Goal: Information Seeking & Learning: Learn about a topic

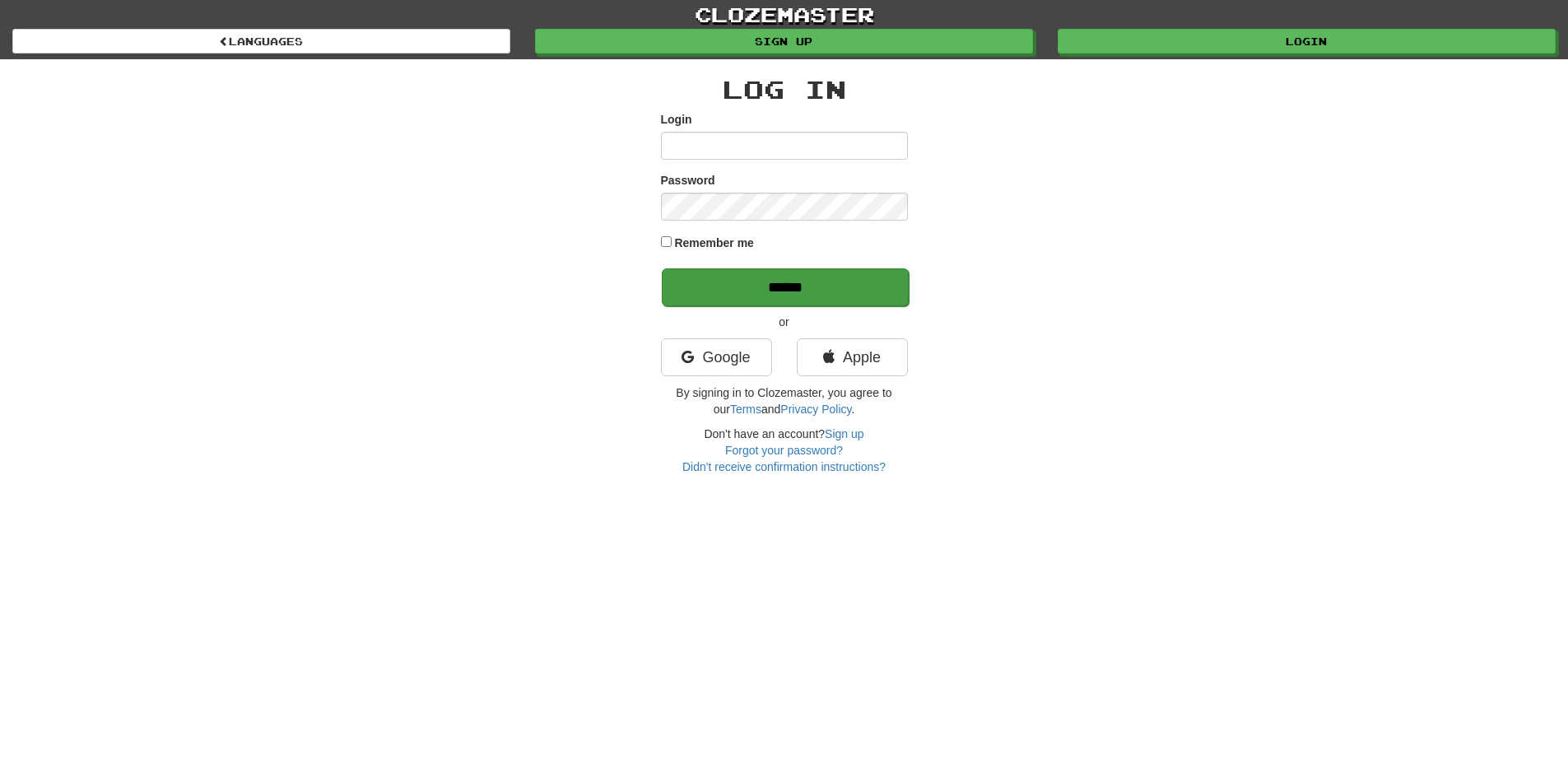
type input "******"
click at [785, 283] on input "******" at bounding box center [785, 287] width 247 height 38
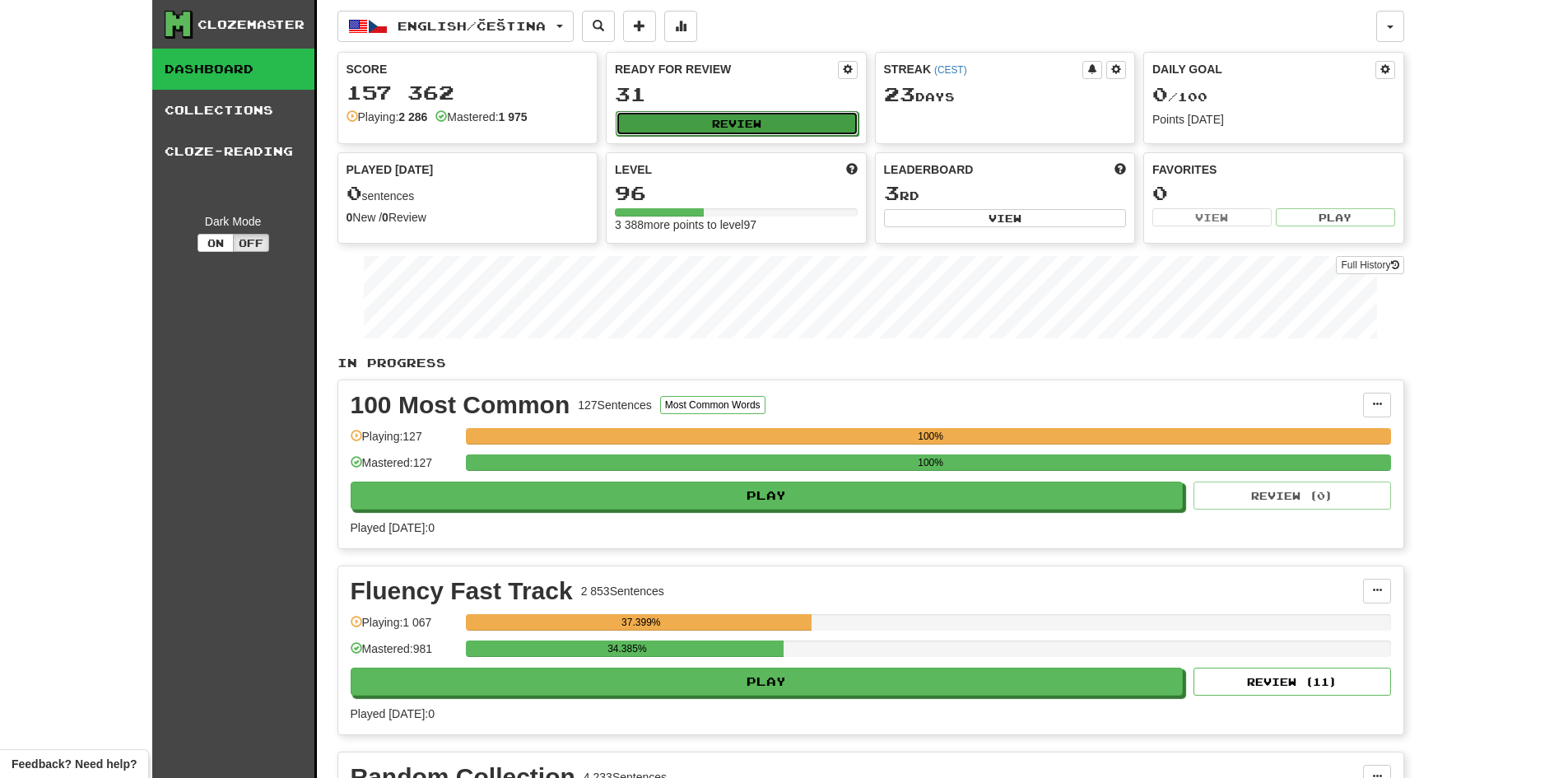
click at [738, 120] on button "Review" at bounding box center [737, 124] width 243 height 25
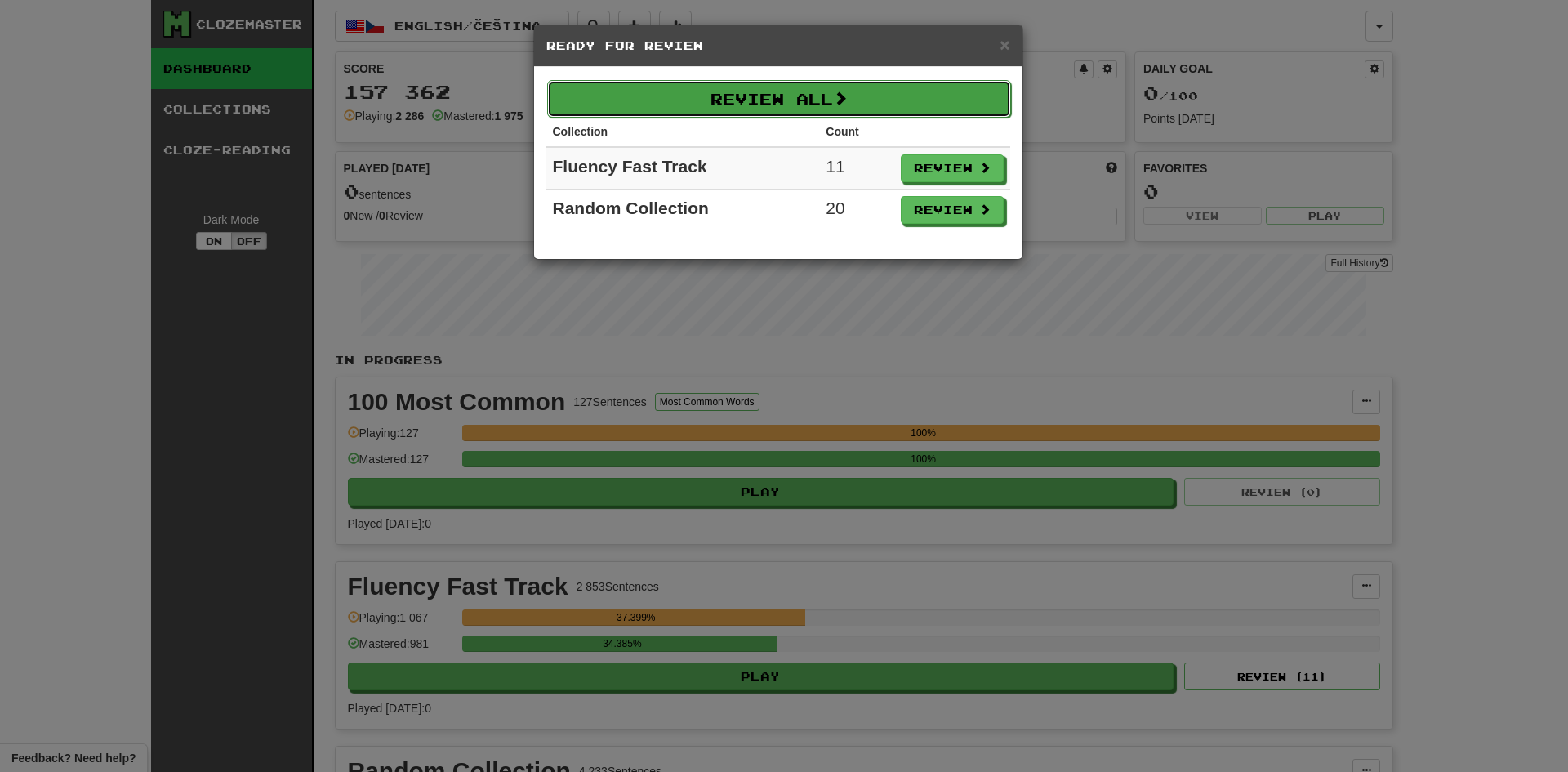
click at [811, 97] on button "Review All" at bounding box center [779, 99] width 464 height 38
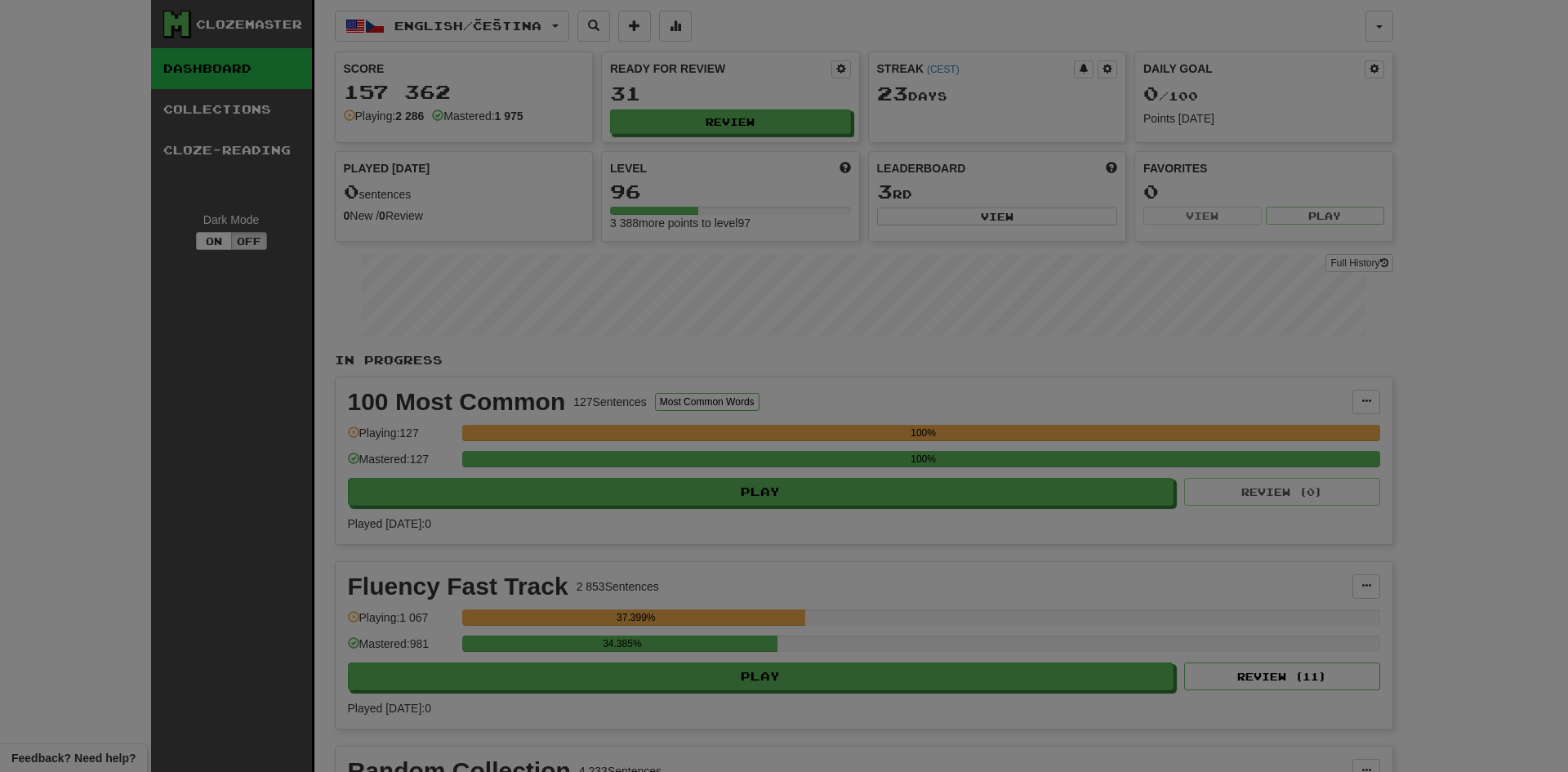
select select "**"
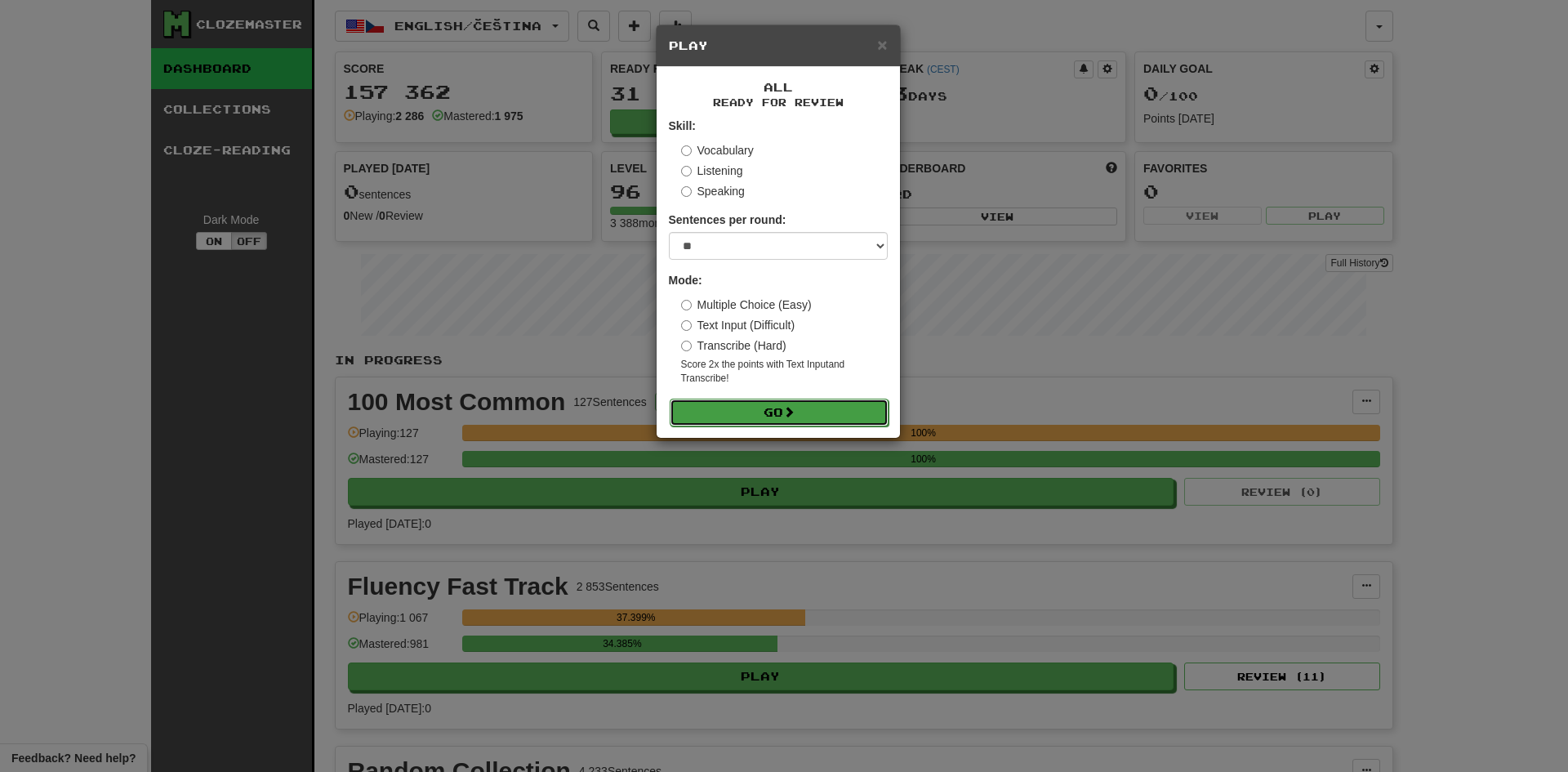
click at [787, 414] on span at bounding box center [788, 411] width 11 height 11
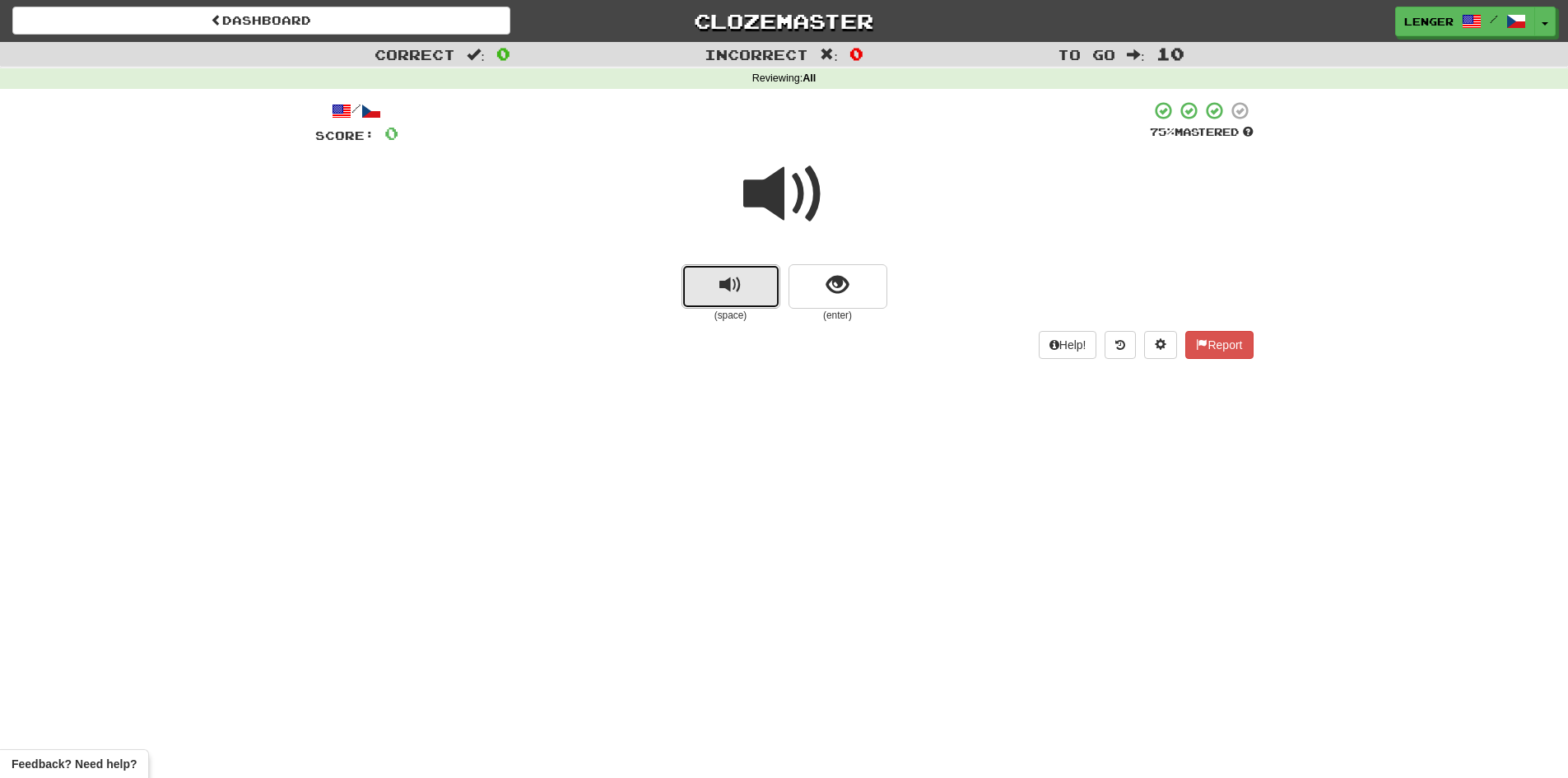
click at [730, 293] on span "replay audio" at bounding box center [731, 285] width 22 height 22
click at [845, 288] on span "show sentence" at bounding box center [837, 285] width 22 height 22
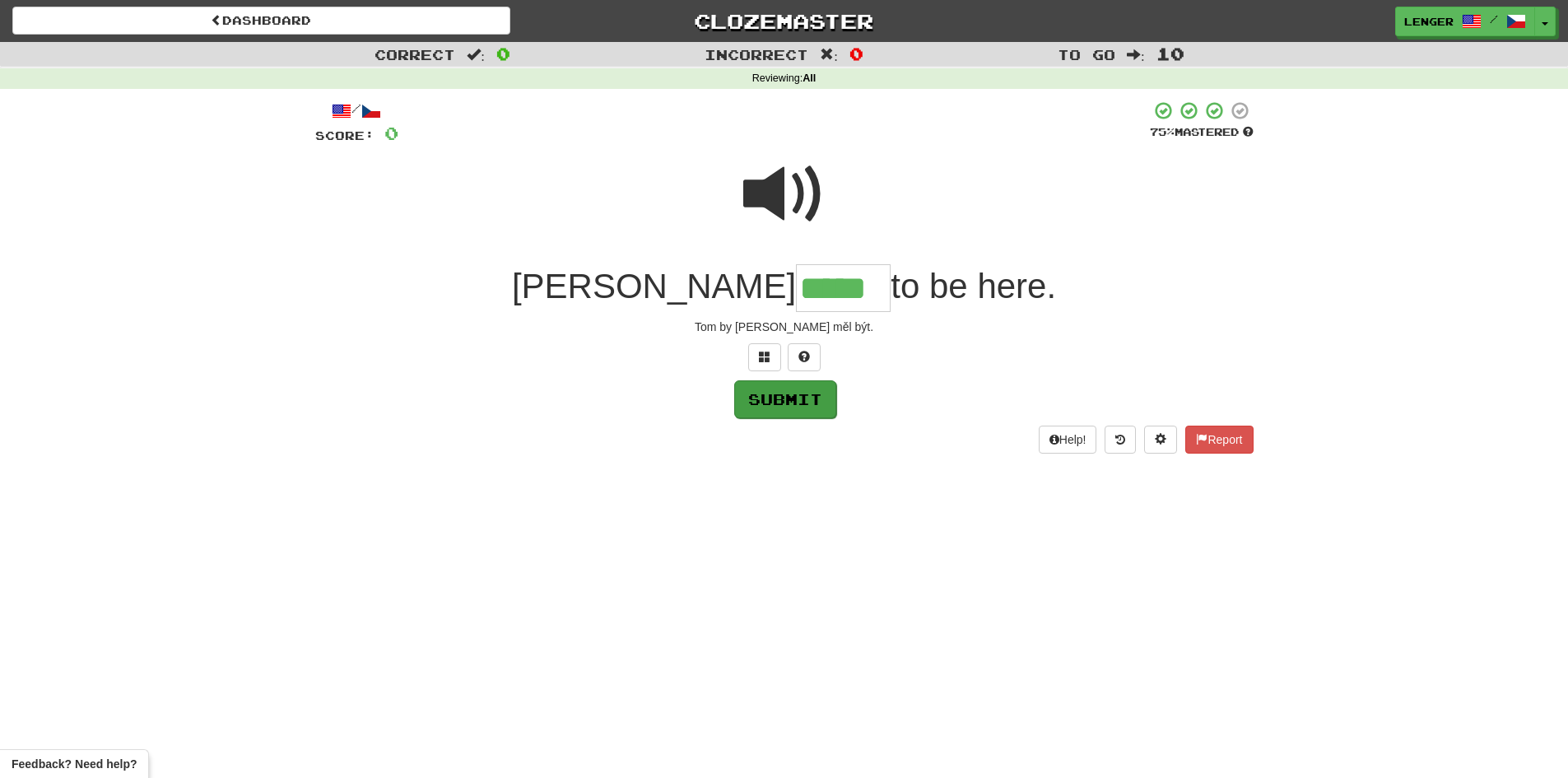
type input "*****"
click at [791, 406] on button "Submit" at bounding box center [785, 399] width 102 height 38
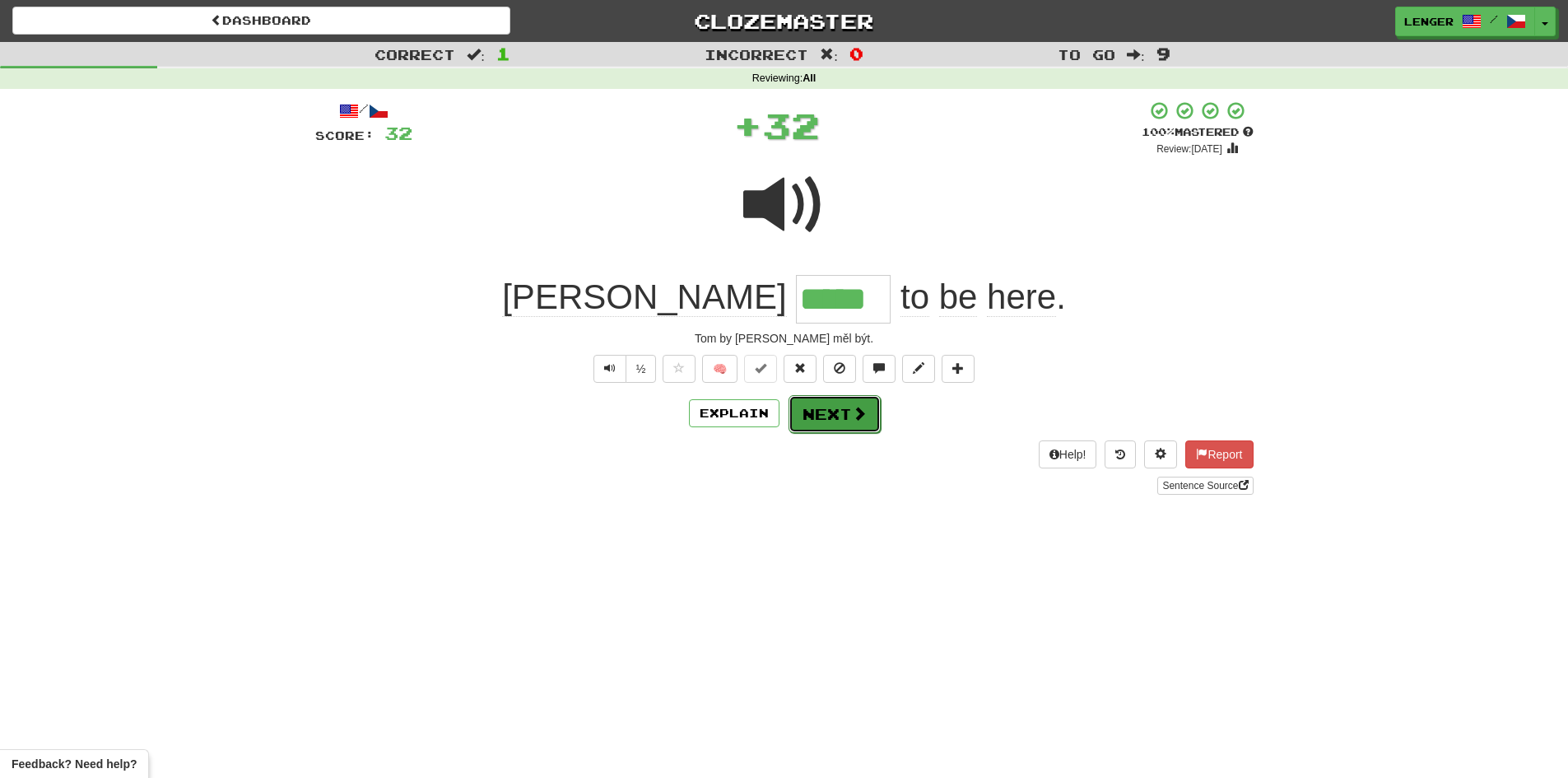
click at [837, 419] on button "Next" at bounding box center [834, 414] width 92 height 38
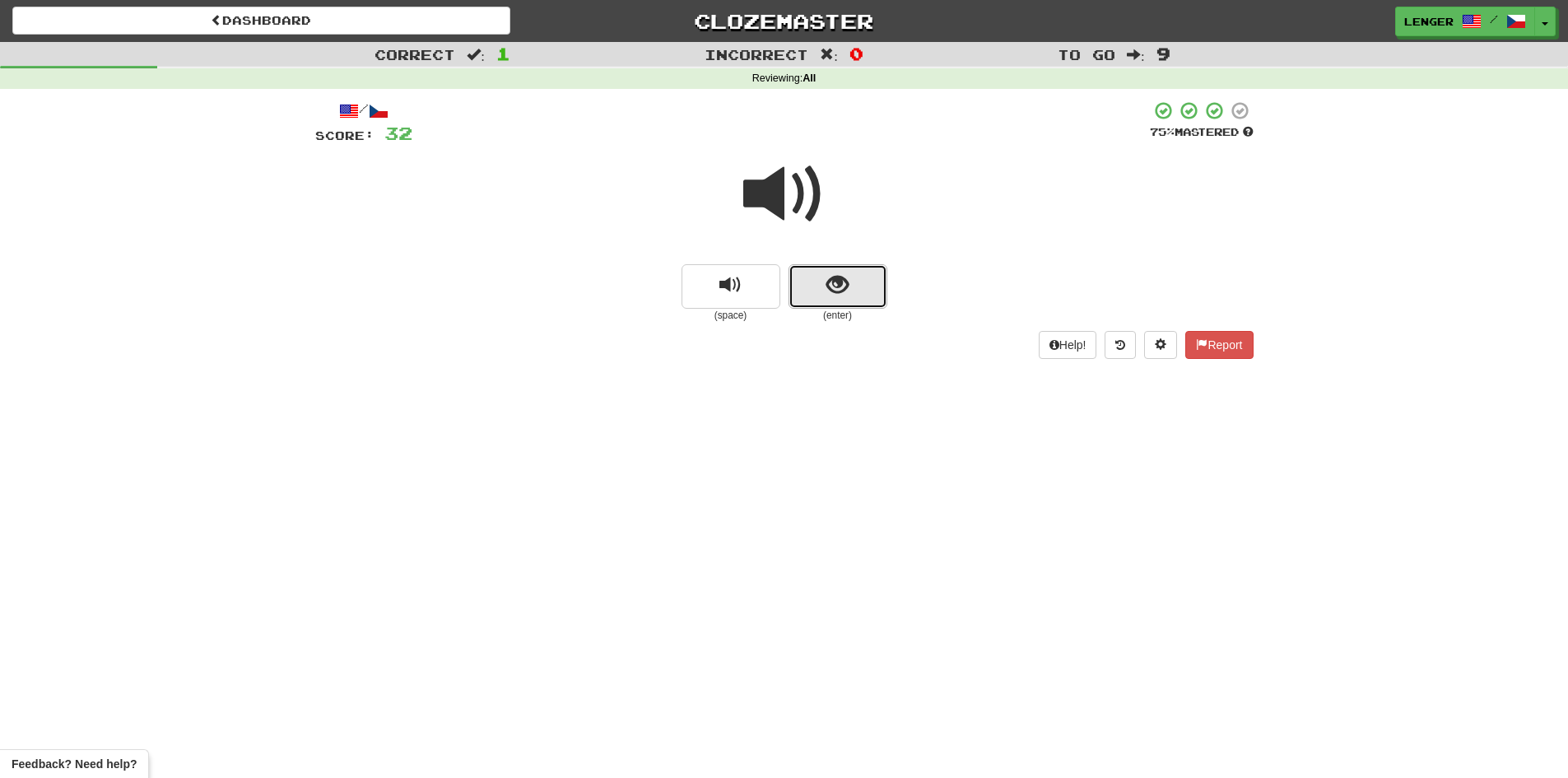
click at [810, 294] on button "show sentence" at bounding box center [837, 287] width 99 height 45
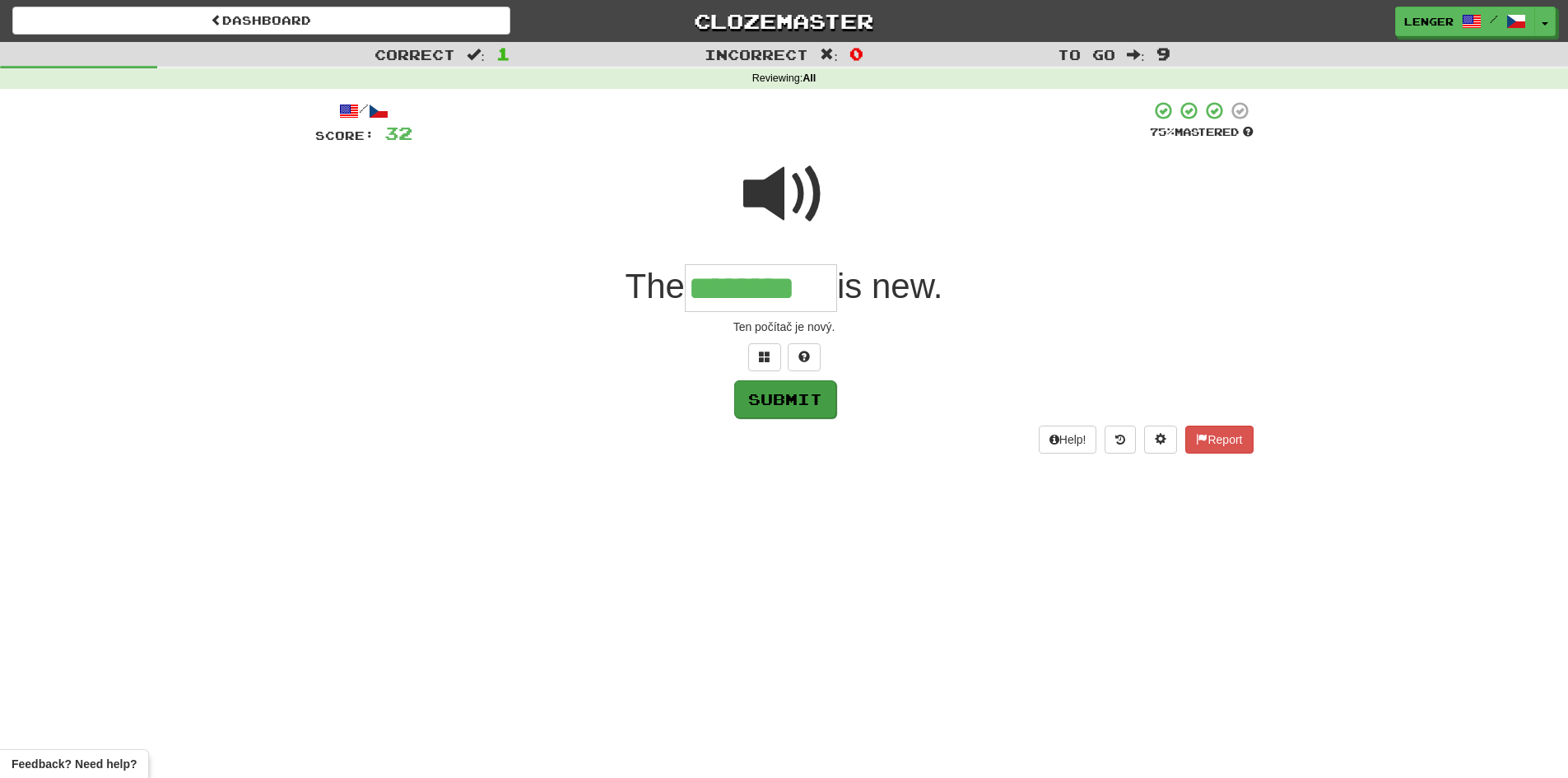
type input "********"
click at [779, 395] on button "Submit" at bounding box center [785, 399] width 102 height 38
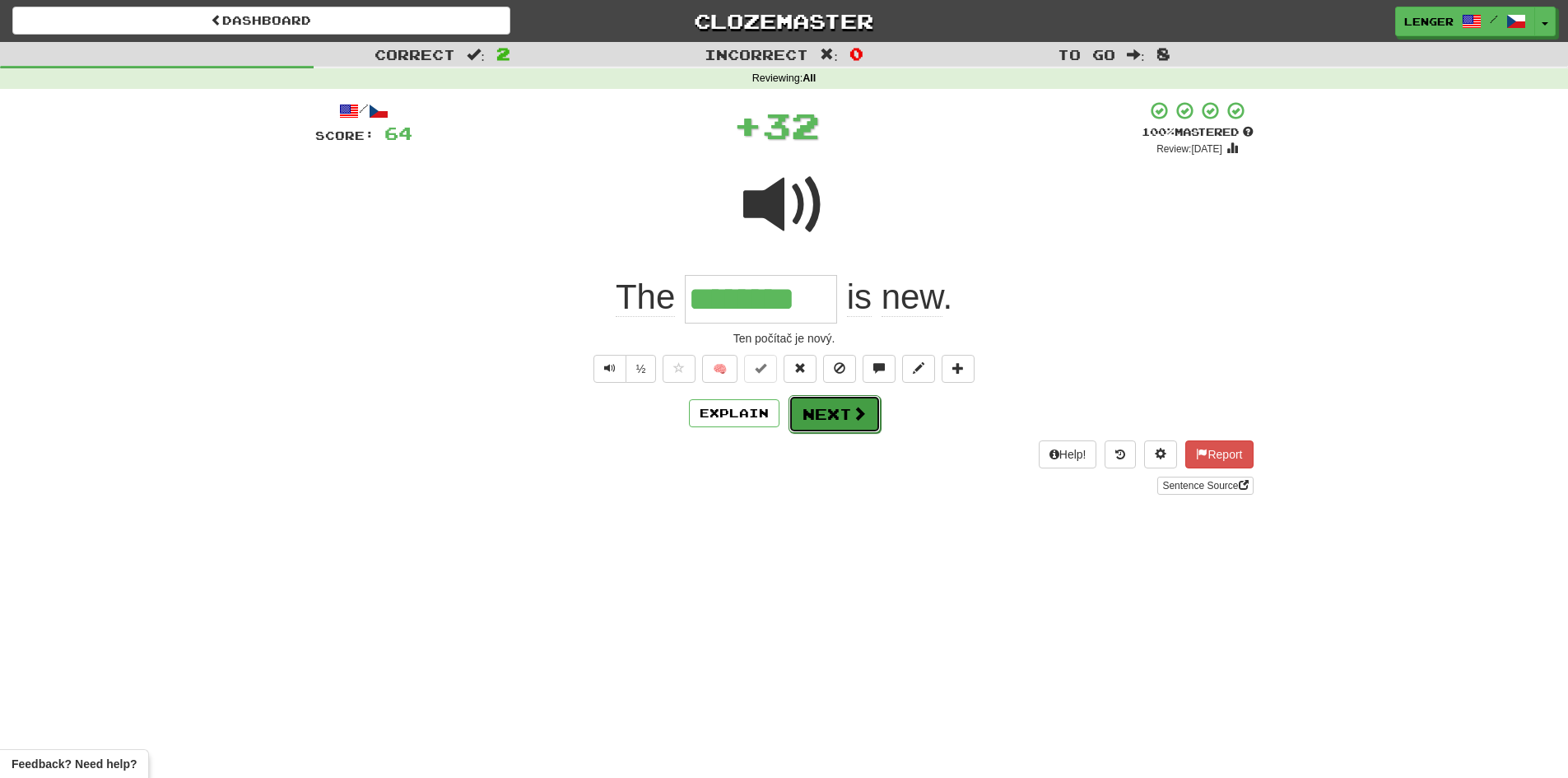
click at [832, 412] on button "Next" at bounding box center [834, 414] width 92 height 38
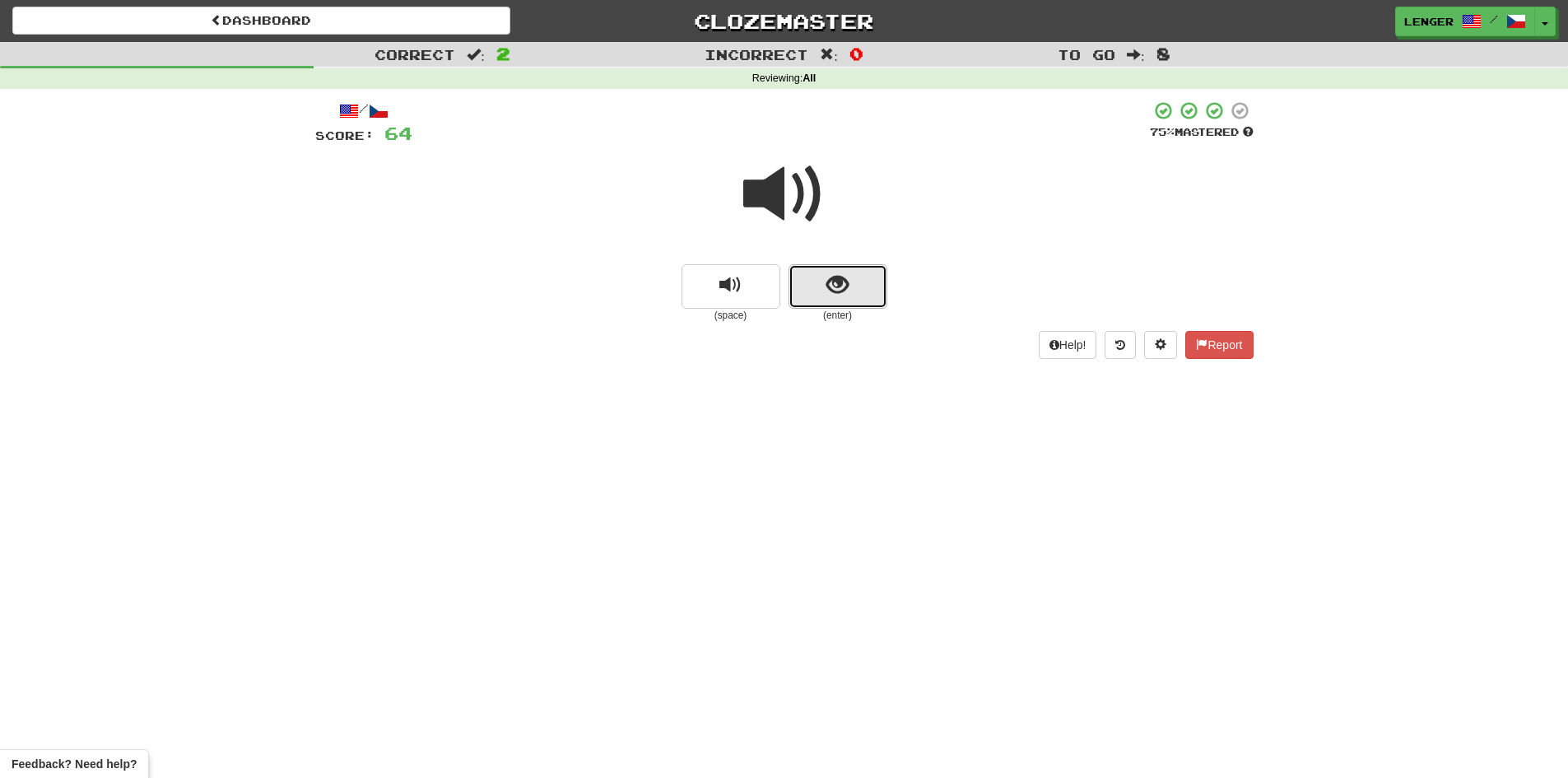
click at [806, 284] on button "show sentence" at bounding box center [837, 287] width 99 height 45
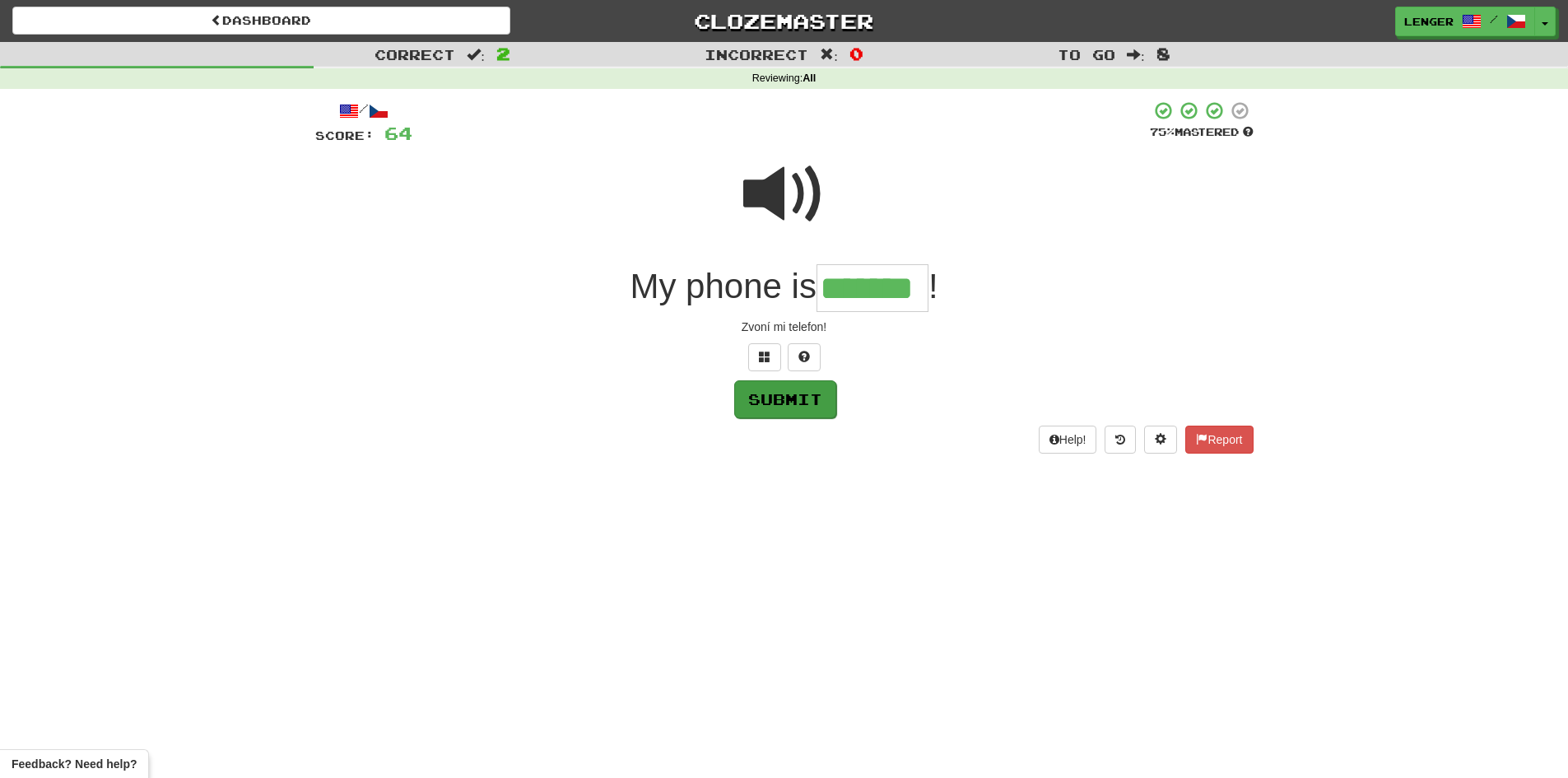
type input "*******"
click at [814, 396] on button "Submit" at bounding box center [785, 399] width 102 height 38
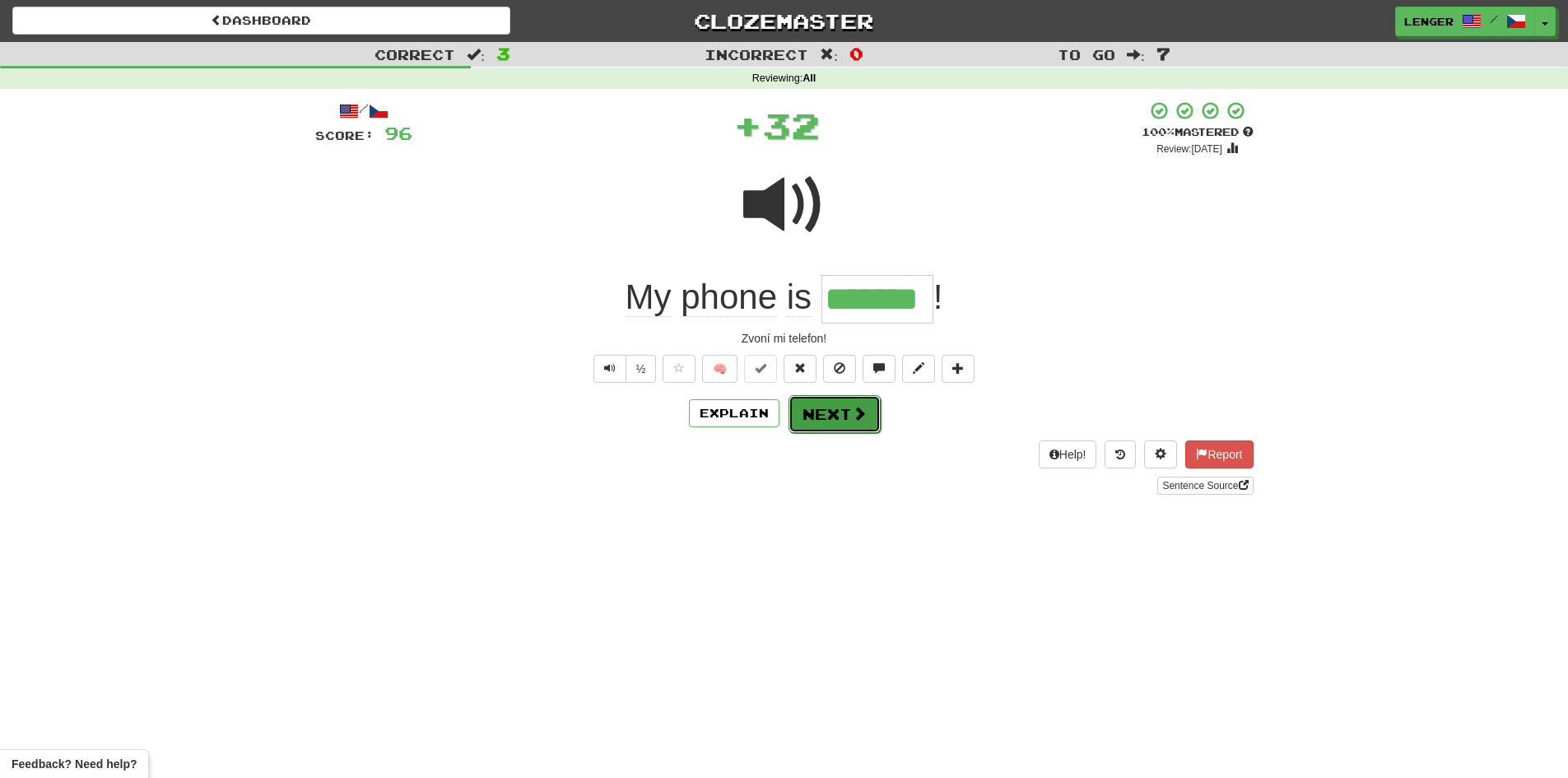
click at [866, 414] on button "Next" at bounding box center [834, 414] width 92 height 38
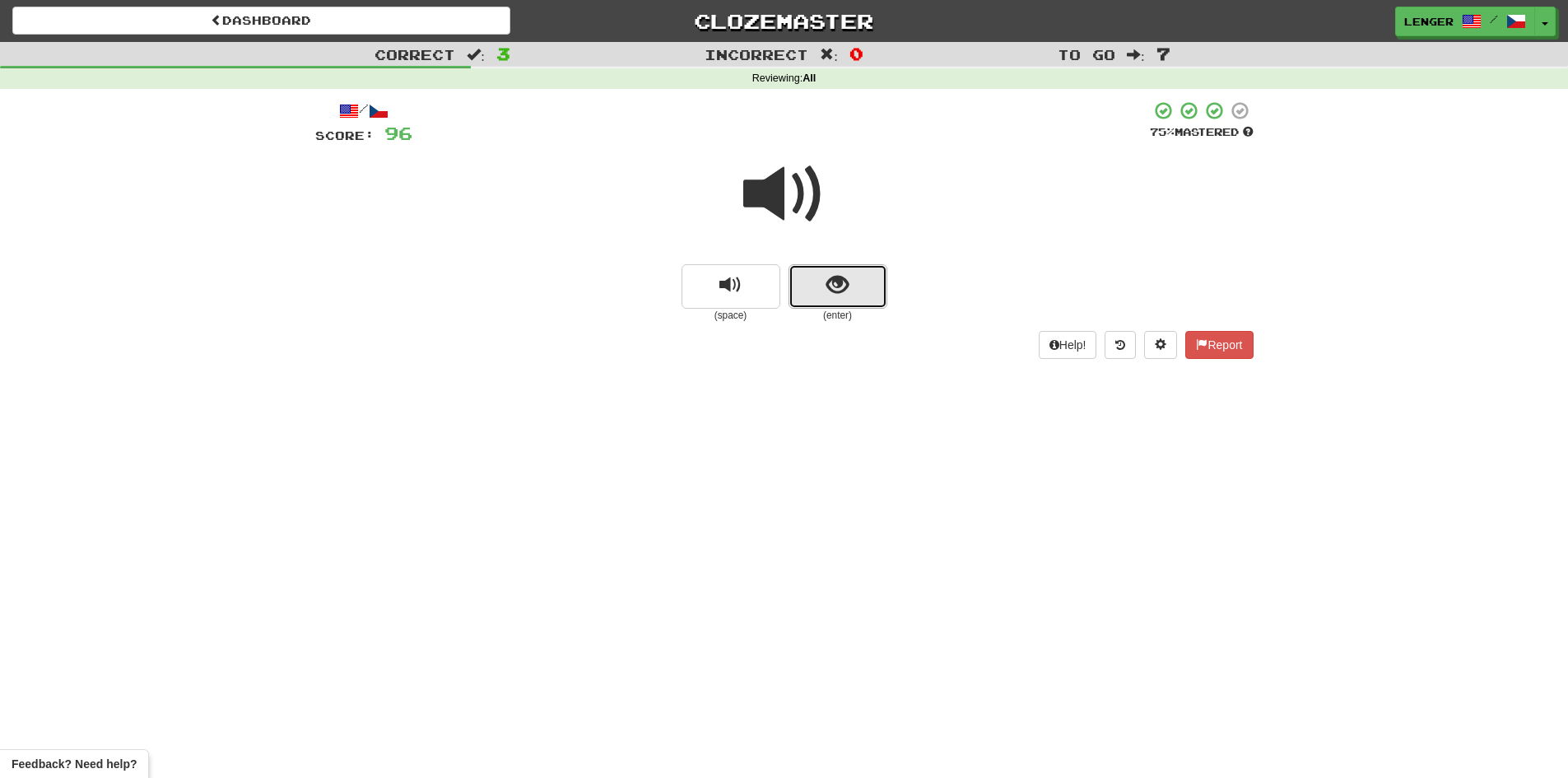
click at [818, 288] on button "show sentence" at bounding box center [837, 287] width 99 height 45
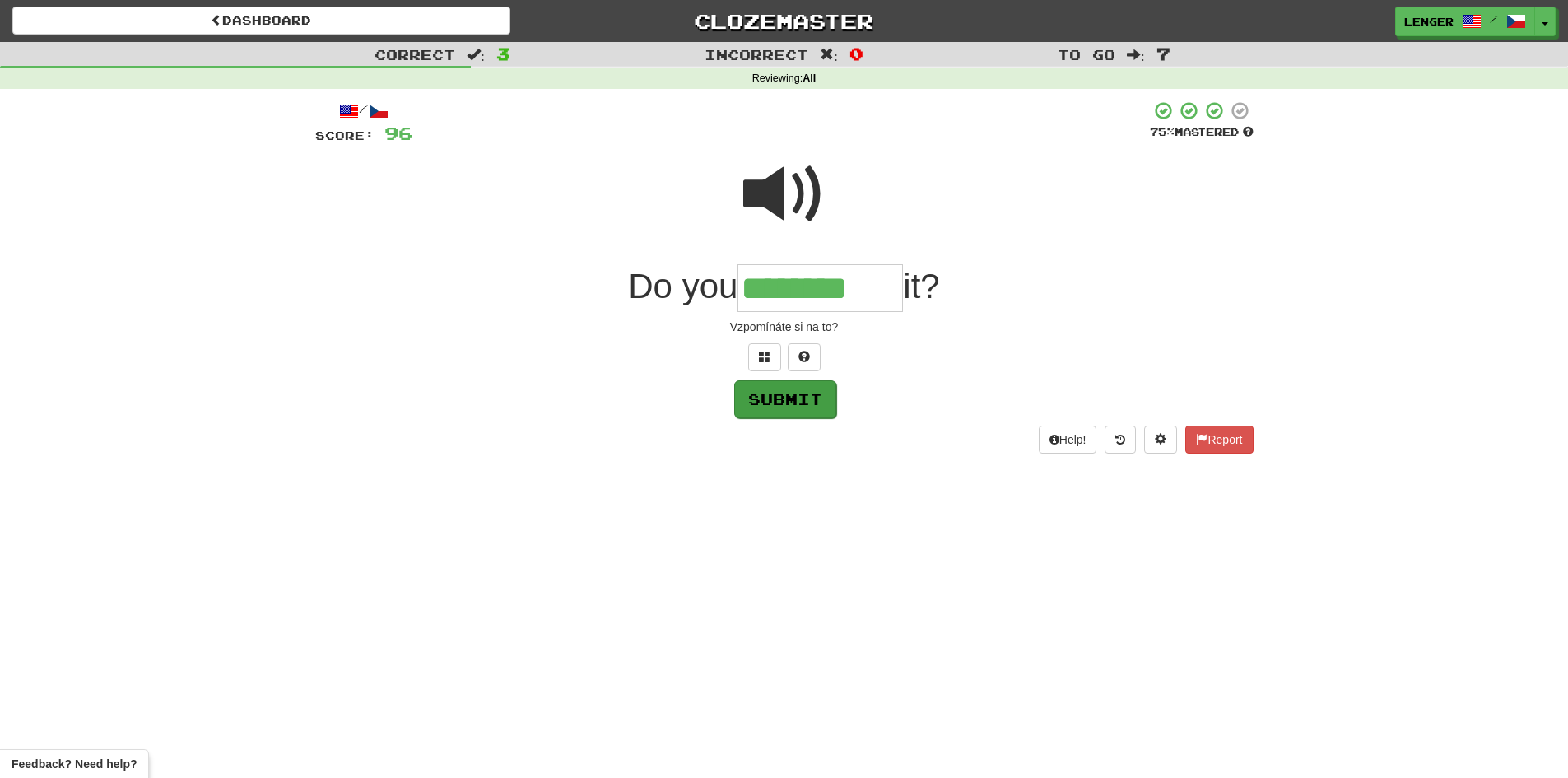
type input "********"
click at [821, 398] on button "Submit" at bounding box center [785, 399] width 102 height 38
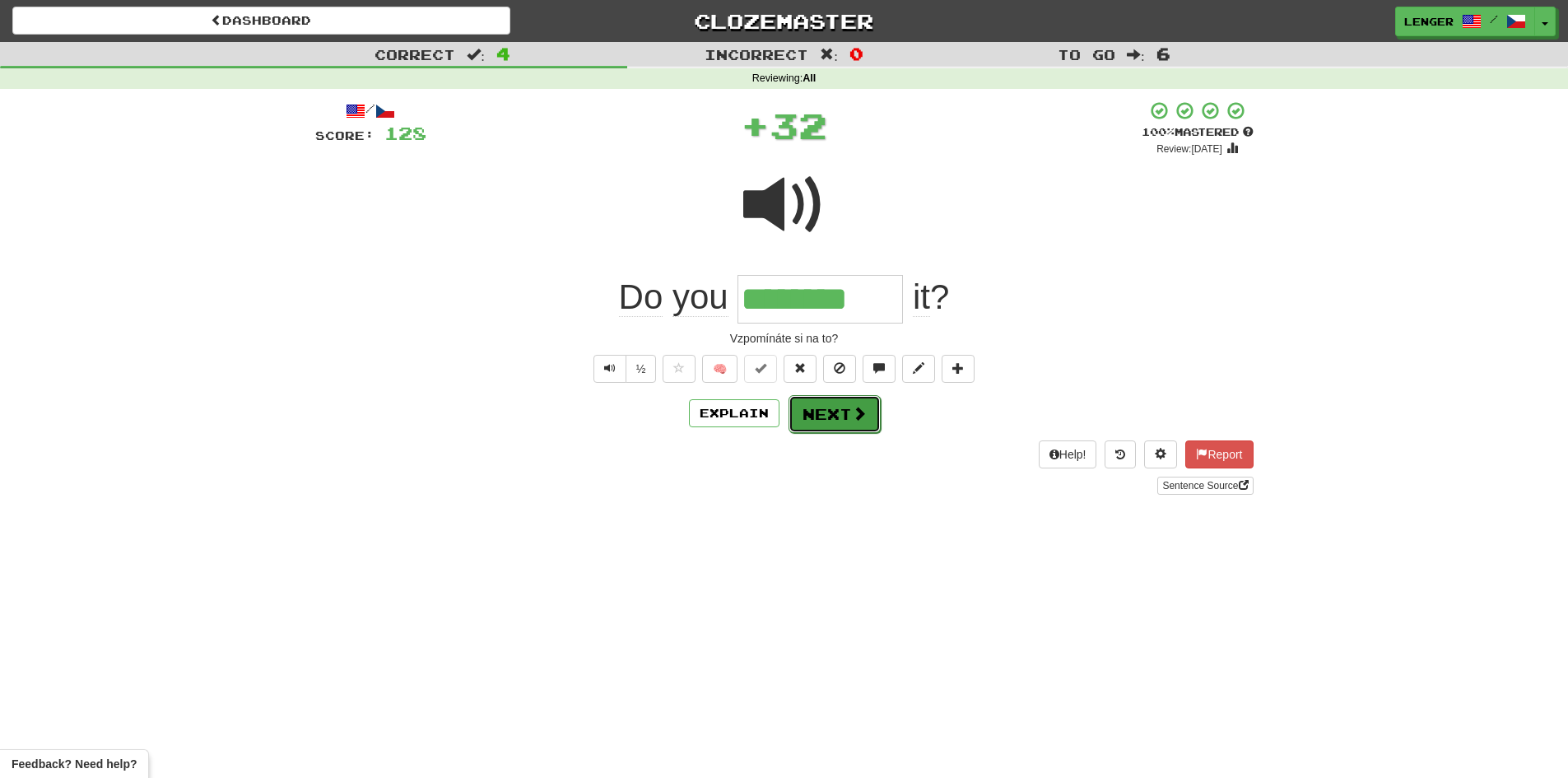
click at [840, 414] on button "Next" at bounding box center [834, 414] width 92 height 38
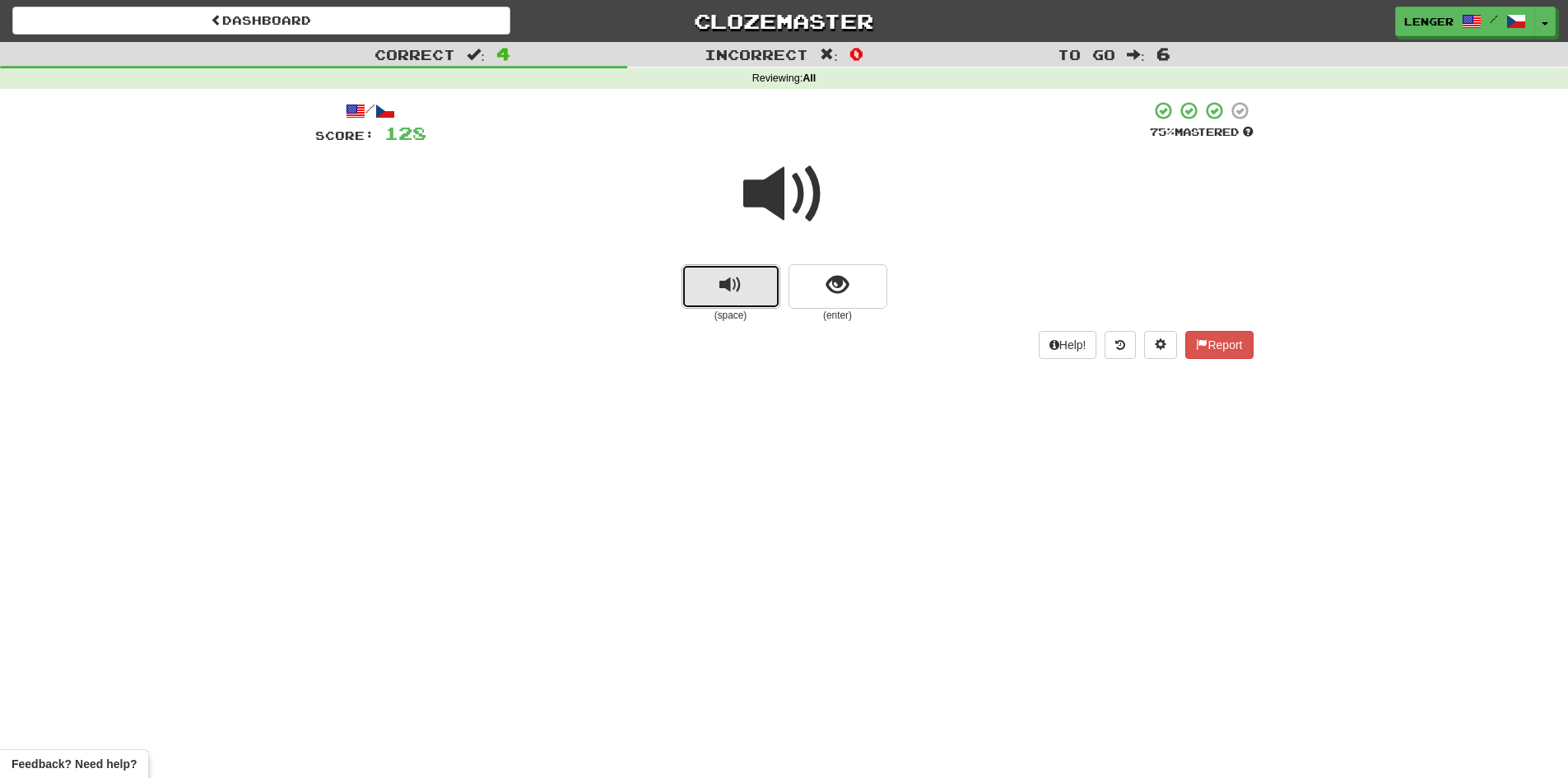
click at [771, 291] on button "replay audio" at bounding box center [731, 287] width 99 height 45
click at [807, 296] on button "show sentence" at bounding box center [837, 287] width 99 height 45
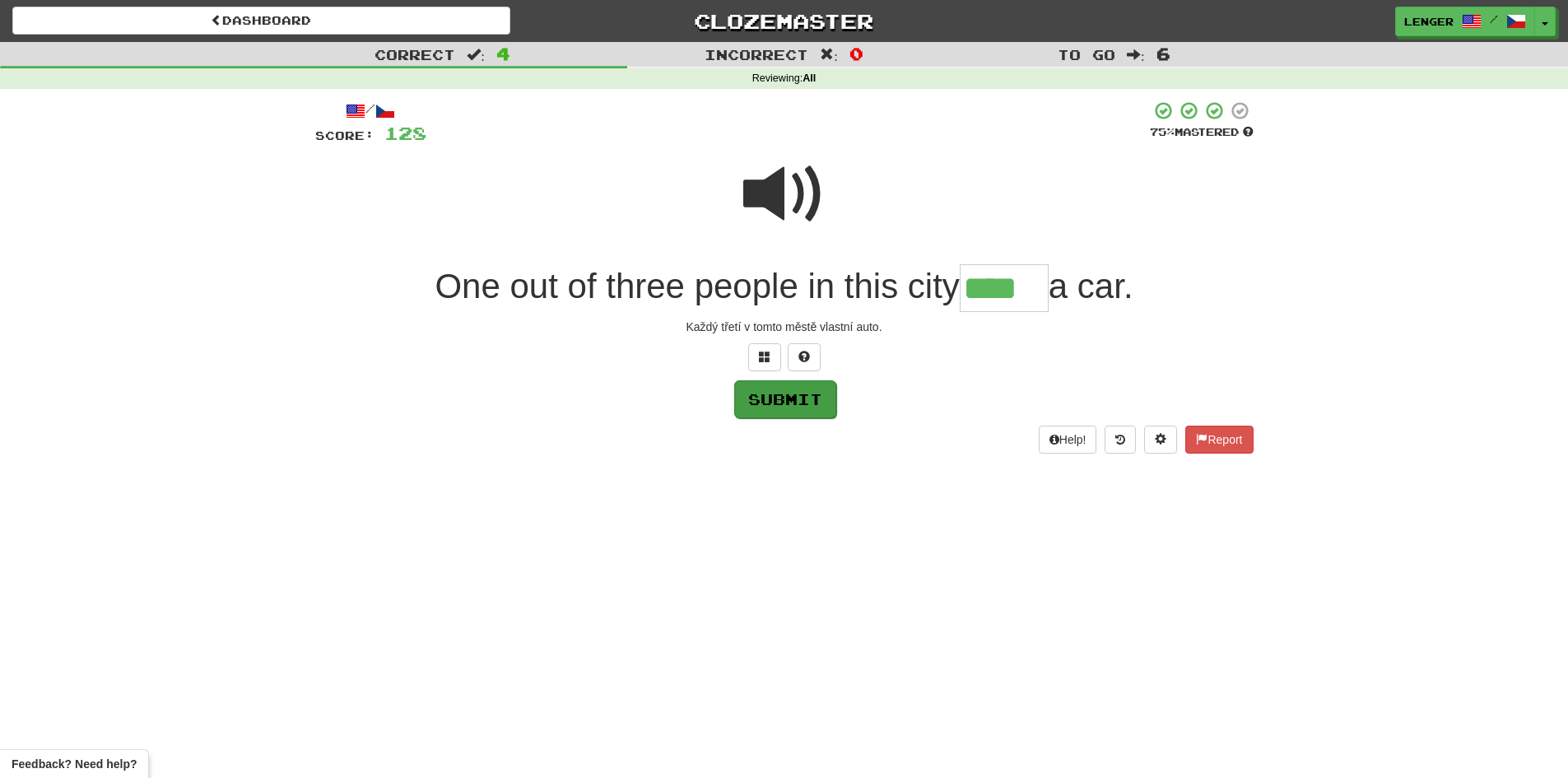
type input "****"
click at [796, 404] on button "Submit" at bounding box center [785, 399] width 102 height 38
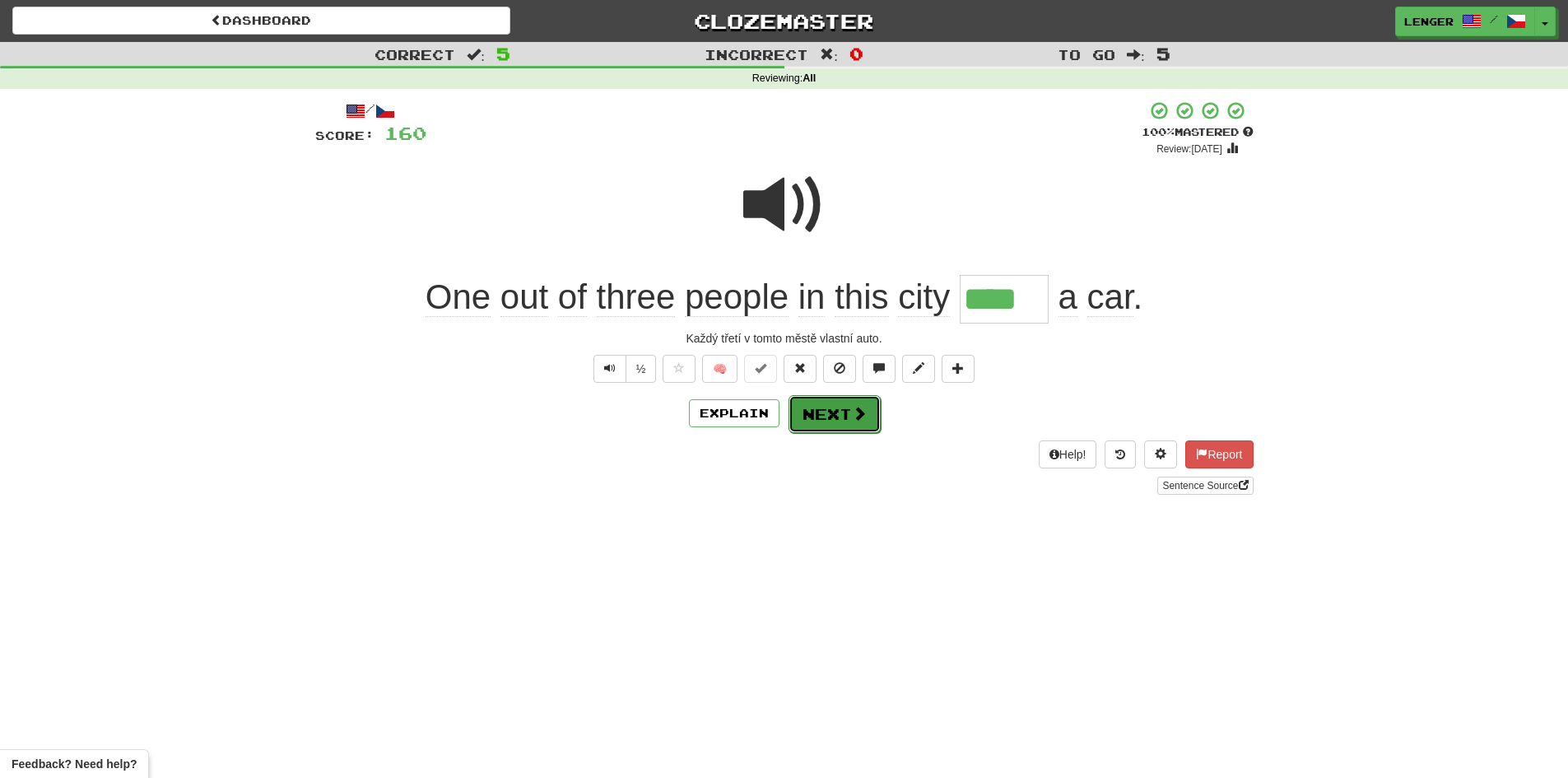
click at [817, 414] on button "Next" at bounding box center [834, 414] width 92 height 38
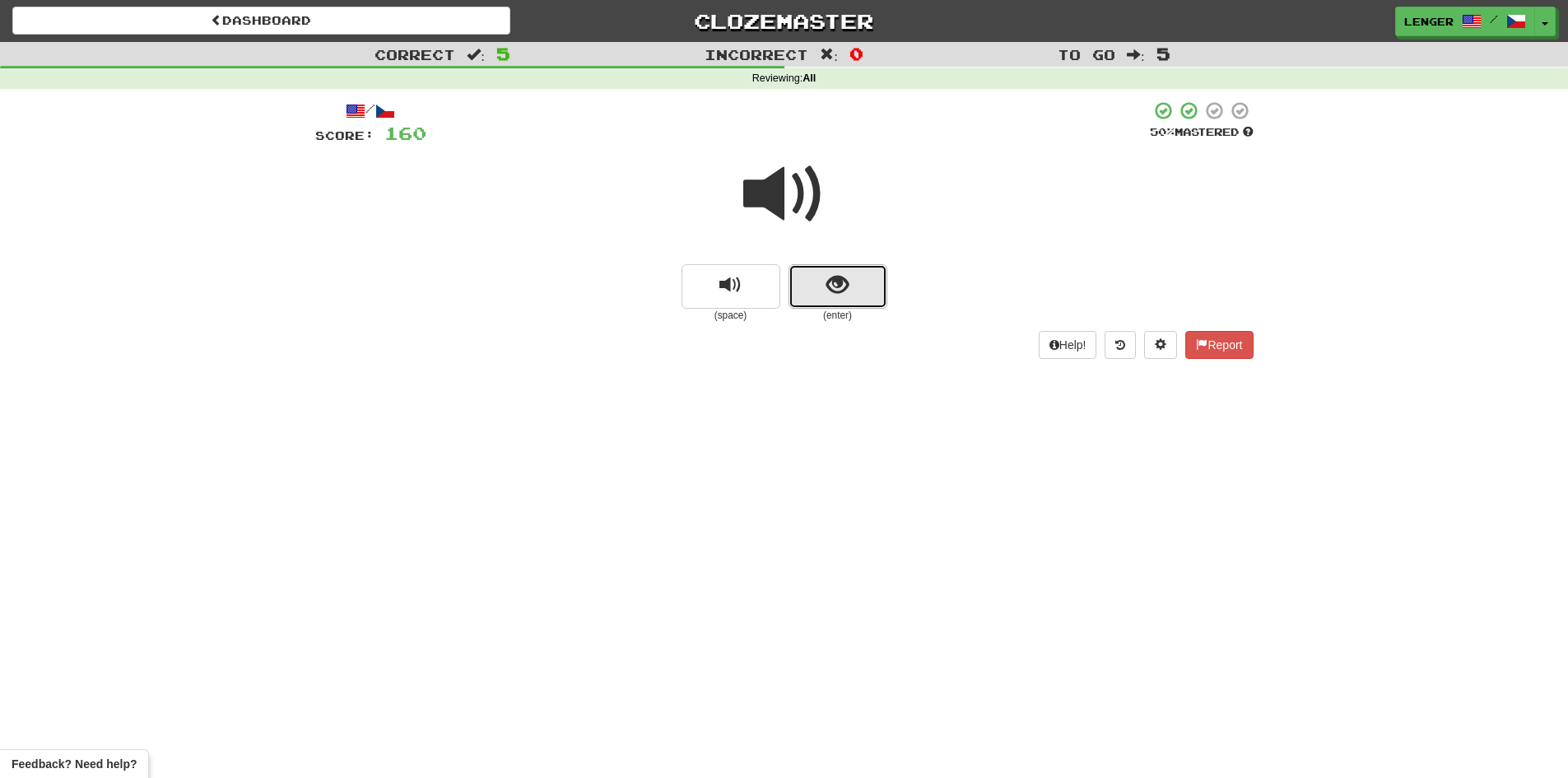
click at [809, 293] on button "show sentence" at bounding box center [837, 287] width 99 height 45
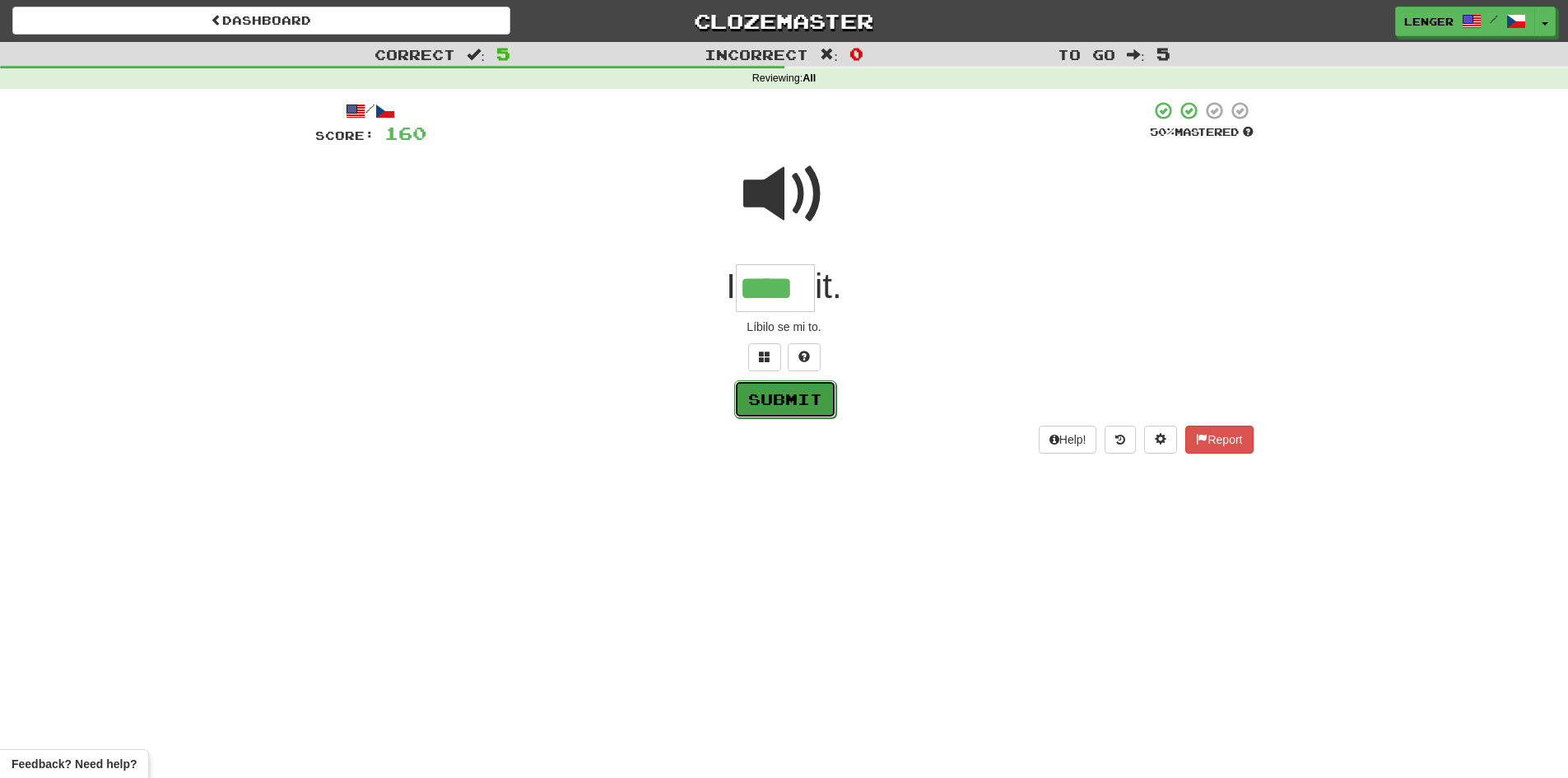
click at [804, 403] on button "Submit" at bounding box center [785, 399] width 102 height 38
click at [794, 287] on input "****" at bounding box center [775, 289] width 79 height 49
type input "*****"
click at [805, 401] on button "Submit" at bounding box center [785, 399] width 102 height 38
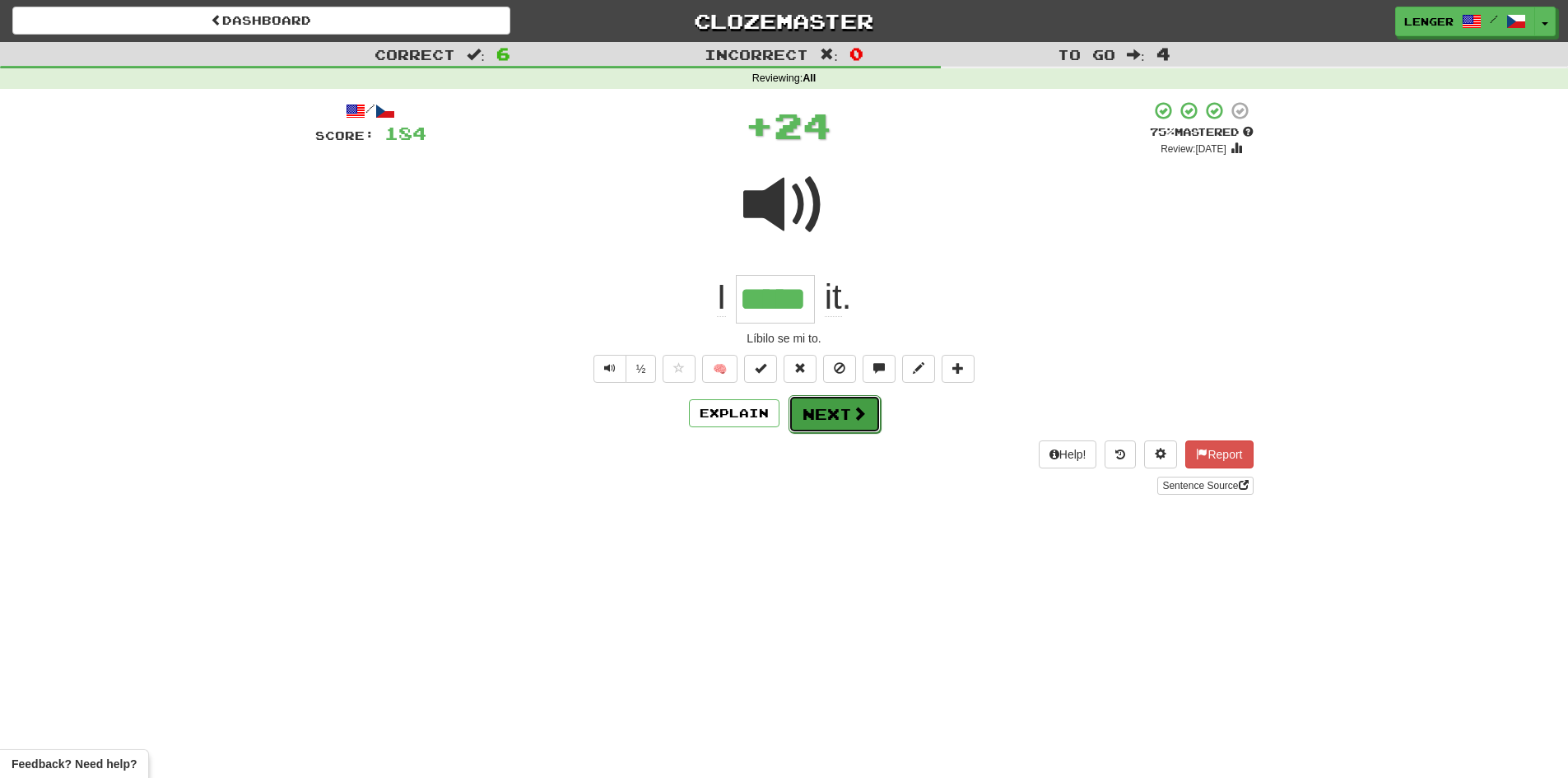
click at [840, 421] on button "Next" at bounding box center [834, 414] width 92 height 38
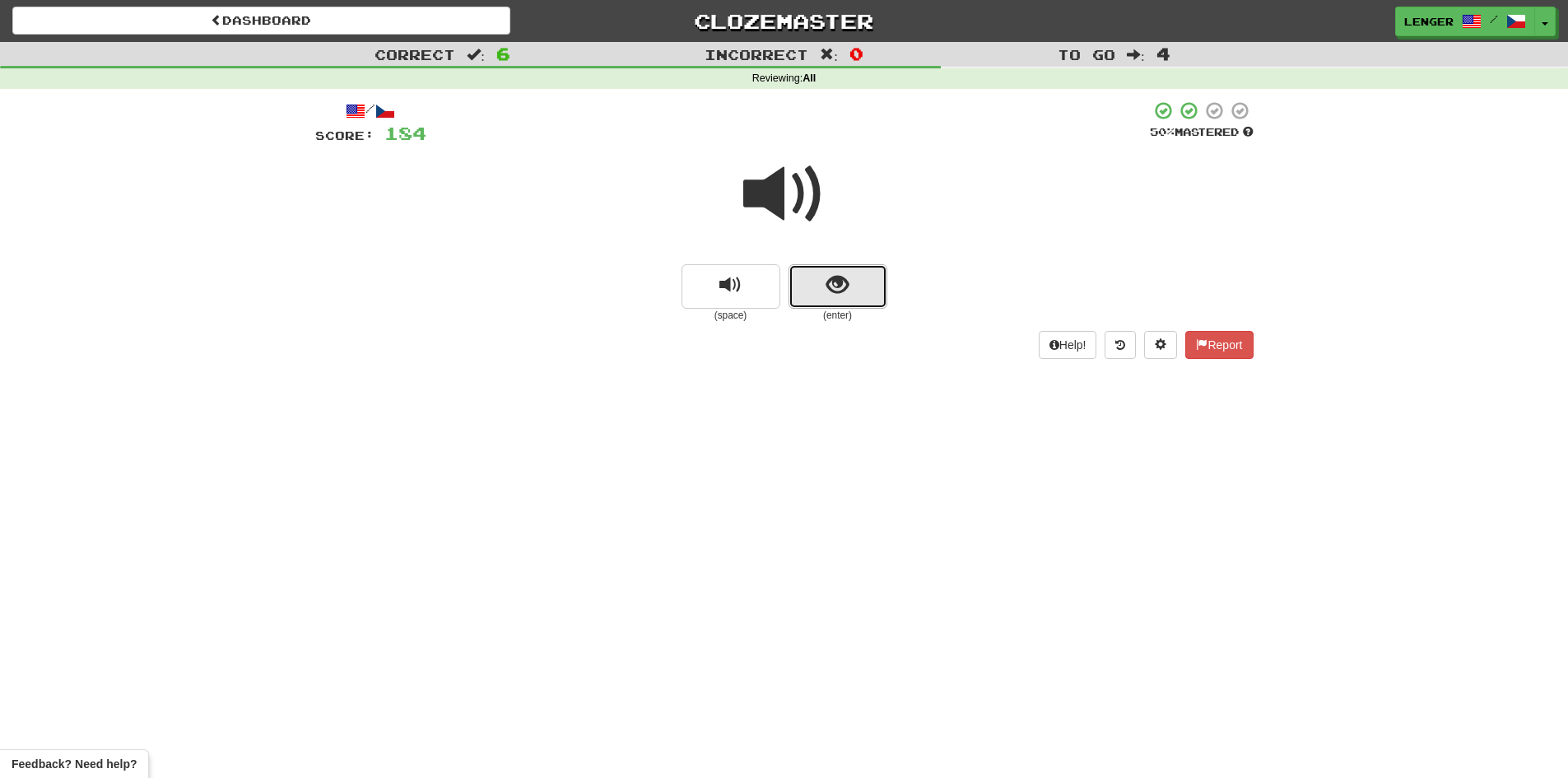
click at [804, 295] on button "show sentence" at bounding box center [837, 287] width 99 height 45
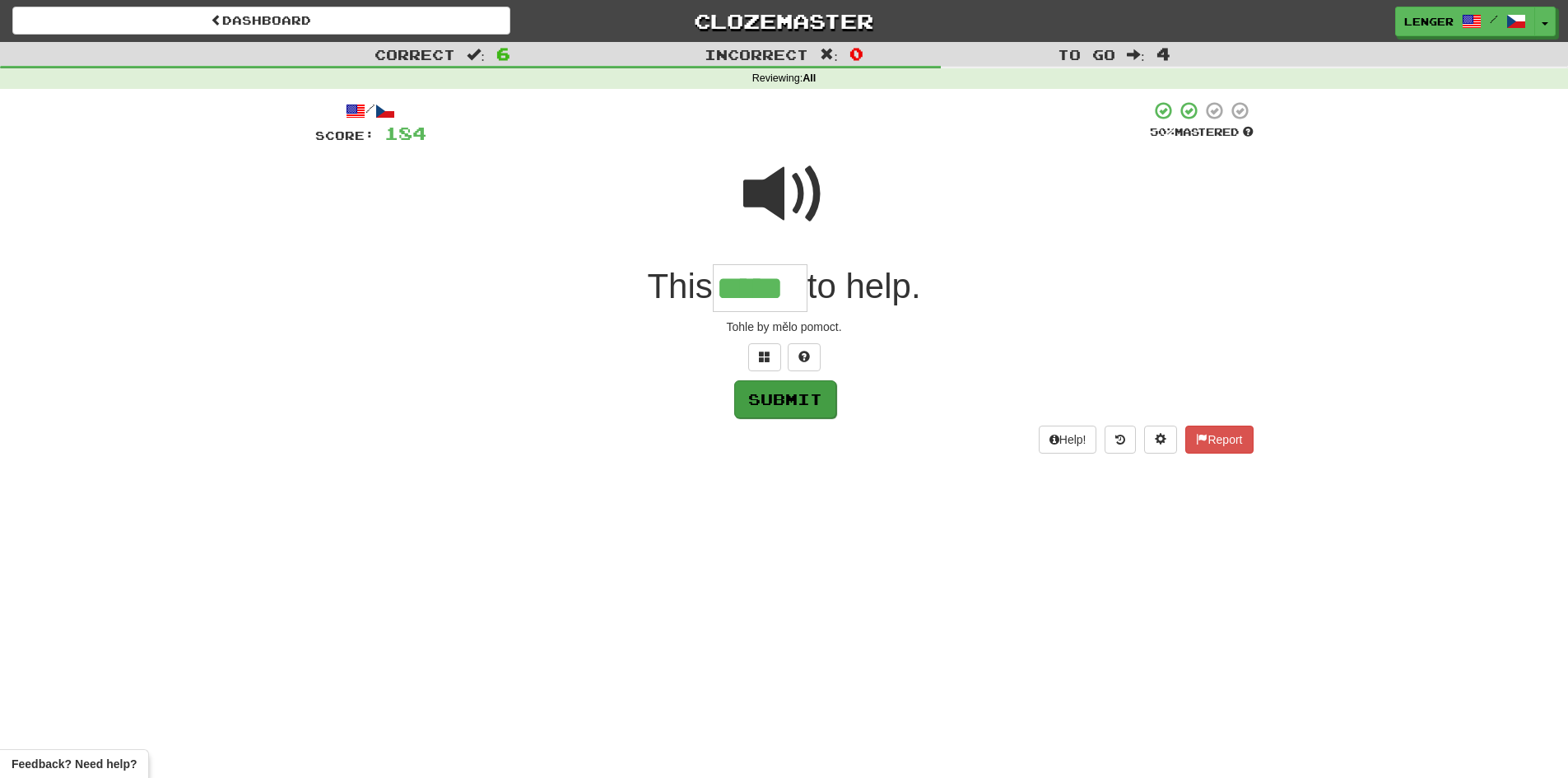
type input "*****"
click at [785, 404] on button "Submit" at bounding box center [785, 399] width 102 height 38
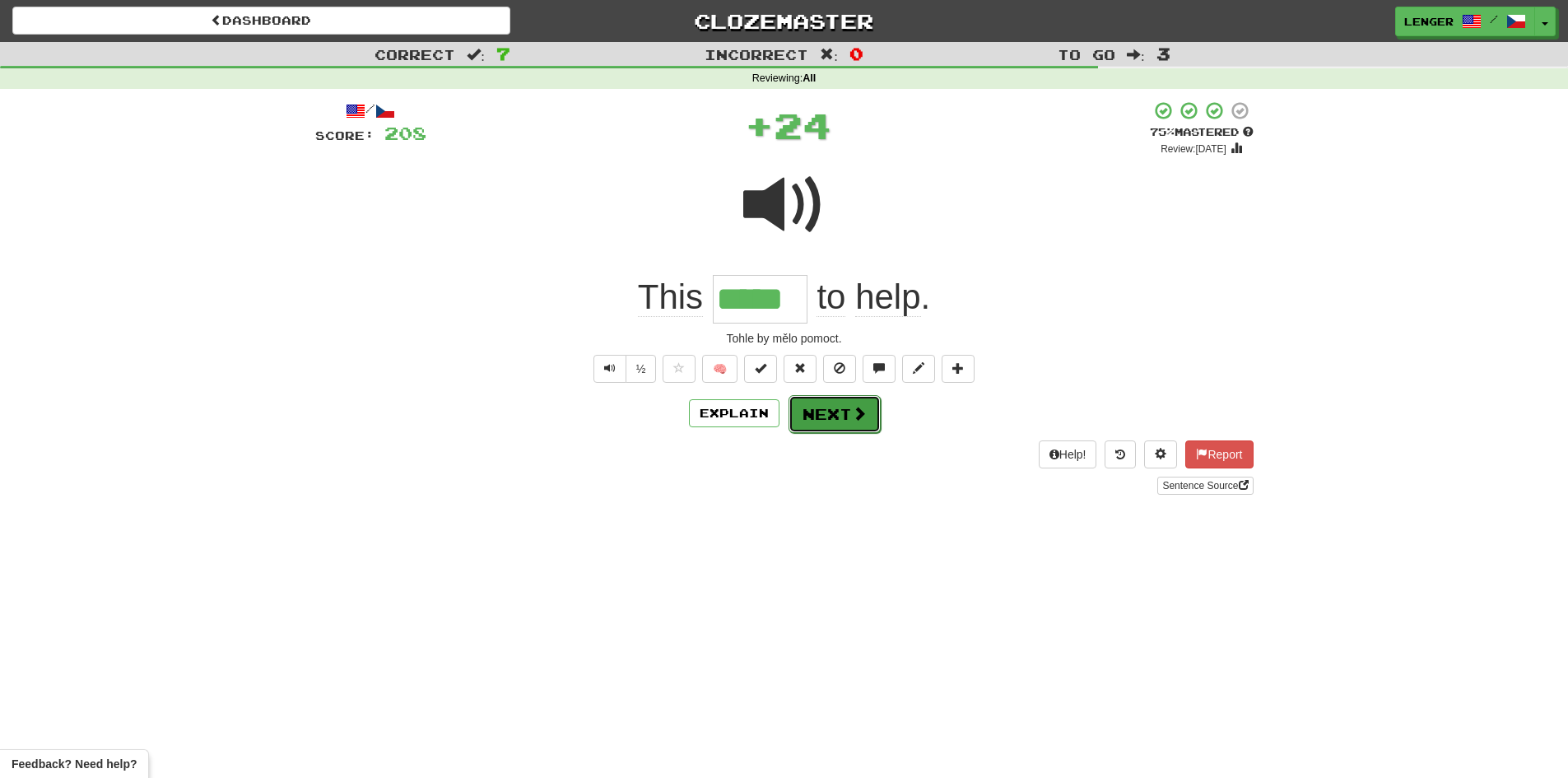
click at [859, 412] on span at bounding box center [859, 414] width 15 height 15
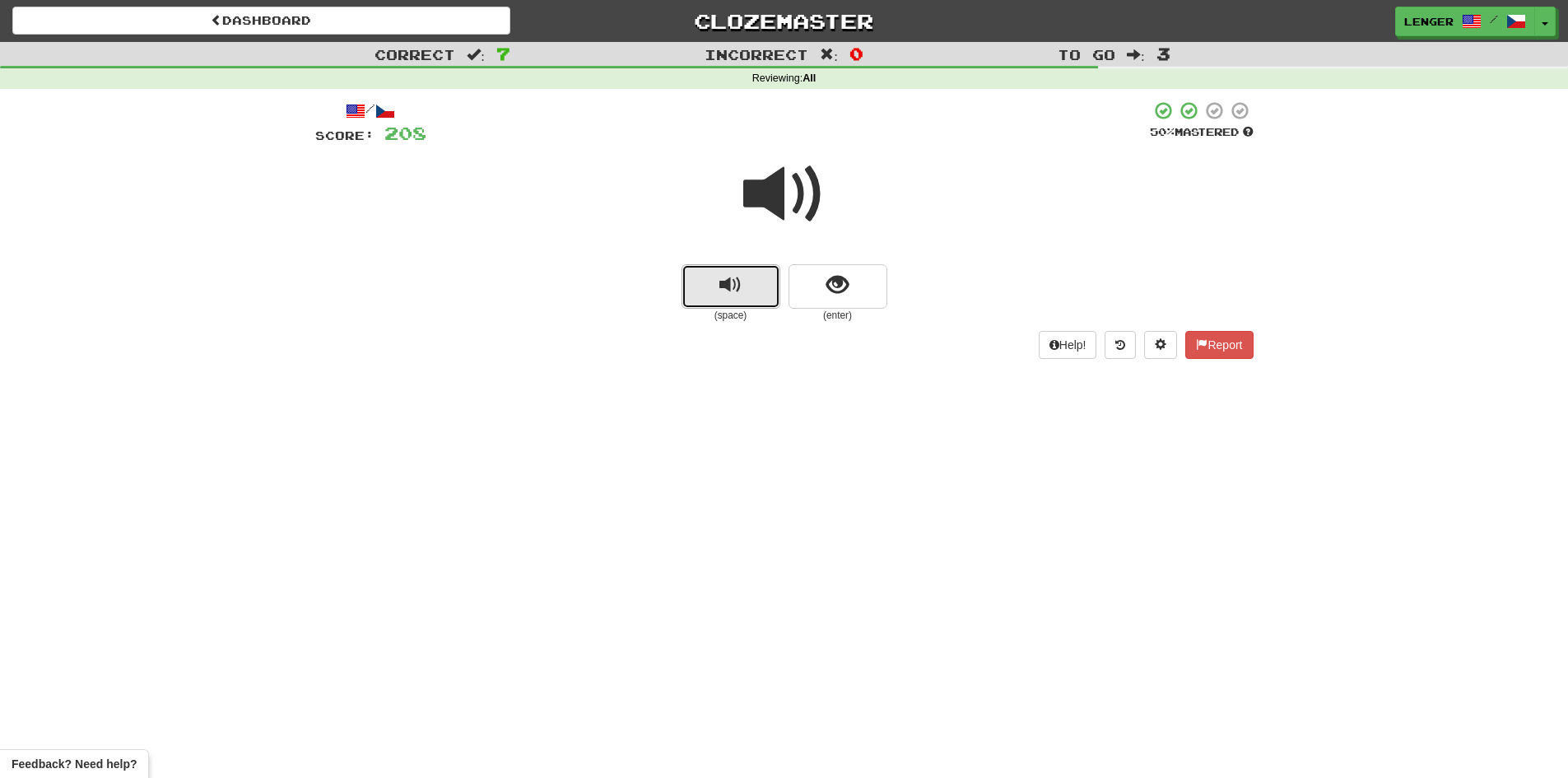
click at [756, 288] on button "replay audio" at bounding box center [731, 287] width 99 height 45
click at [818, 299] on button "show sentence" at bounding box center [837, 287] width 99 height 45
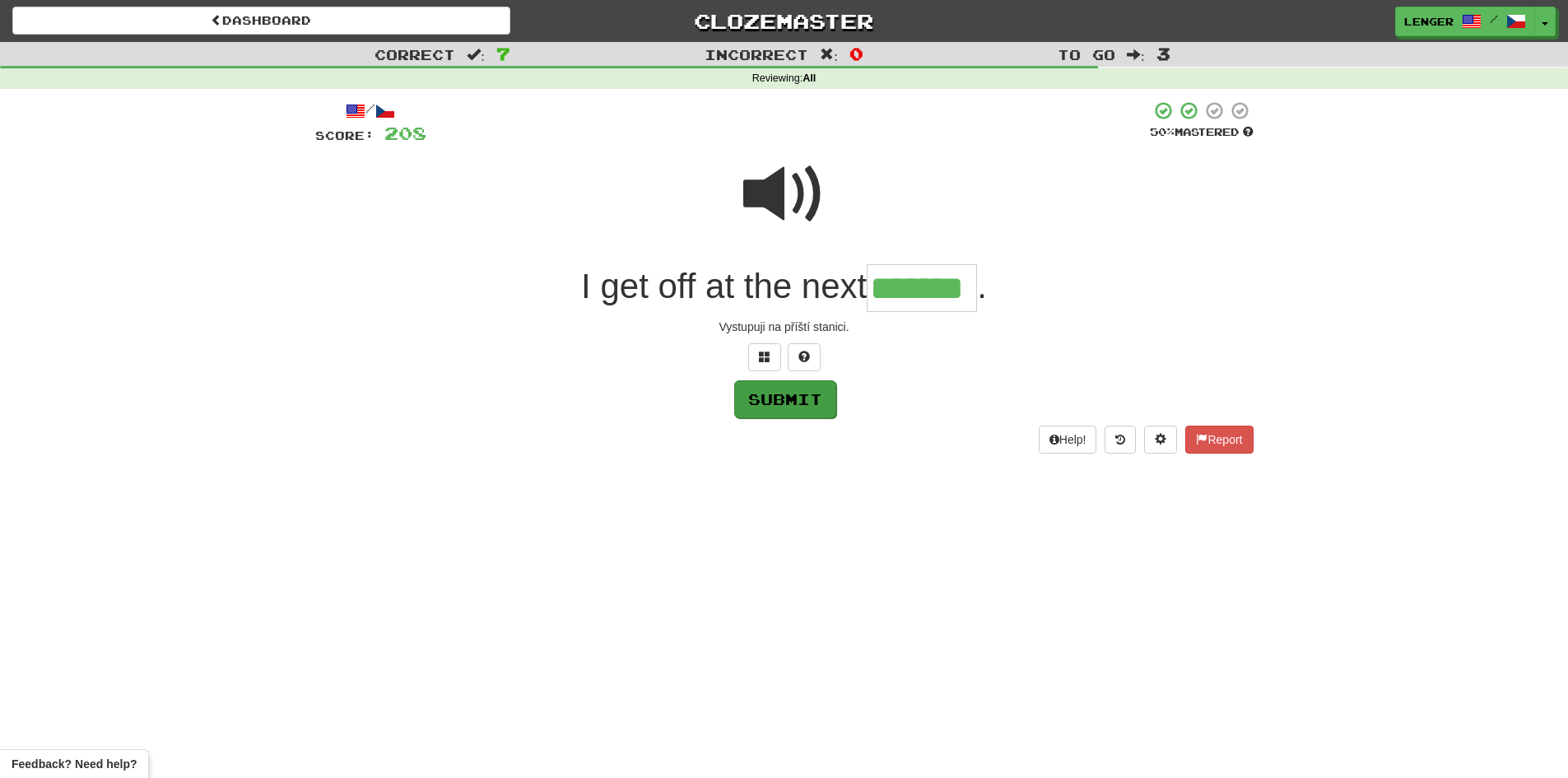
type input "*******"
click at [810, 402] on button "Submit" at bounding box center [785, 399] width 102 height 38
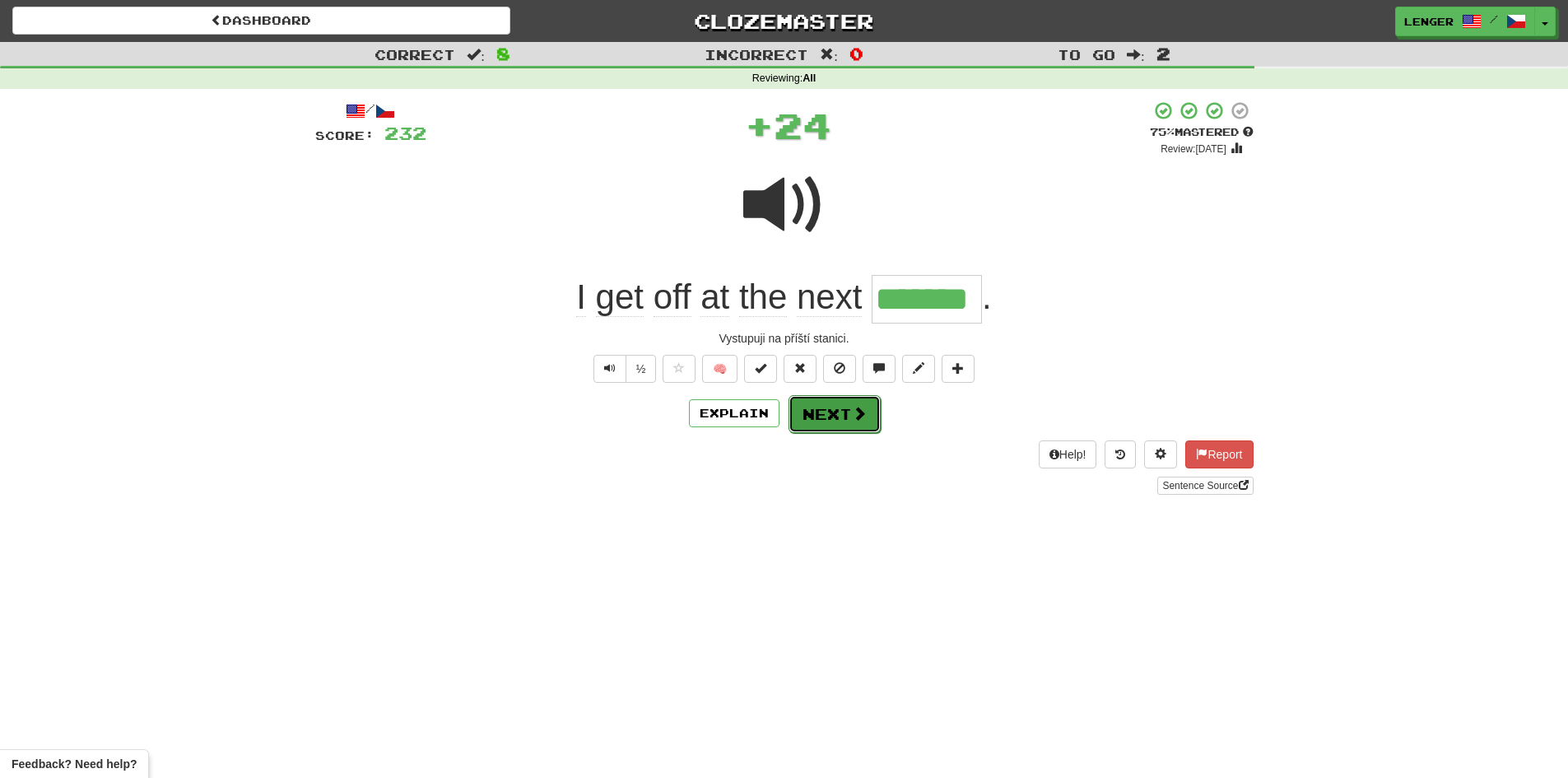
click at [857, 418] on span at bounding box center [859, 414] width 15 height 15
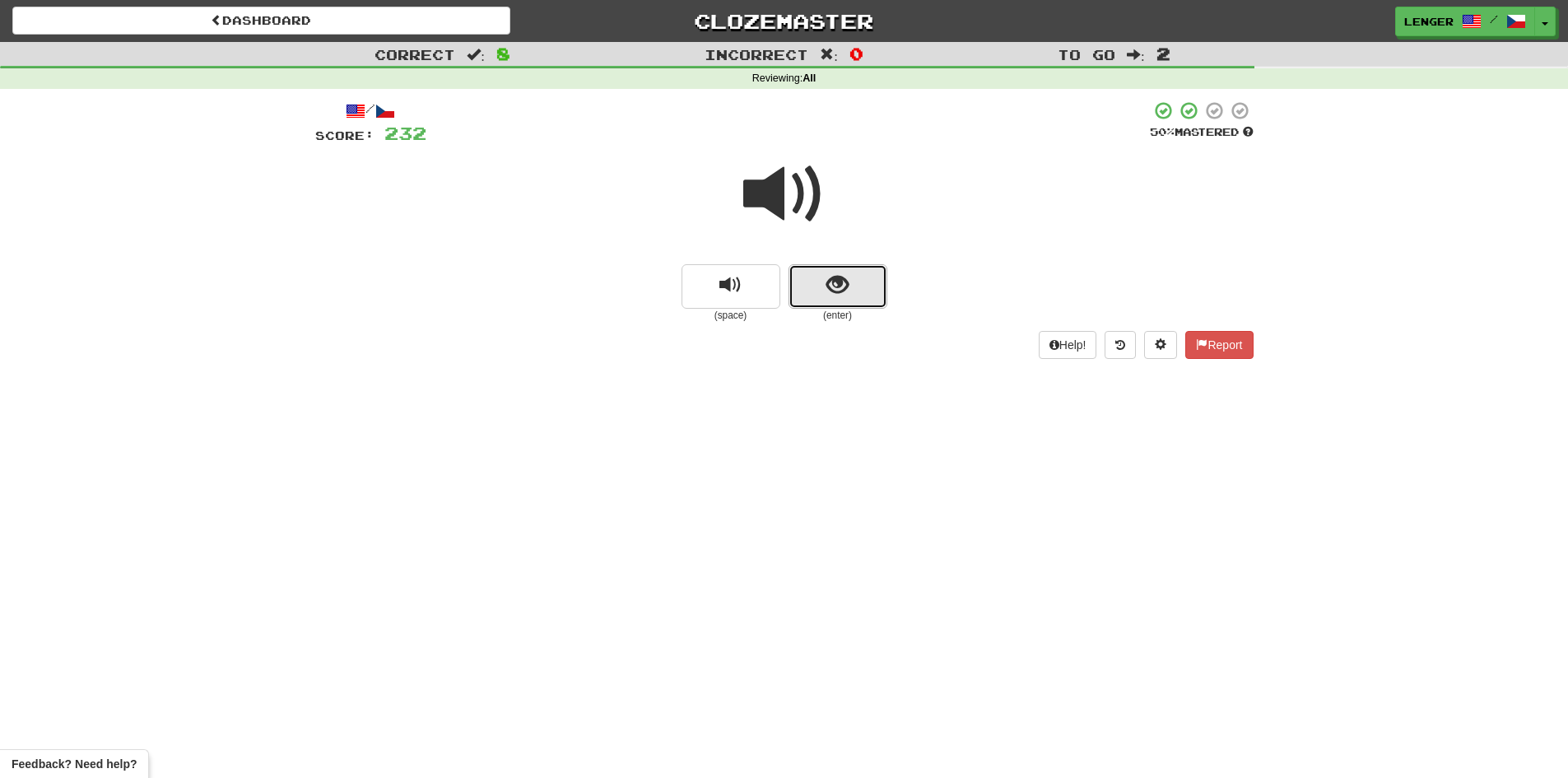
click at [818, 299] on button "show sentence" at bounding box center [837, 287] width 99 height 45
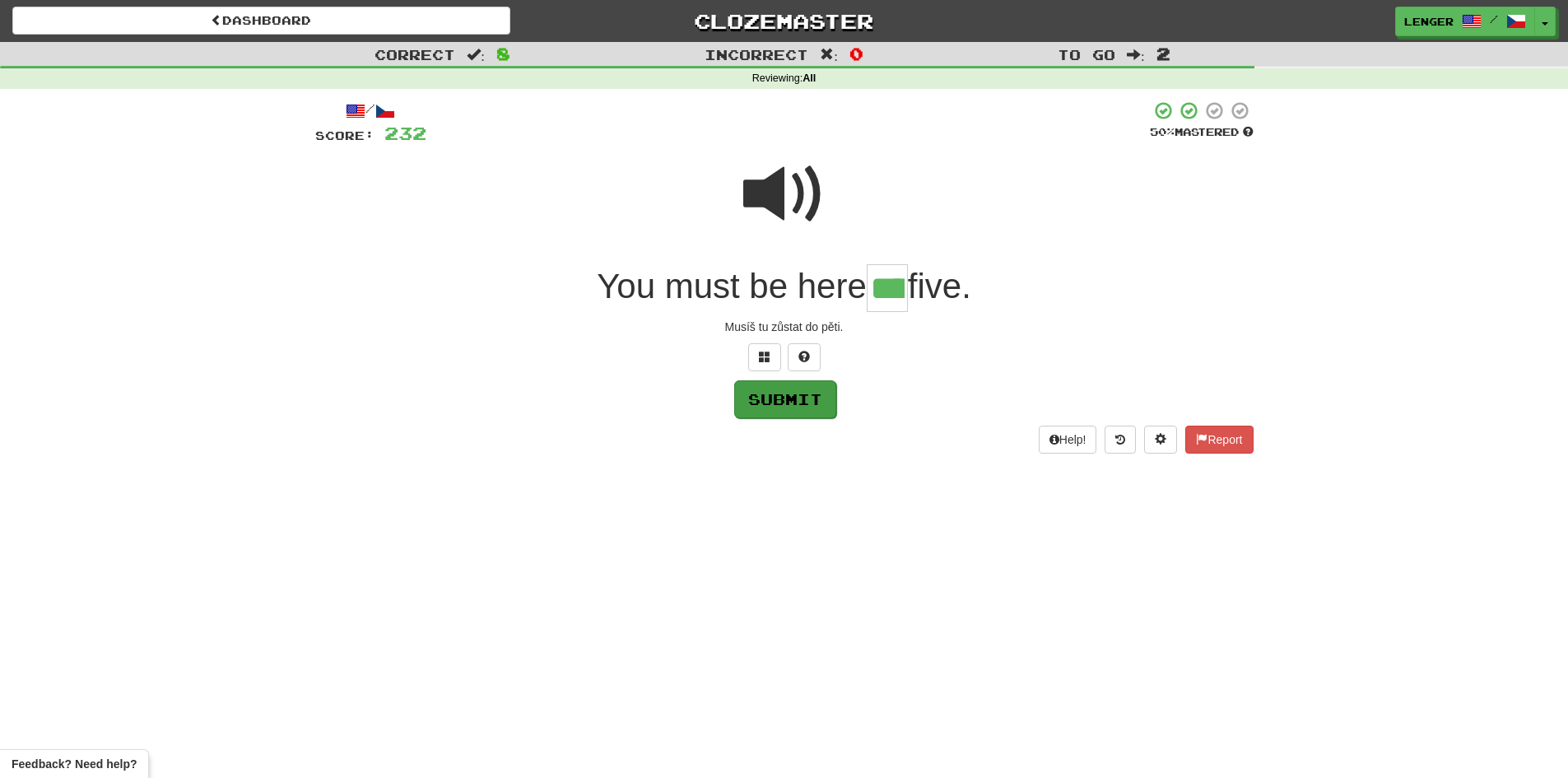
type input "****"
click at [791, 397] on button "Submit" at bounding box center [785, 399] width 102 height 38
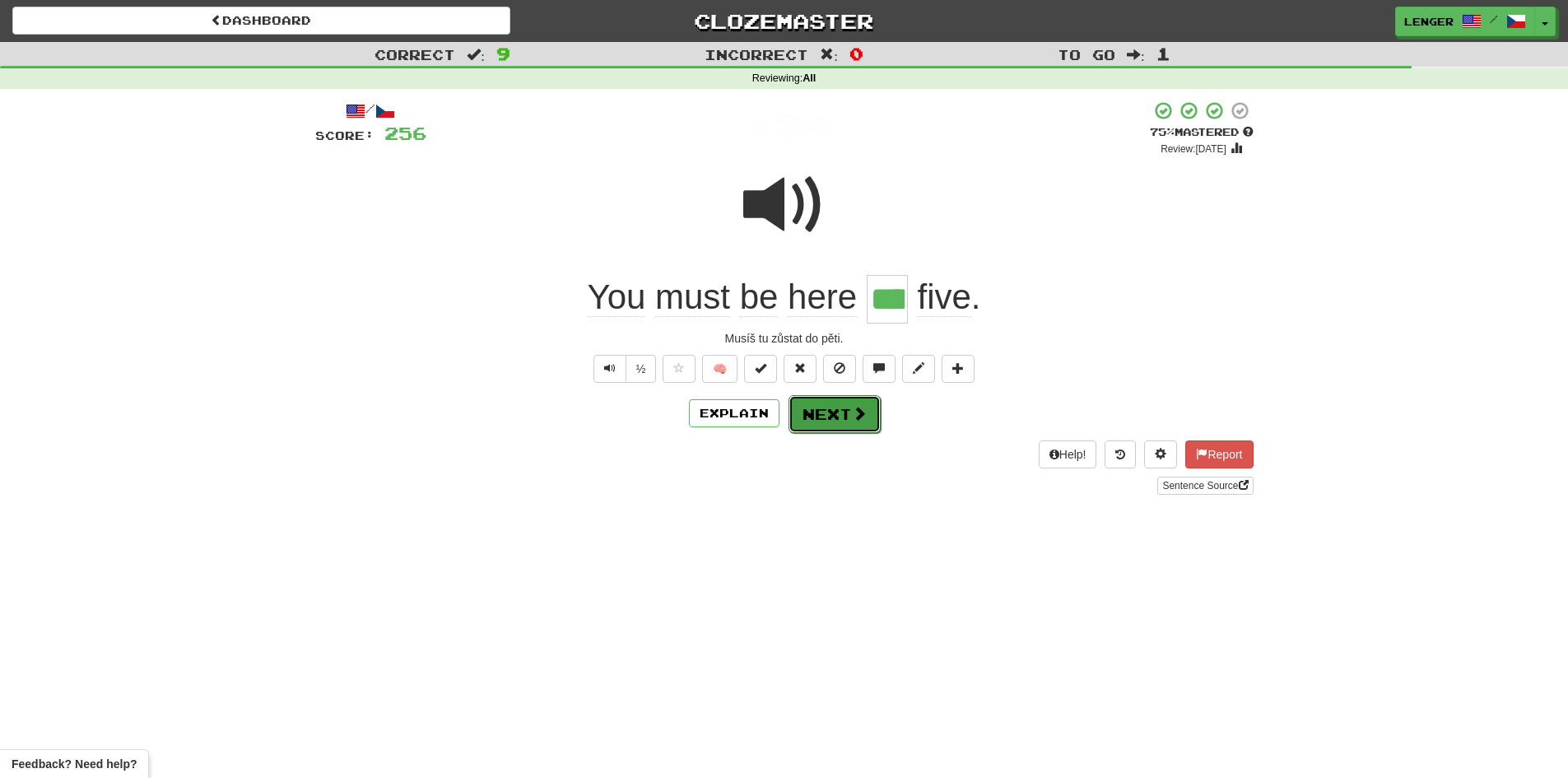
click at [836, 413] on button "Next" at bounding box center [834, 414] width 92 height 38
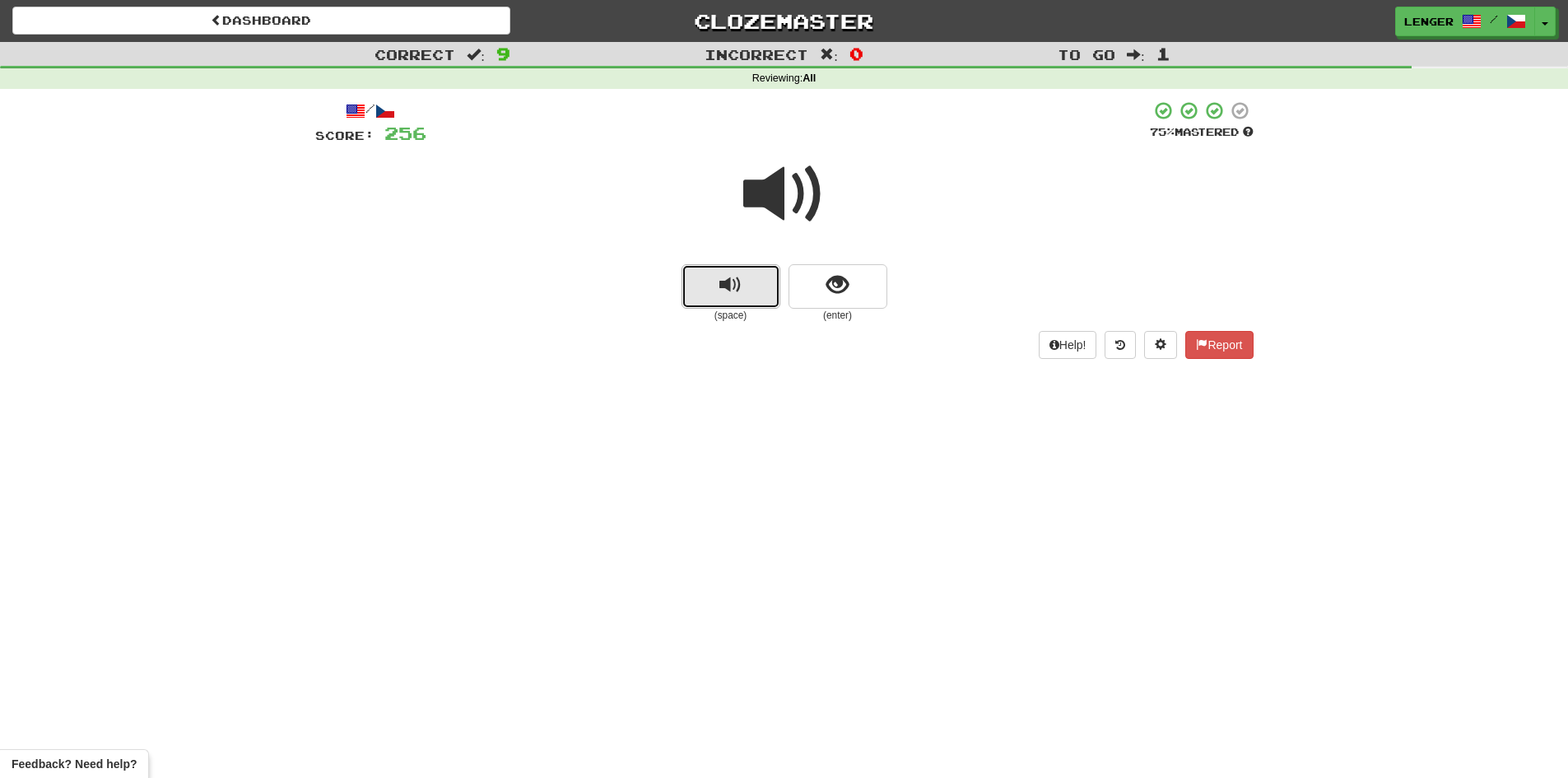
click at [764, 298] on button "replay audio" at bounding box center [731, 287] width 99 height 45
click at [808, 302] on button "show sentence" at bounding box center [837, 287] width 99 height 45
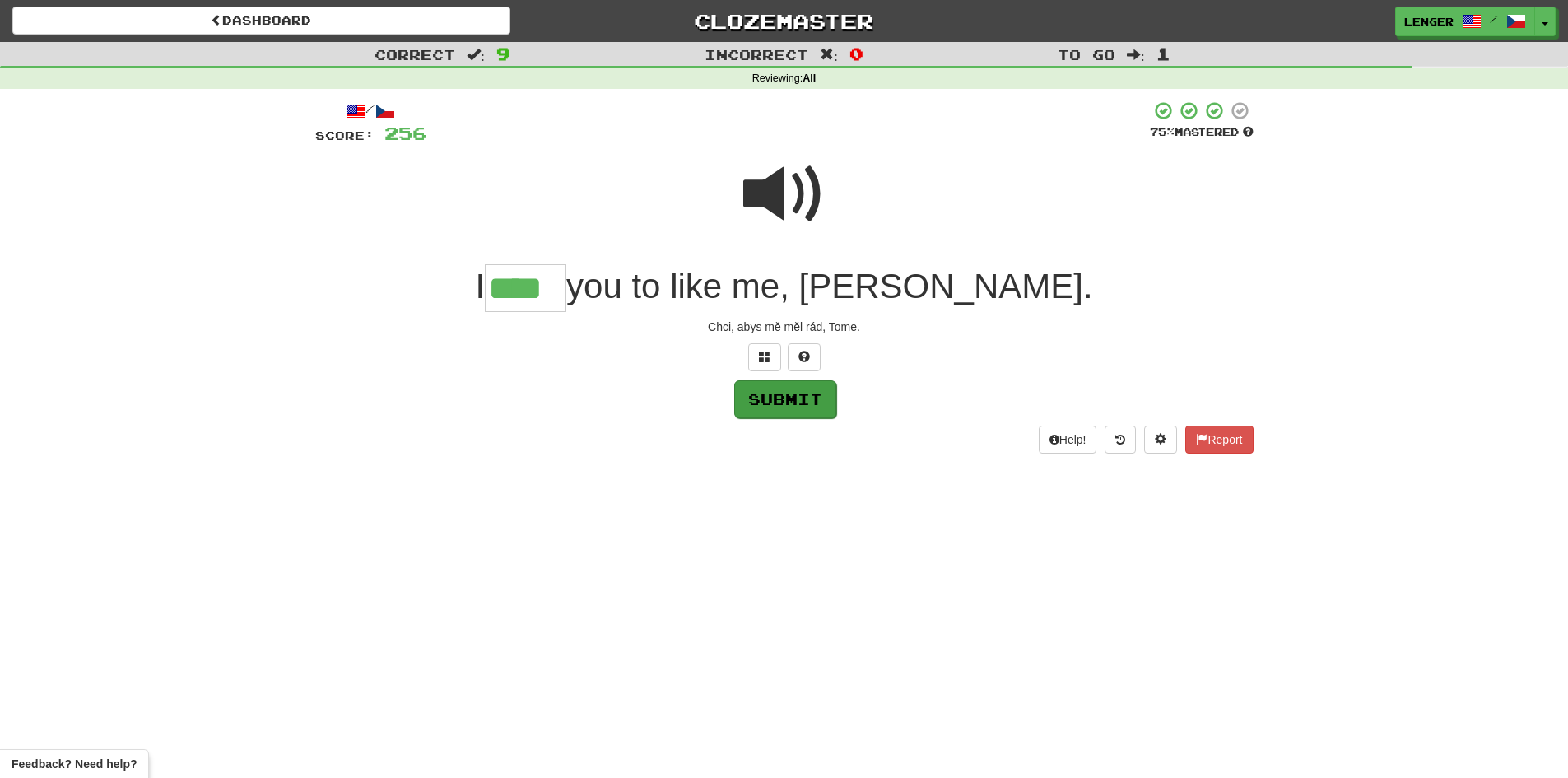
type input "****"
click at [805, 405] on button "Submit" at bounding box center [785, 399] width 102 height 38
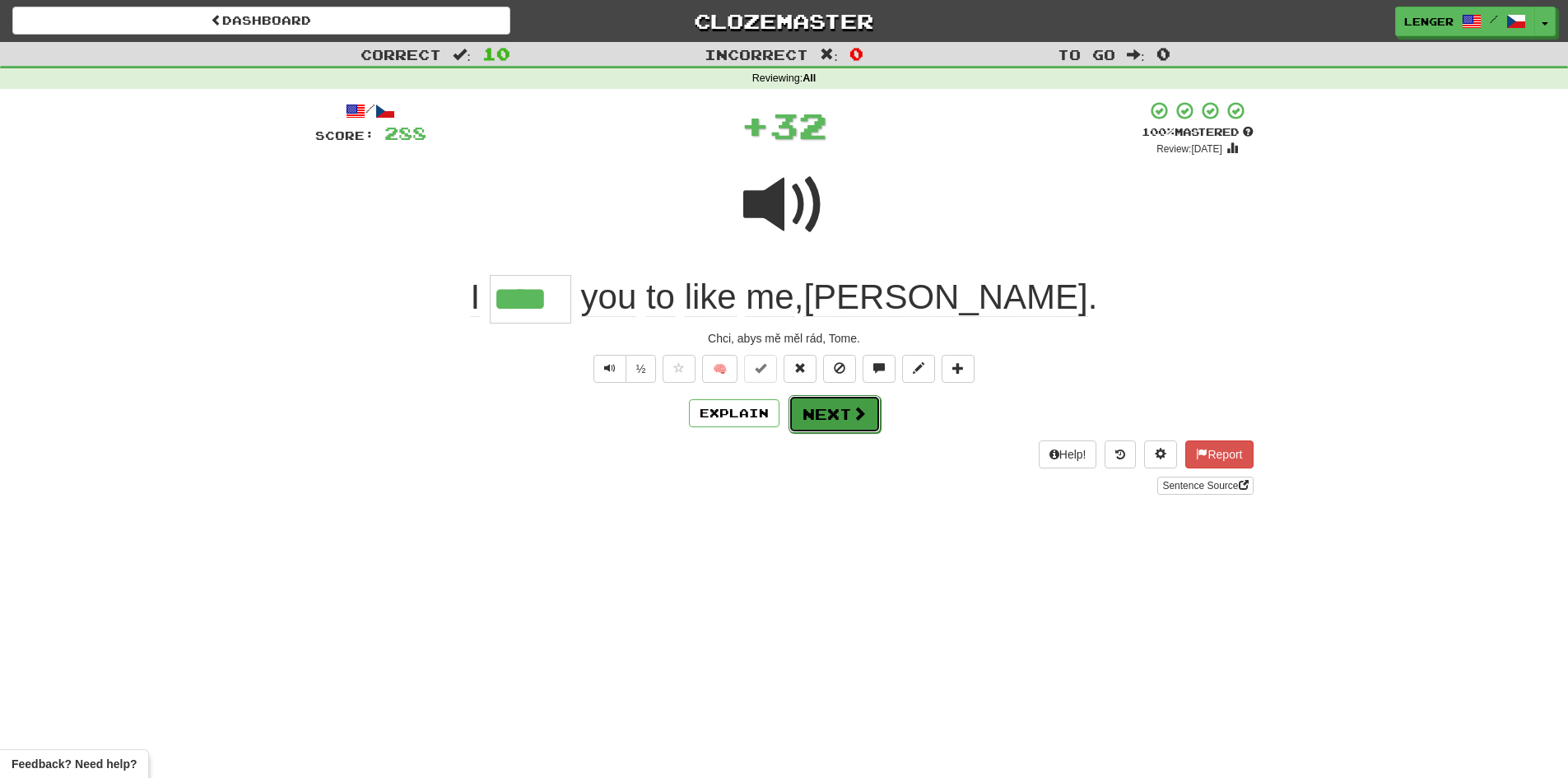
click at [853, 418] on span at bounding box center [859, 414] width 15 height 15
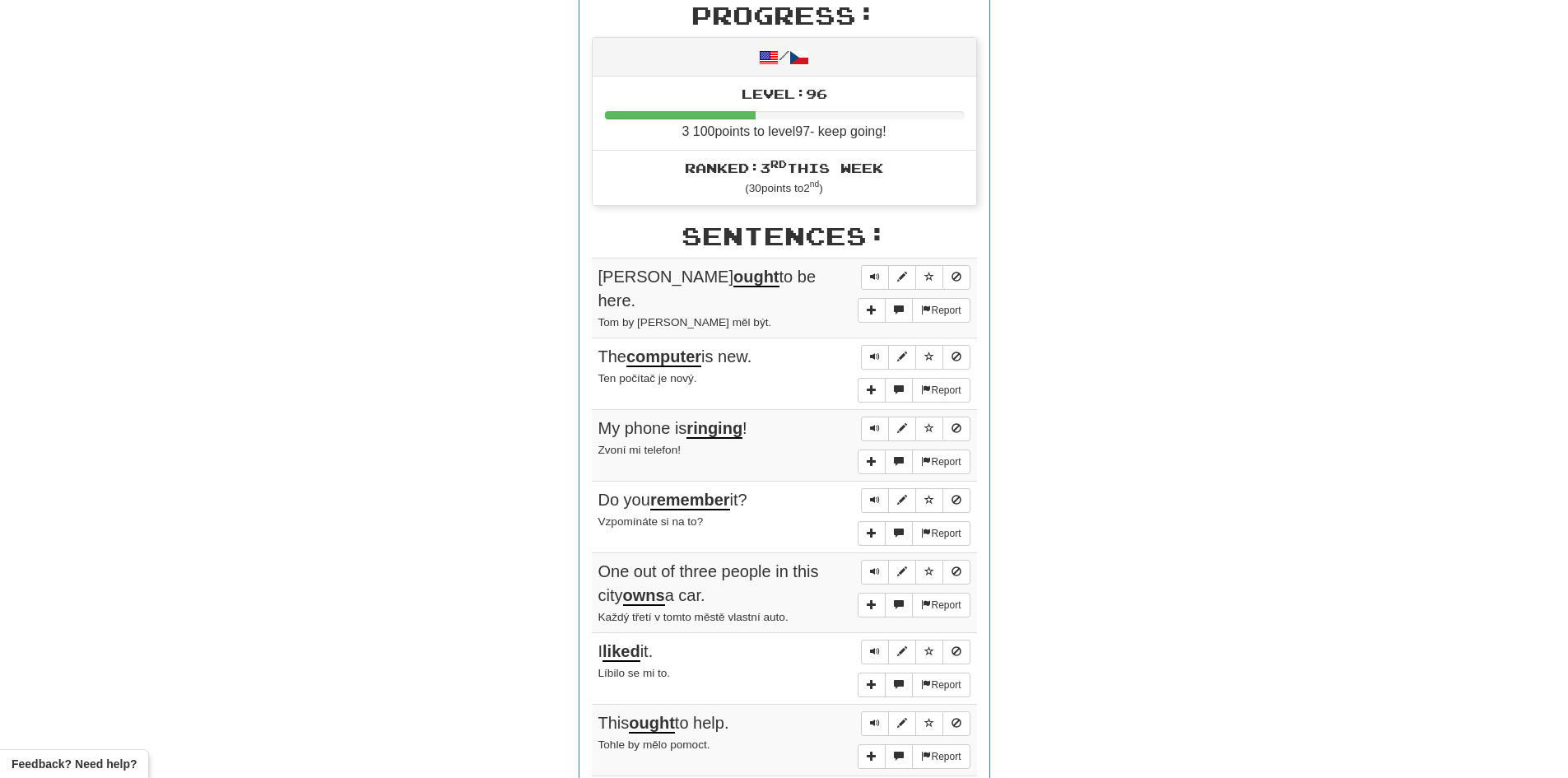
scroll to position [659, 0]
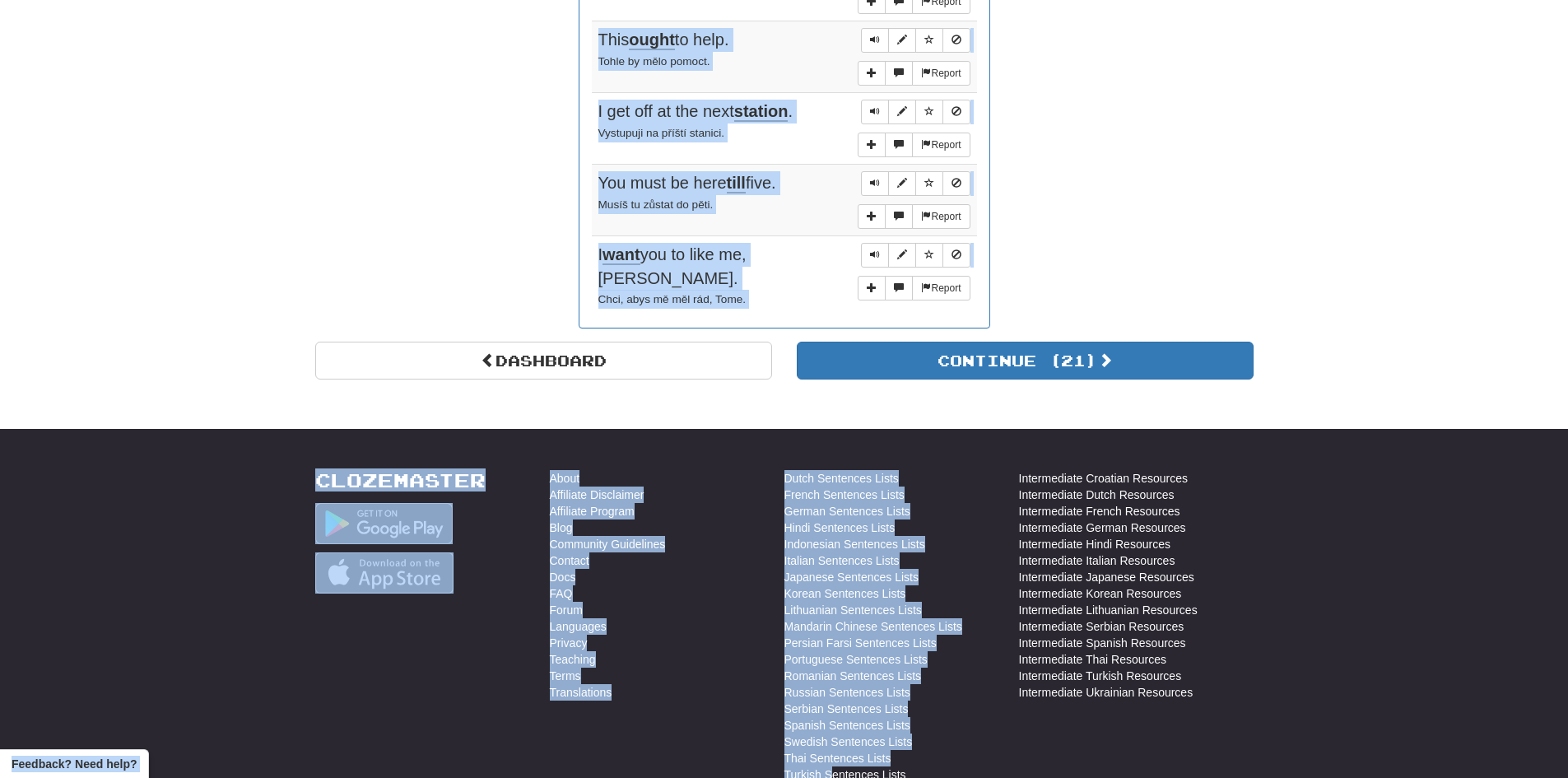
drag, startPoint x: 600, startPoint y: 150, endPoint x: 826, endPoint y: 763, distance: 653.3
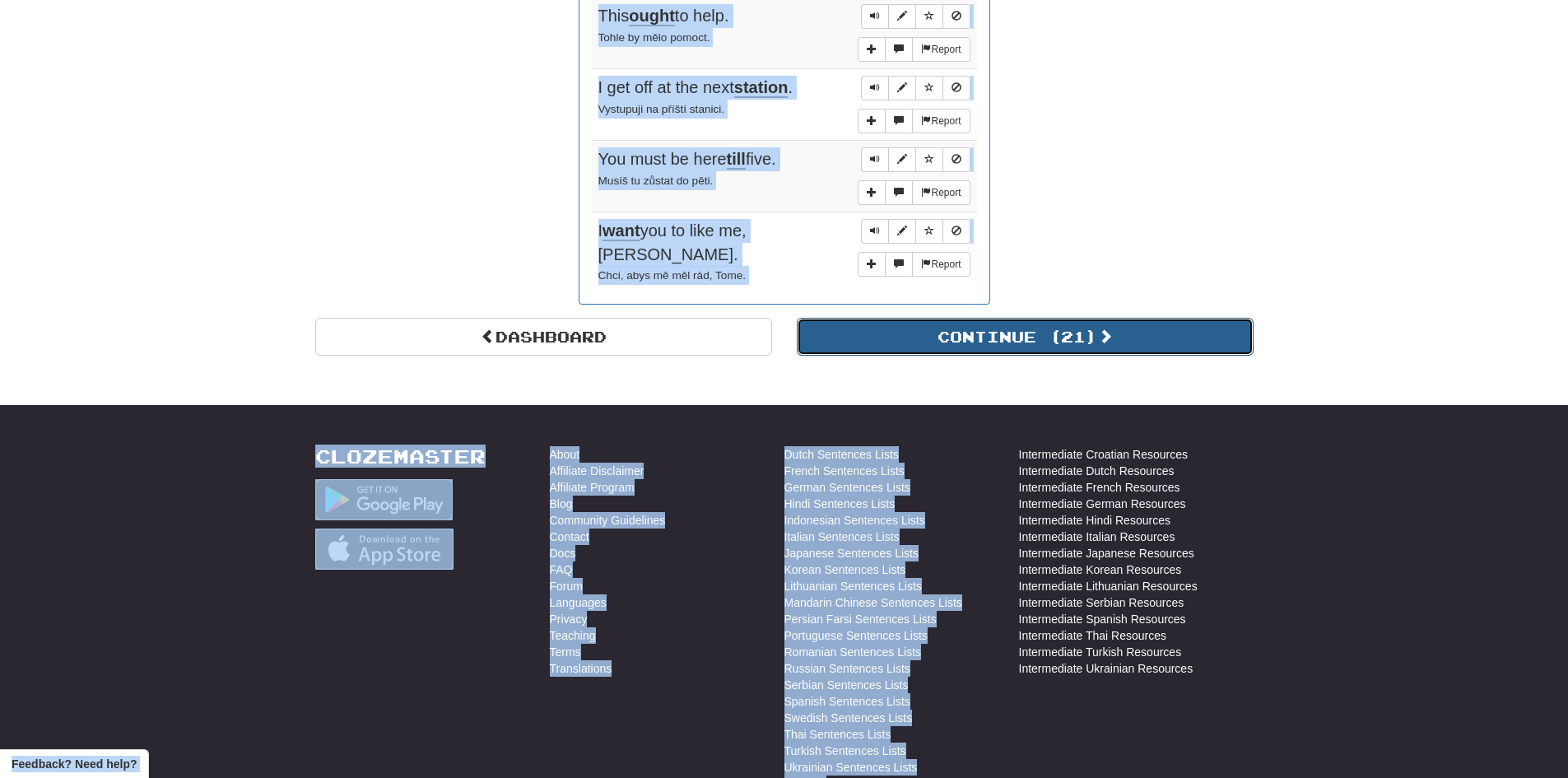
click at [1110, 329] on span at bounding box center [1106, 336] width 15 height 15
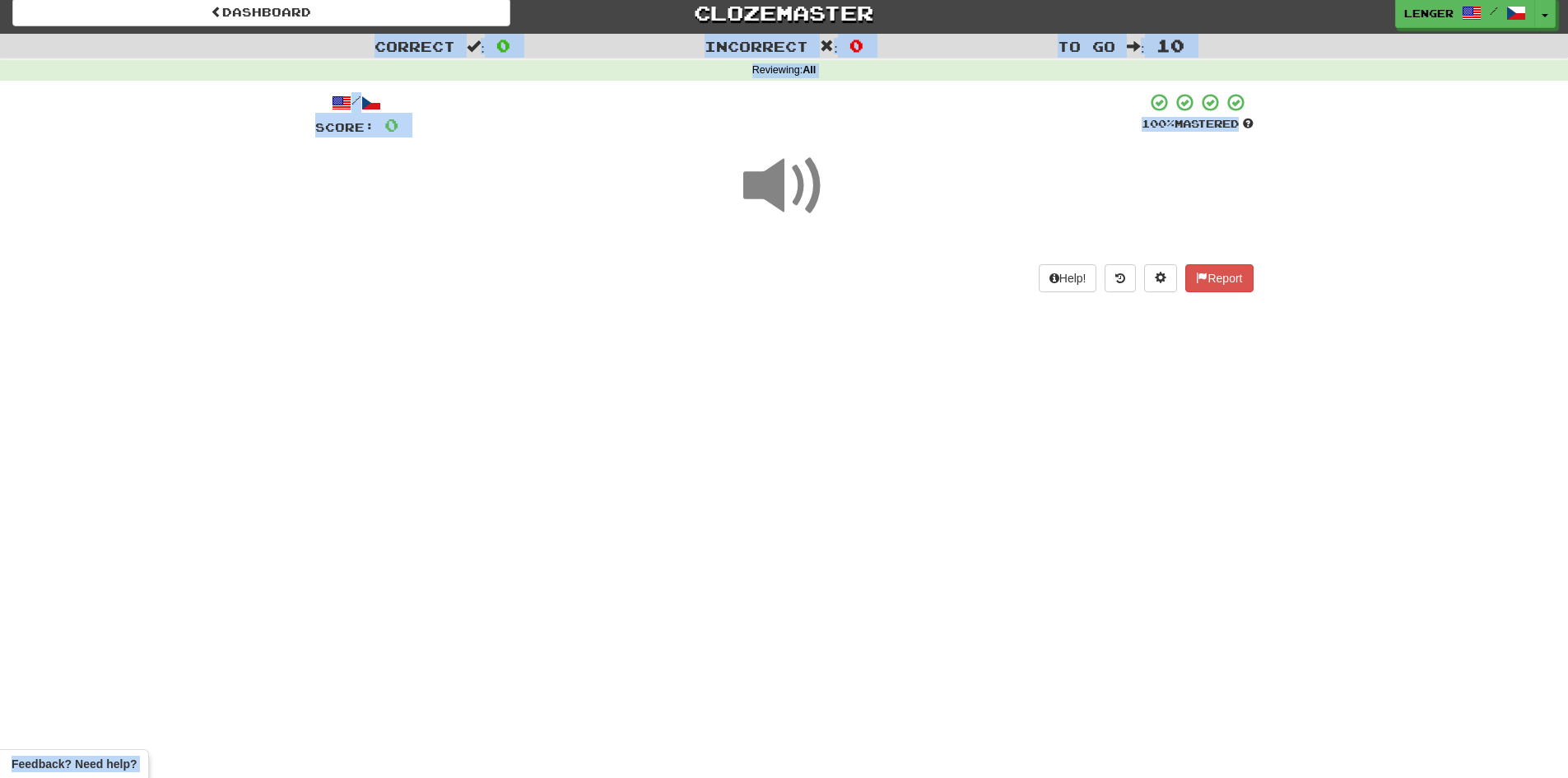
scroll to position [0, 0]
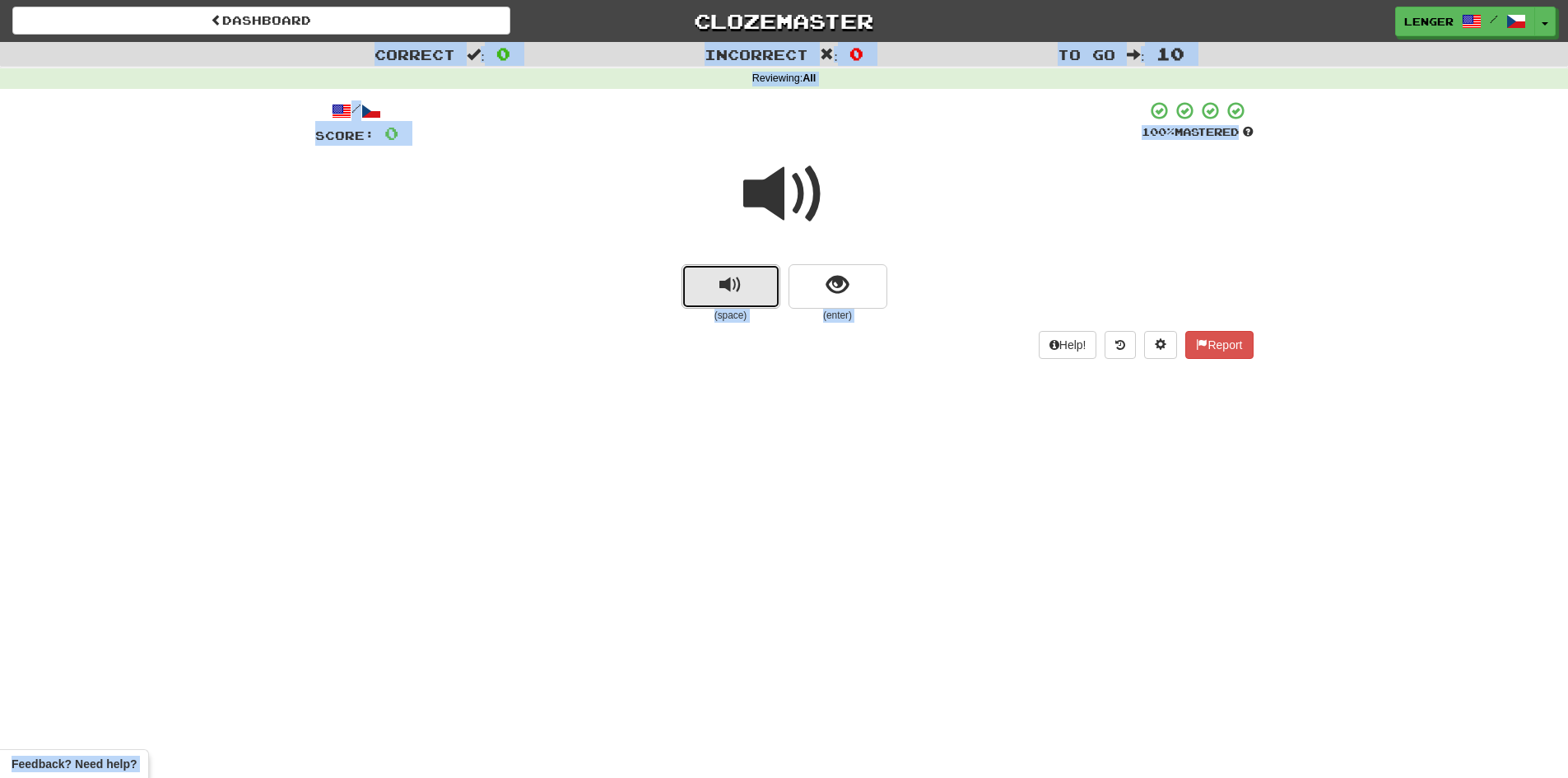
click at [771, 290] on button "replay audio" at bounding box center [731, 287] width 99 height 45
click at [805, 294] on button "show sentence" at bounding box center [837, 287] width 99 height 45
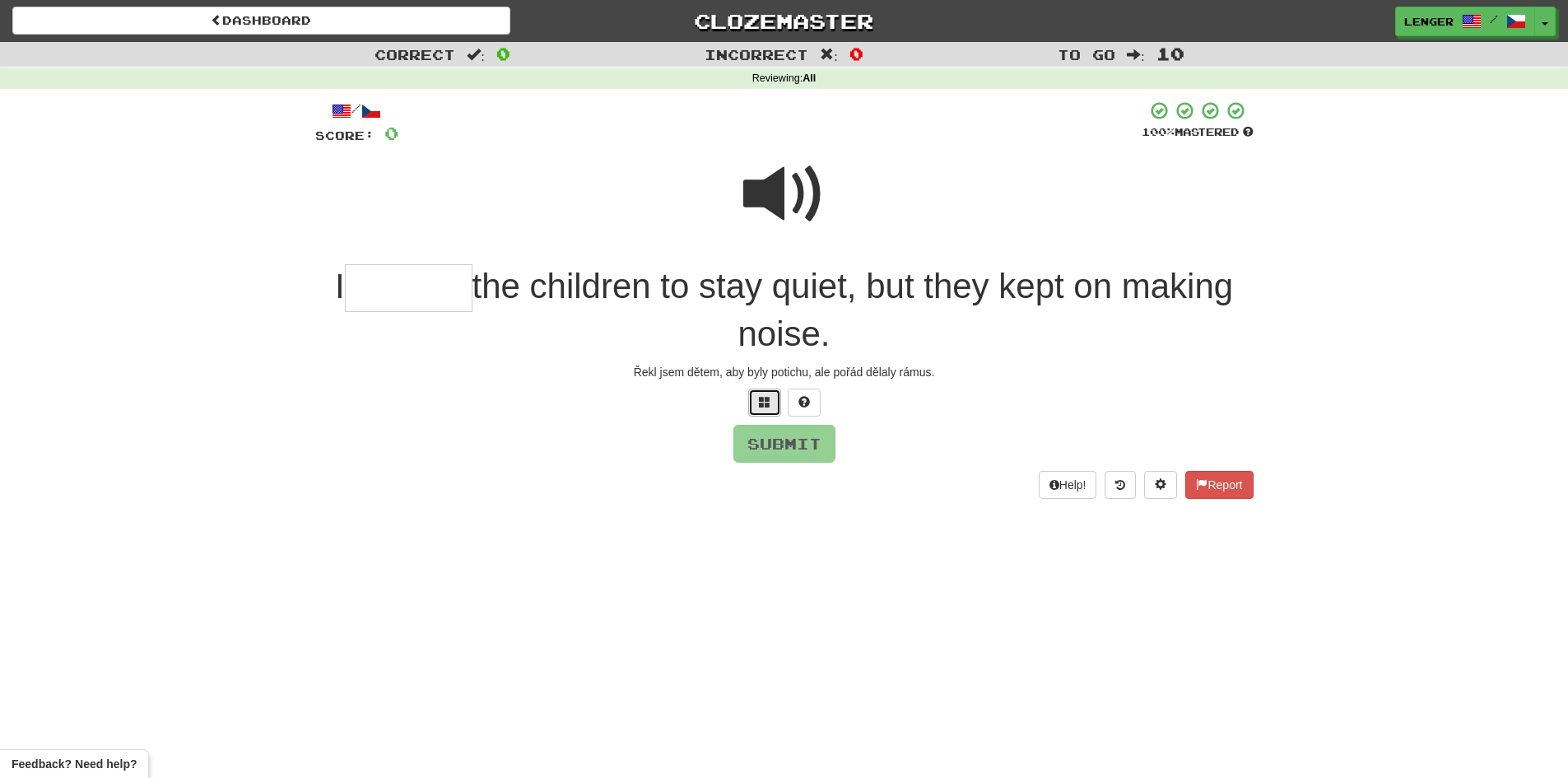
click at [764, 409] on button at bounding box center [764, 402] width 33 height 28
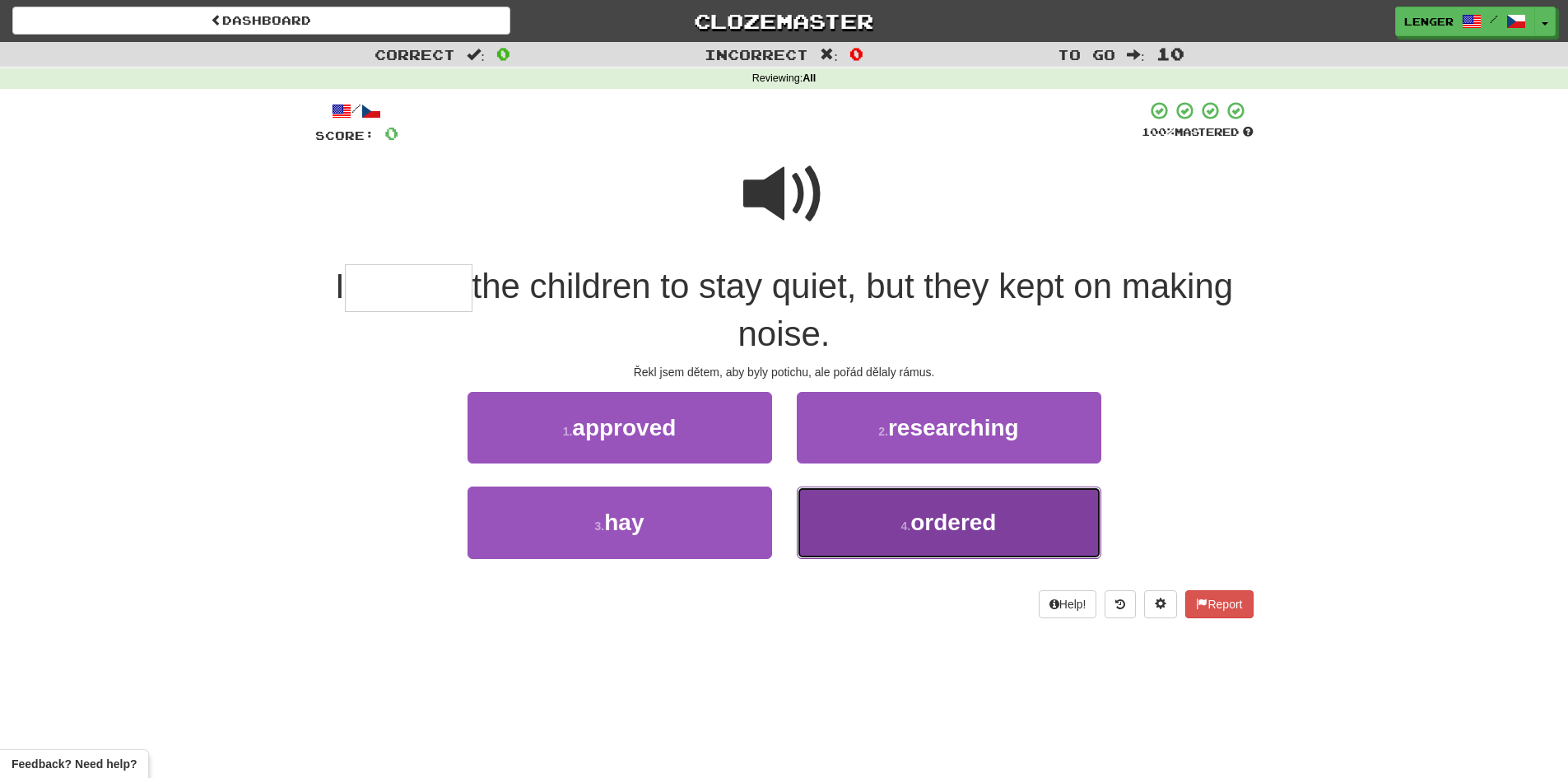
click at [928, 520] on span "ordered" at bounding box center [953, 522] width 86 height 26
type input "*******"
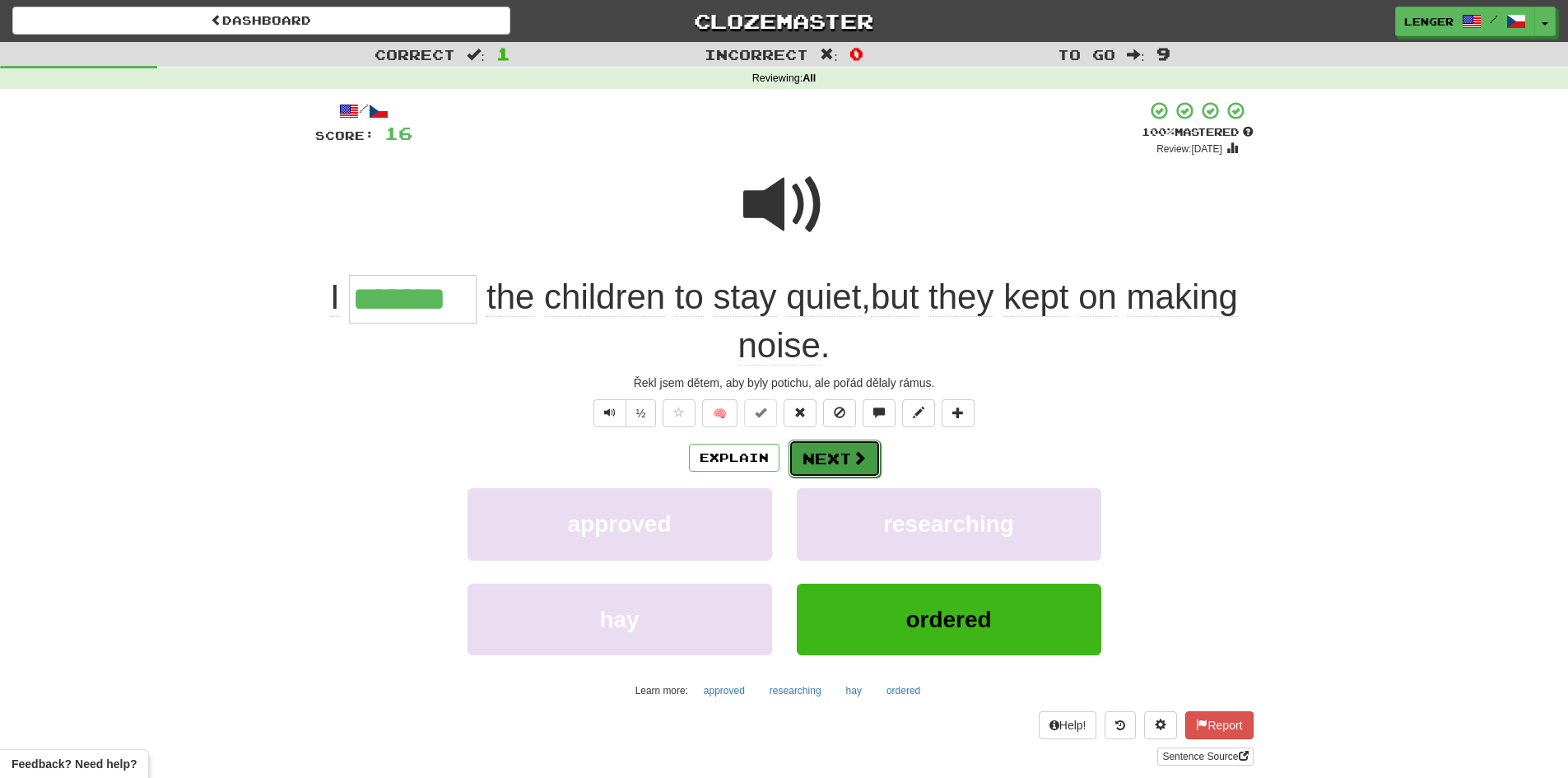
click at [847, 460] on button "Next" at bounding box center [834, 458] width 92 height 38
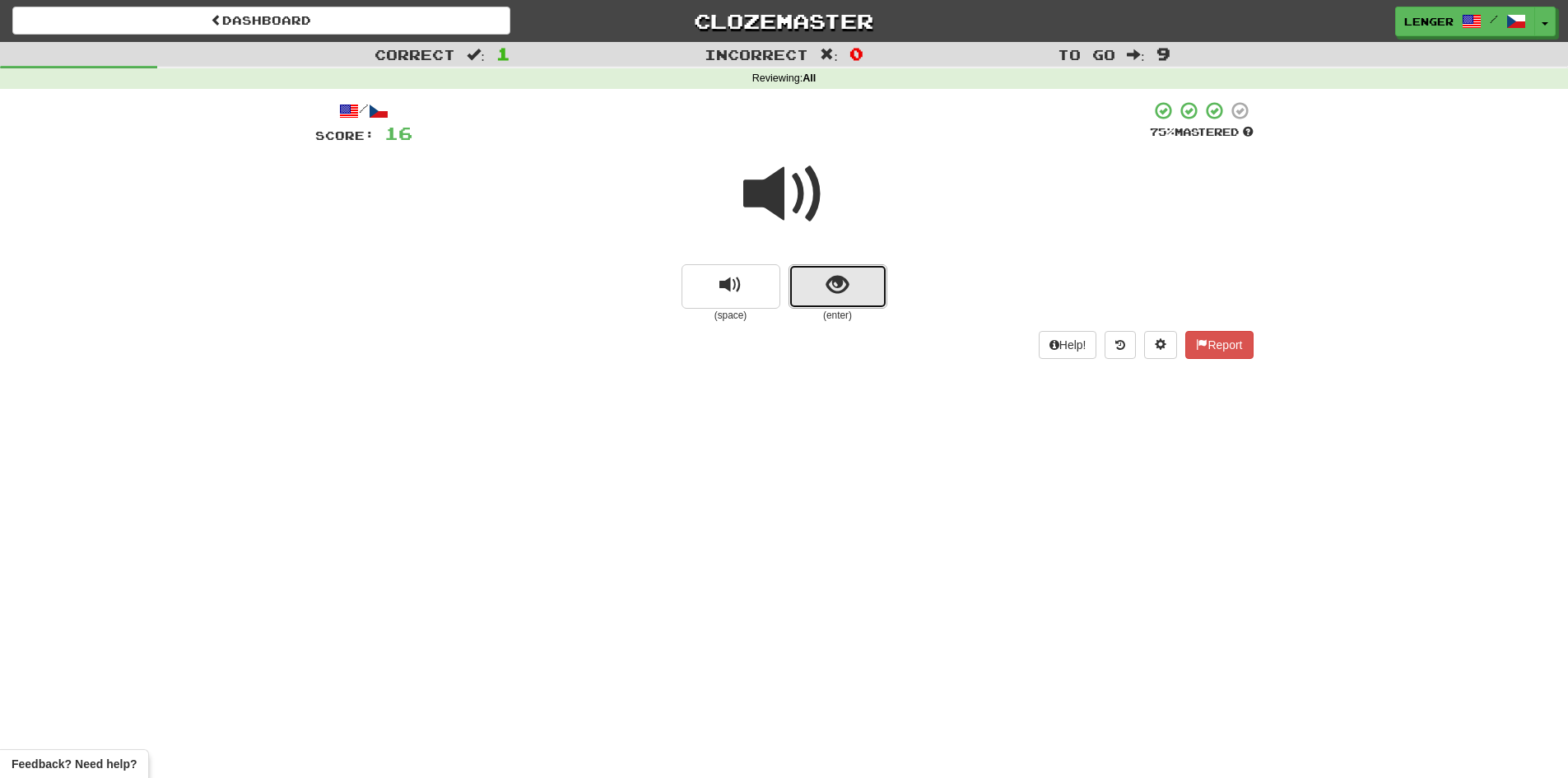
click at [807, 295] on button "show sentence" at bounding box center [837, 287] width 99 height 45
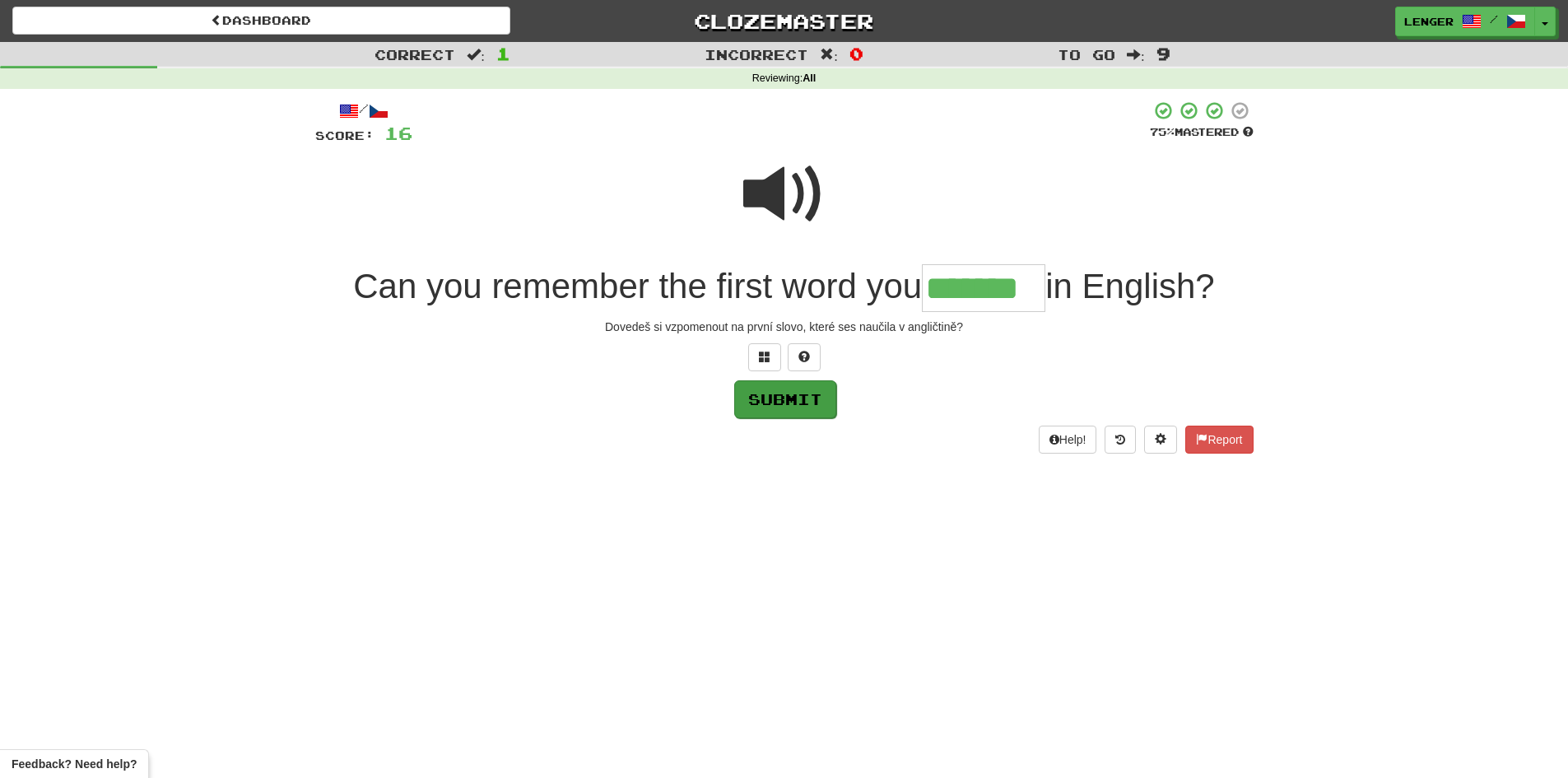
type input "*******"
click at [789, 385] on button "Submit" at bounding box center [784, 398] width 102 height 38
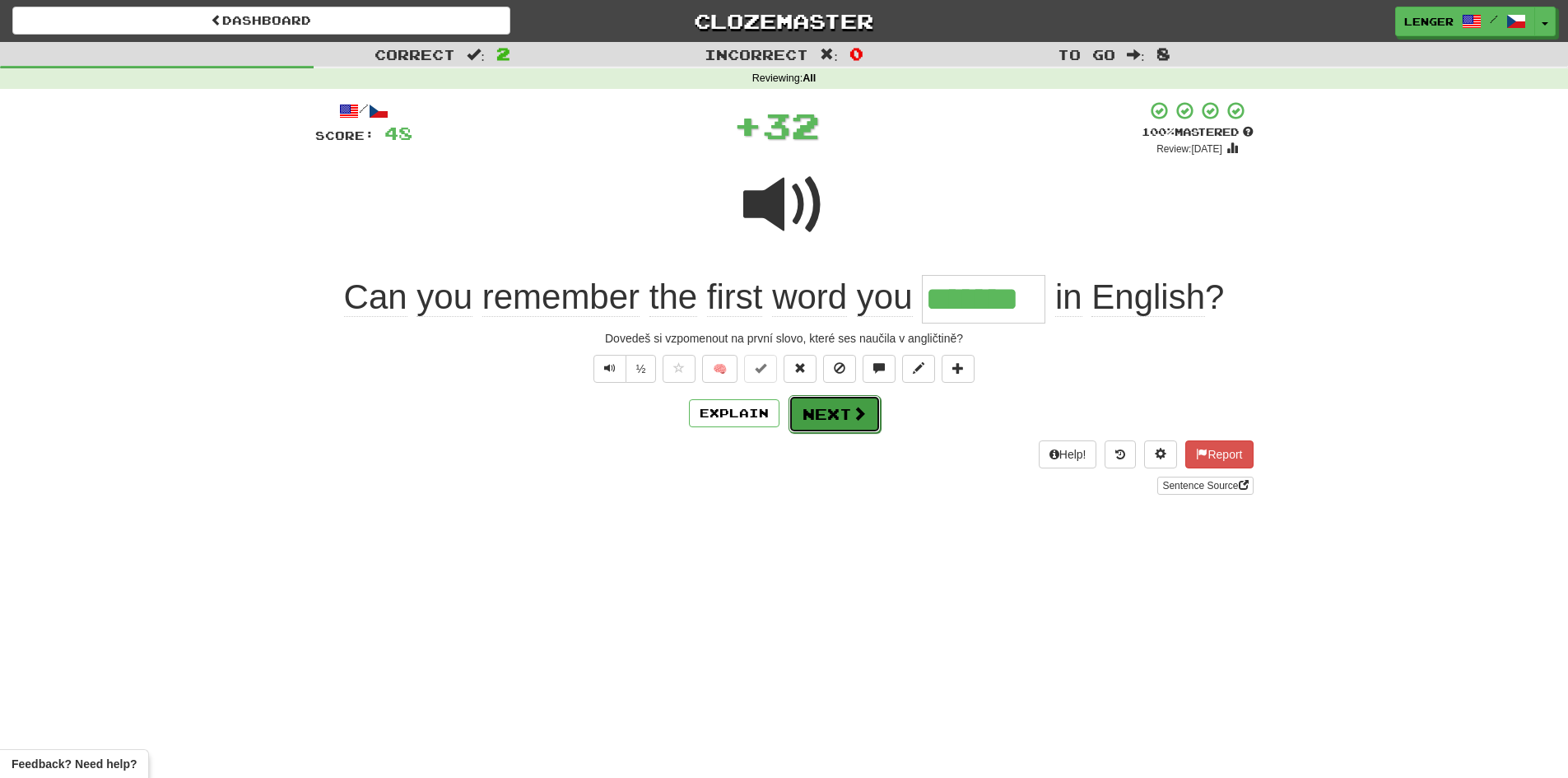
click at [852, 420] on span at bounding box center [859, 414] width 15 height 15
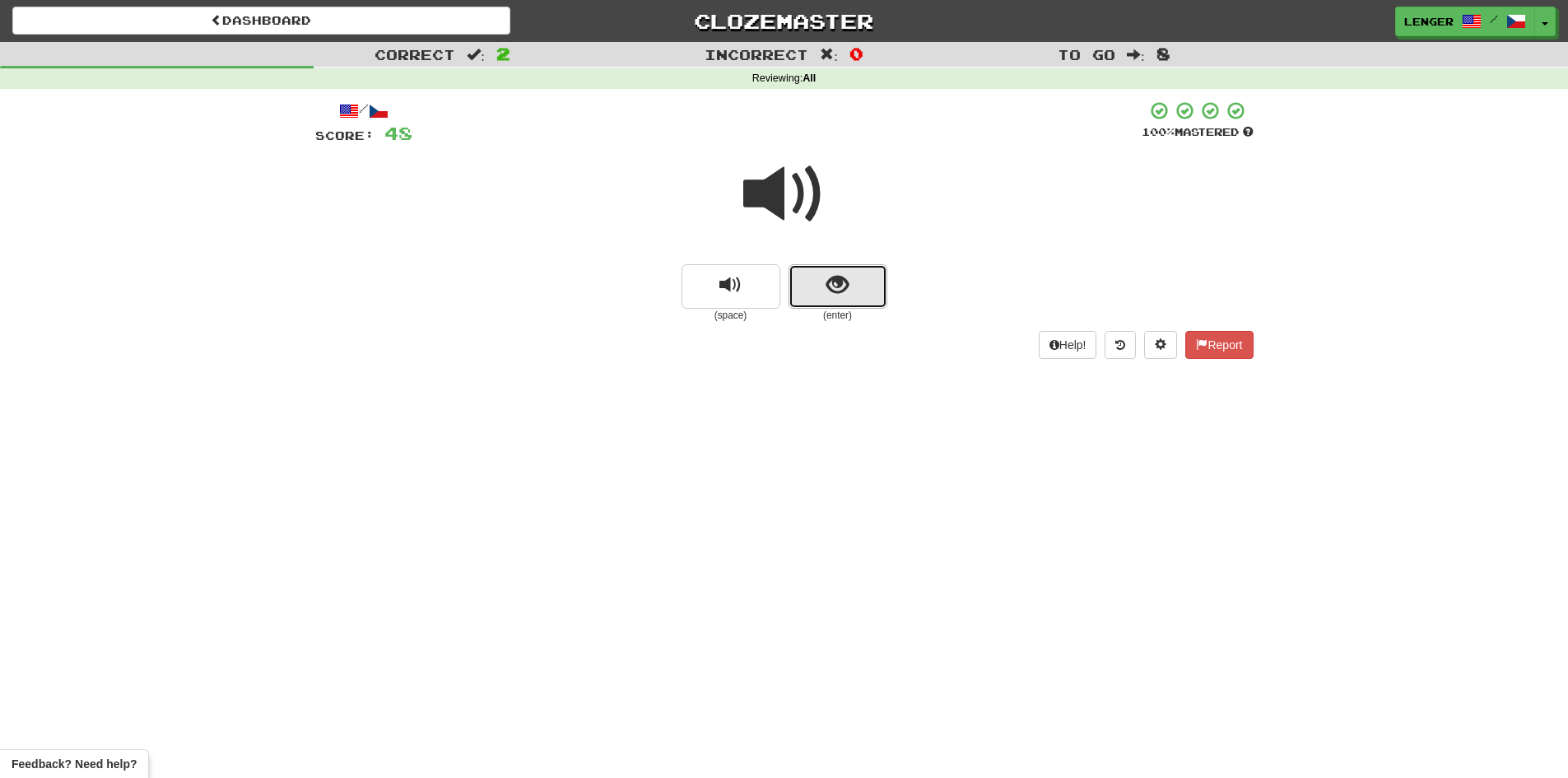
click at [804, 282] on button "show sentence" at bounding box center [837, 287] width 99 height 45
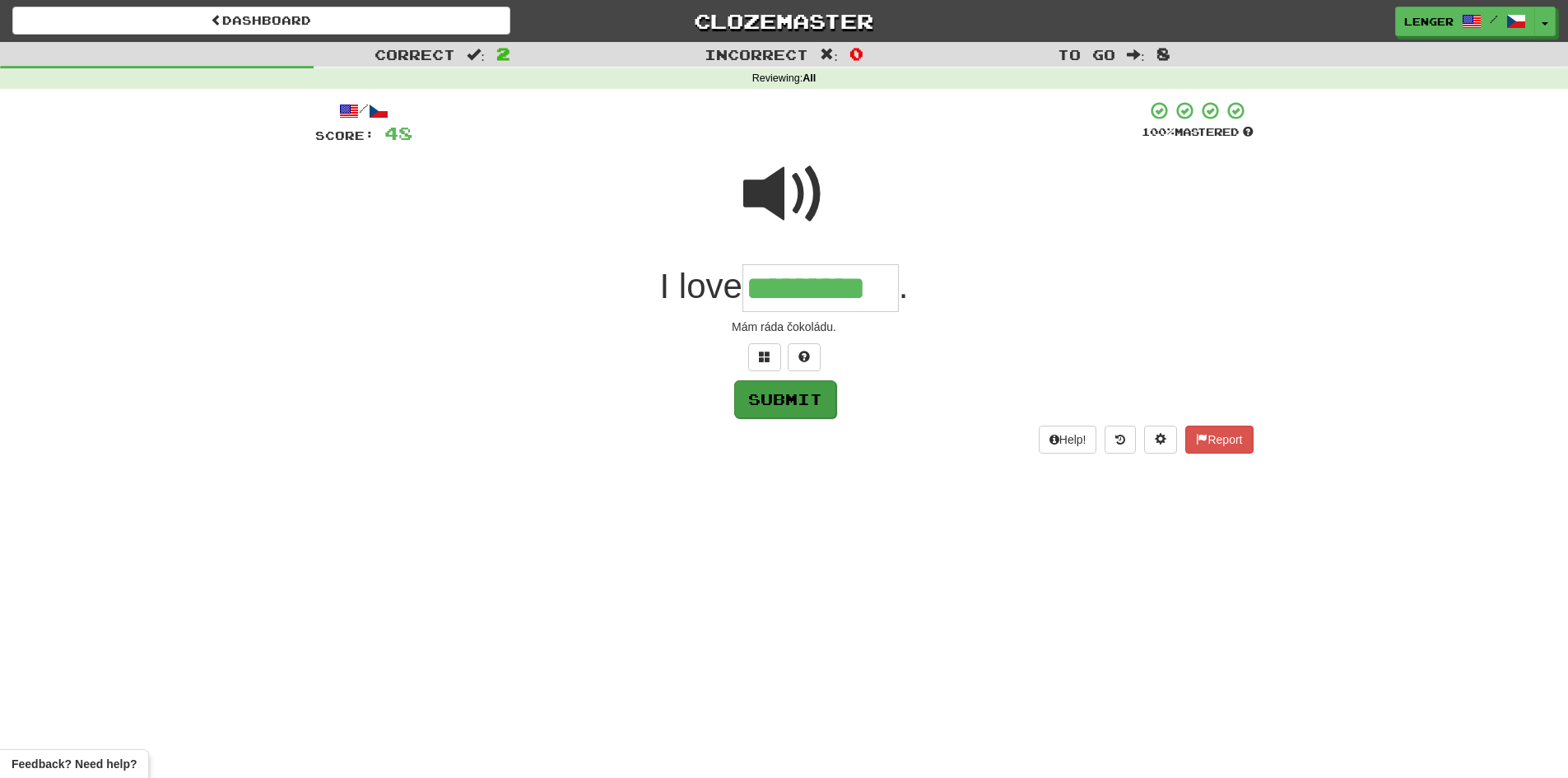
type input "*********"
click at [812, 402] on button "Submit" at bounding box center [785, 399] width 102 height 38
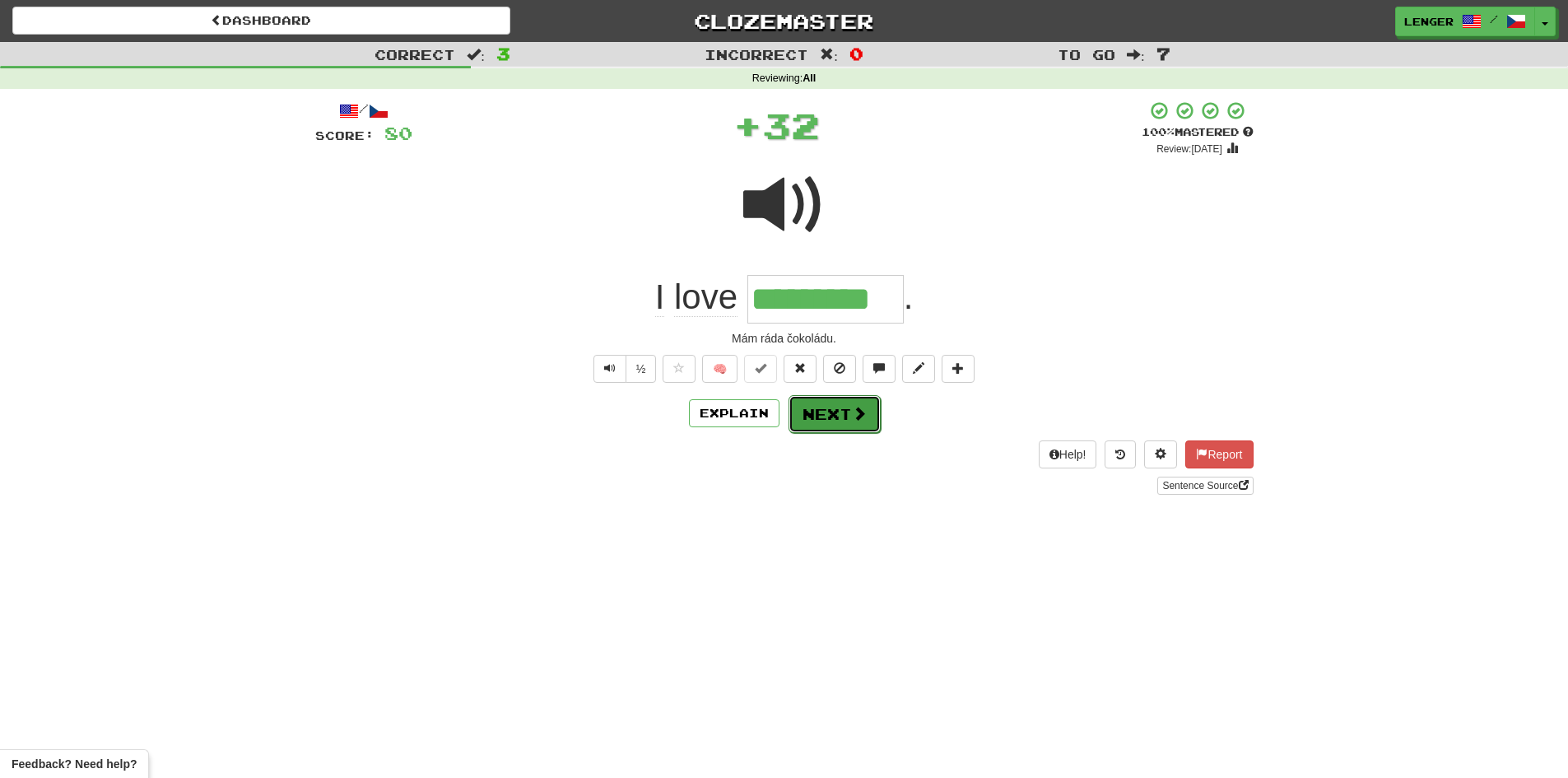
click at [840, 420] on button "Next" at bounding box center [834, 414] width 92 height 38
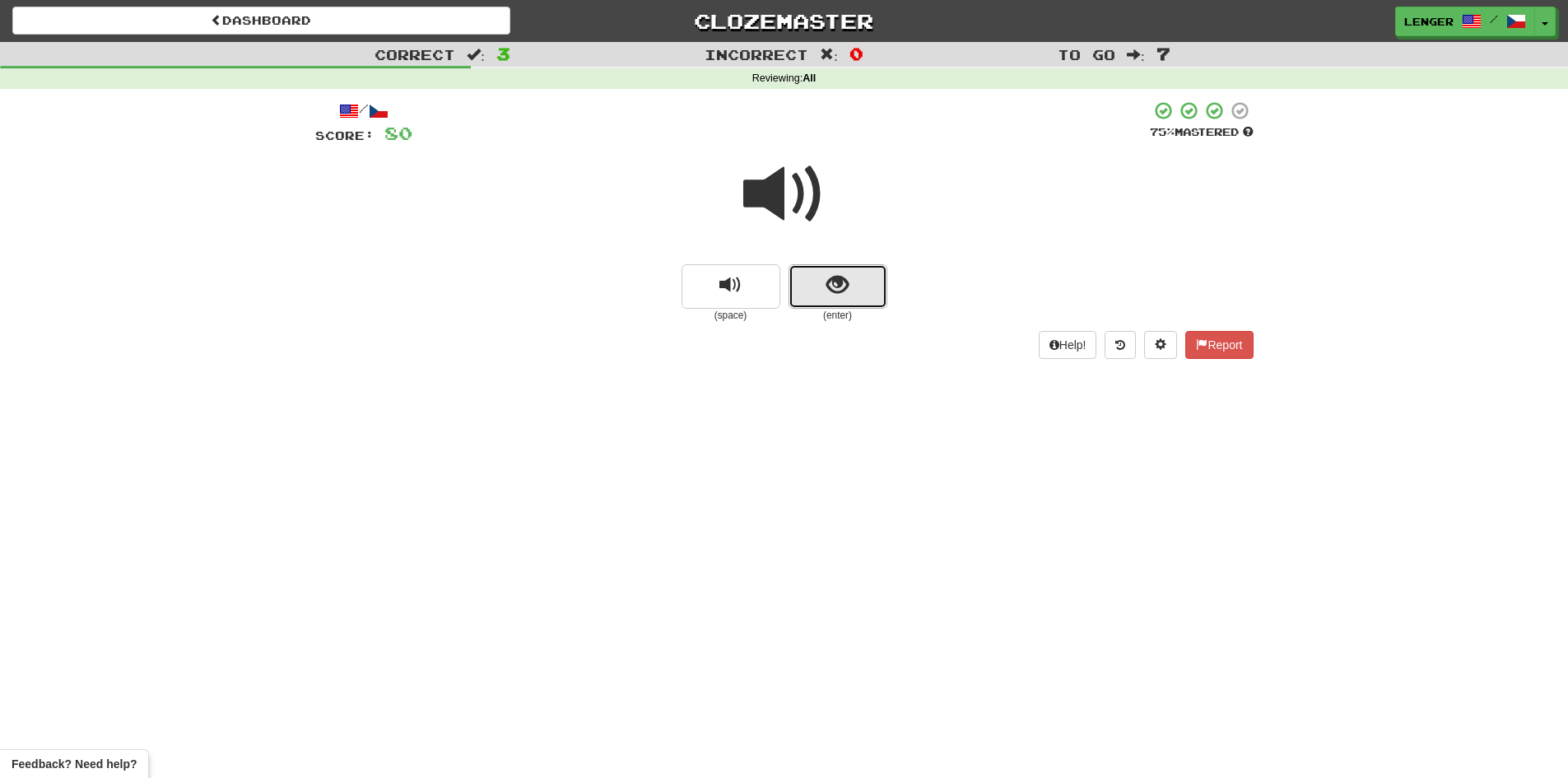
click at [810, 292] on button "show sentence" at bounding box center [837, 287] width 99 height 45
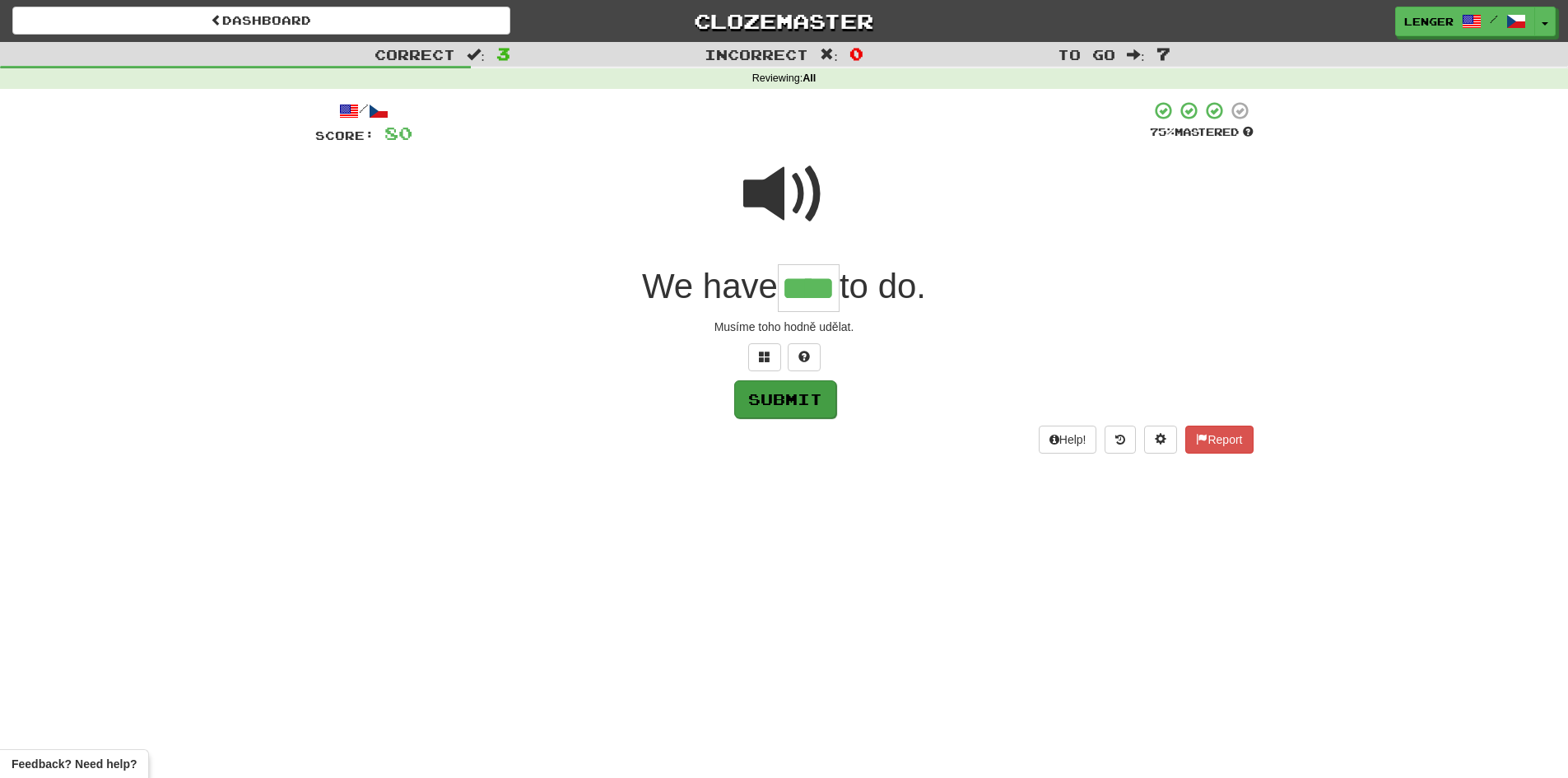
type input "****"
click at [786, 397] on button "Submit" at bounding box center [785, 399] width 102 height 38
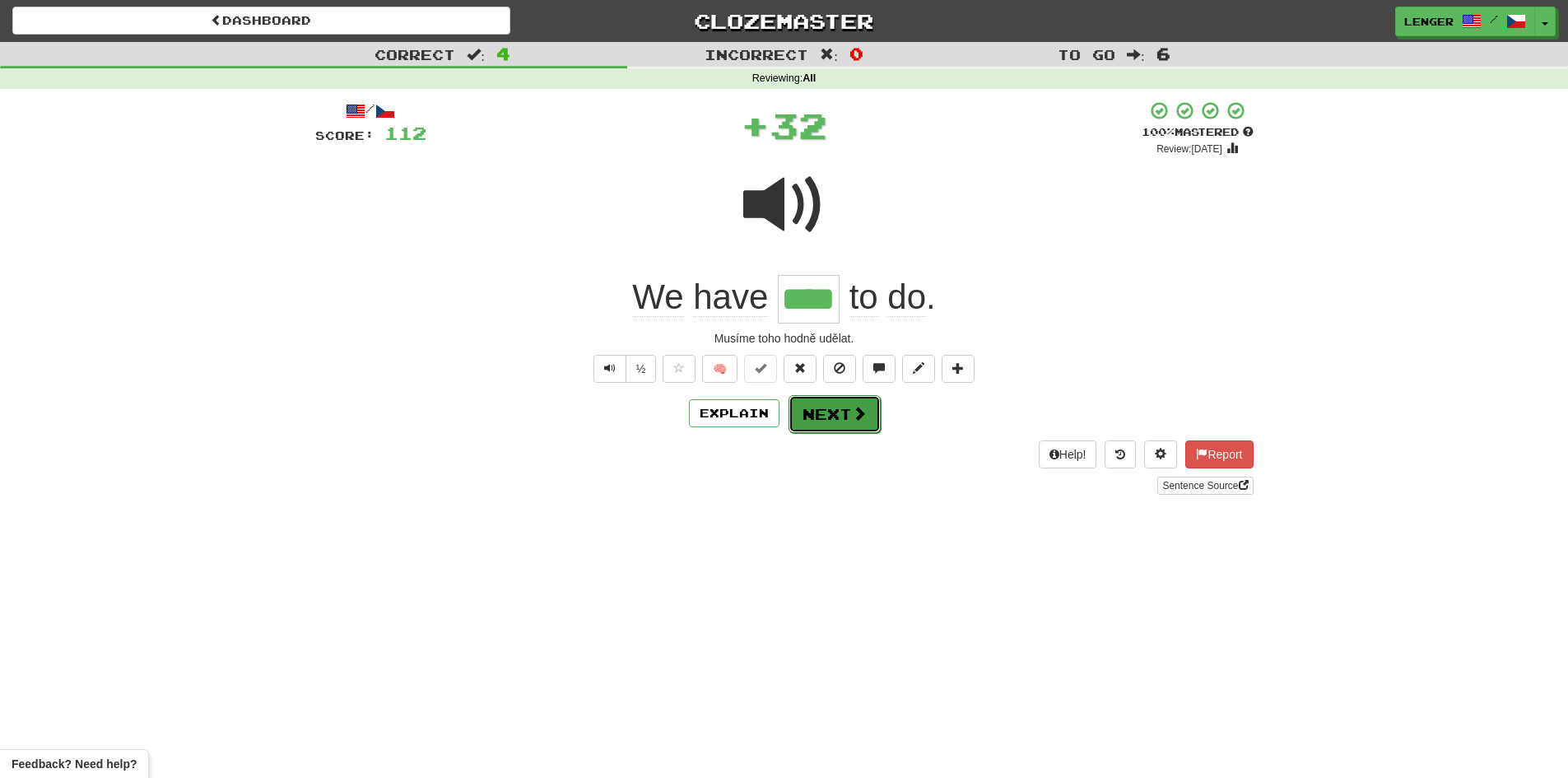
click at [830, 408] on button "Next" at bounding box center [834, 414] width 92 height 38
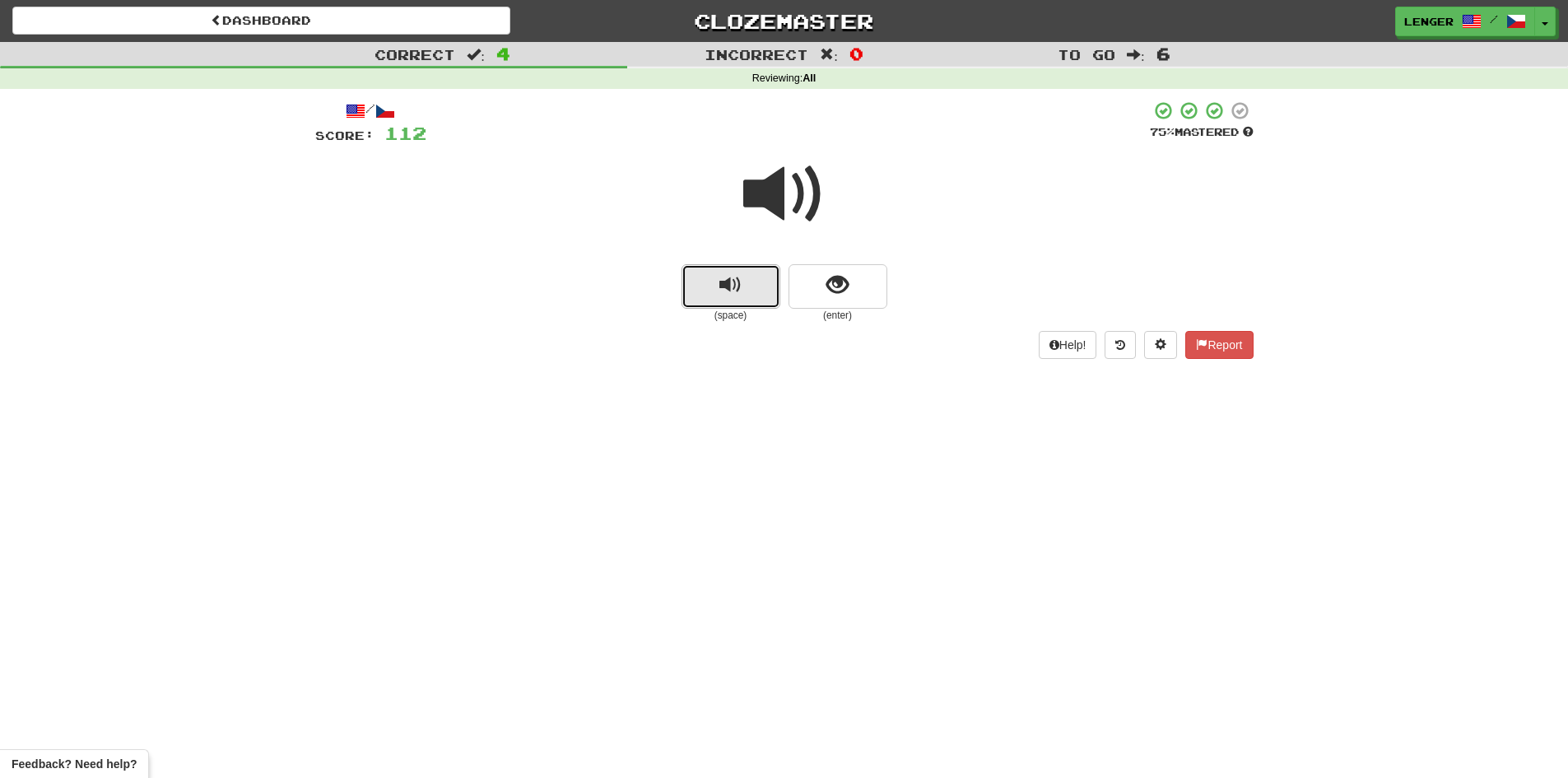
click at [768, 301] on button "replay audio" at bounding box center [731, 287] width 99 height 45
click at [767, 296] on button "replay audio" at bounding box center [731, 287] width 99 height 45
click at [808, 288] on button "show sentence" at bounding box center [837, 287] width 99 height 45
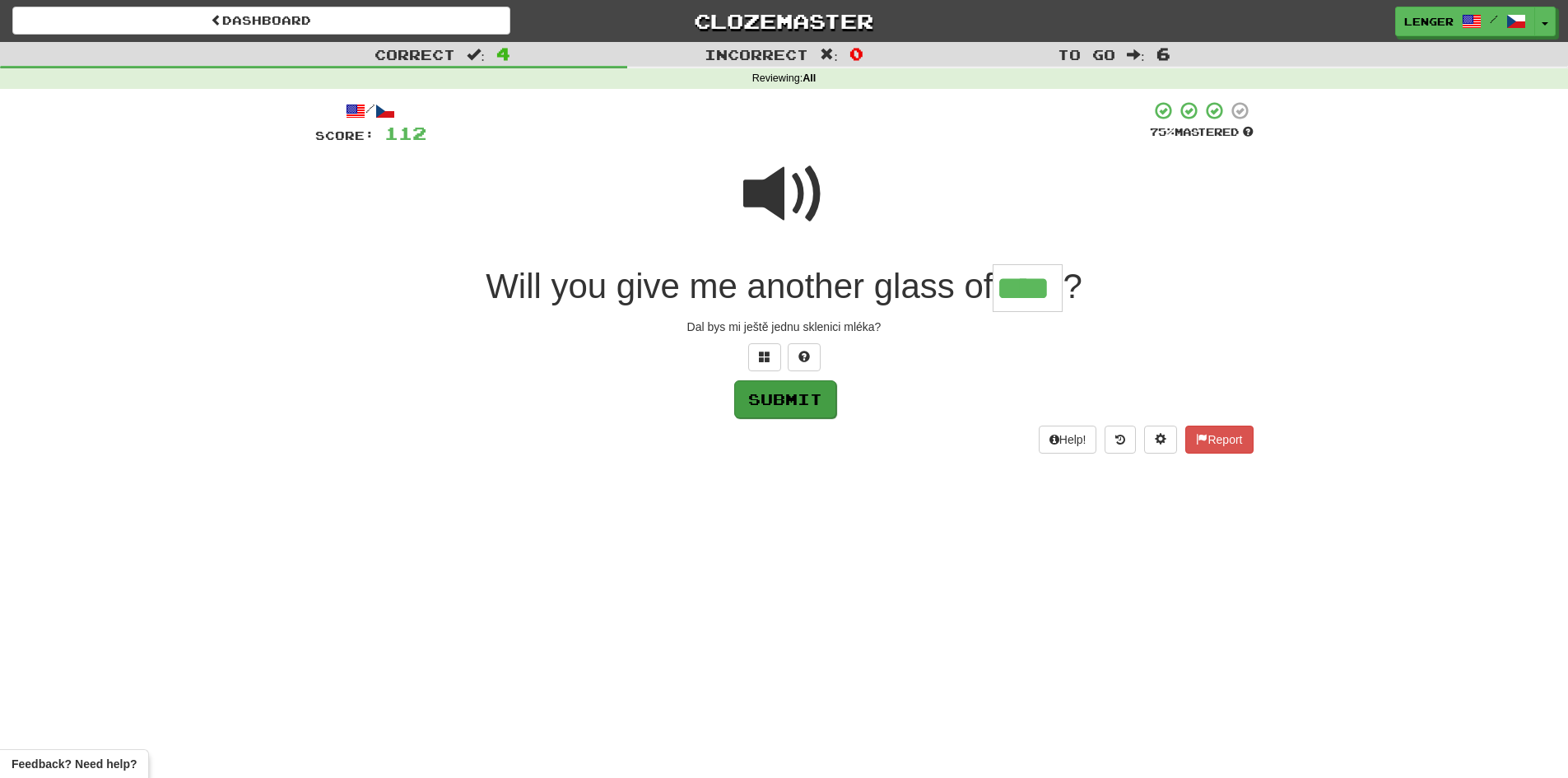
type input "****"
click at [790, 396] on button "Submit" at bounding box center [785, 399] width 102 height 38
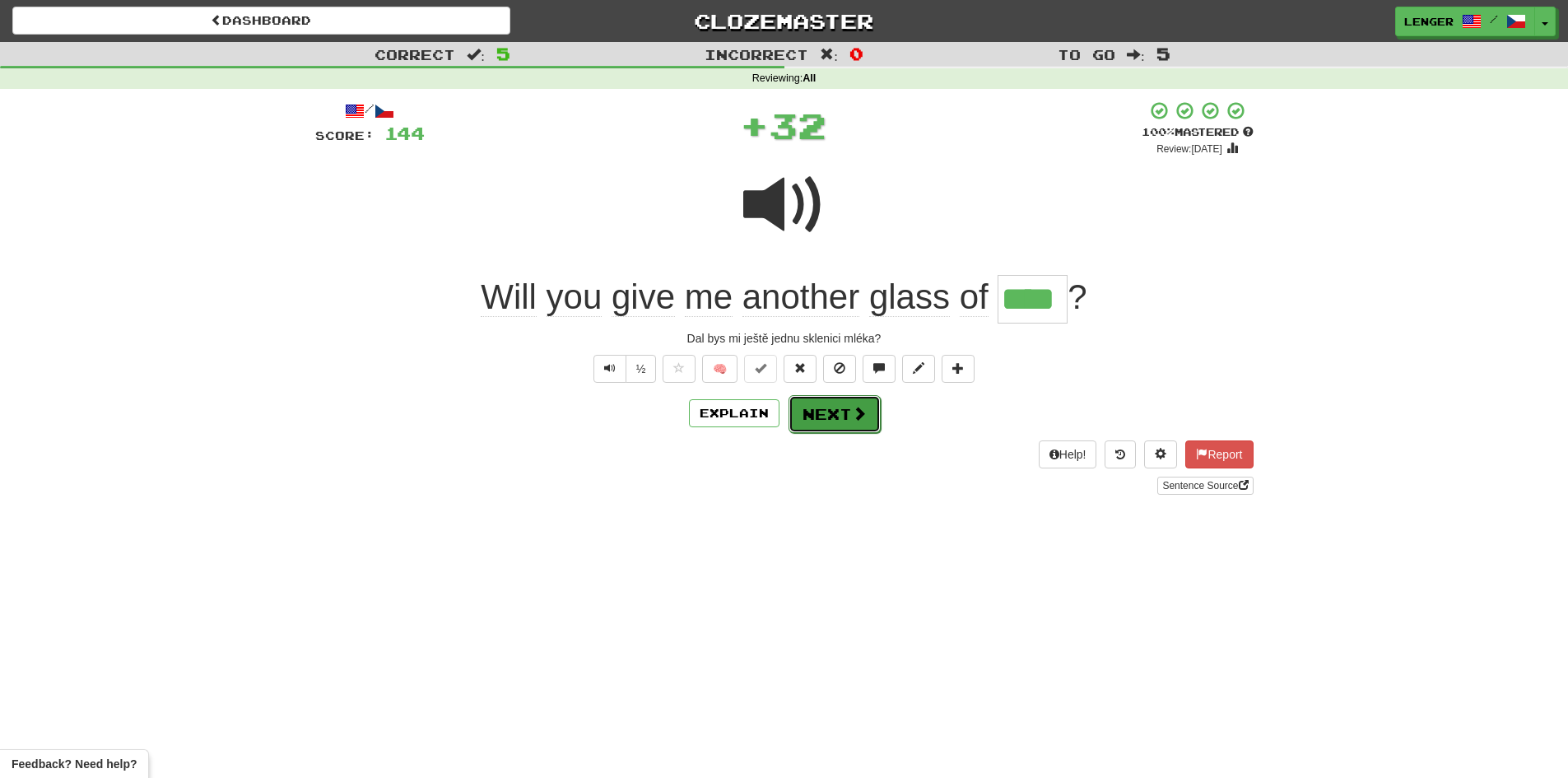
click at [853, 418] on span at bounding box center [859, 414] width 15 height 15
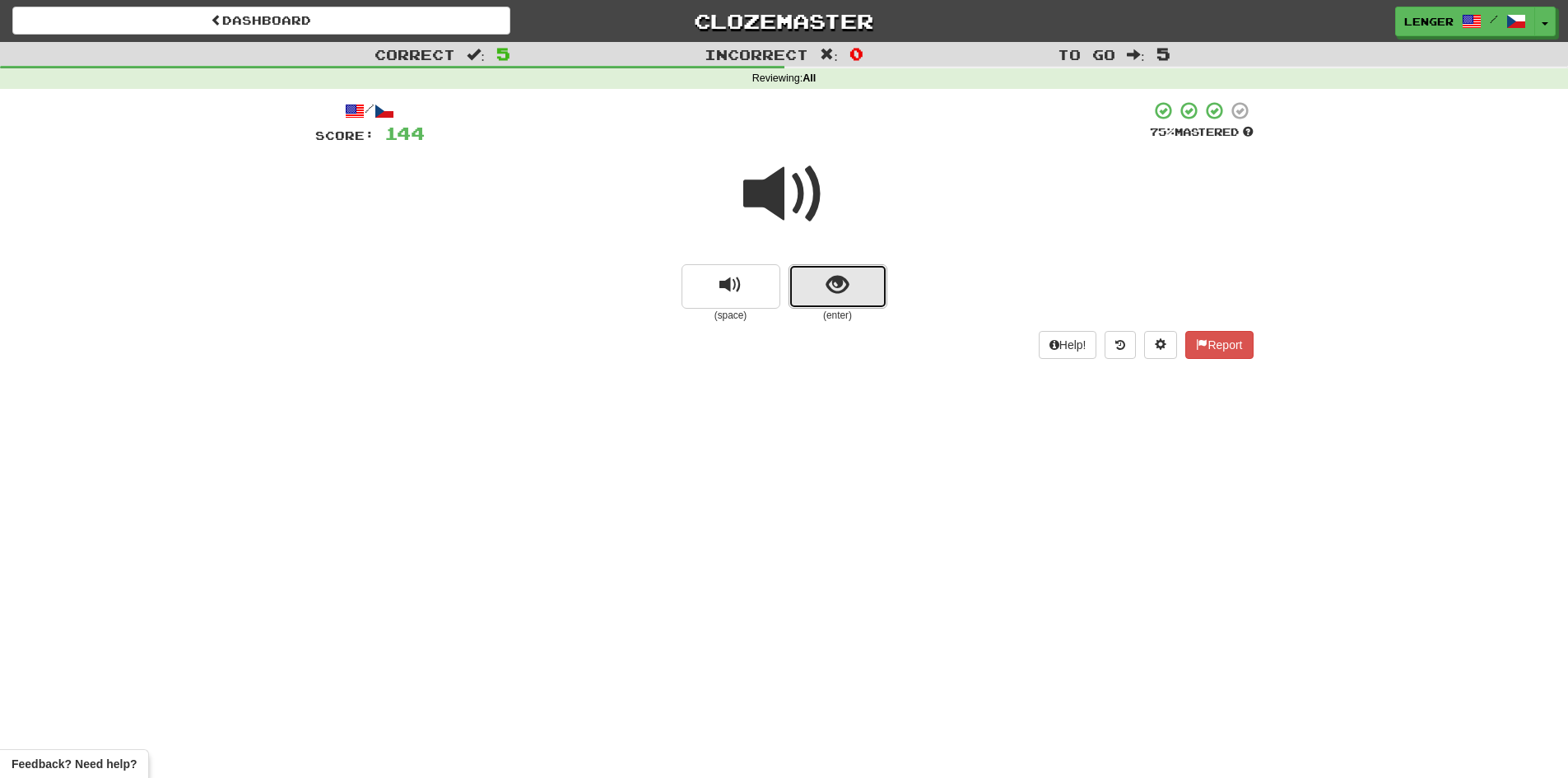
click at [807, 289] on button "show sentence" at bounding box center [837, 287] width 99 height 45
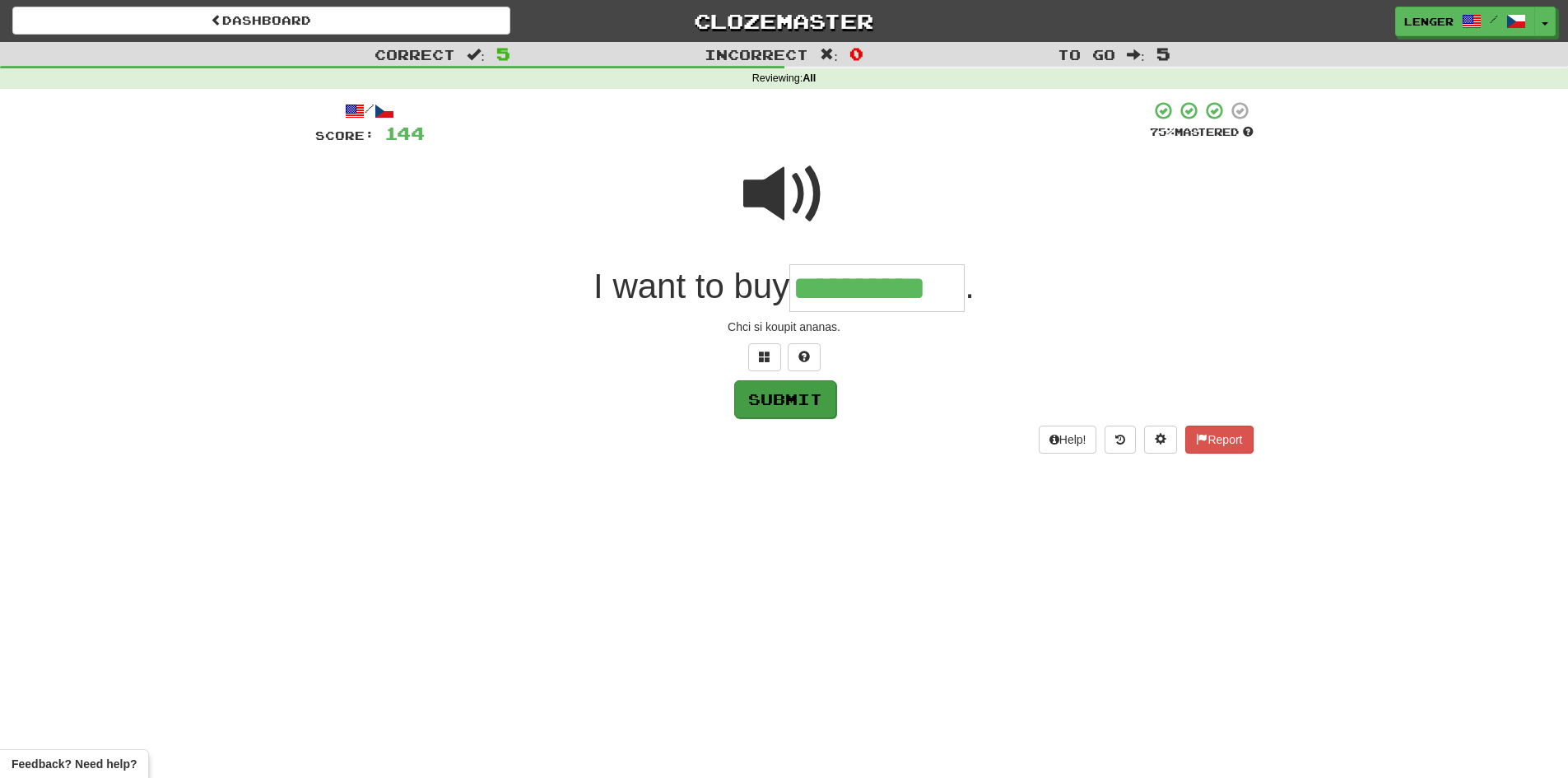
type input "**********"
click at [807, 401] on button "Submit" at bounding box center [785, 399] width 102 height 38
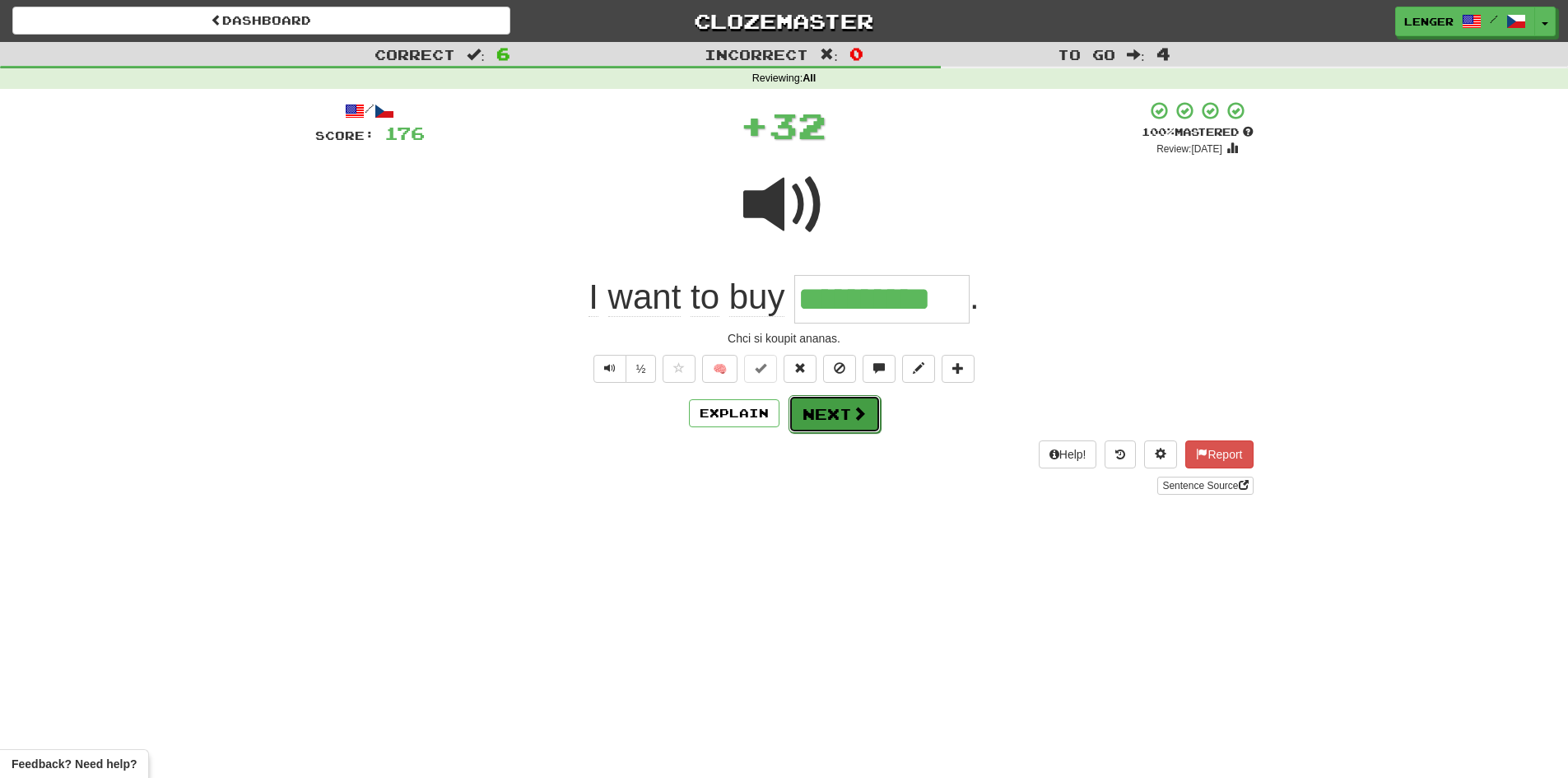
click at [836, 415] on button "Next" at bounding box center [834, 414] width 92 height 38
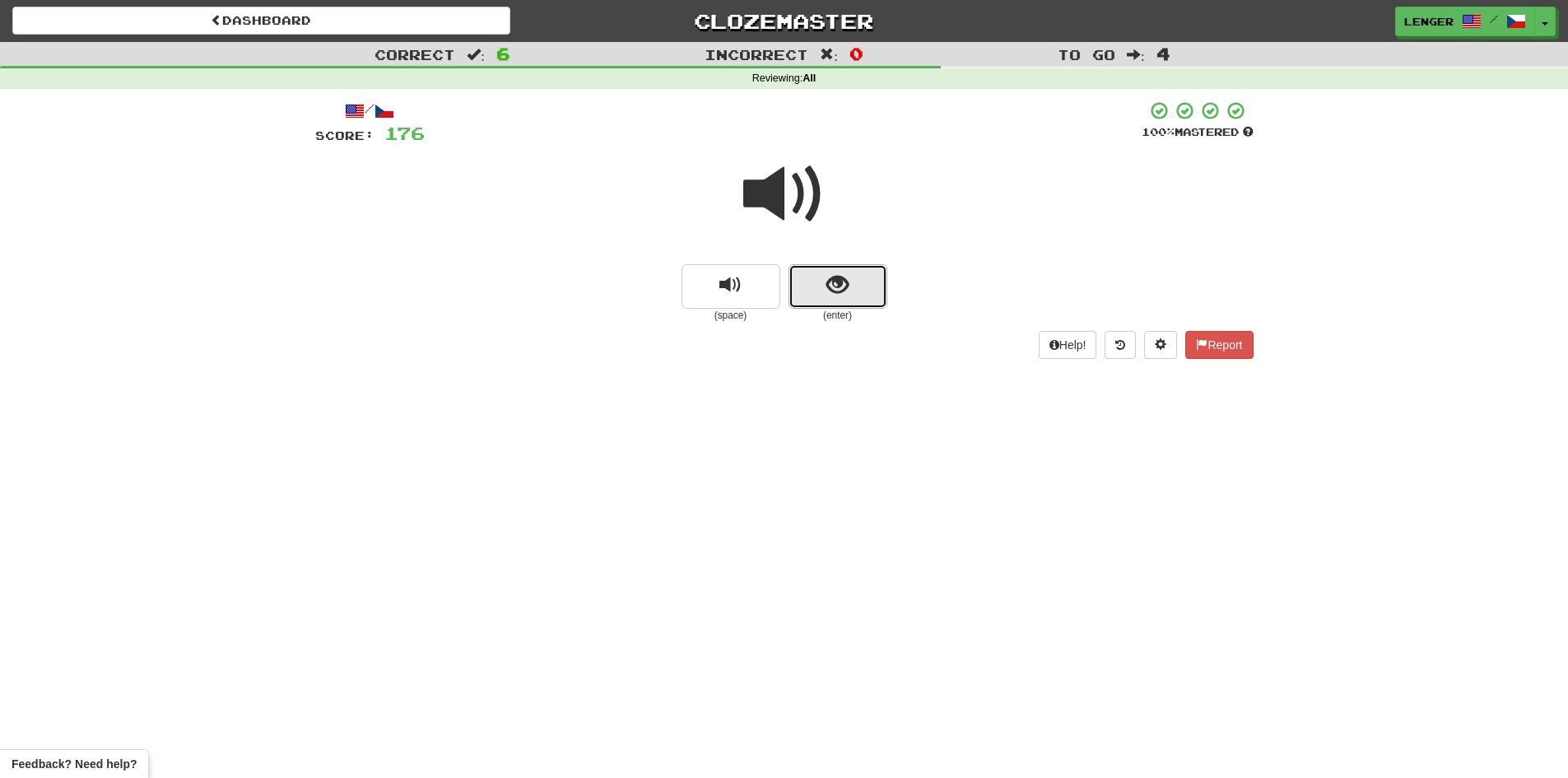
click at [812, 290] on button "show sentence" at bounding box center [837, 287] width 99 height 45
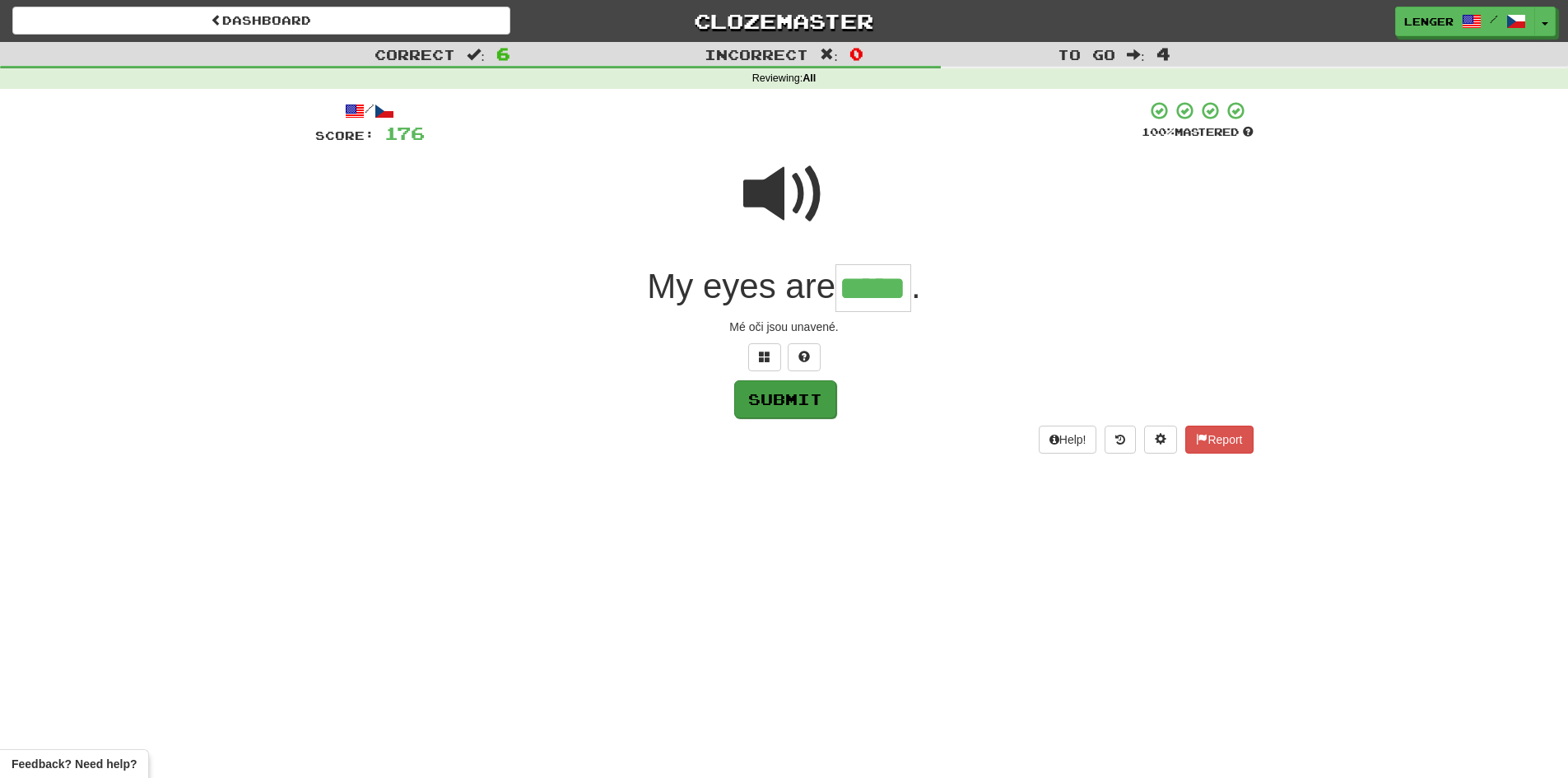
type input "*****"
click at [804, 402] on button "Submit" at bounding box center [785, 399] width 102 height 38
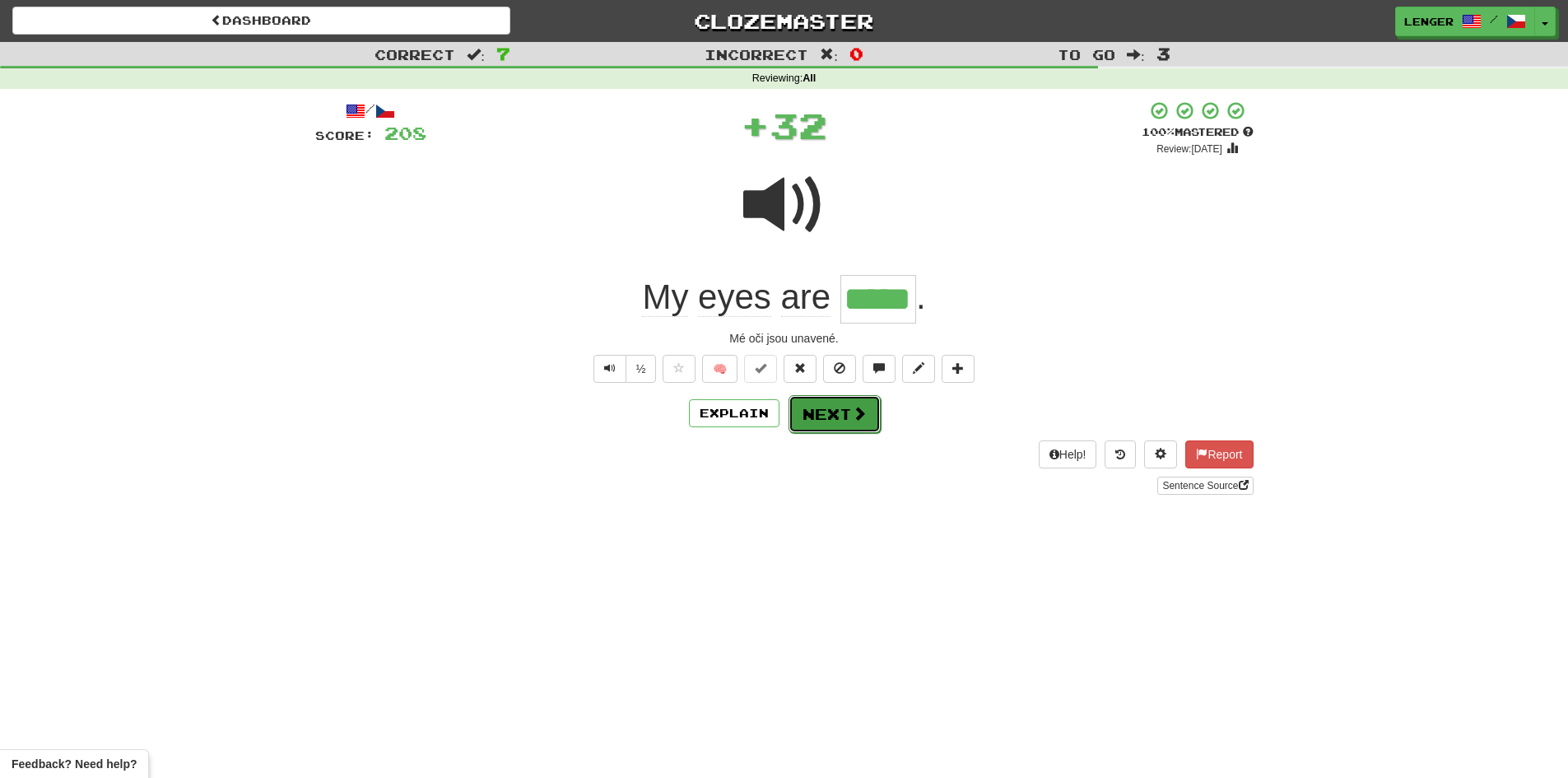
click at [828, 413] on button "Next" at bounding box center [834, 414] width 92 height 38
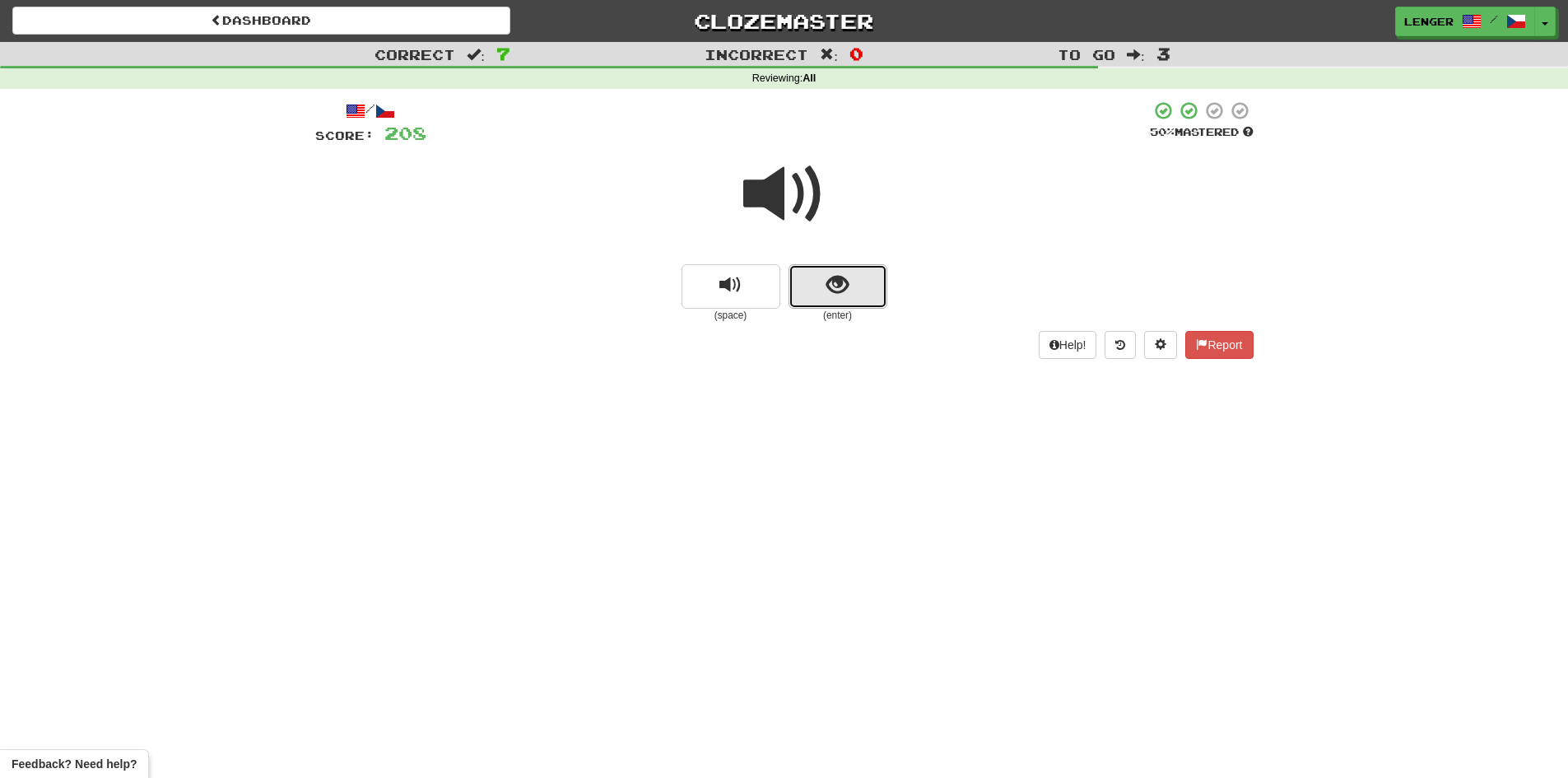
click at [821, 290] on button "show sentence" at bounding box center [837, 287] width 99 height 45
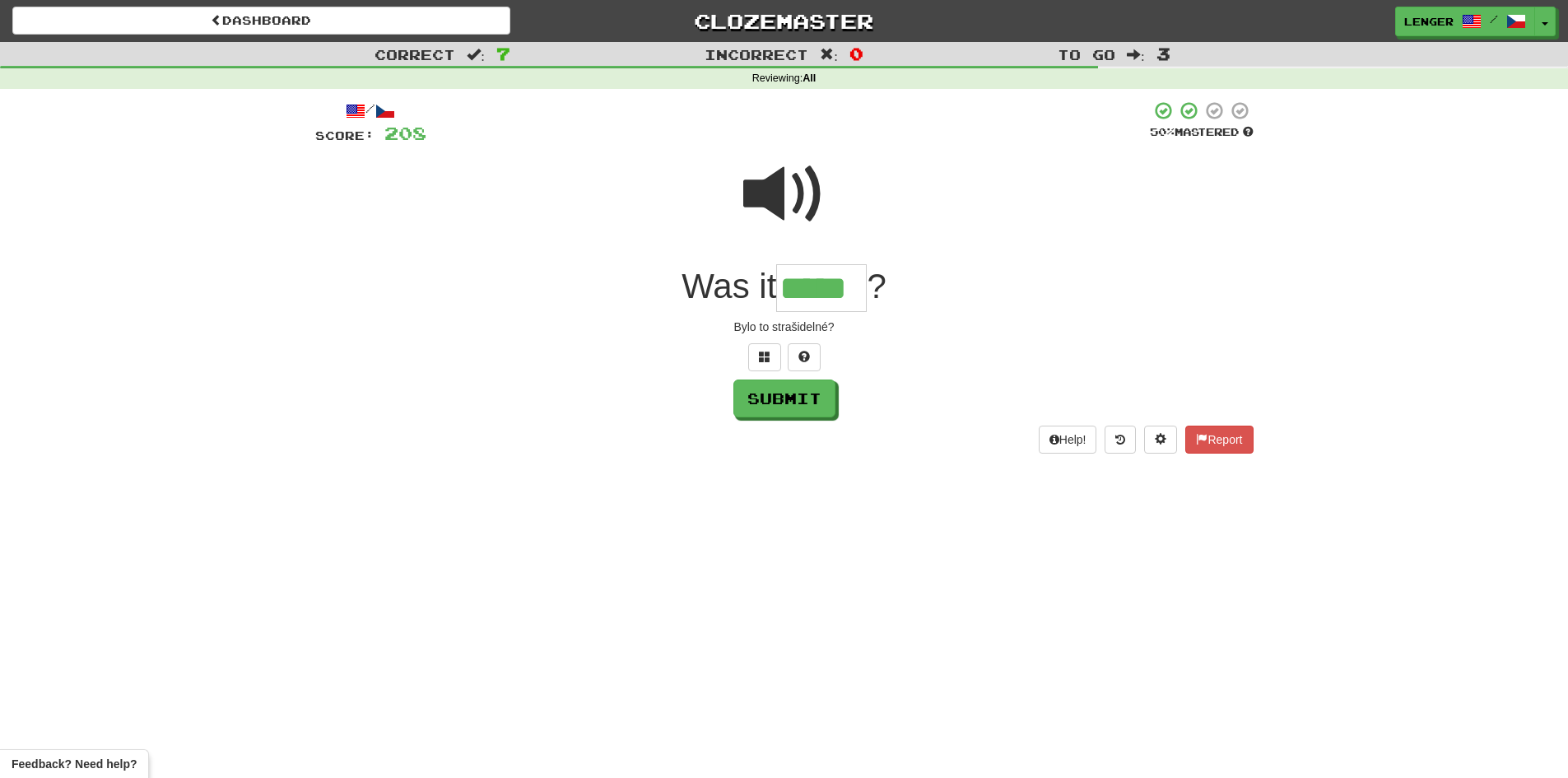
type input "*****"
click at [806, 388] on button "Submit" at bounding box center [785, 399] width 102 height 38
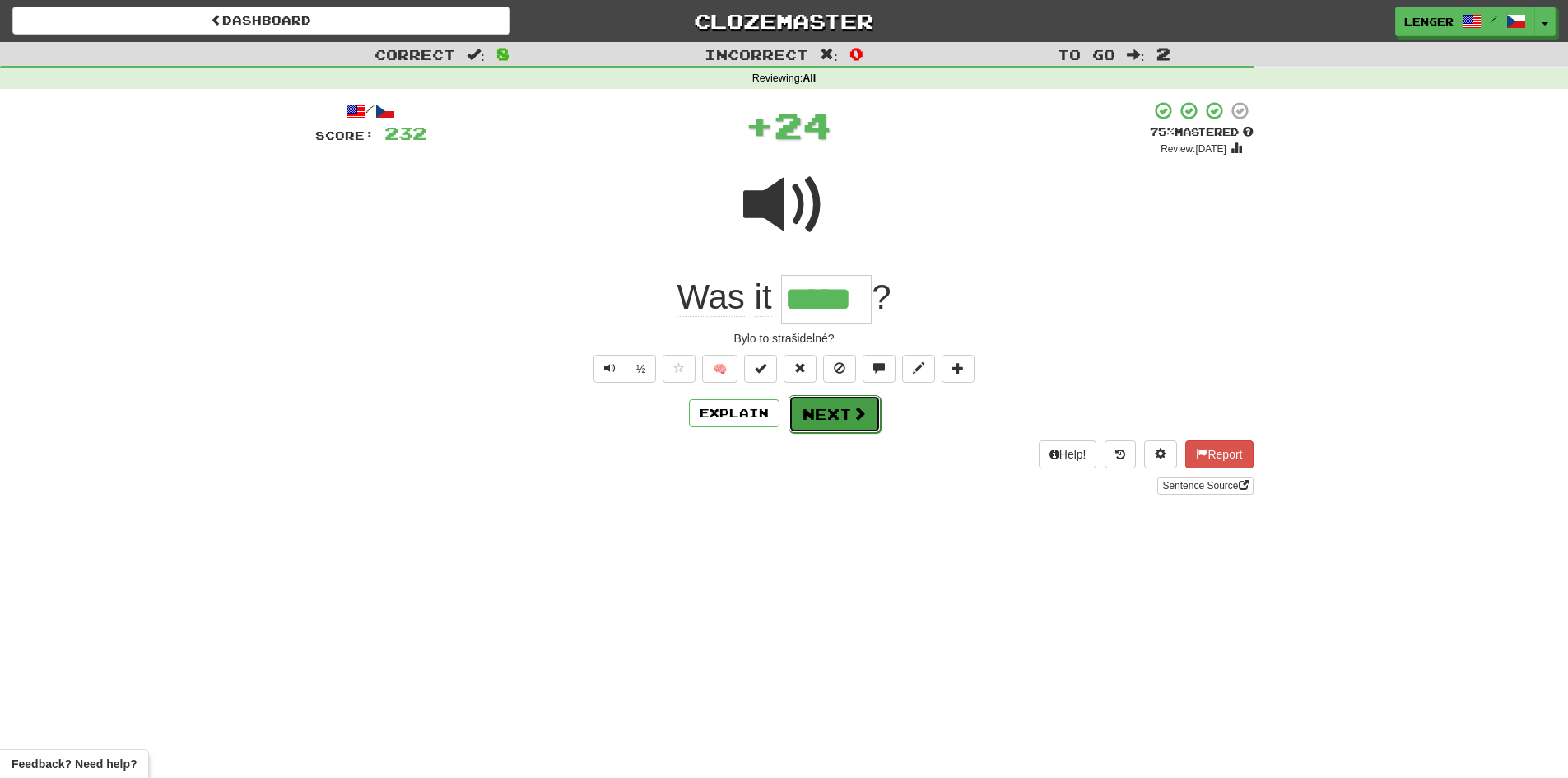
click at [824, 421] on button "Next" at bounding box center [834, 414] width 92 height 38
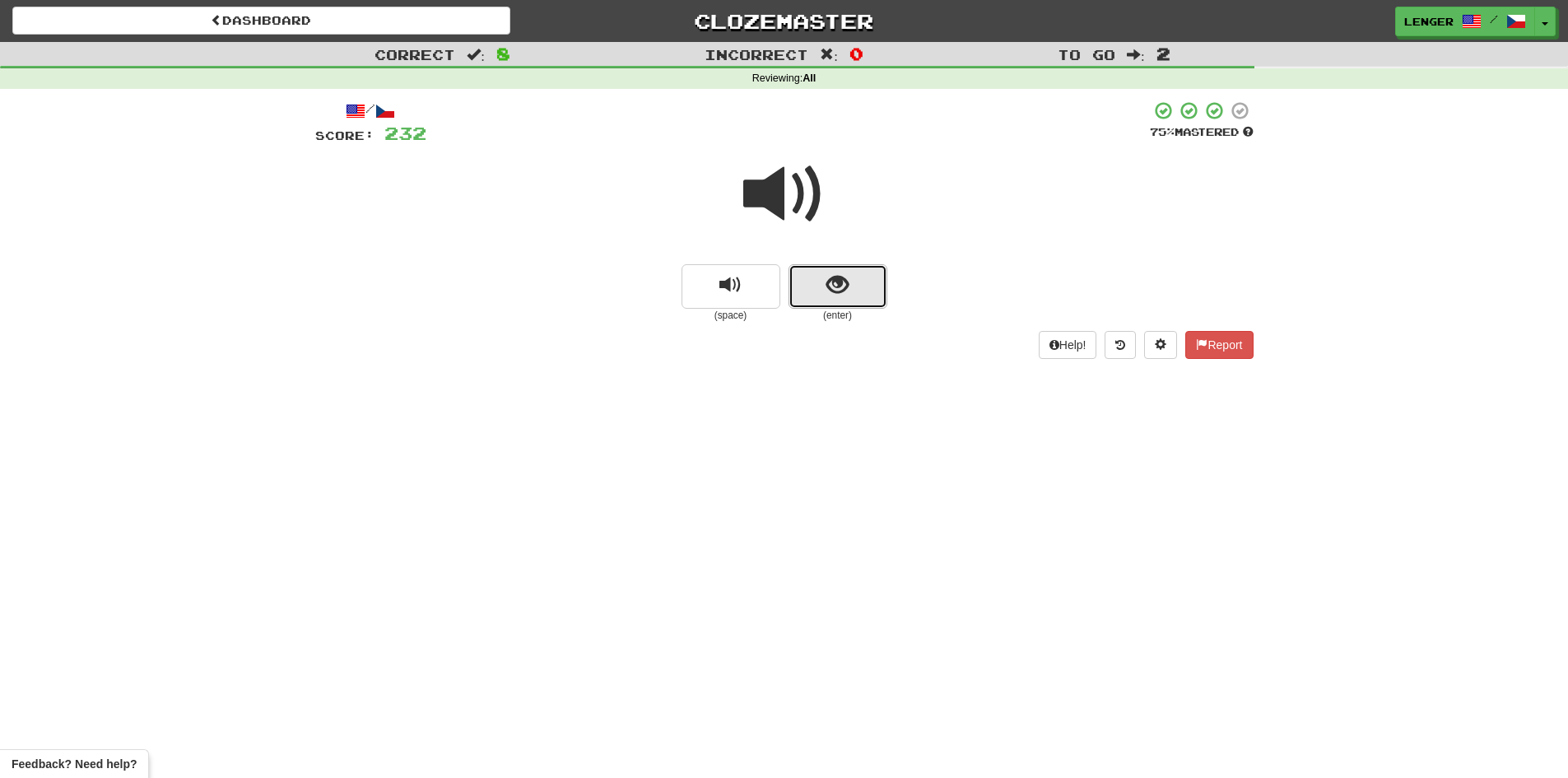
click at [821, 298] on button "show sentence" at bounding box center [837, 287] width 99 height 45
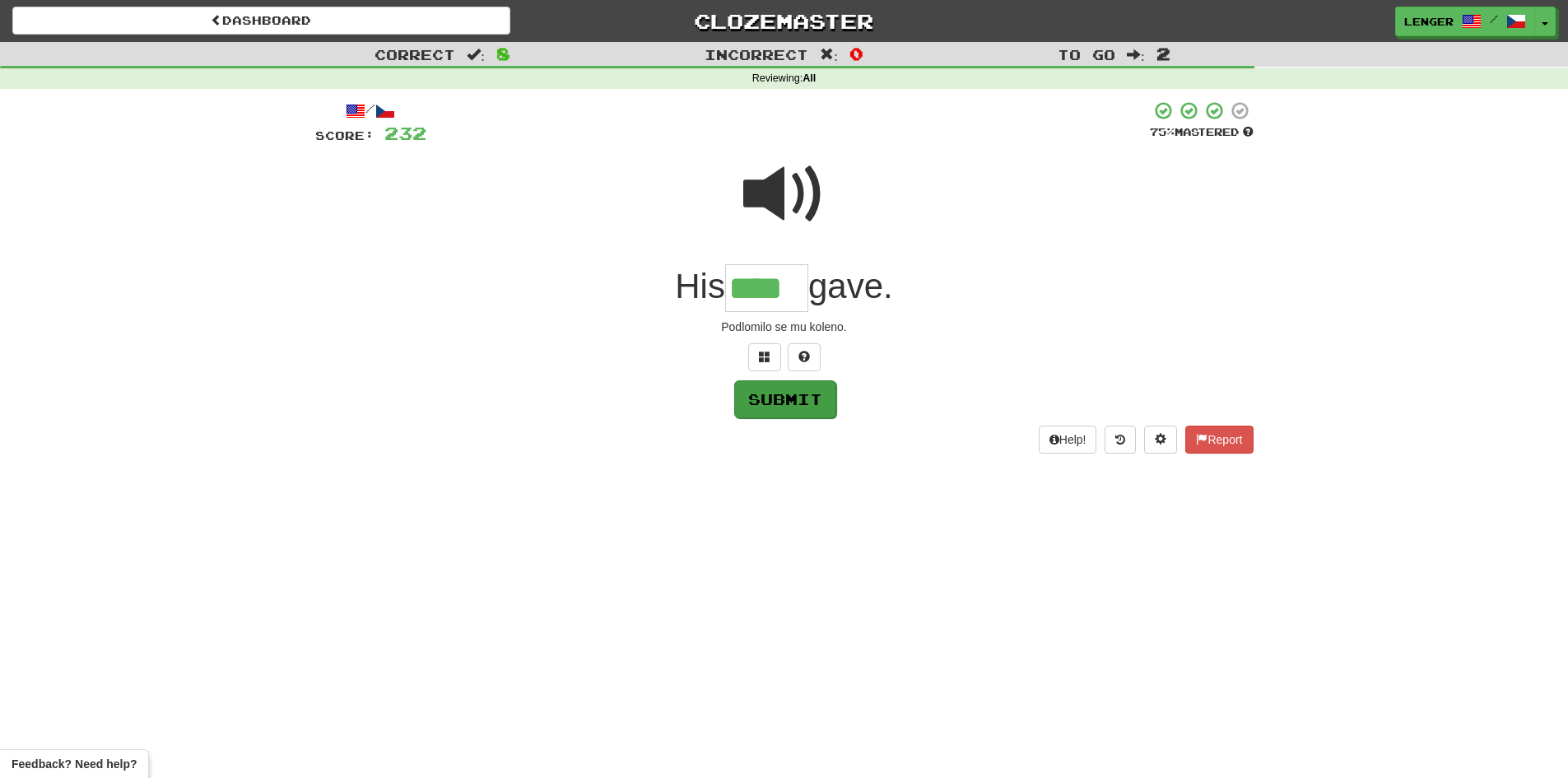
type input "****"
click at [772, 396] on button "Submit" at bounding box center [785, 399] width 102 height 38
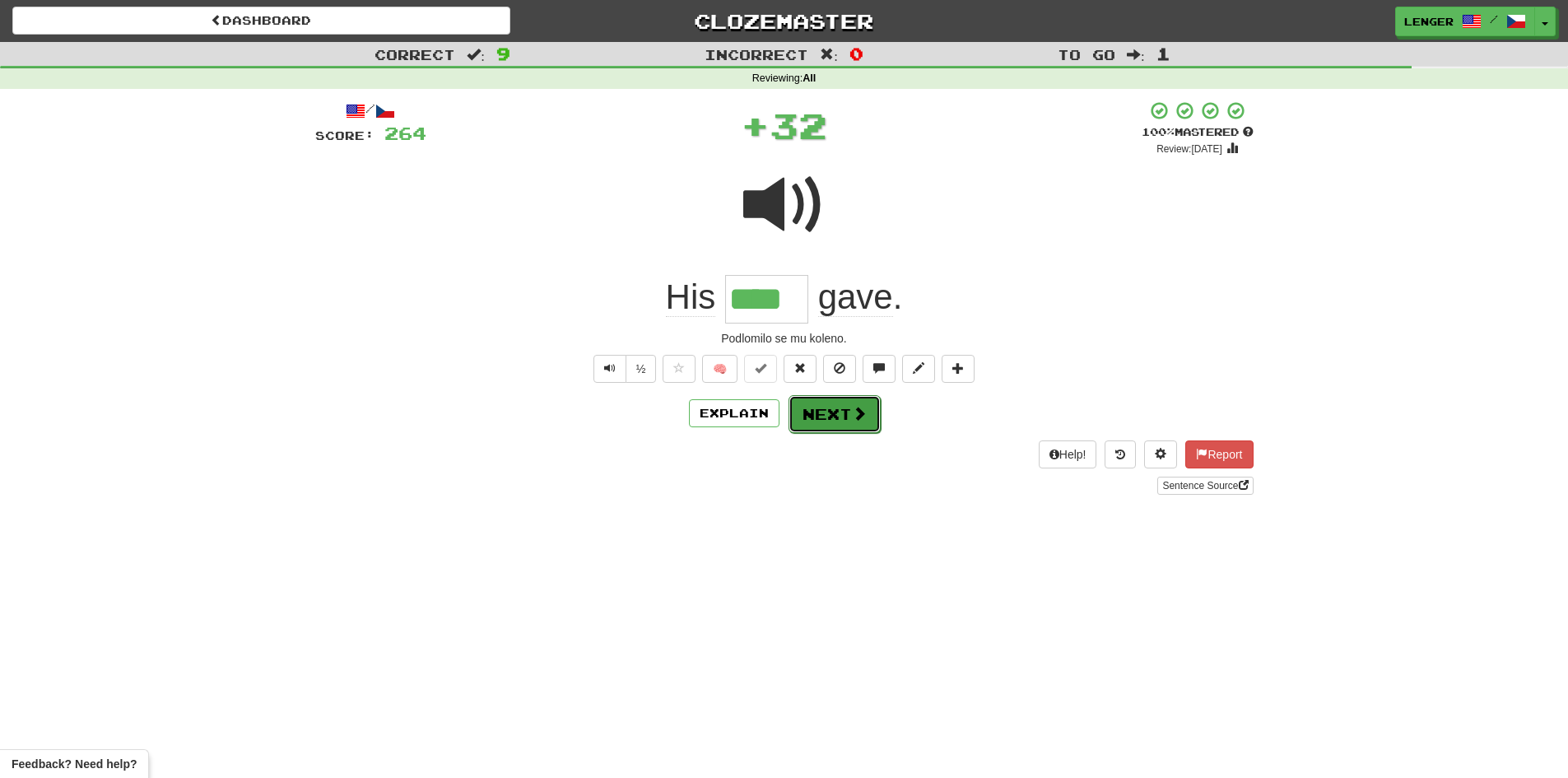
click at [857, 417] on span at bounding box center [859, 414] width 15 height 15
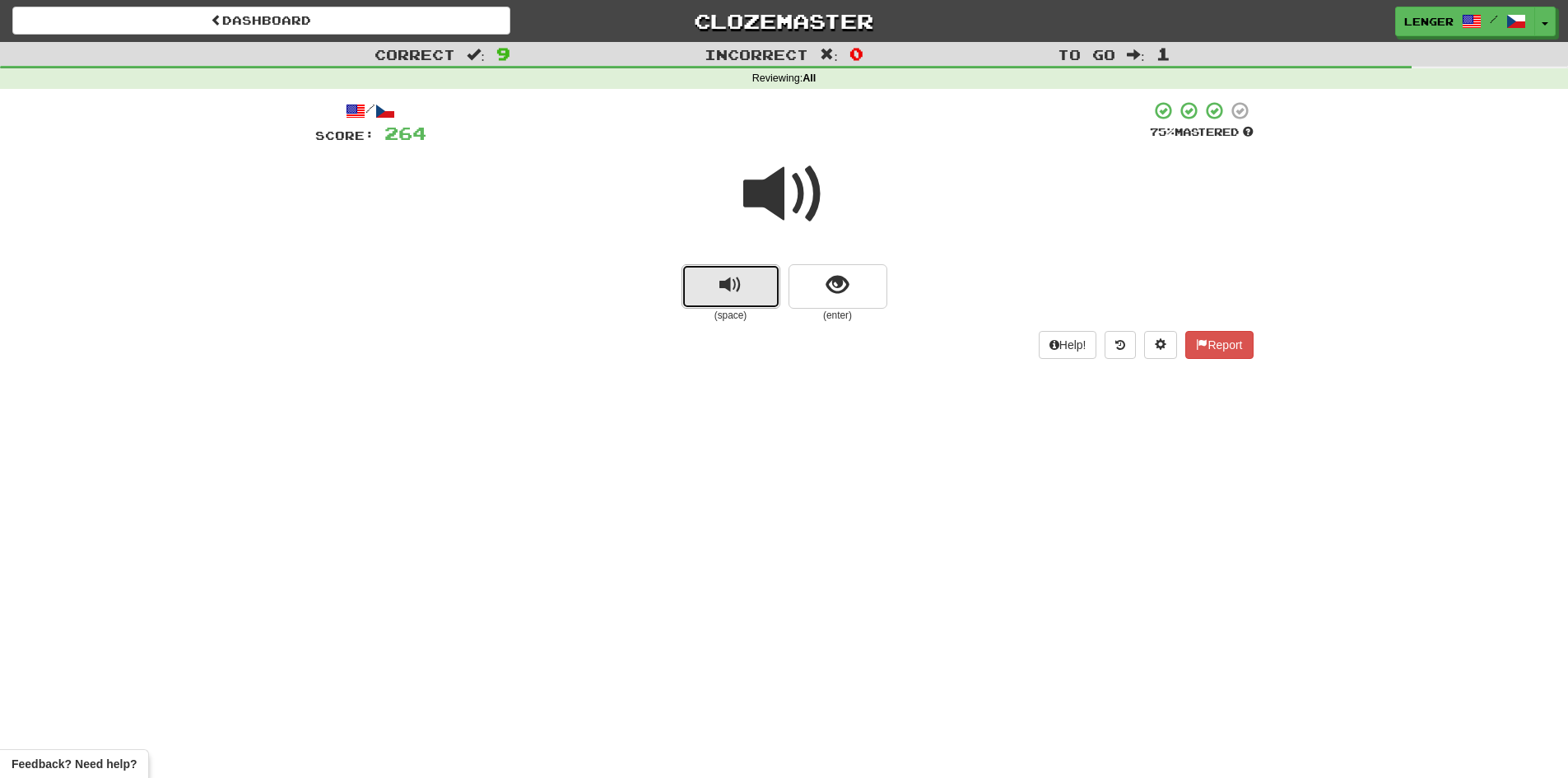
click at [764, 296] on button "replay audio" at bounding box center [731, 287] width 99 height 45
click at [807, 296] on button "show sentence" at bounding box center [837, 287] width 99 height 45
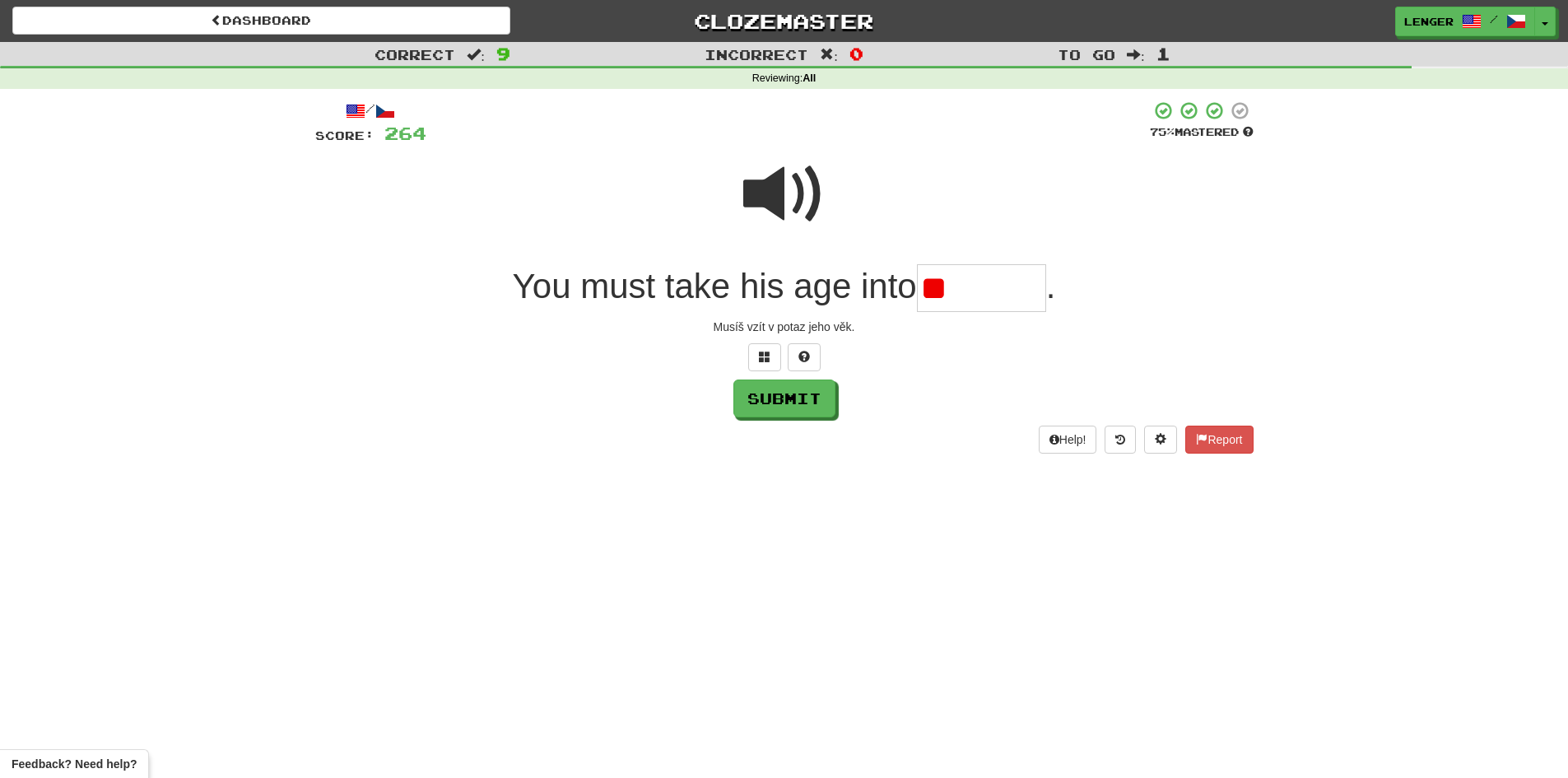
type input "*"
type input "*******"
click at [775, 400] on button "Submit" at bounding box center [785, 399] width 102 height 38
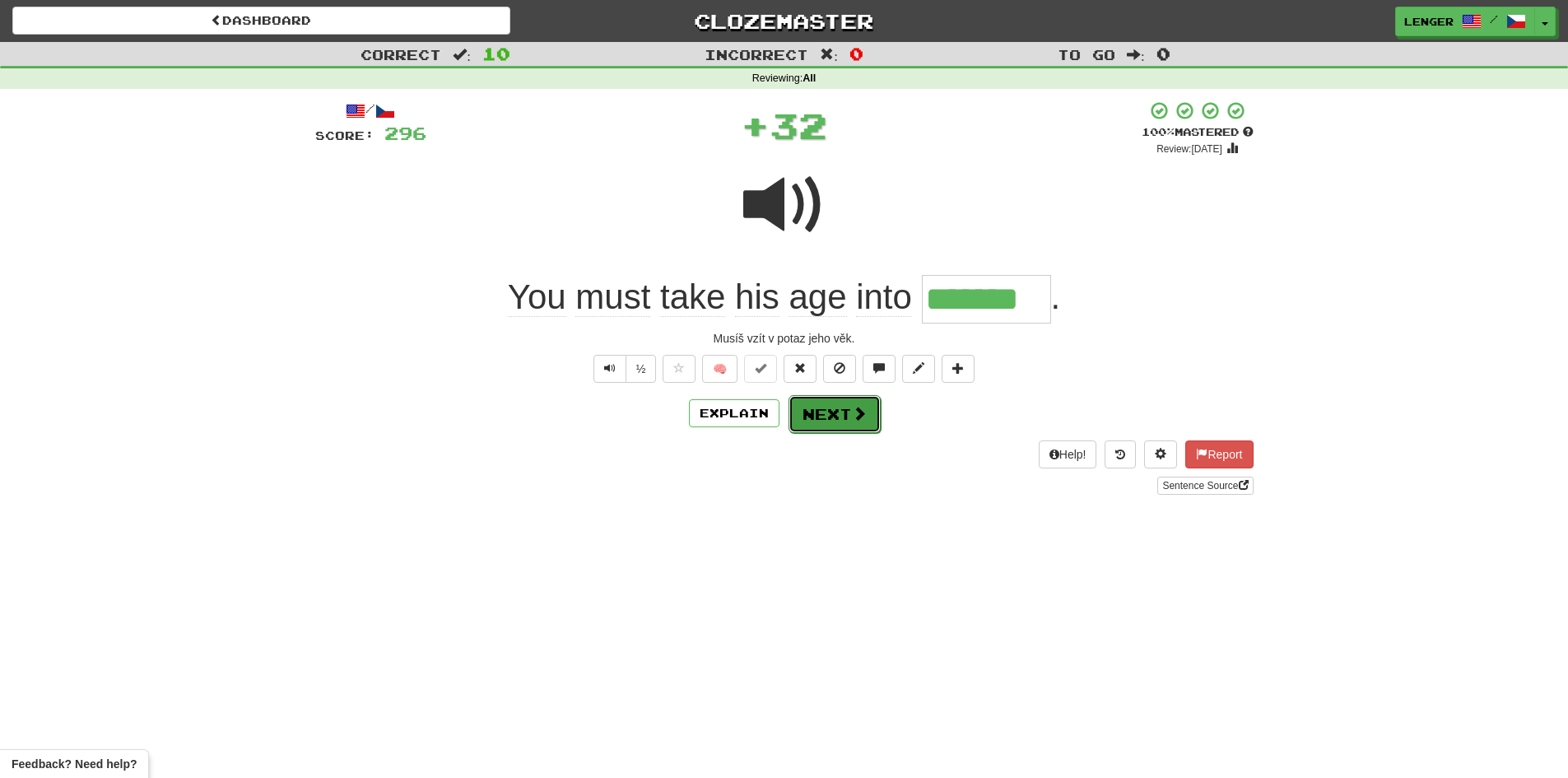
click at [824, 413] on button "Next" at bounding box center [834, 414] width 92 height 38
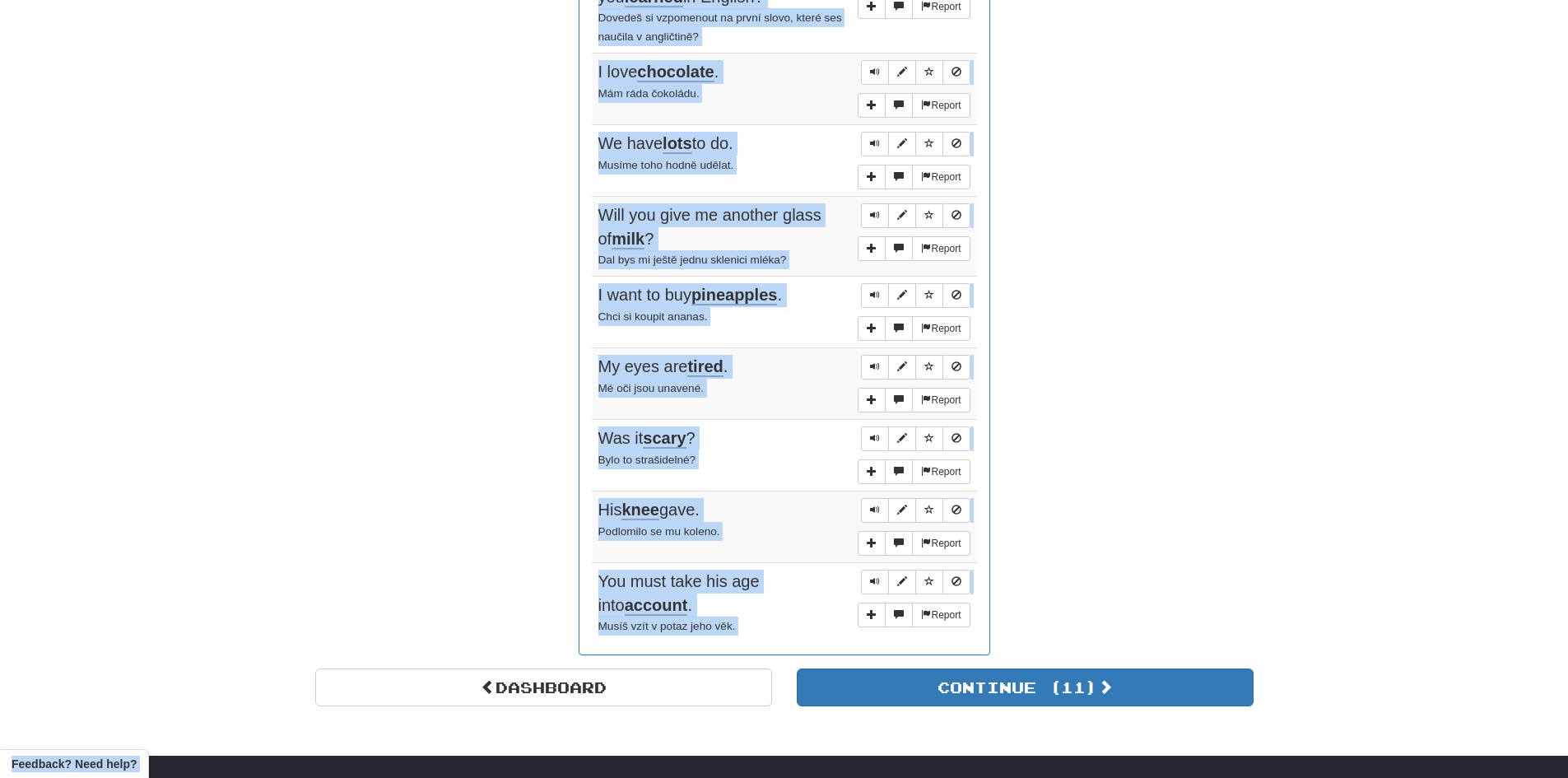
scroll to position [1046, 0]
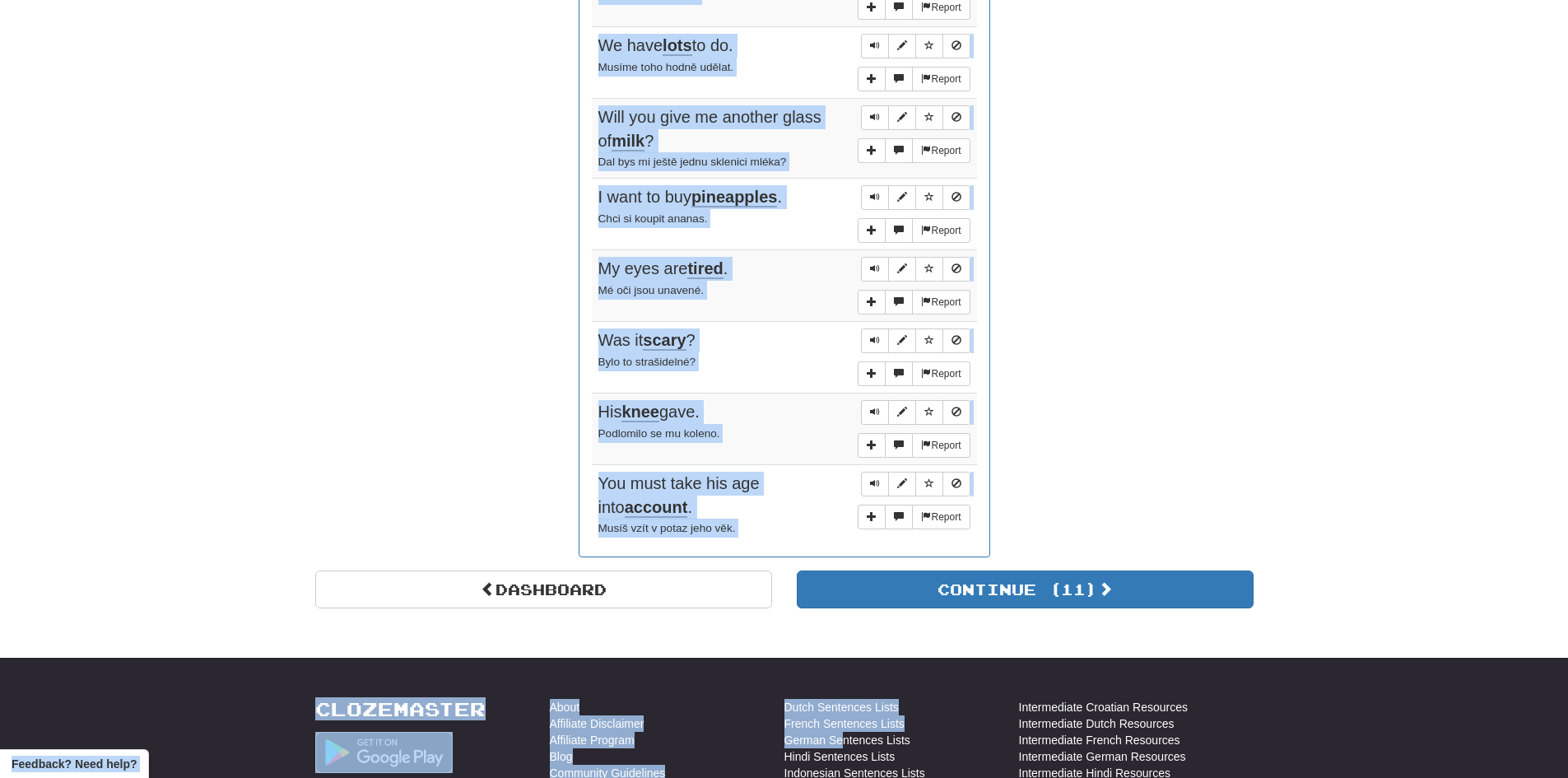
drag, startPoint x: 599, startPoint y: 70, endPoint x: 845, endPoint y: 768, distance: 740.1
click at [844, 770] on body "Dashboard Clozemaster Lenger / Toggle Dropdown Dashboard Leaderboard Activity F…" at bounding box center [784, 82] width 1568 height 2239
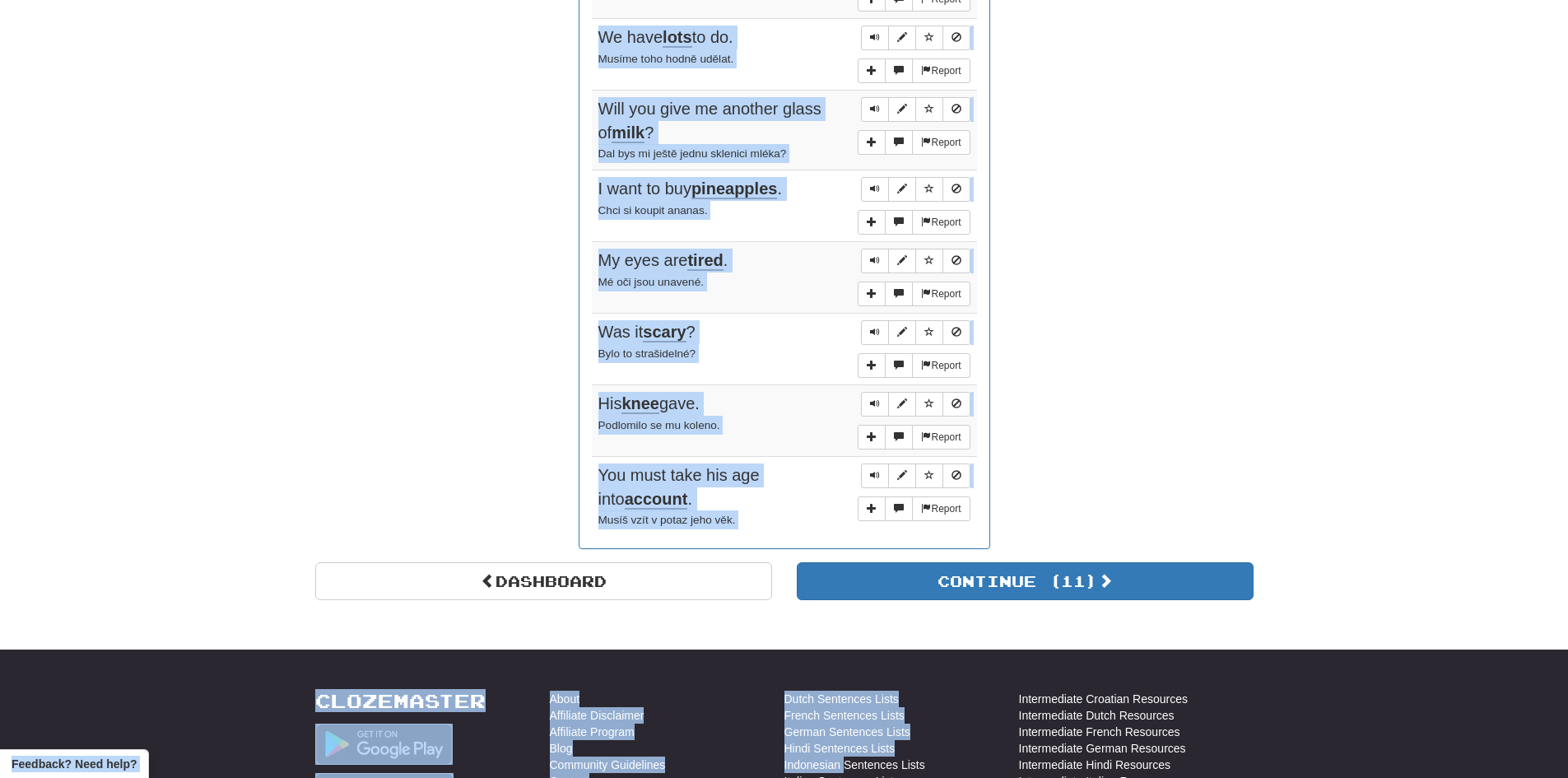
click at [760, 487] on span "You must take his age into account ." at bounding box center [679, 487] width 161 height 44
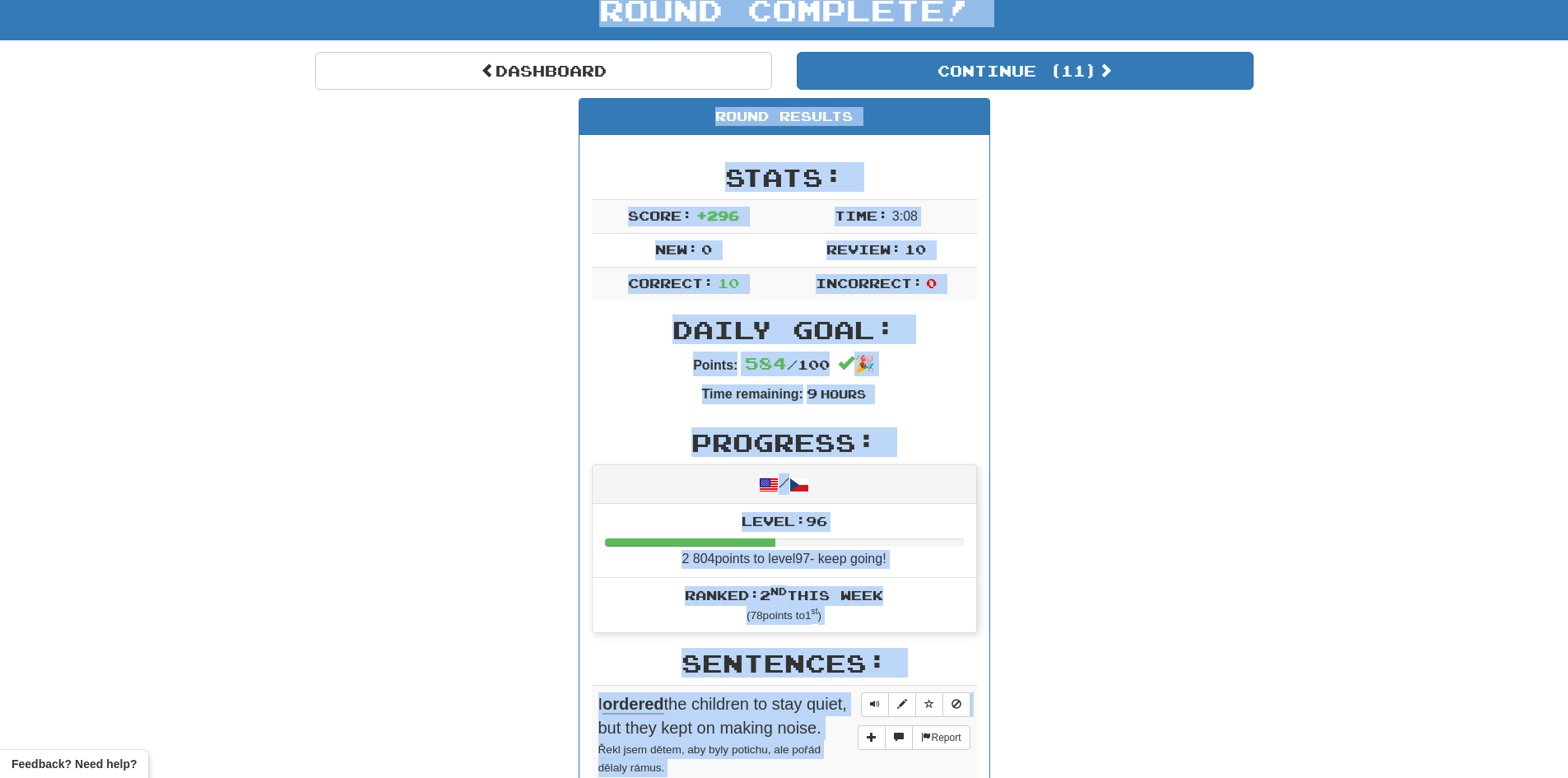
scroll to position [0, 0]
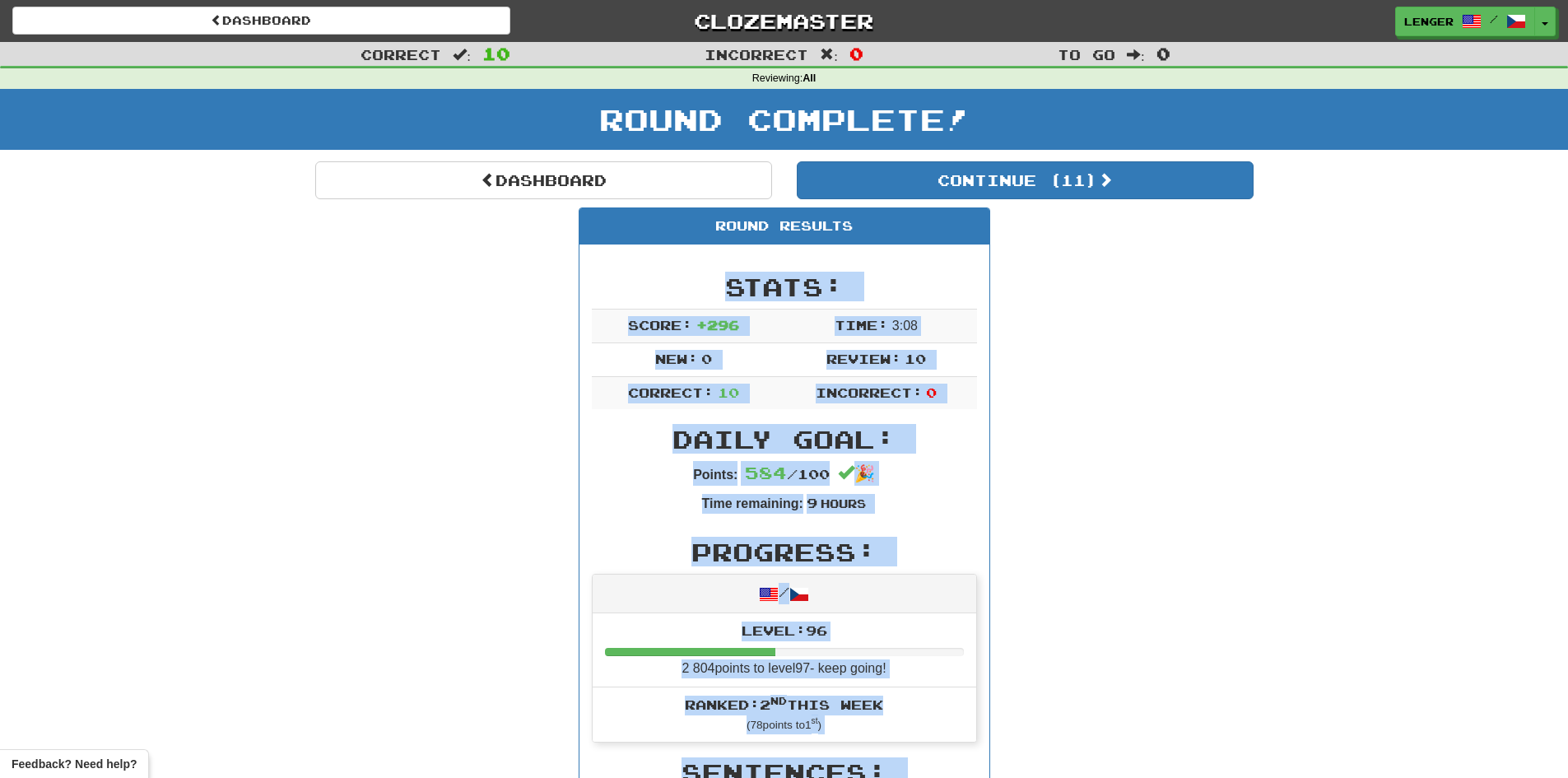
drag, startPoint x: 735, startPoint y: 525, endPoint x: 656, endPoint y: 264, distance: 272.7
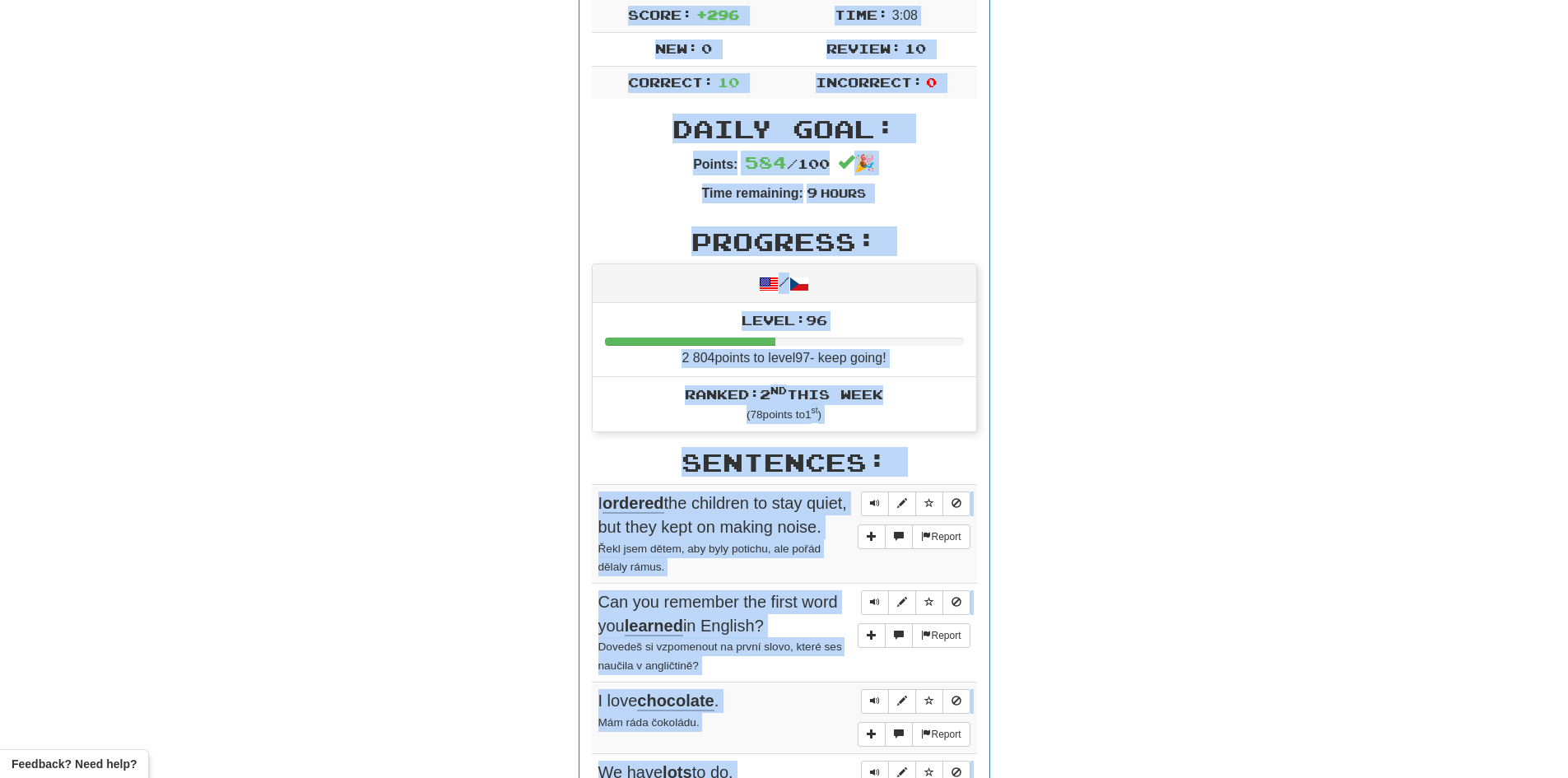
scroll to position [165, 0]
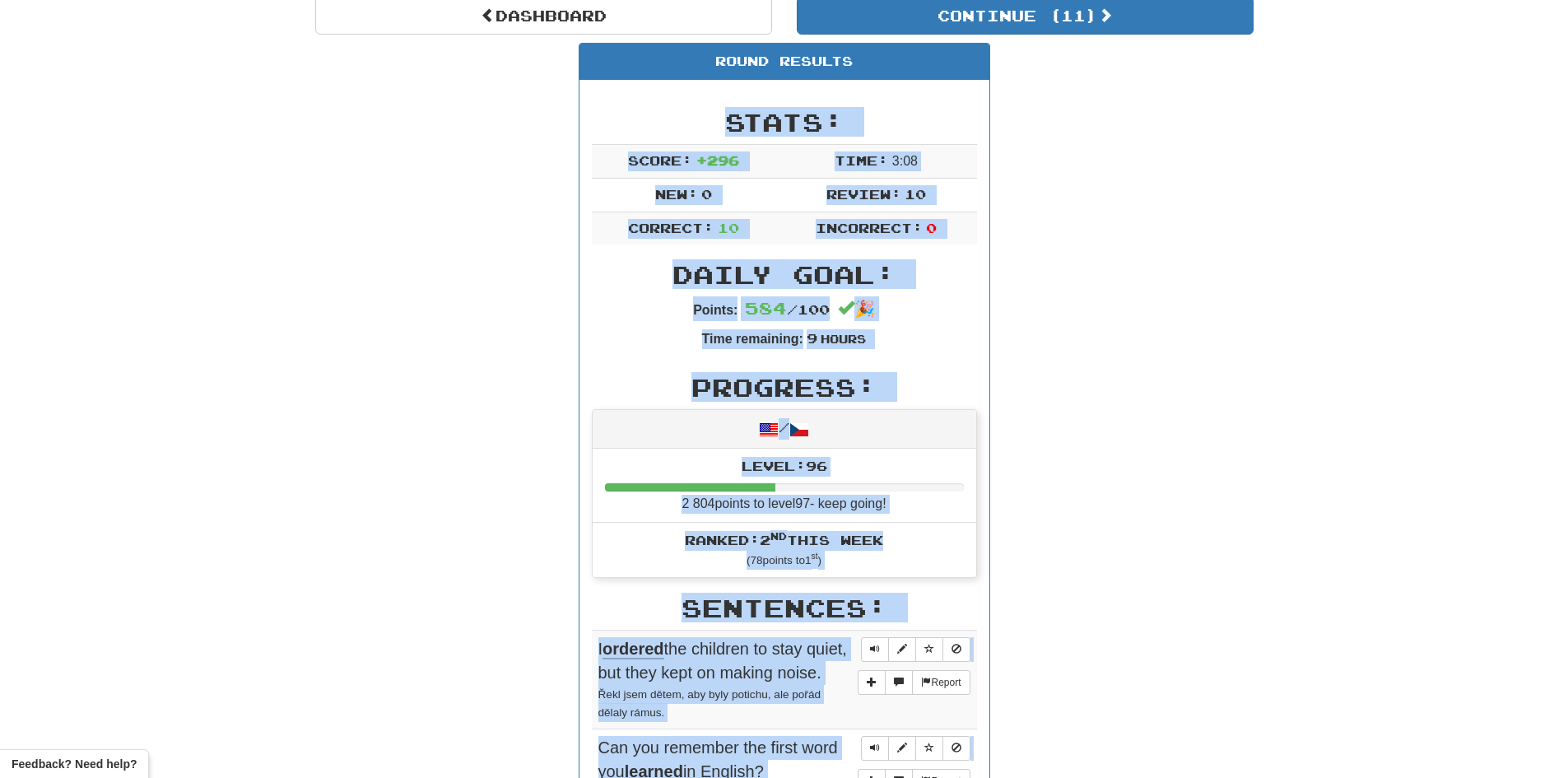
click at [1164, 506] on div "Round Results Stats: Score: + 296 Time: 3 : 0 8 New: 0 Review: 10 Correct: 10 I…" at bounding box center [784, 743] width 938 height 1401
drag, startPoint x: 777, startPoint y: 416, endPoint x: 757, endPoint y: 434, distance: 26.9
click at [776, 416] on div "/" at bounding box center [784, 429] width 384 height 38
click at [656, 437] on div "/" at bounding box center [784, 429] width 384 height 38
click at [483, 436] on div "Round Results Stats: Score: + 296 Time: 3 : 0 8 New: 0 Review: 10 Correct: 10 I…" at bounding box center [784, 743] width 938 height 1401
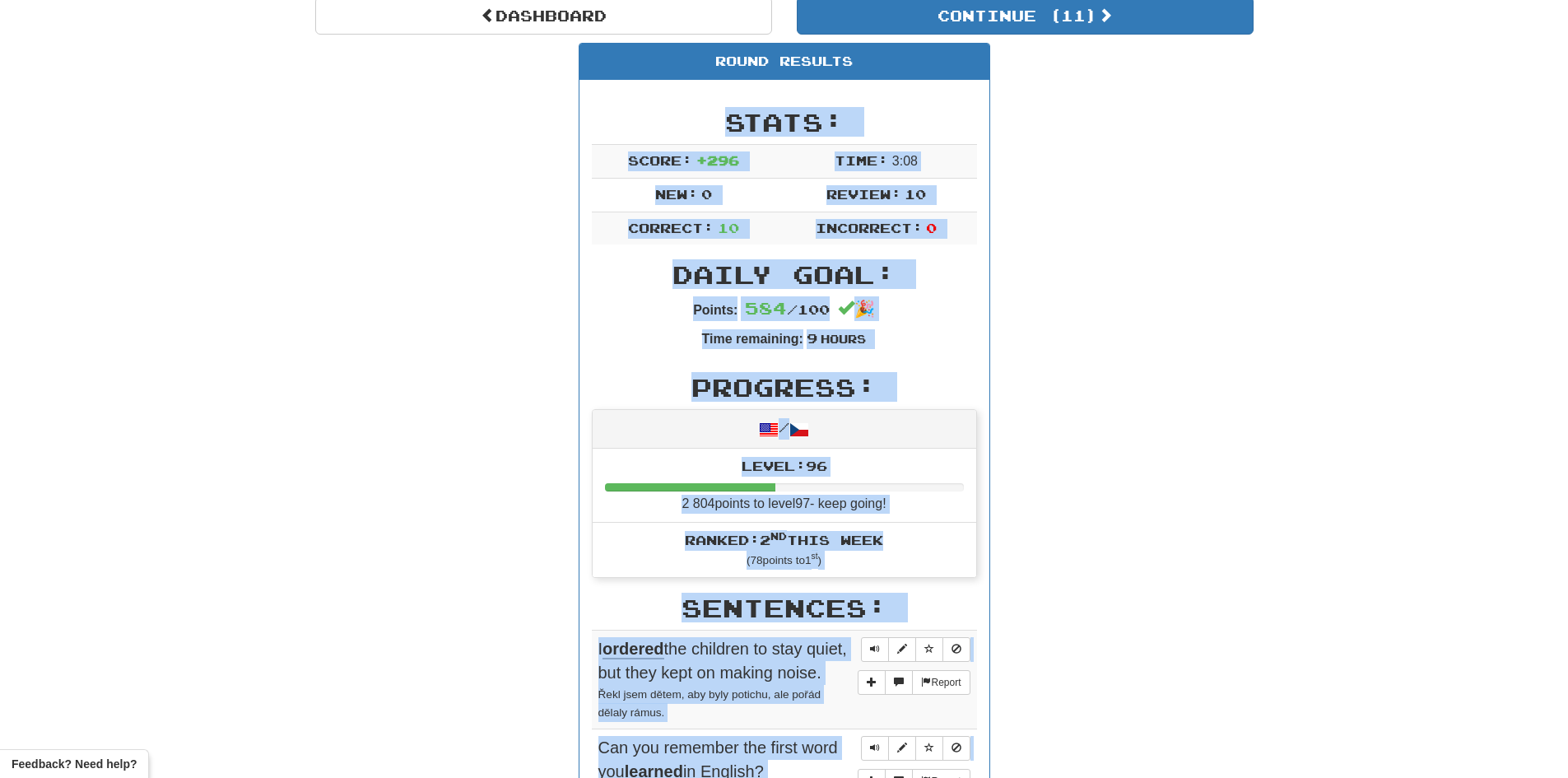
click at [866, 613] on h2 "Sentences:" at bounding box center [784, 608] width 385 height 27
click at [923, 608] on h2 "Sentences:" at bounding box center [784, 608] width 385 height 27
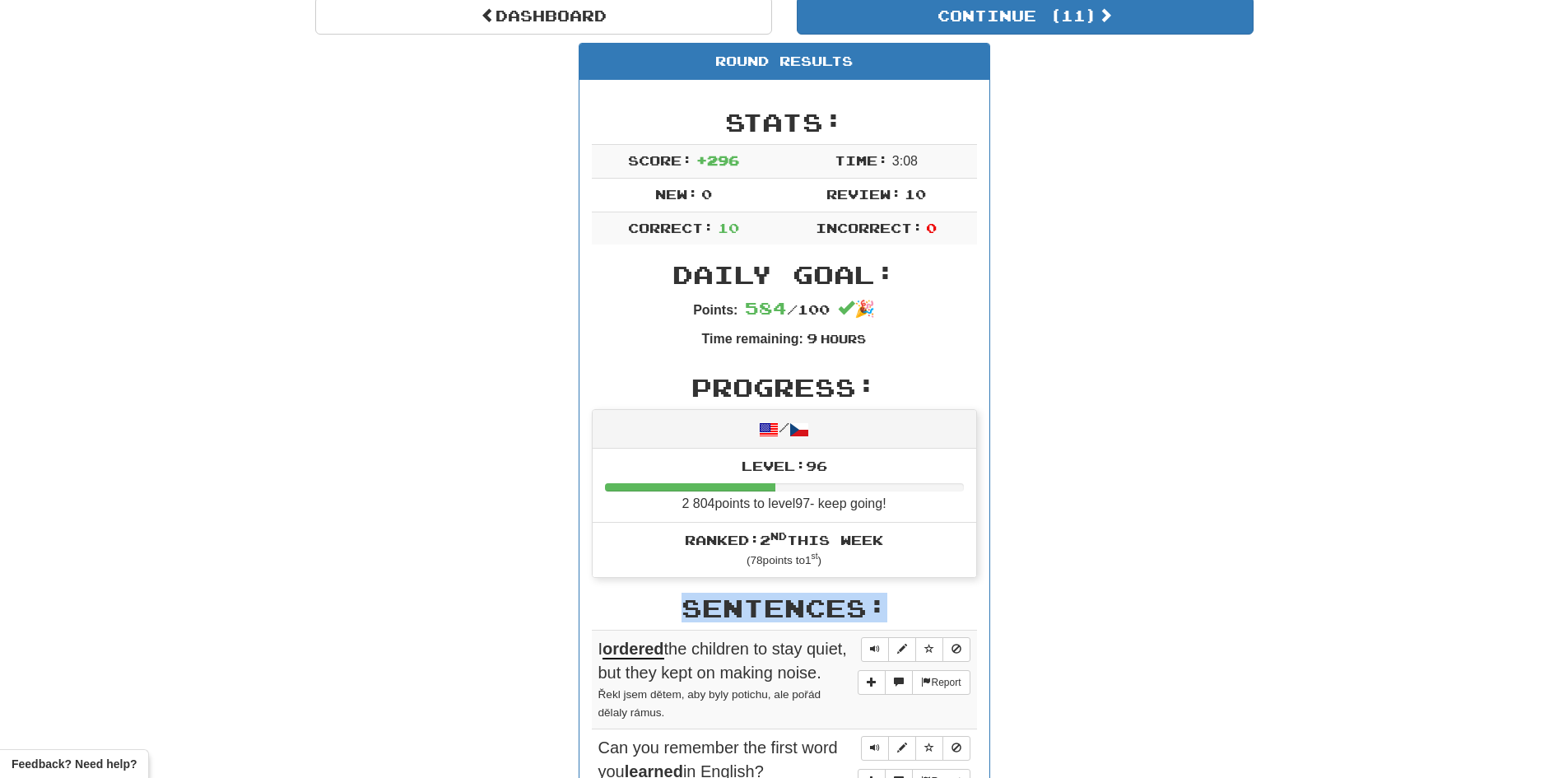
click at [923, 608] on h2 "Sentences:" at bounding box center [784, 608] width 385 height 27
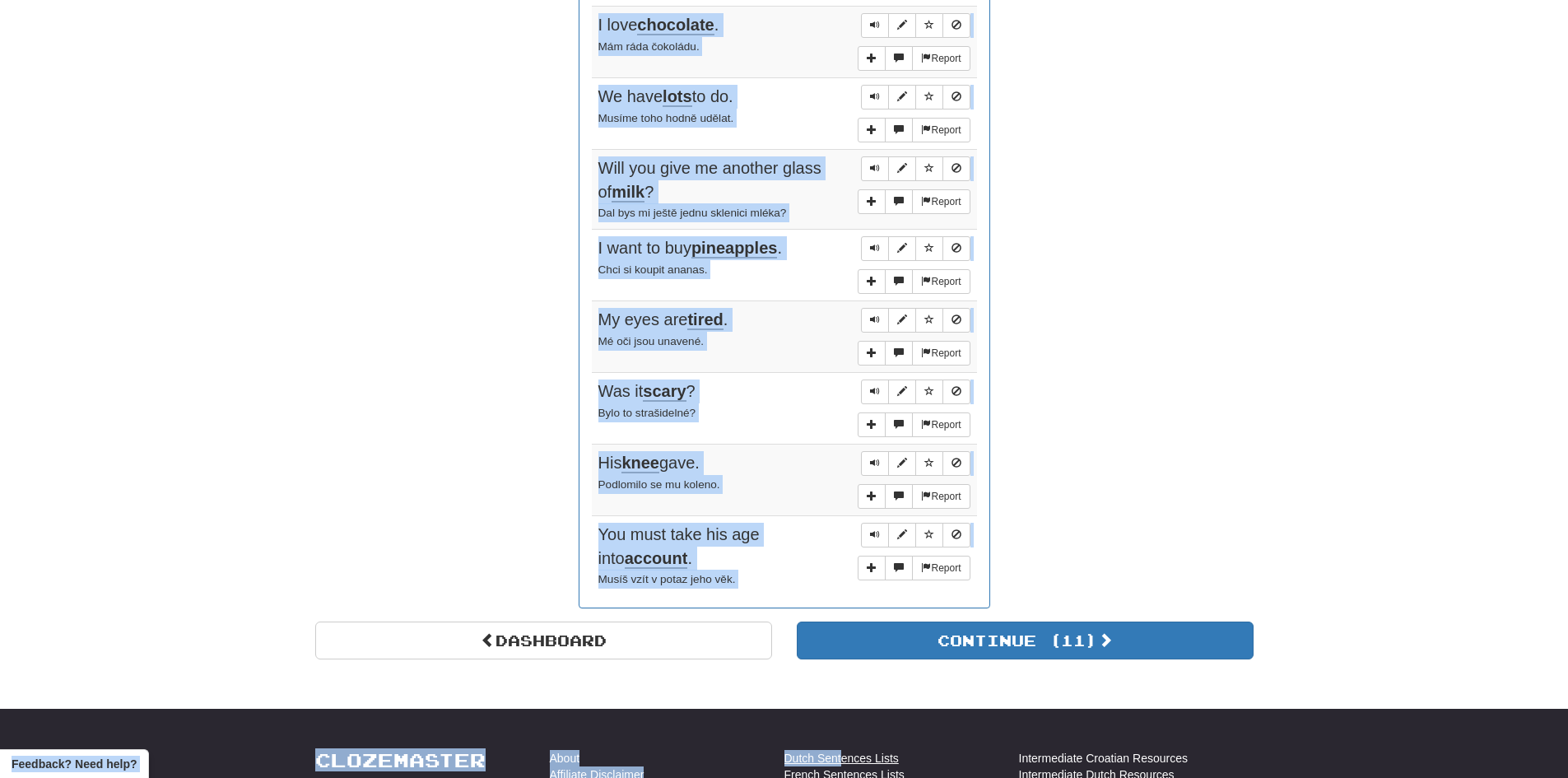
scroll to position [998, 0]
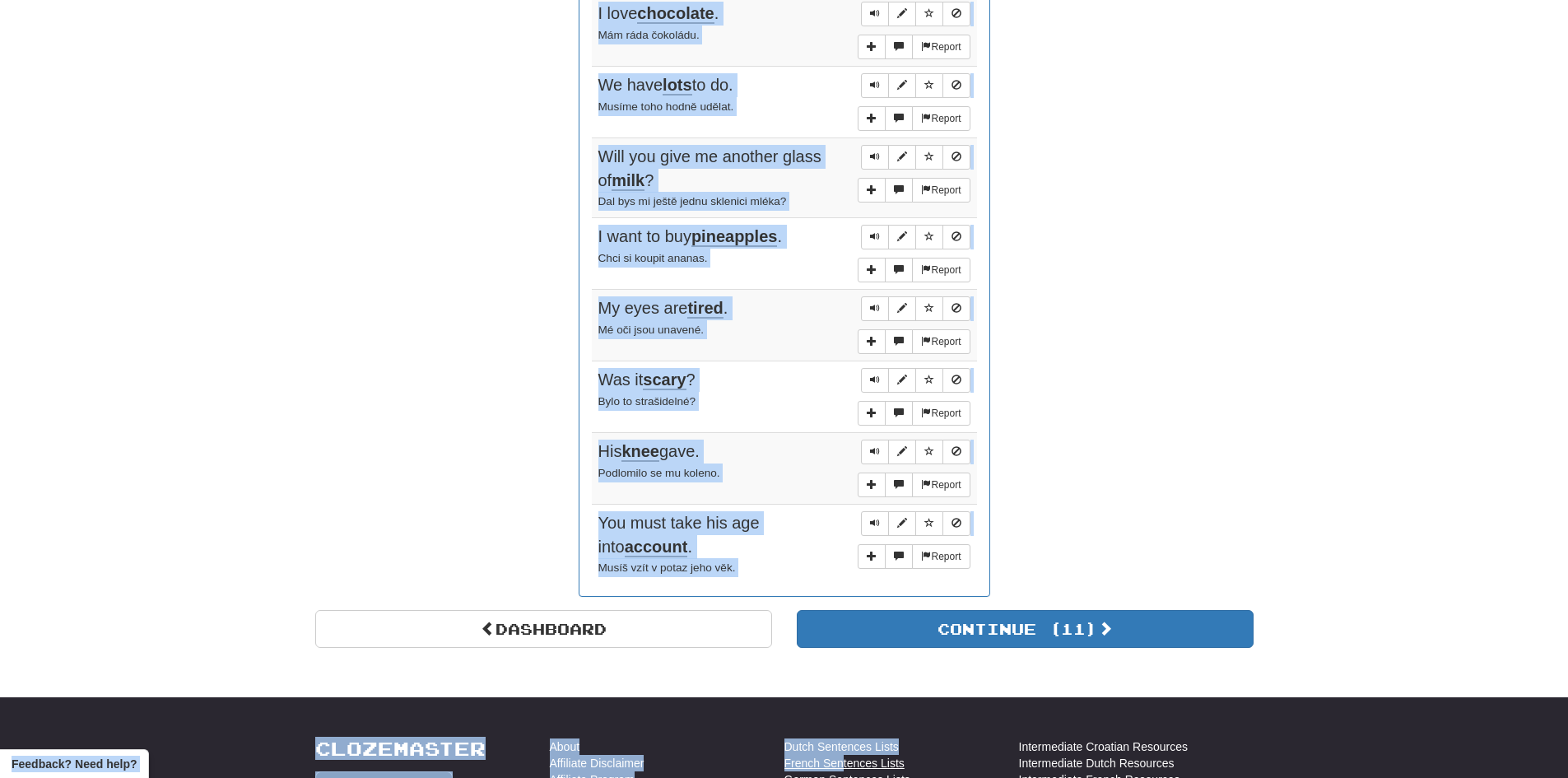
drag, startPoint x: 600, startPoint y: 400, endPoint x: 845, endPoint y: 761, distance: 436.3
click at [845, 761] on body "Dashboard Clozemaster Lenger / Toggle Dropdown Dashboard Leaderboard Activity F…" at bounding box center [784, 121] width 1568 height 2239
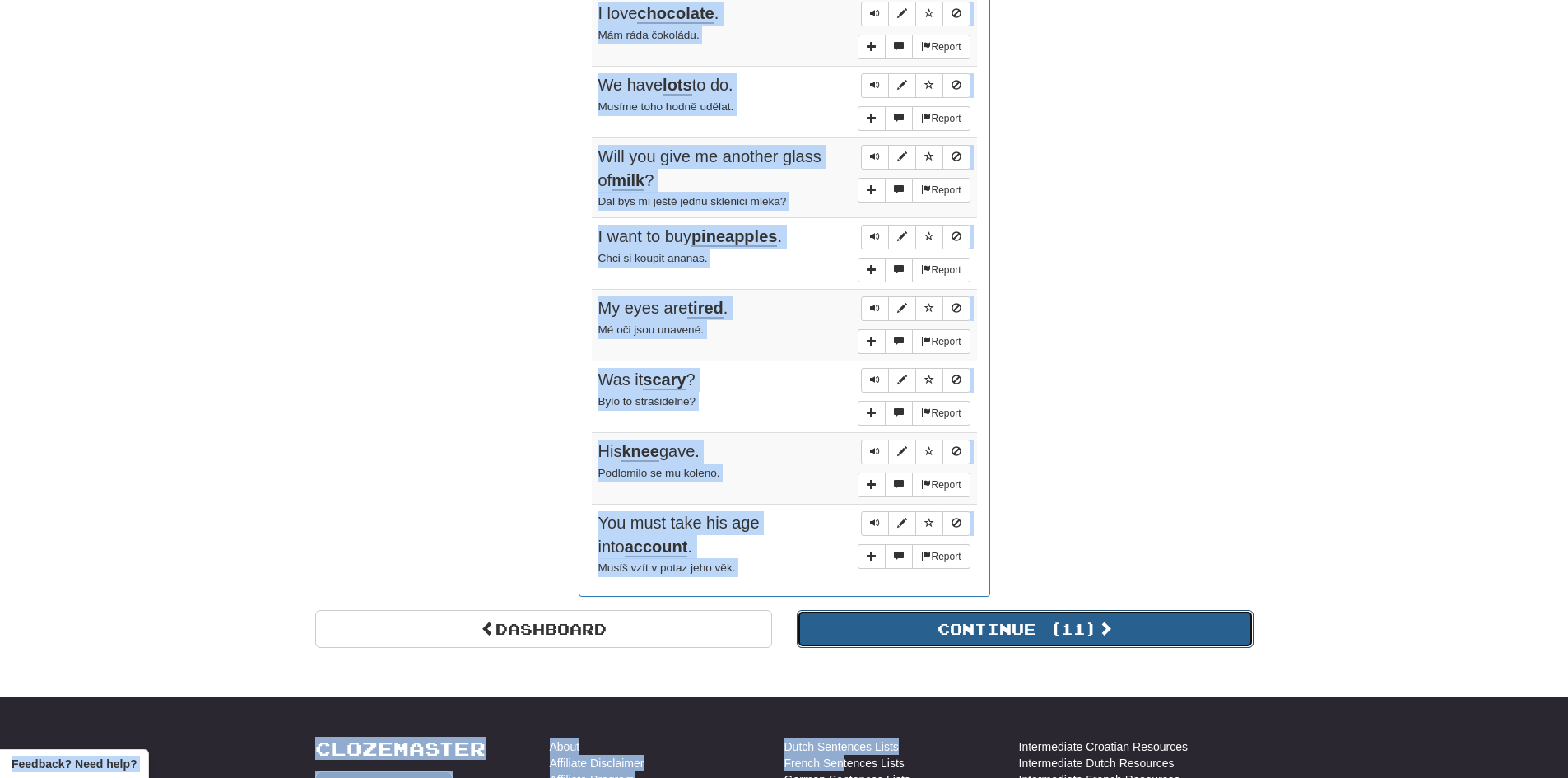
click at [1088, 635] on button "Continue ( 11 )" at bounding box center [1025, 629] width 457 height 38
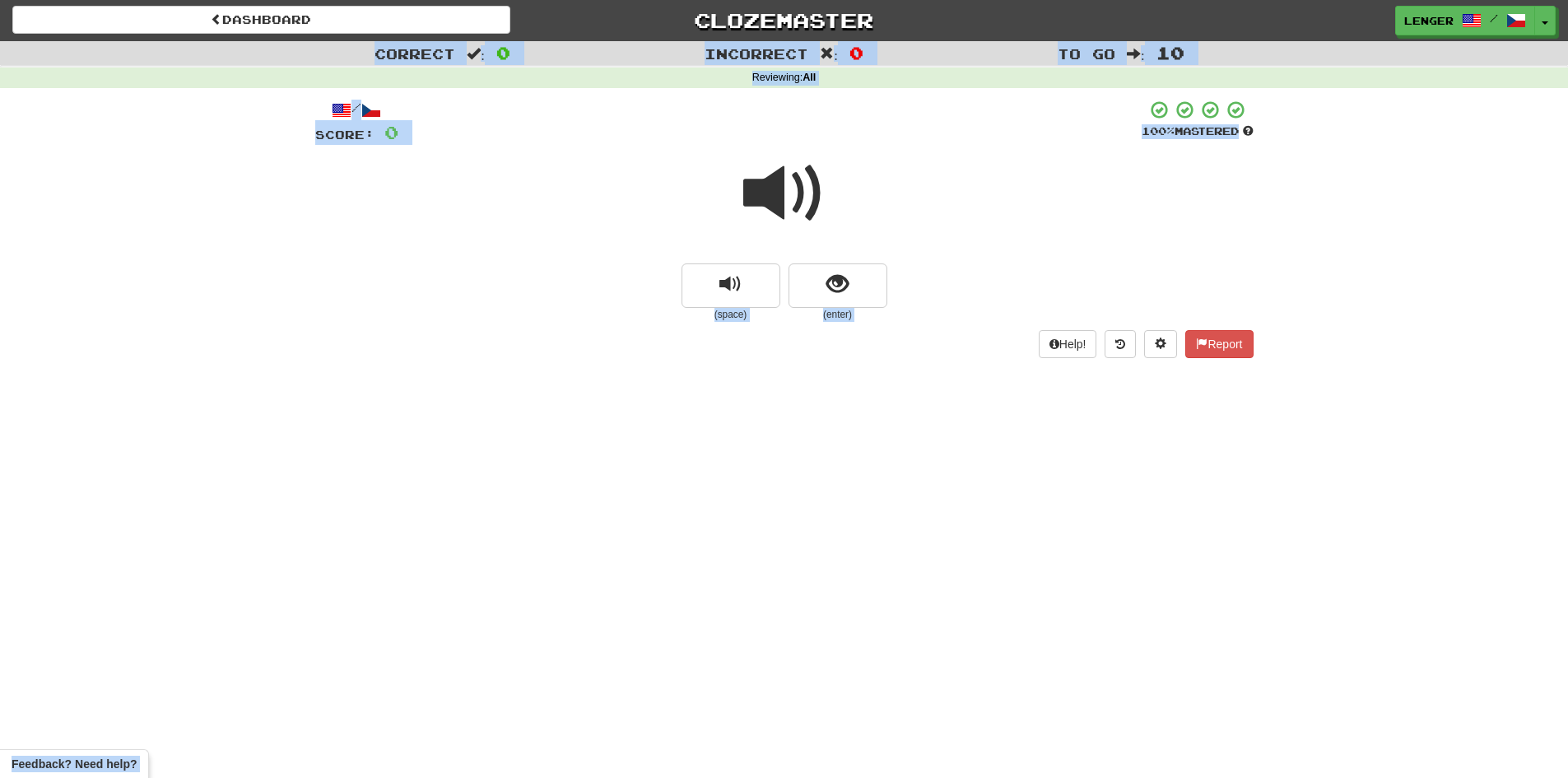
scroll to position [0, 0]
click at [757, 284] on button "replay audio" at bounding box center [731, 287] width 99 height 45
click at [822, 293] on button "show sentence" at bounding box center [837, 287] width 99 height 45
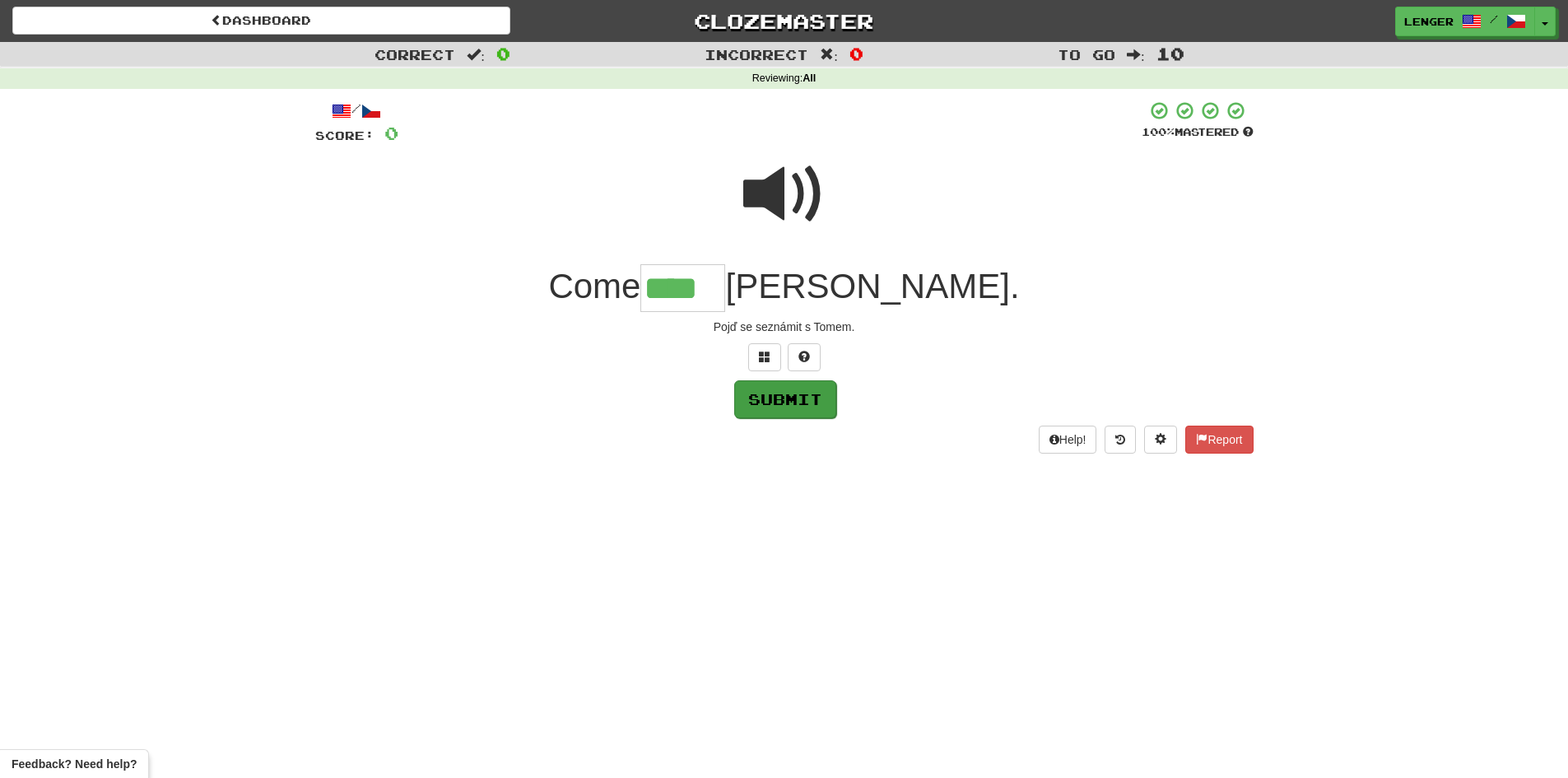
type input "****"
click at [802, 393] on button "Submit" at bounding box center [785, 399] width 102 height 38
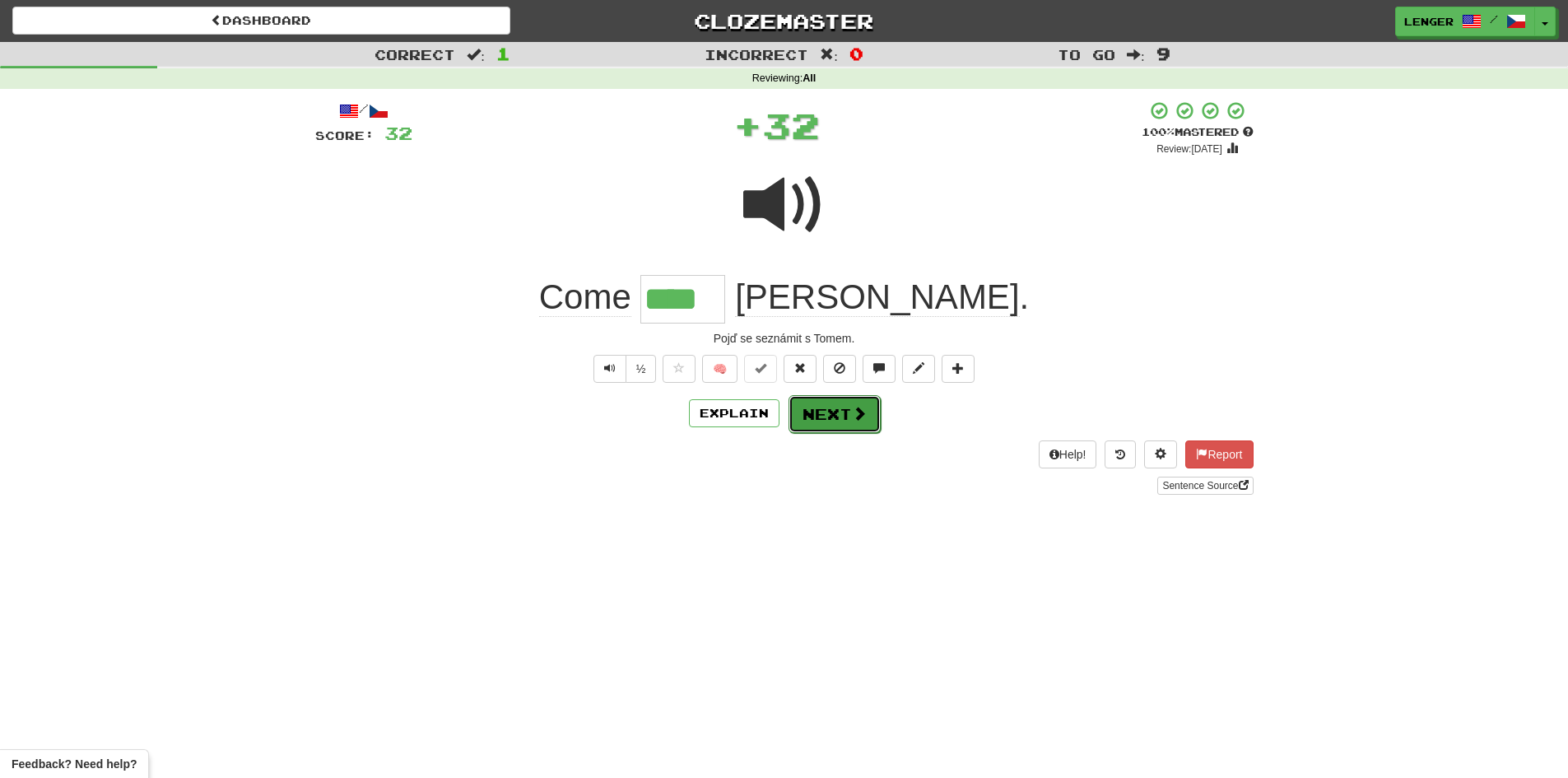
click at [828, 414] on button "Next" at bounding box center [834, 414] width 92 height 38
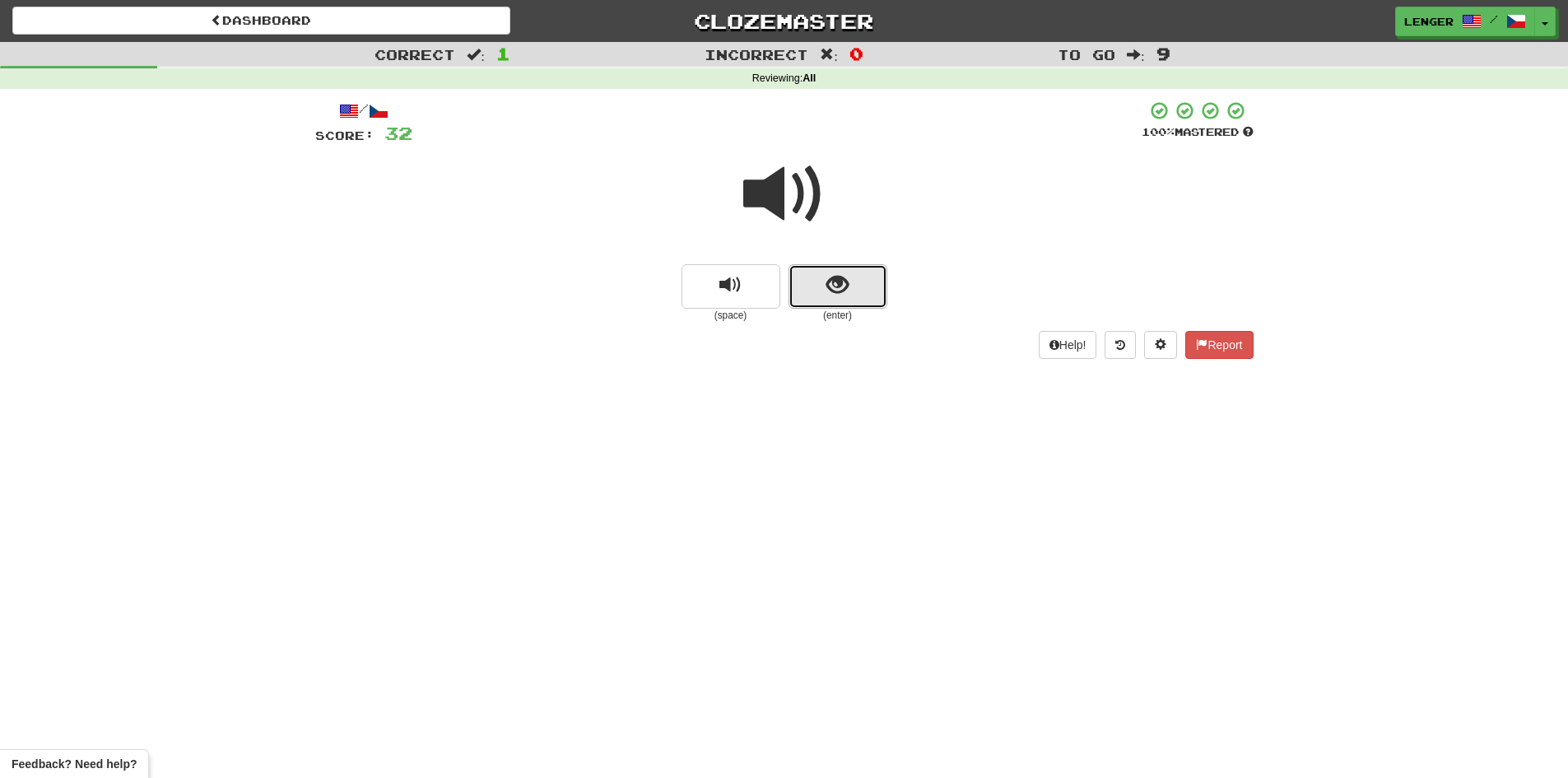
click at [798, 287] on button "show sentence" at bounding box center [837, 287] width 99 height 45
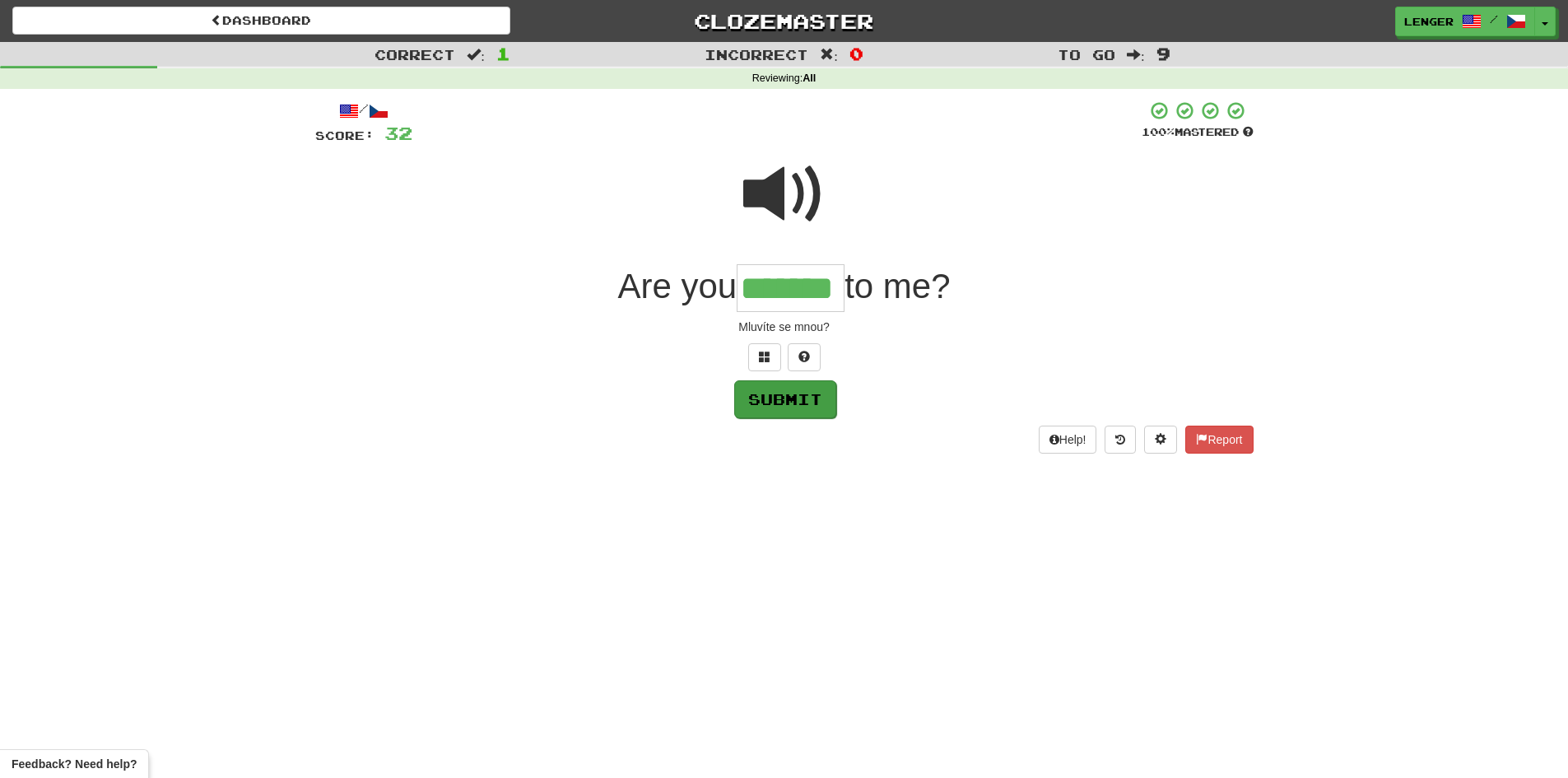
type input "*******"
click at [810, 401] on button "Submit" at bounding box center [785, 399] width 102 height 38
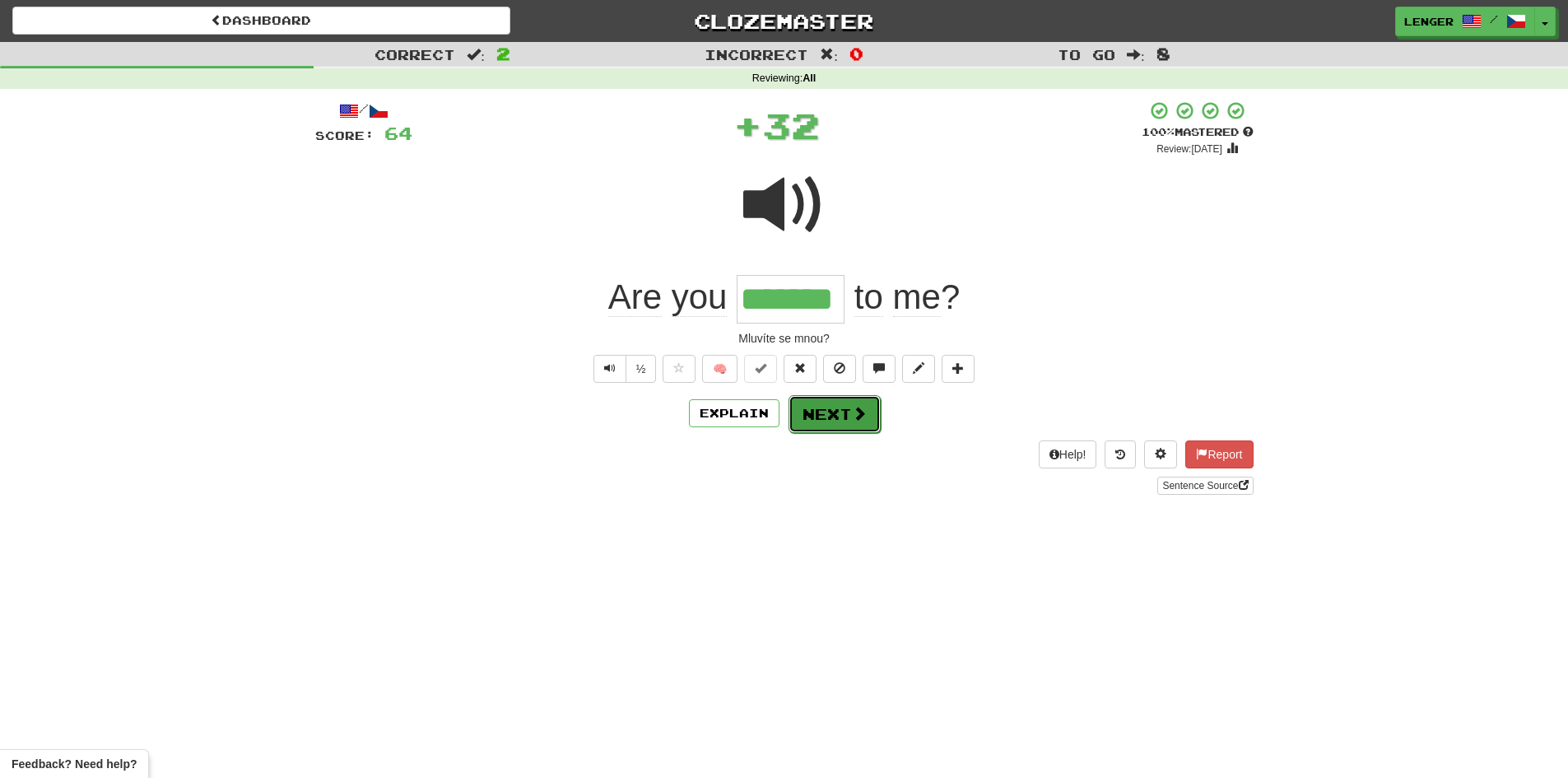
click at [852, 414] on span at bounding box center [859, 414] width 15 height 15
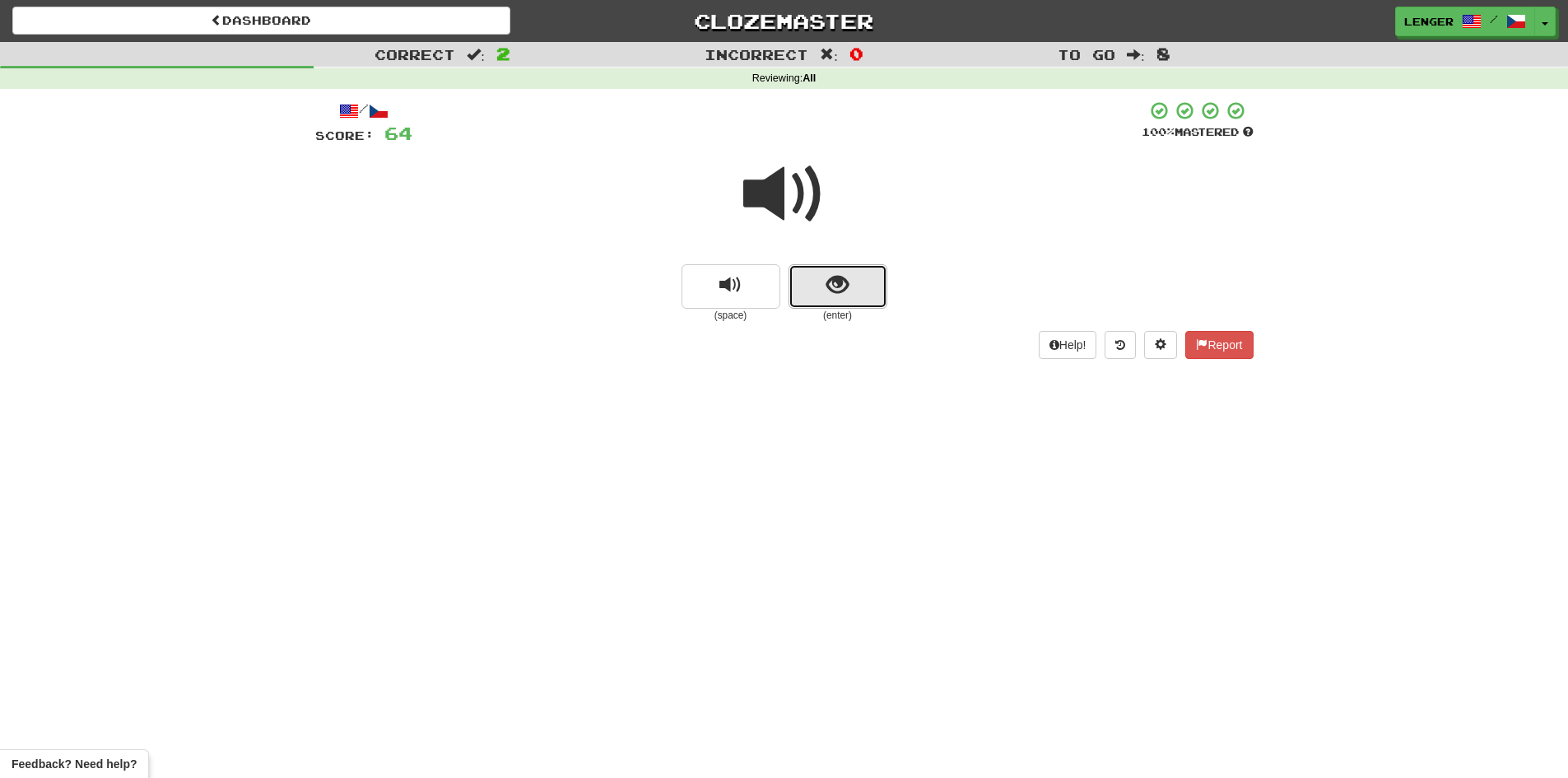
click at [811, 287] on button "show sentence" at bounding box center [837, 287] width 99 height 45
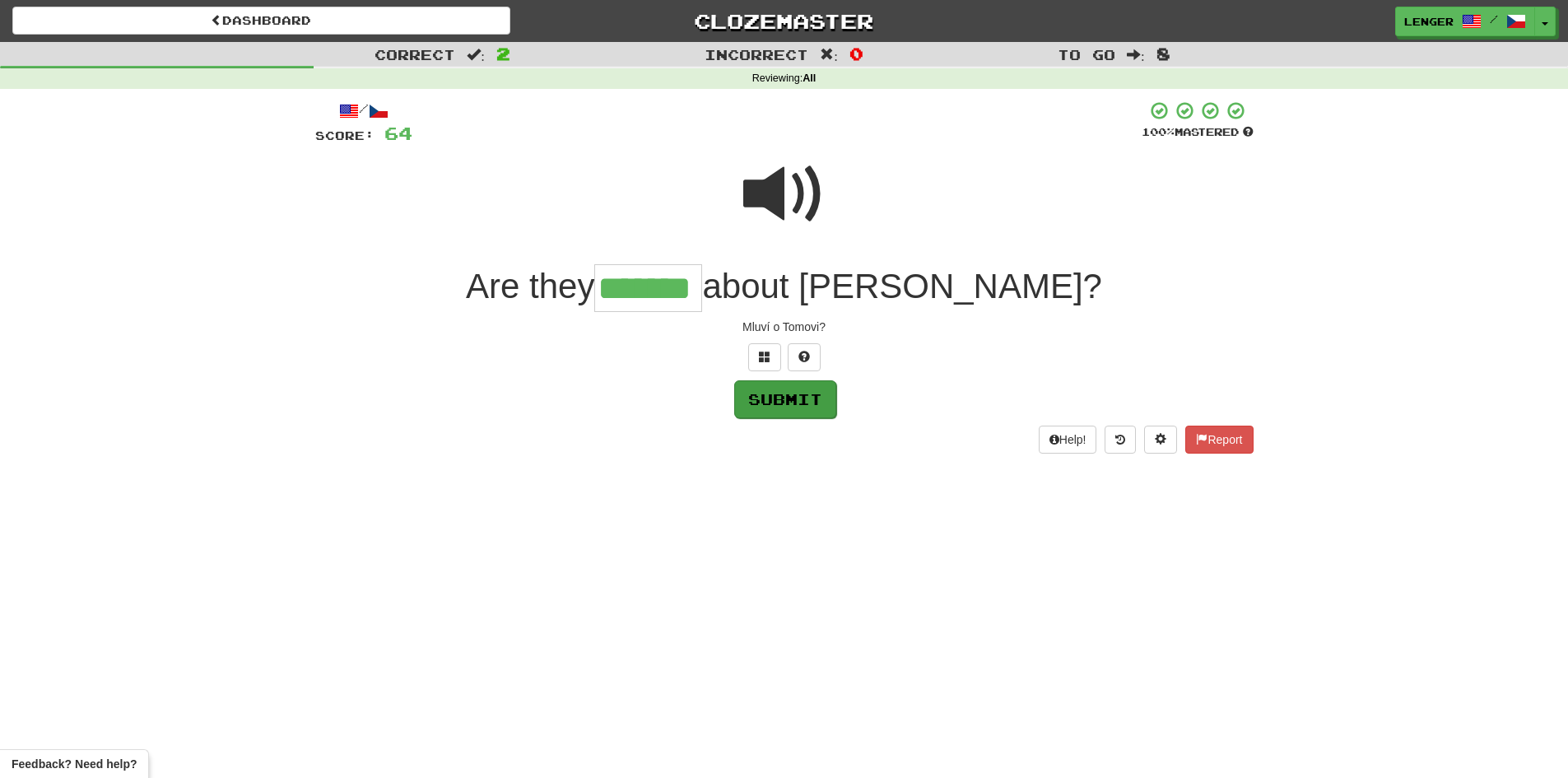
type input "*******"
click at [774, 391] on button "Submit" at bounding box center [785, 399] width 102 height 38
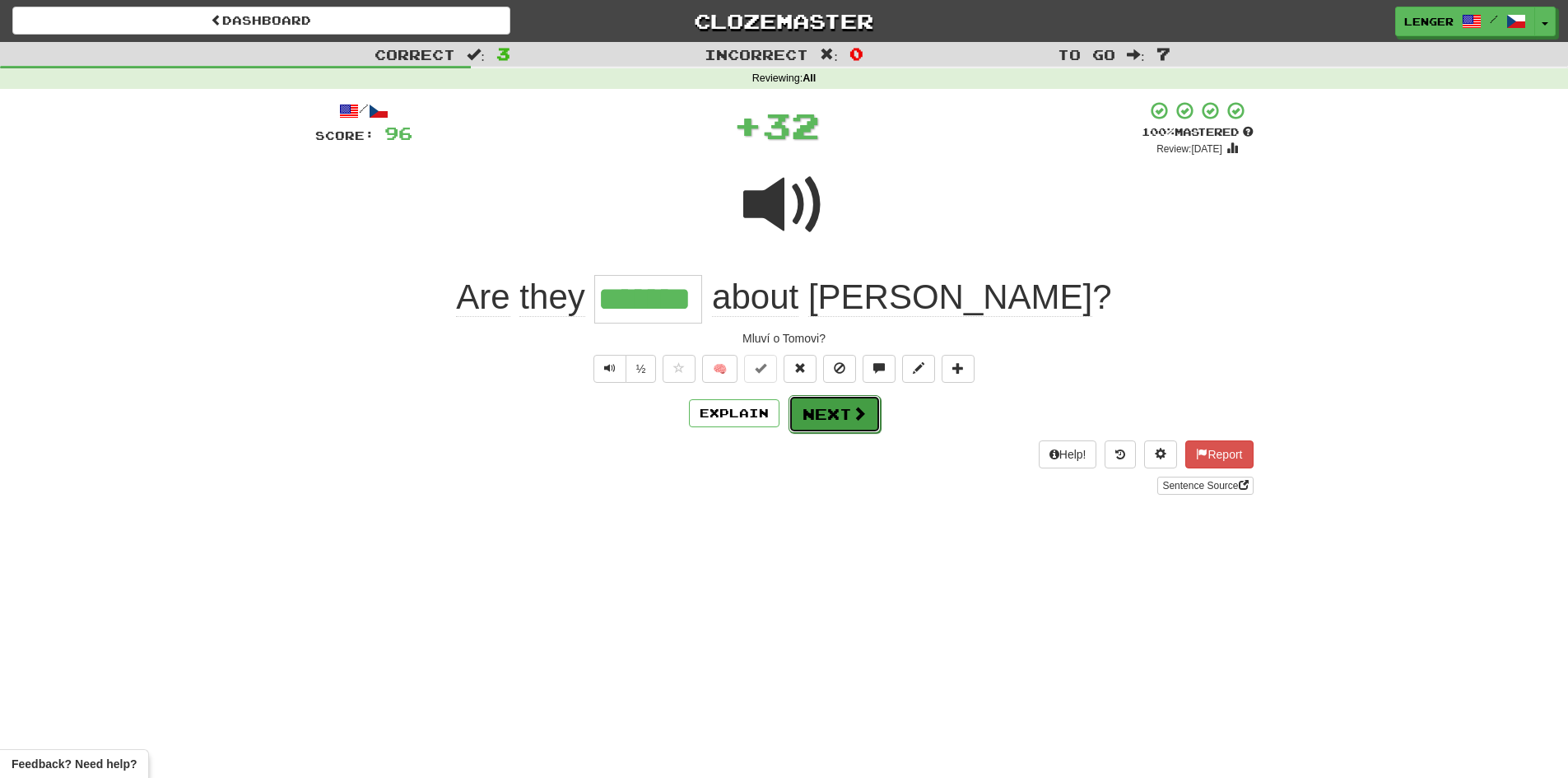
click at [870, 414] on button "Next" at bounding box center [834, 414] width 92 height 38
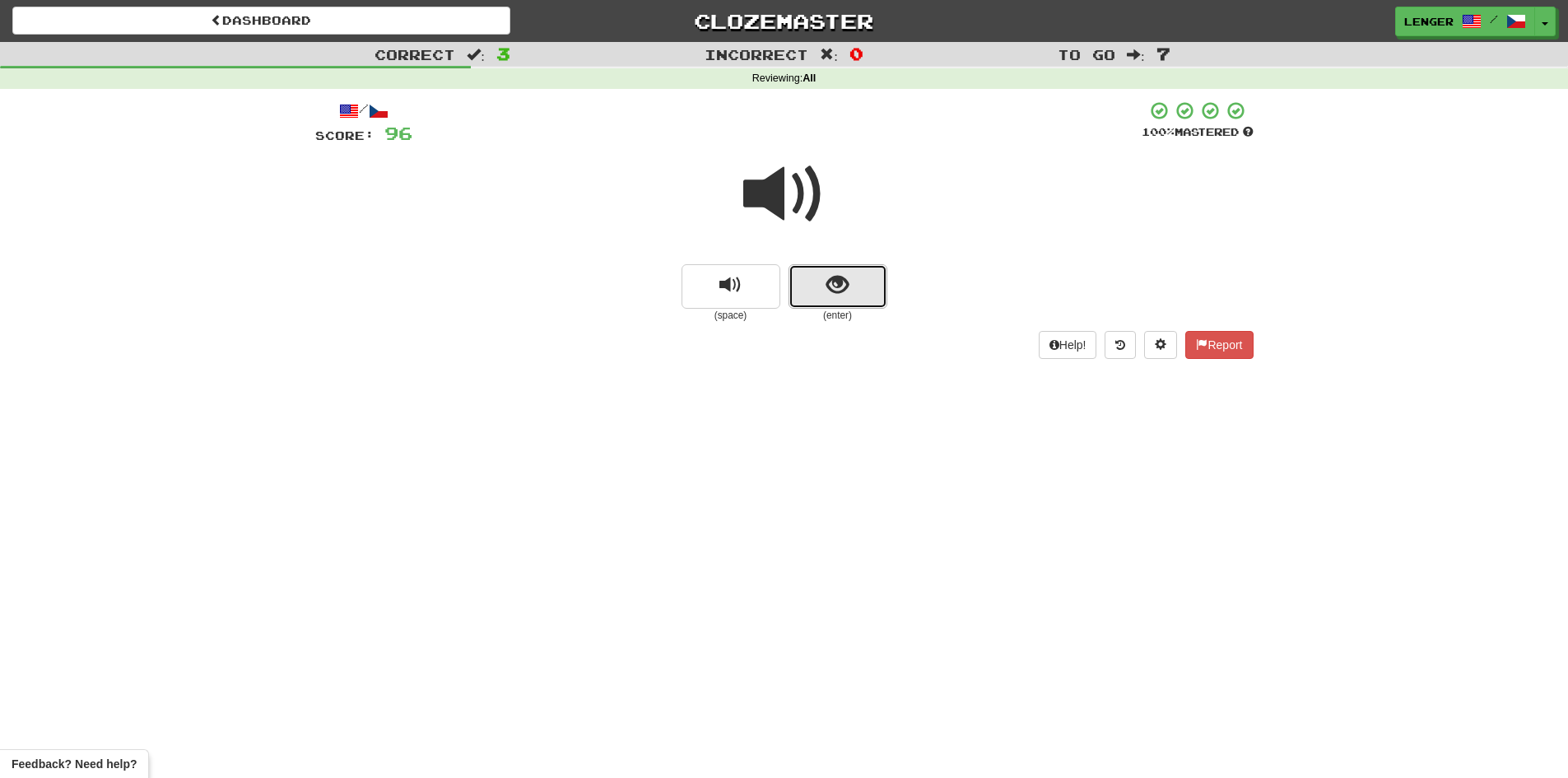
click at [813, 302] on button "show sentence" at bounding box center [837, 287] width 99 height 45
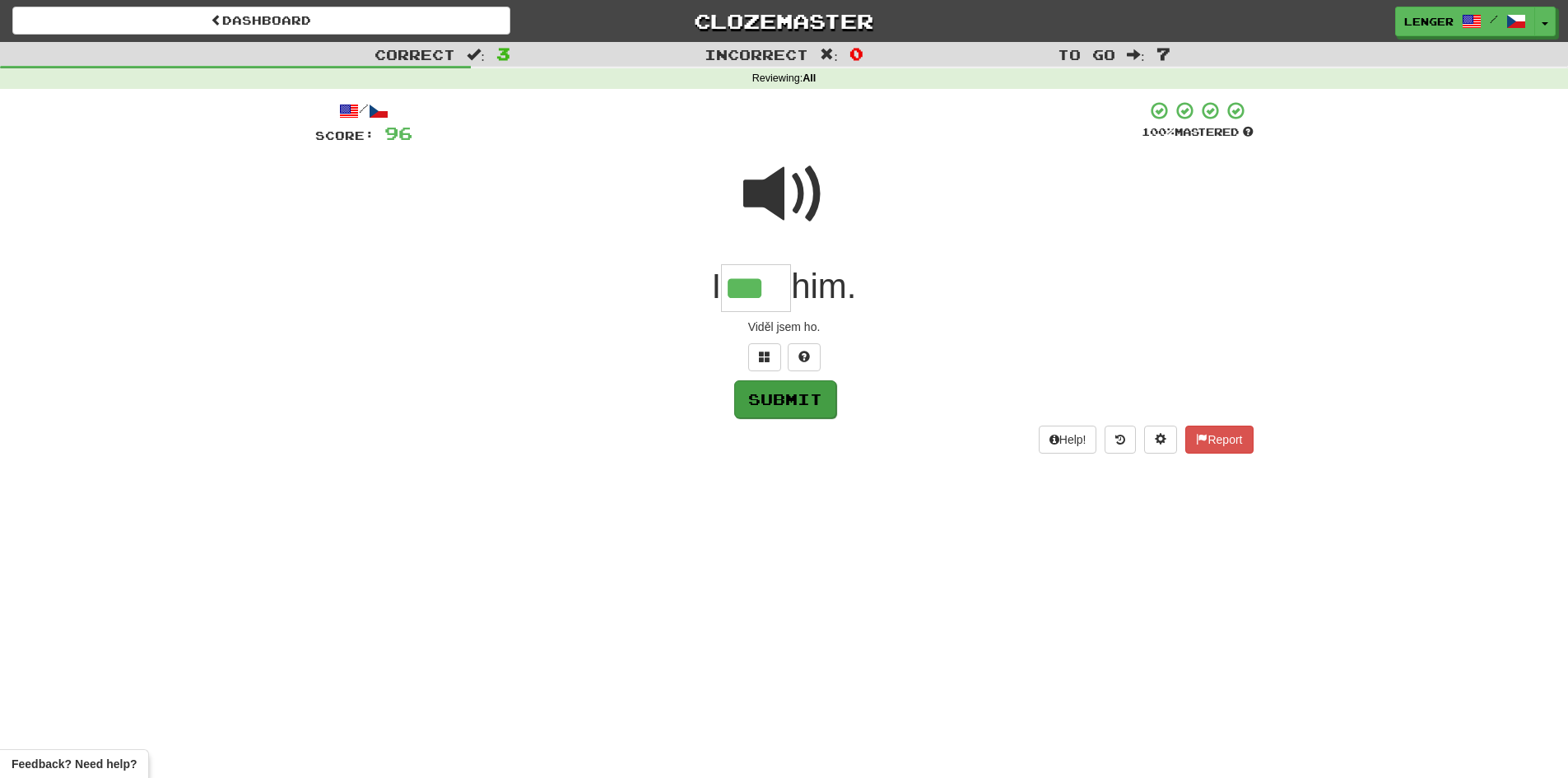
type input "***"
click at [798, 405] on button "Submit" at bounding box center [785, 399] width 102 height 38
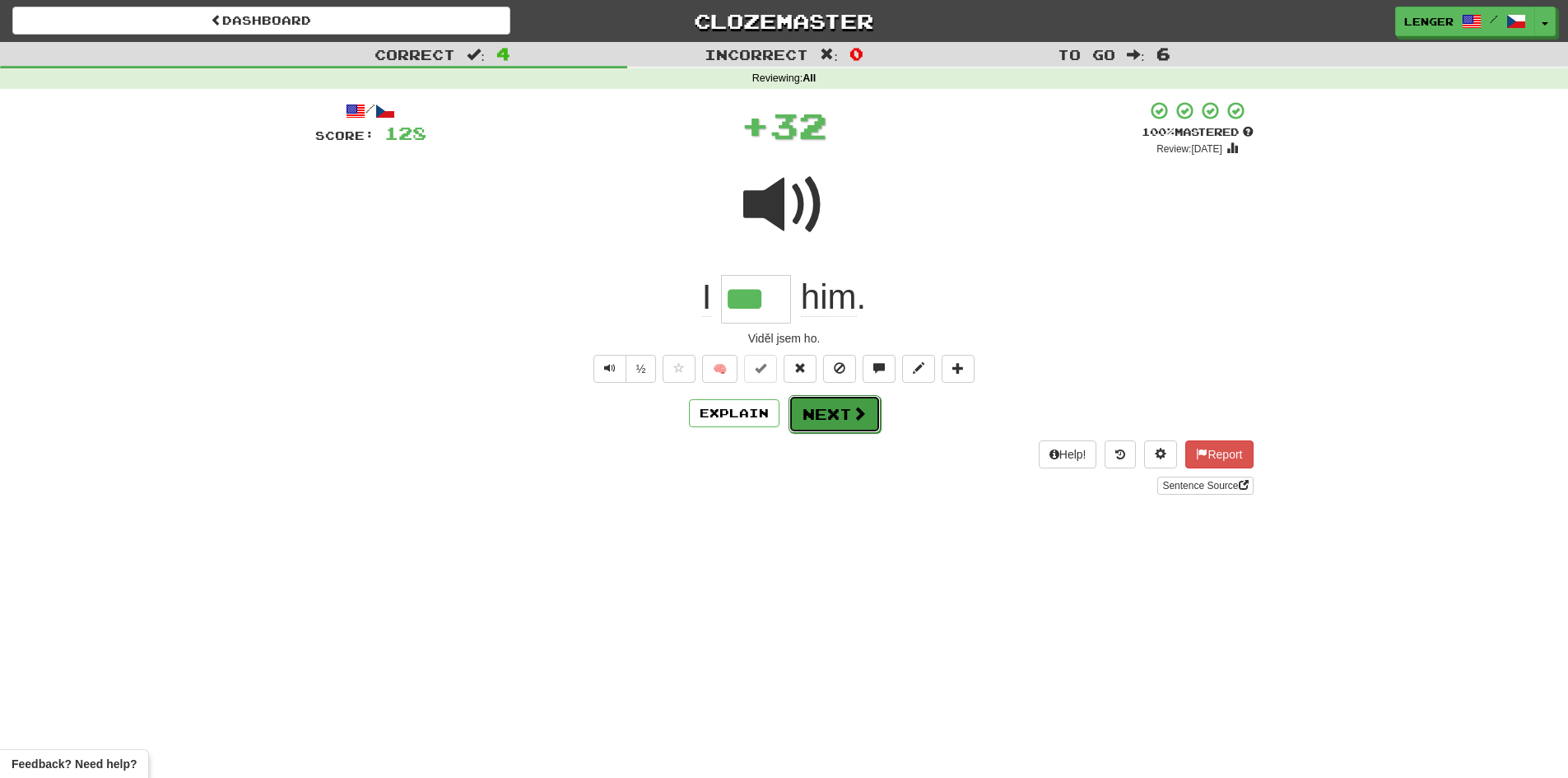
click at [854, 414] on span at bounding box center [859, 414] width 15 height 15
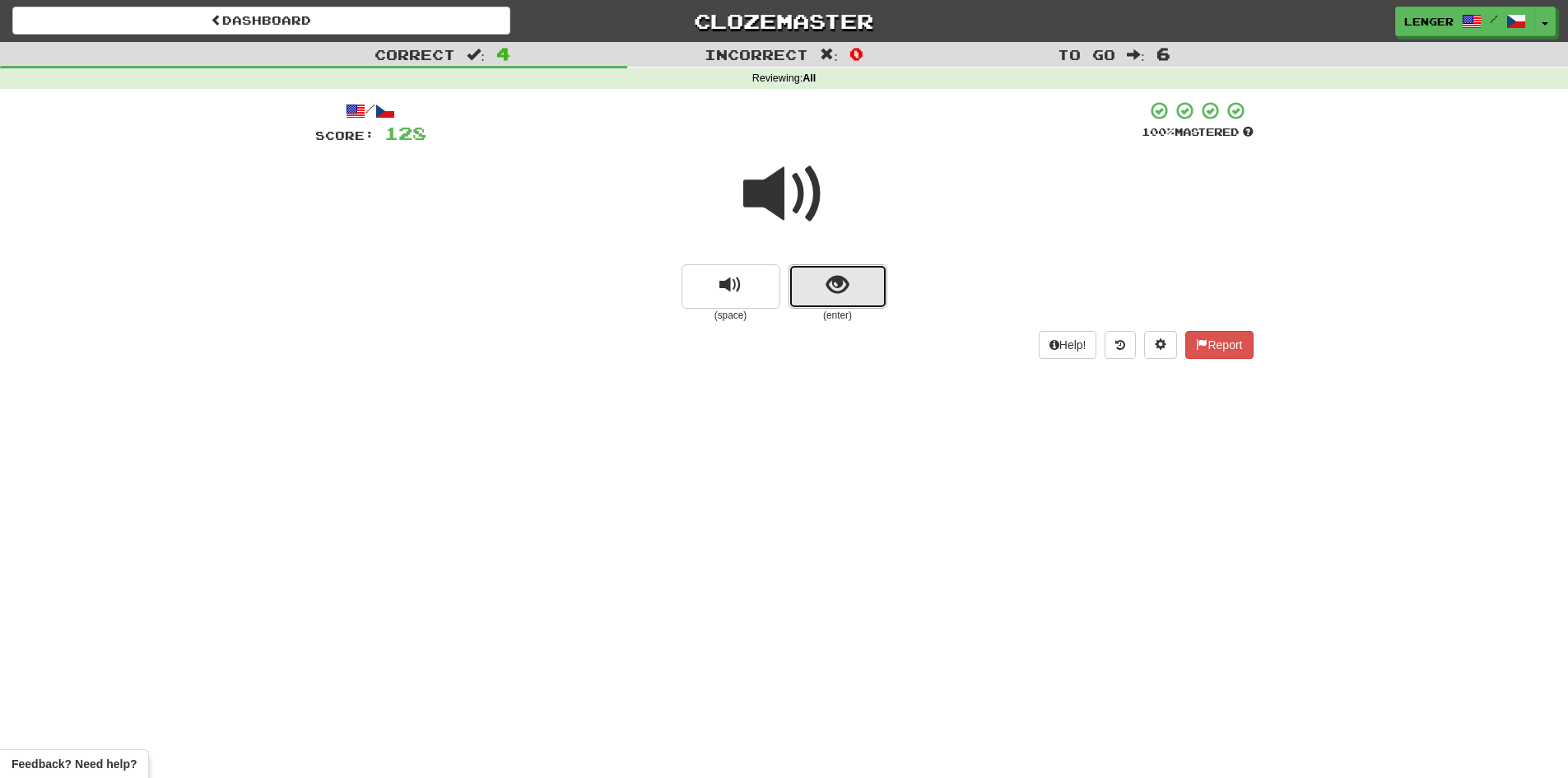
click at [812, 296] on button "show sentence" at bounding box center [837, 287] width 99 height 45
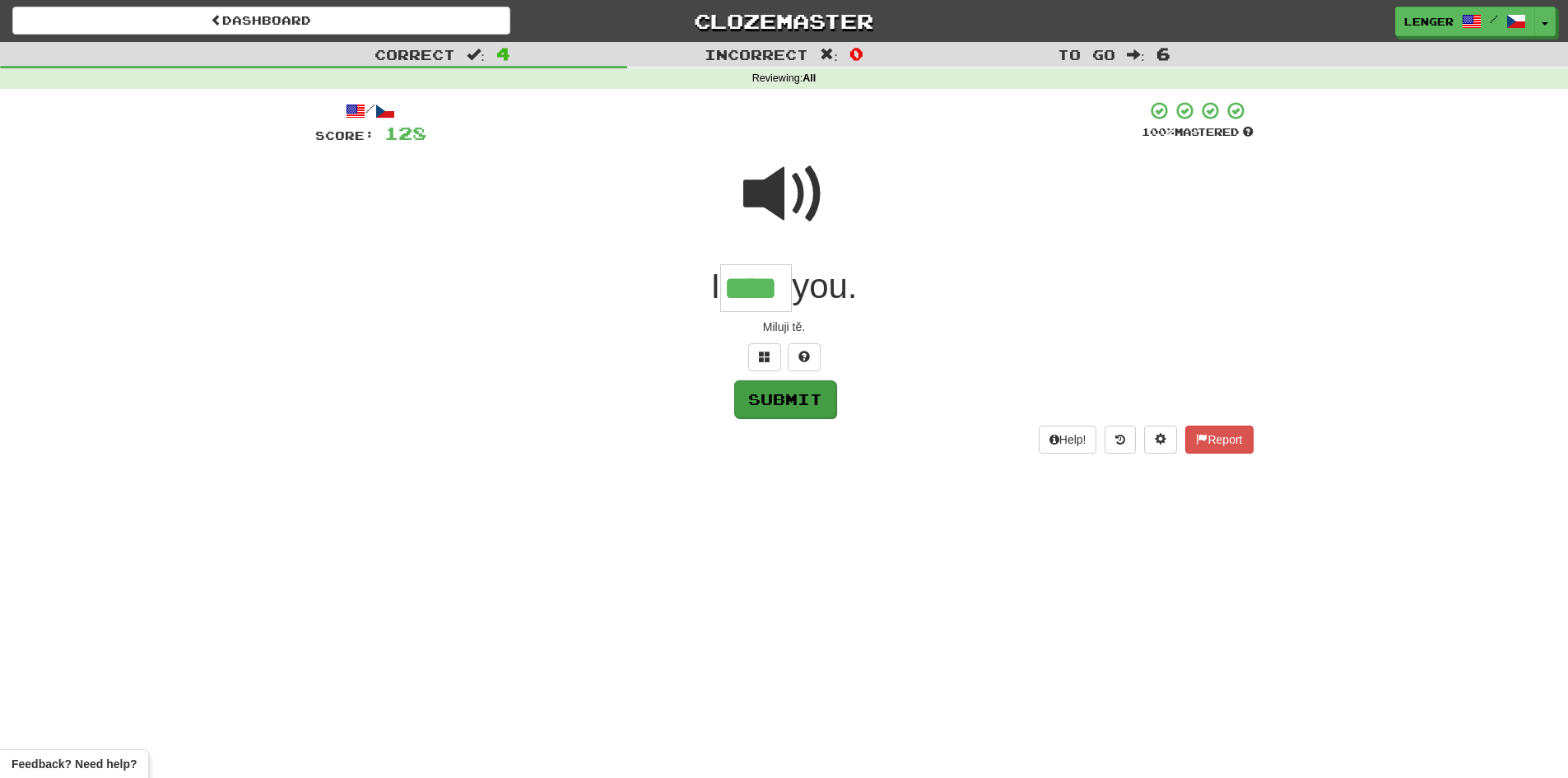
type input "****"
click at [795, 409] on button "Submit" at bounding box center [785, 399] width 102 height 38
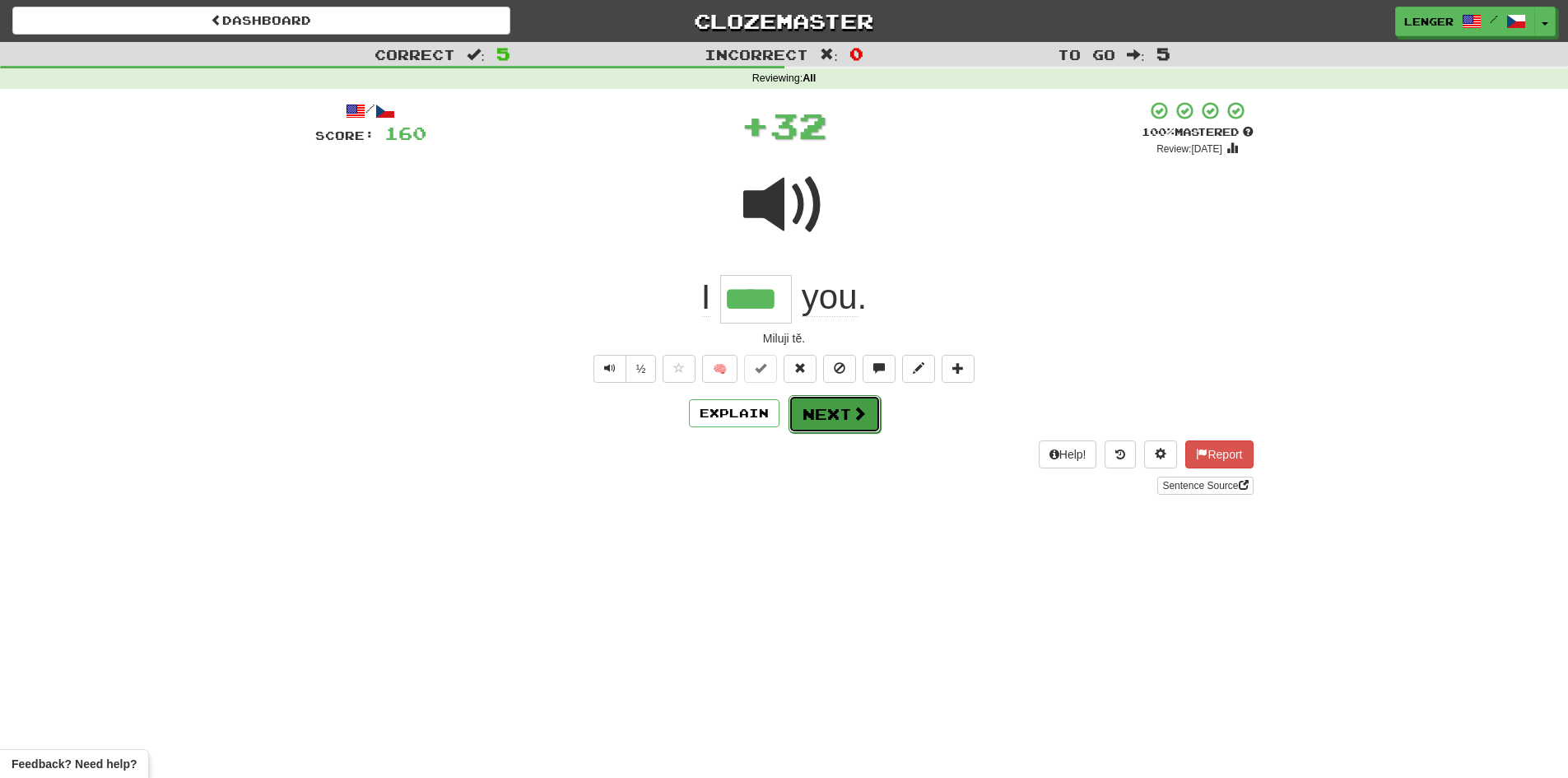
click at [860, 417] on span at bounding box center [859, 414] width 15 height 15
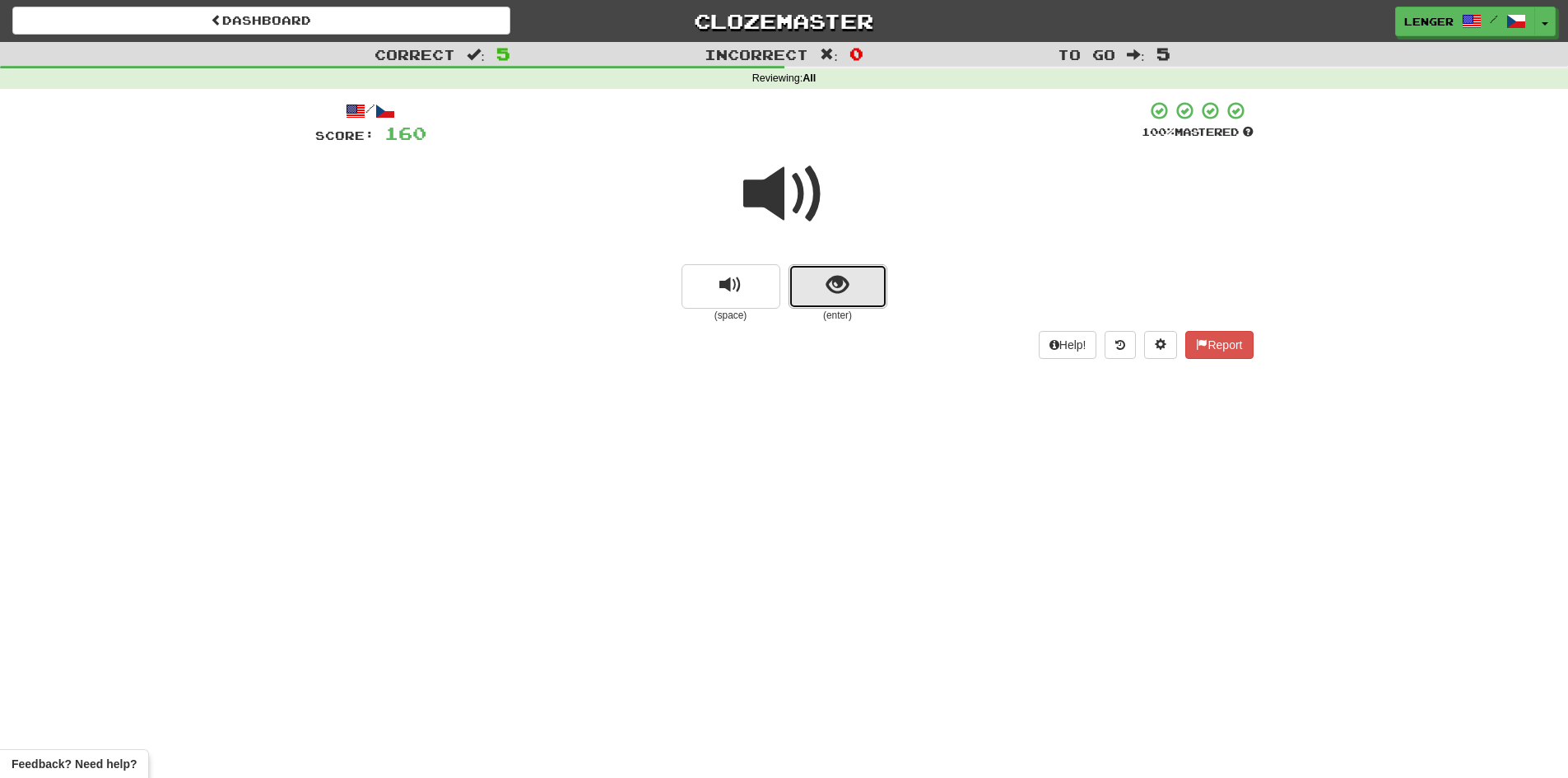
click at [804, 291] on button "show sentence" at bounding box center [837, 287] width 99 height 45
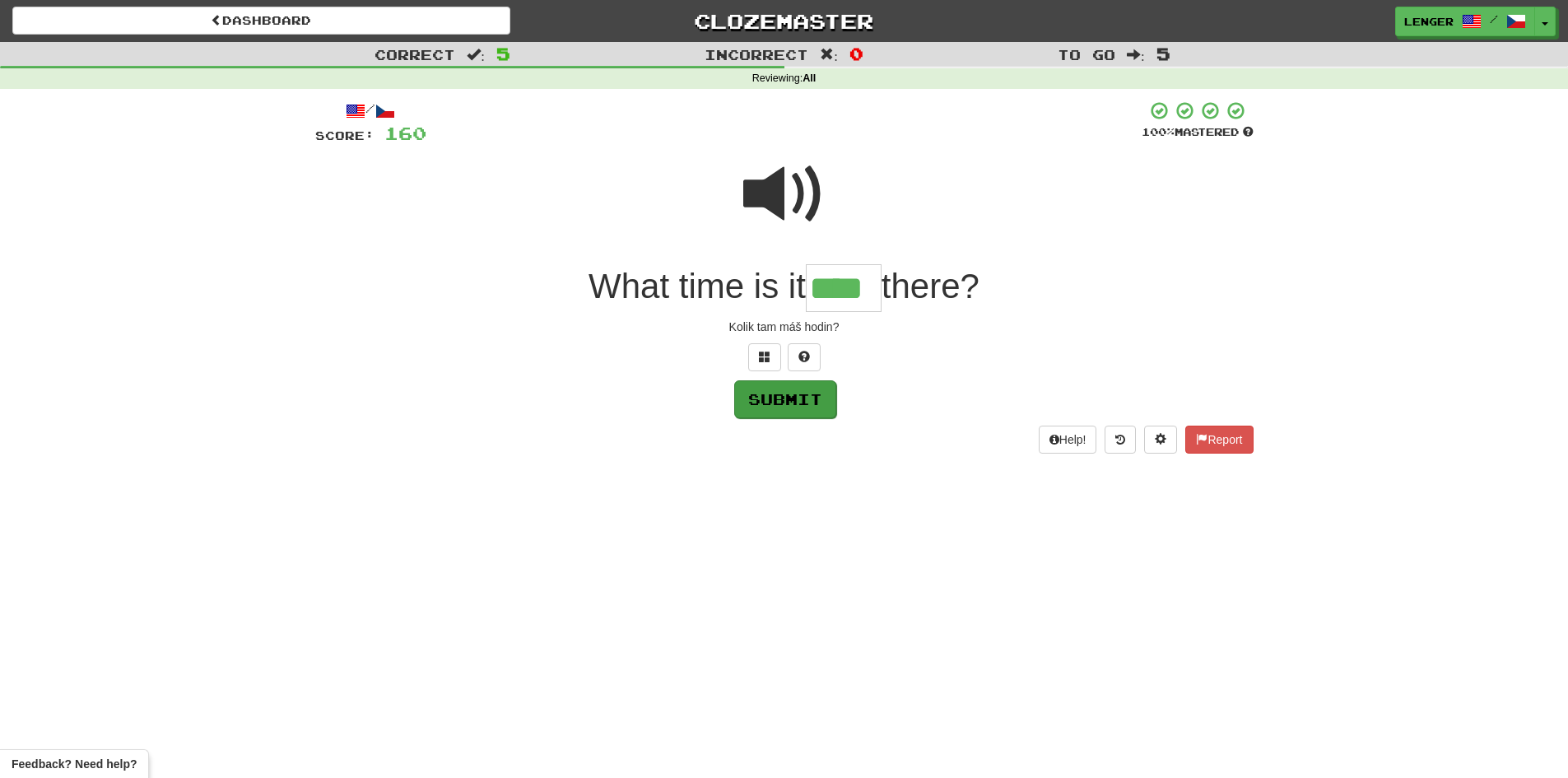
type input "****"
click at [810, 392] on button "Submit" at bounding box center [785, 399] width 102 height 38
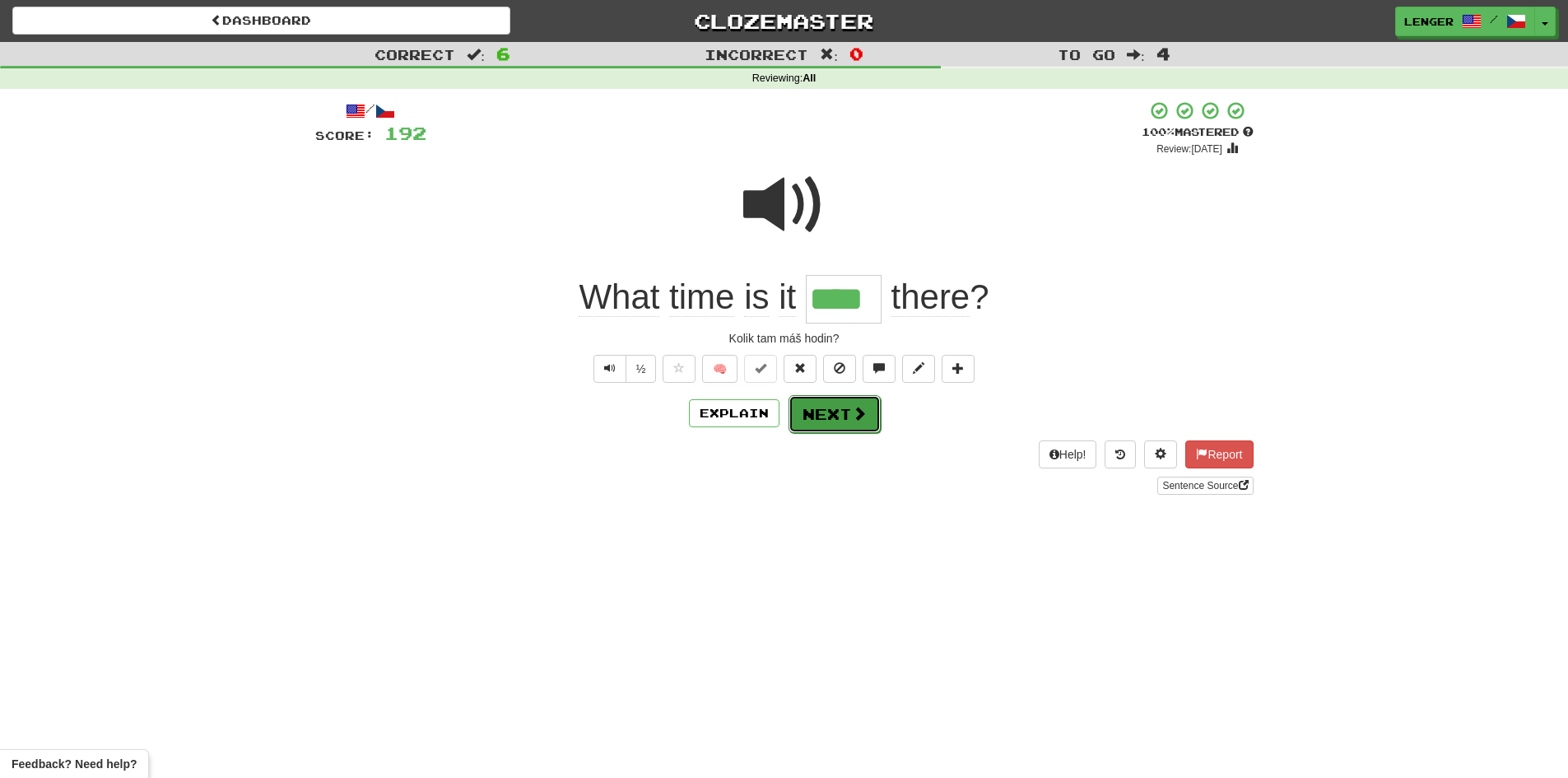
click at [839, 405] on button "Next" at bounding box center [834, 414] width 92 height 38
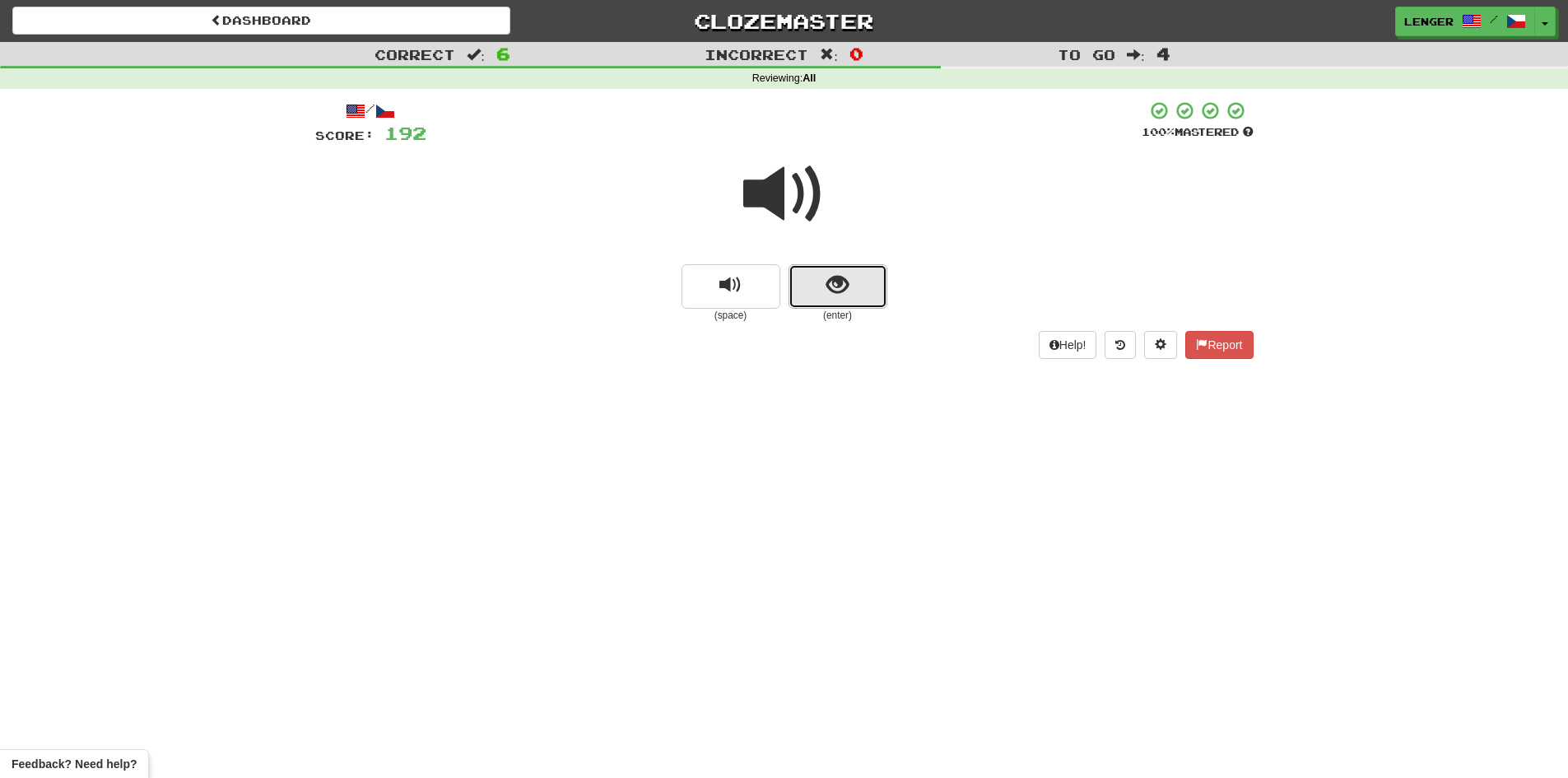
click at [807, 293] on button "show sentence" at bounding box center [837, 287] width 99 height 45
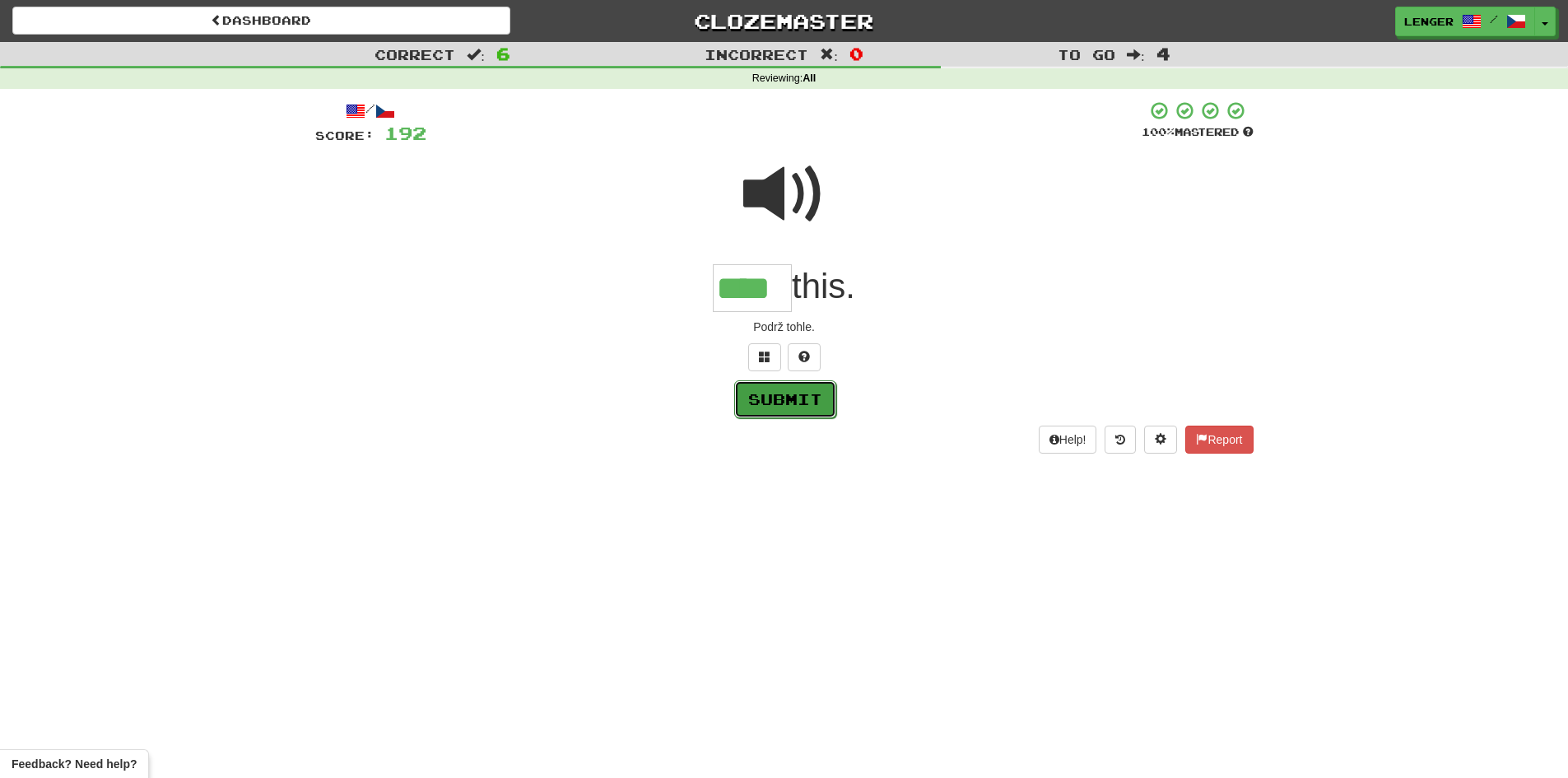
click at [804, 391] on button "Submit" at bounding box center [785, 399] width 102 height 38
type input "****"
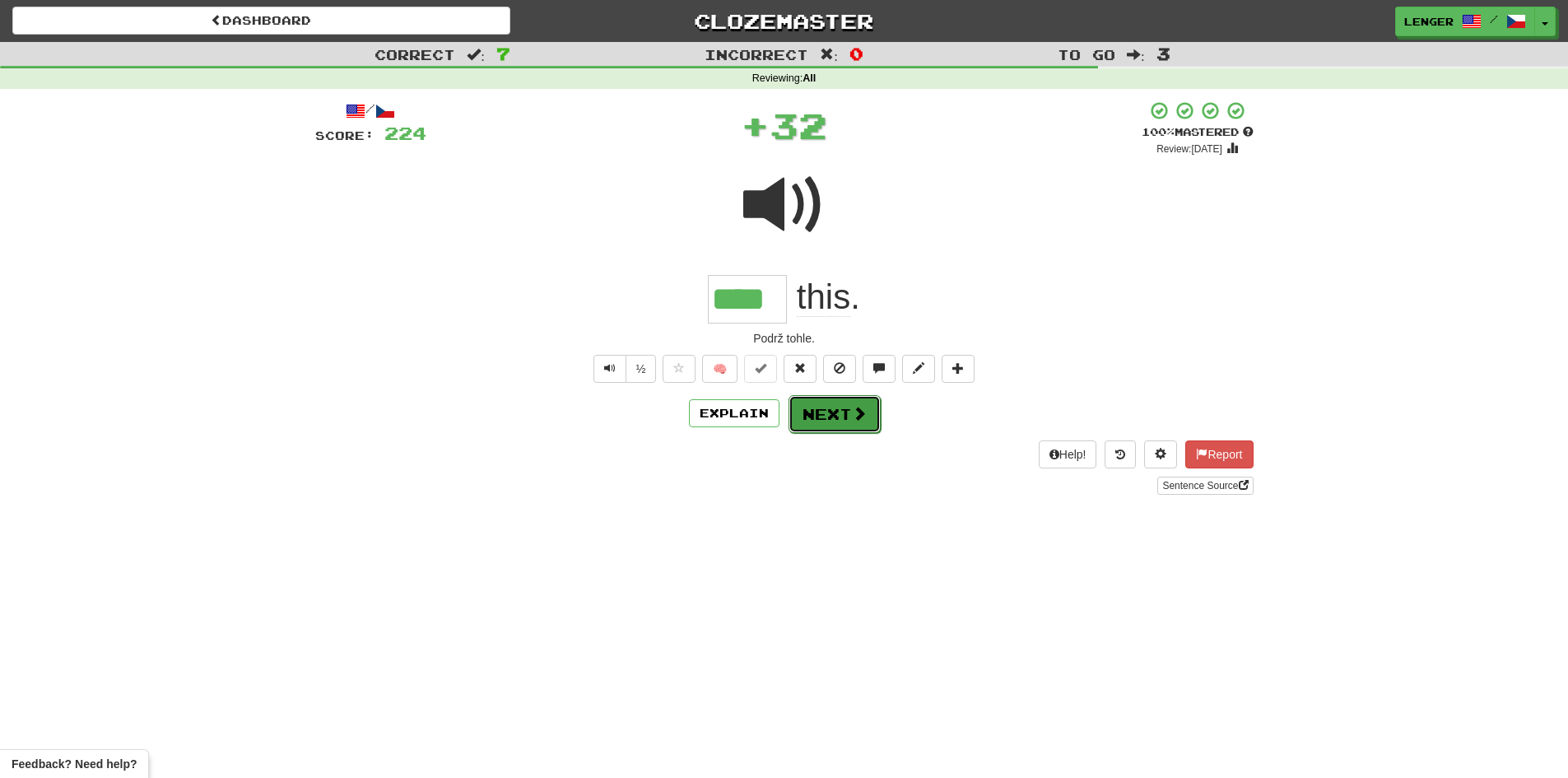
click at [821, 416] on button "Next" at bounding box center [834, 414] width 92 height 38
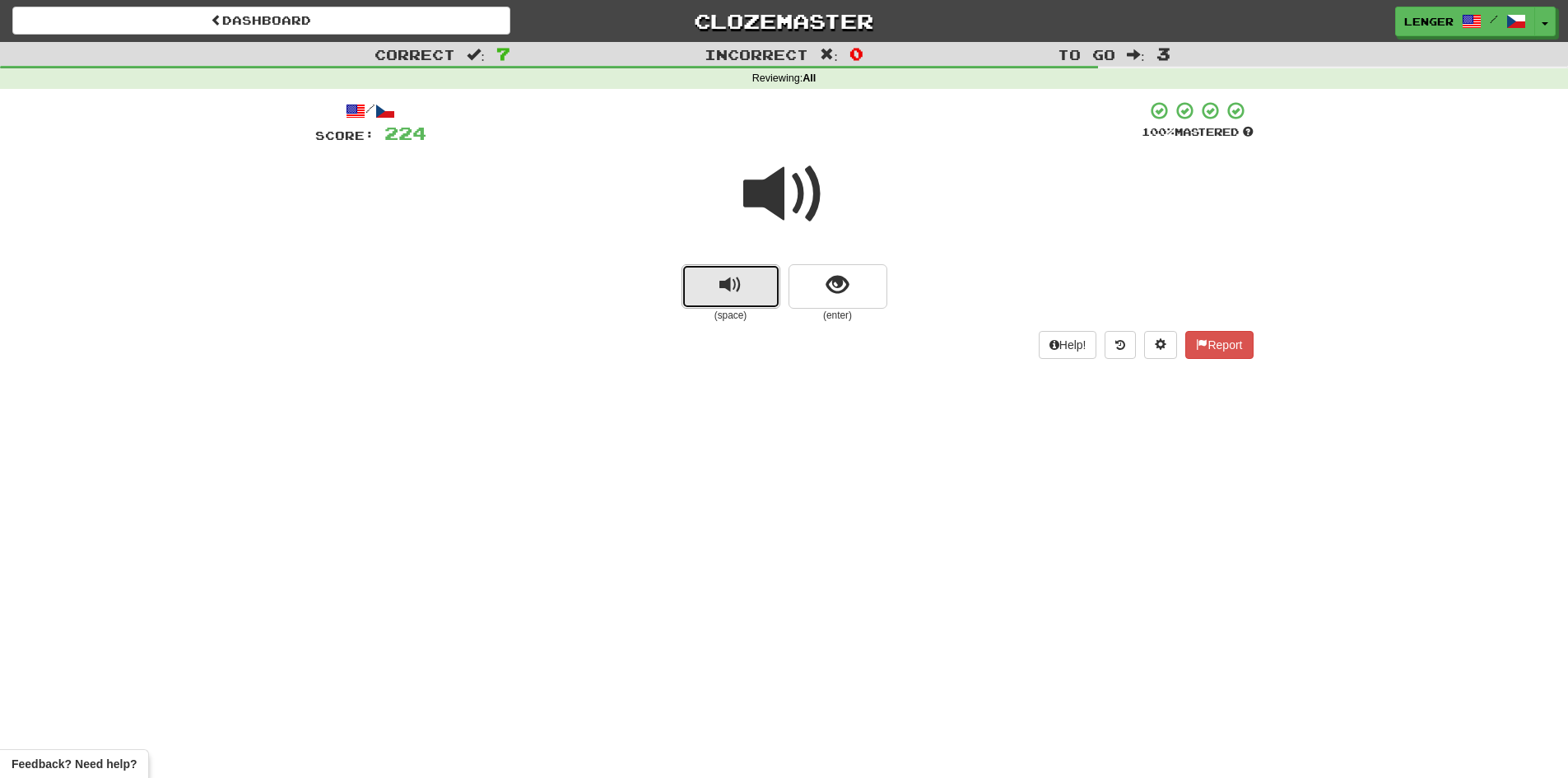
click at [740, 288] on span "replay audio" at bounding box center [731, 285] width 22 height 22
click at [820, 302] on button "show sentence" at bounding box center [837, 287] width 99 height 45
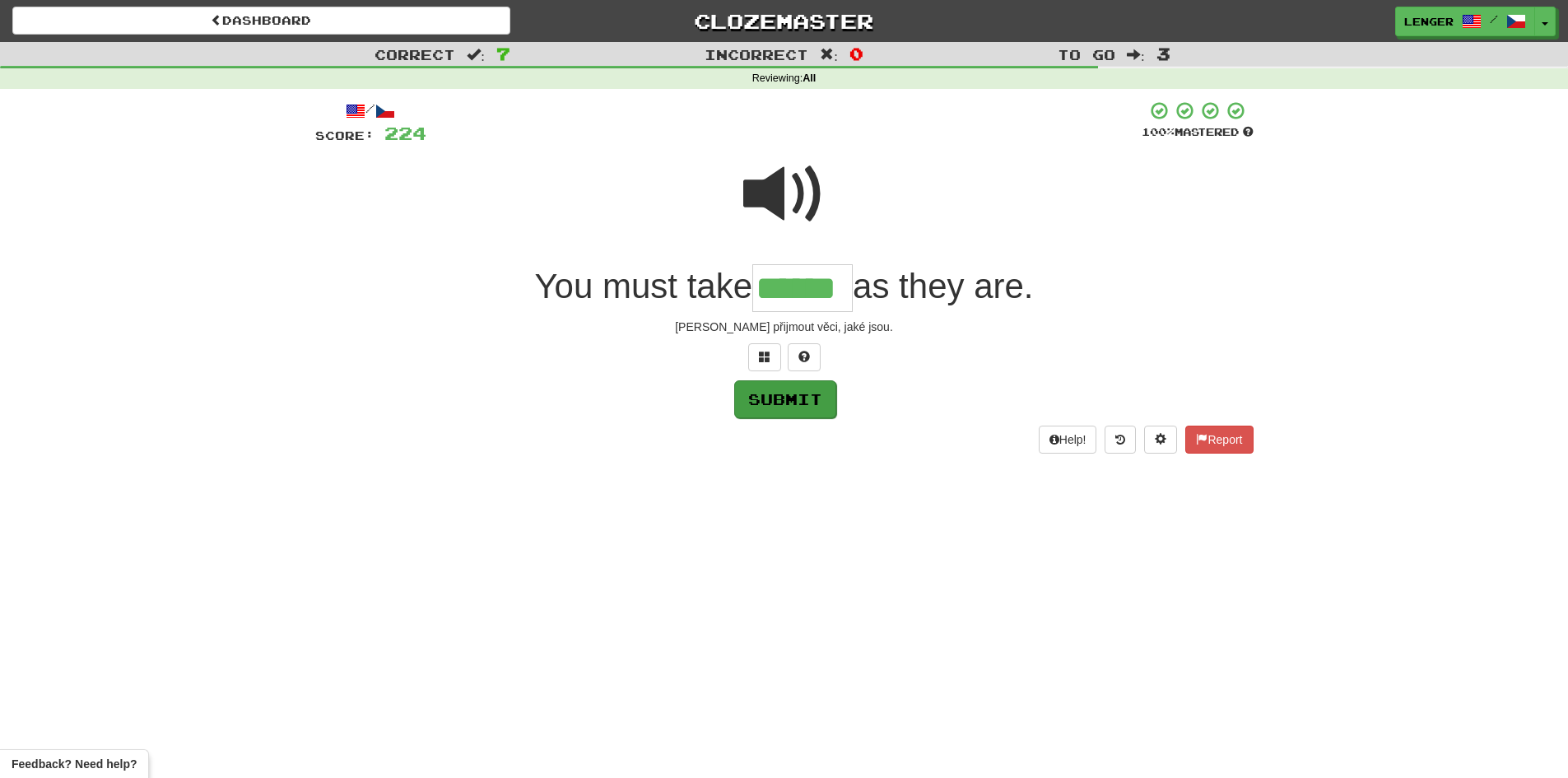
type input "******"
click at [787, 397] on button "Submit" at bounding box center [785, 399] width 102 height 38
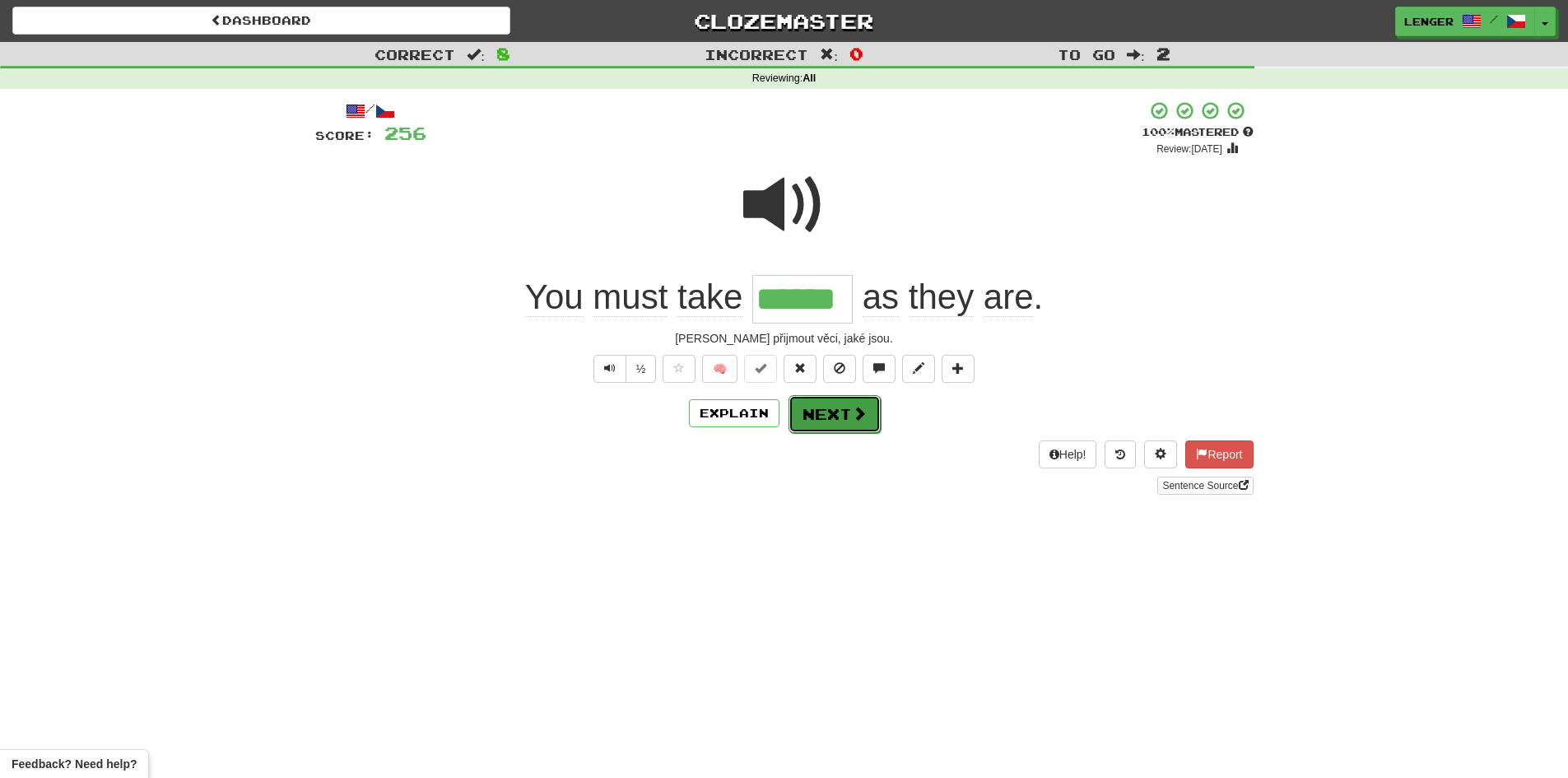
click at [838, 422] on button "Next" at bounding box center [834, 414] width 92 height 38
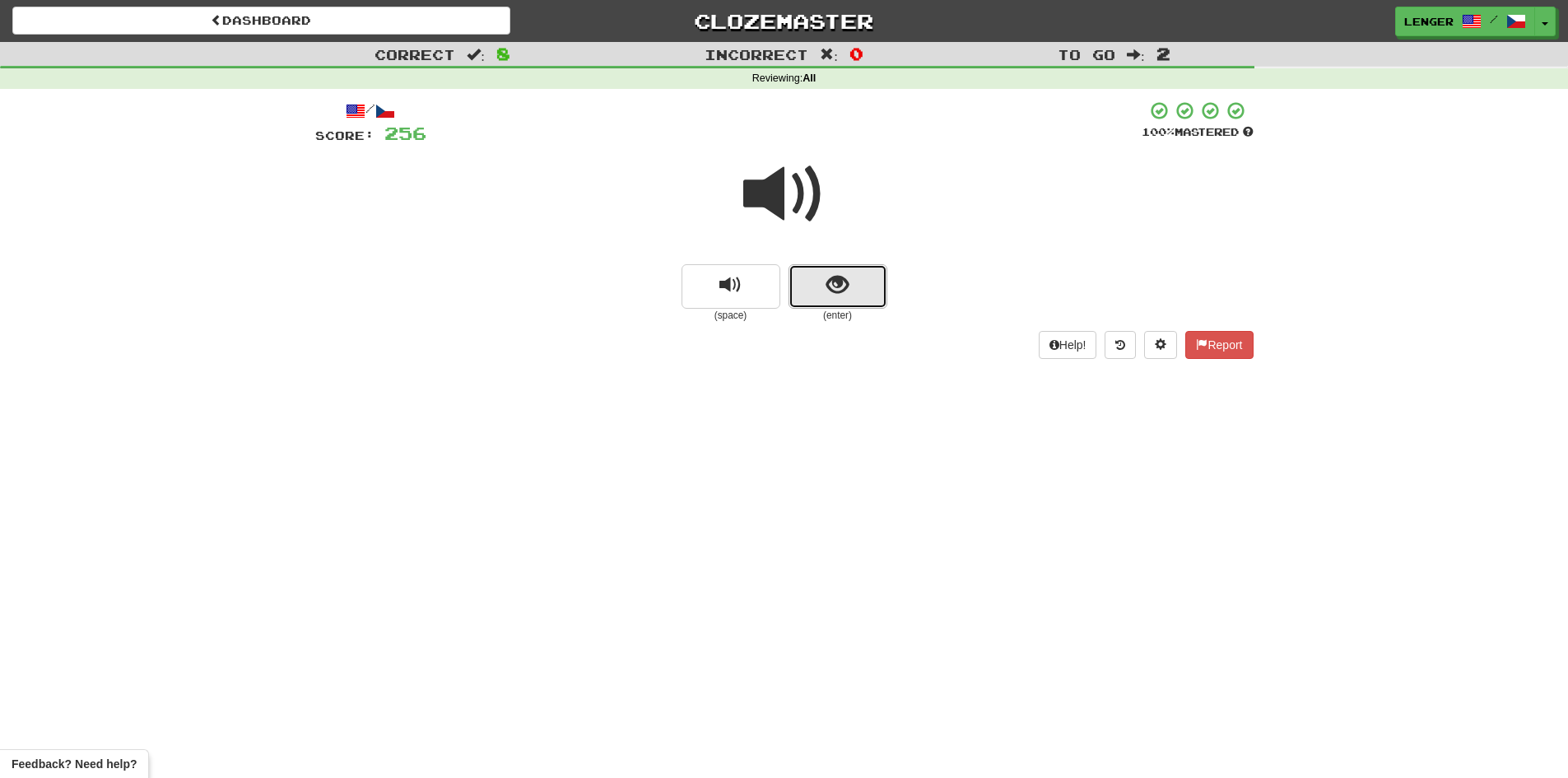
click at [804, 291] on button "show sentence" at bounding box center [837, 287] width 99 height 45
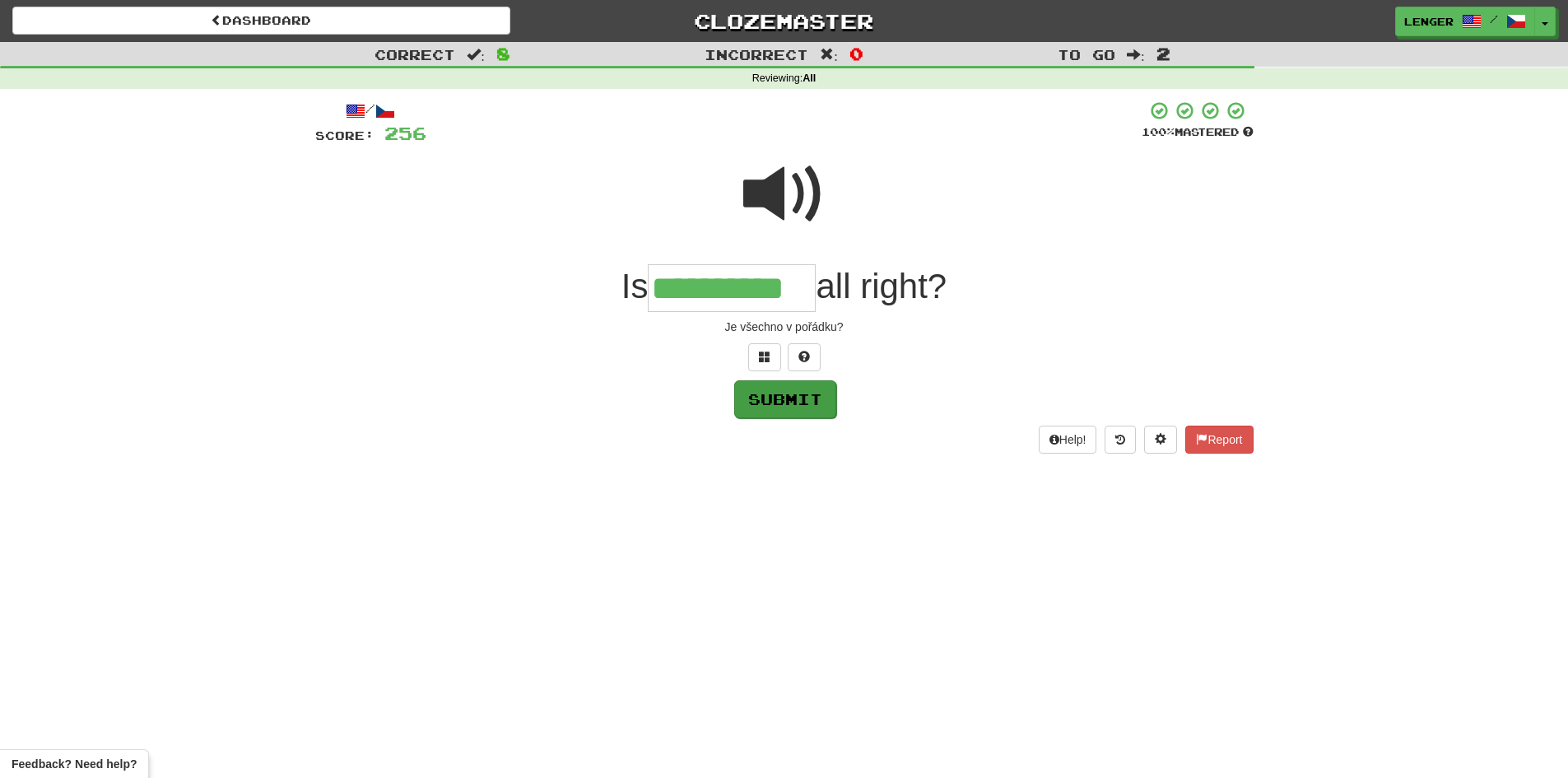
type input "**********"
click at [784, 393] on button "Submit" at bounding box center [785, 399] width 102 height 38
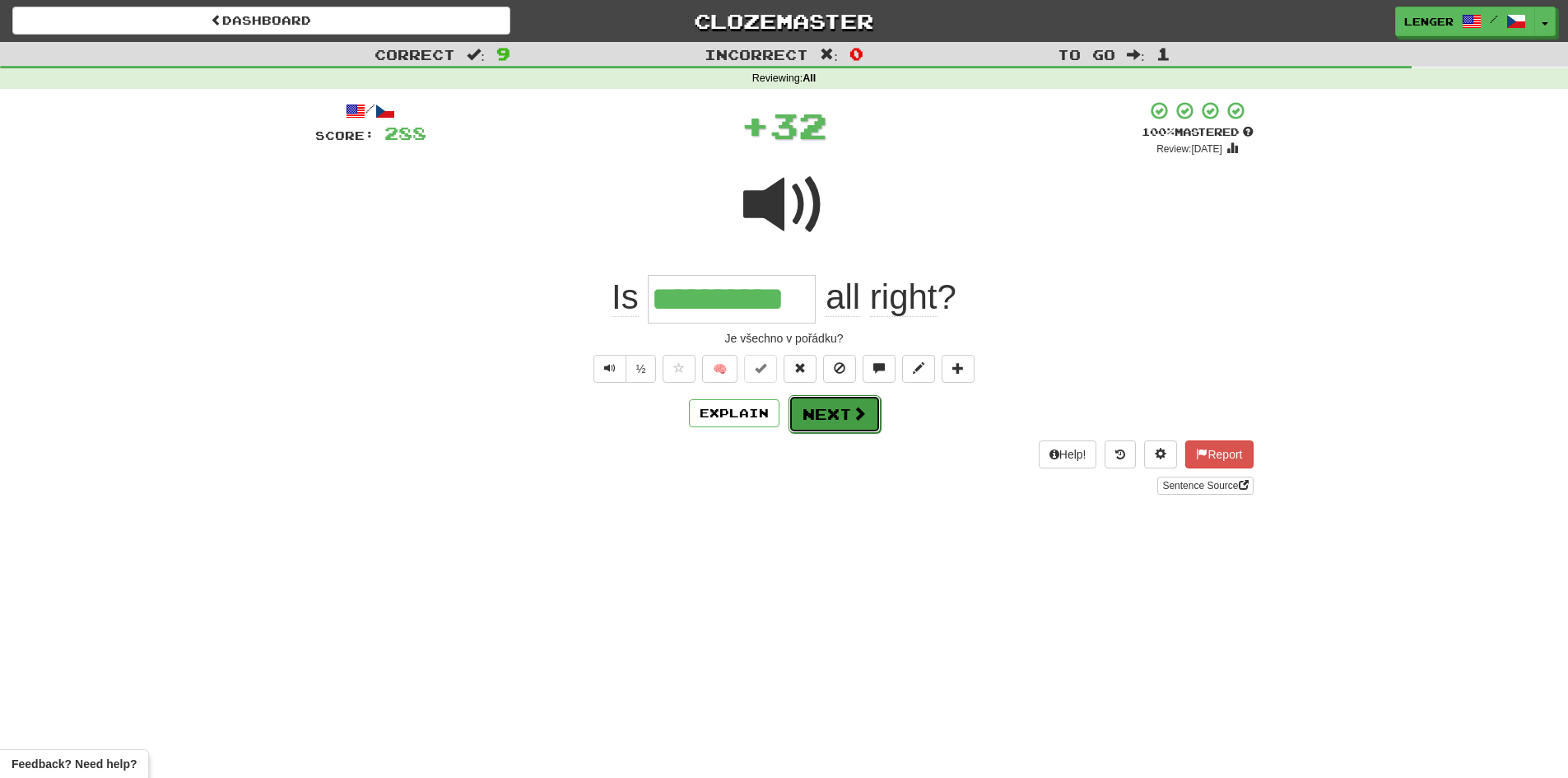
click at [832, 413] on button "Next" at bounding box center [834, 414] width 92 height 38
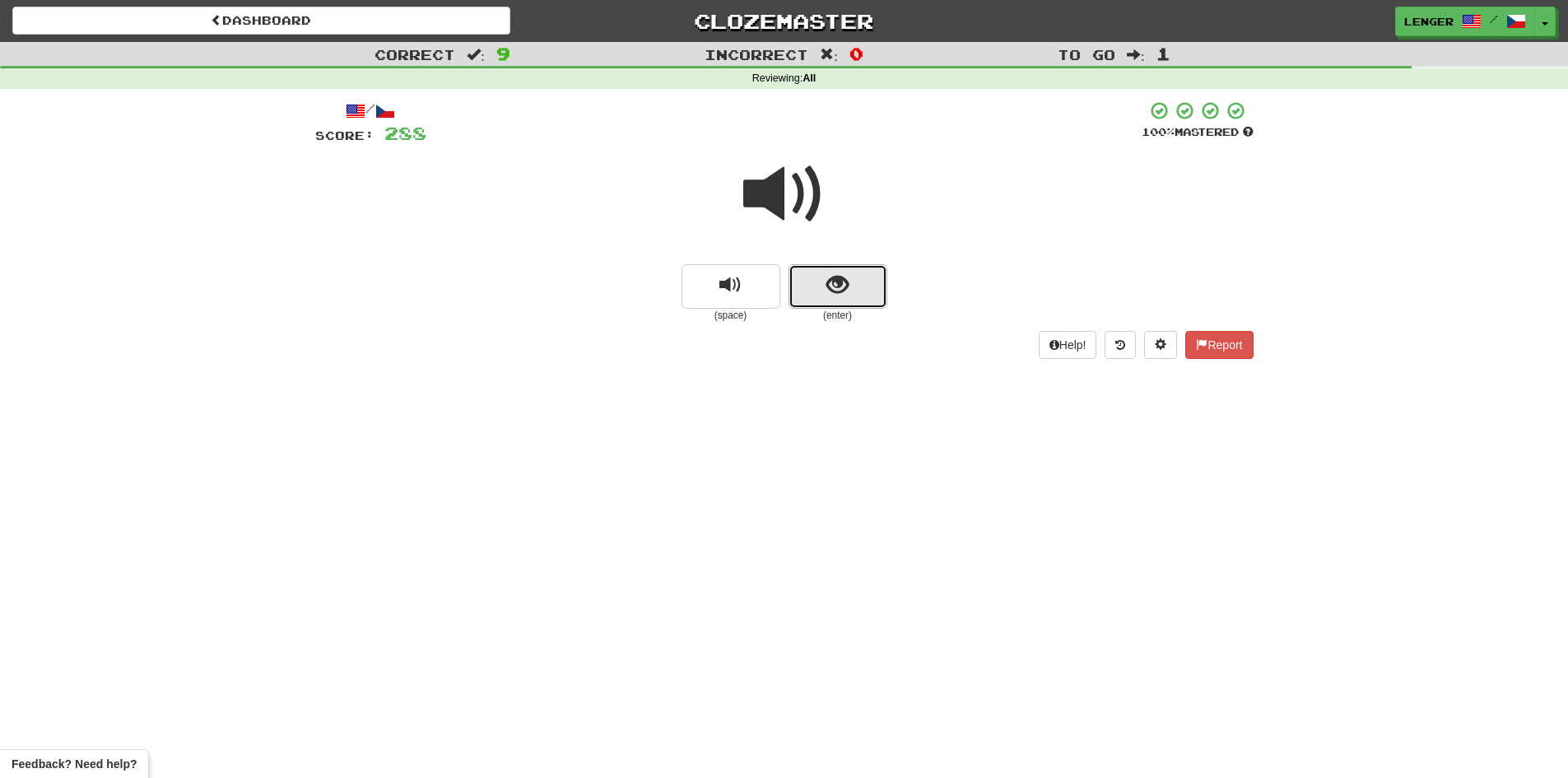
click at [800, 292] on button "show sentence" at bounding box center [837, 287] width 99 height 45
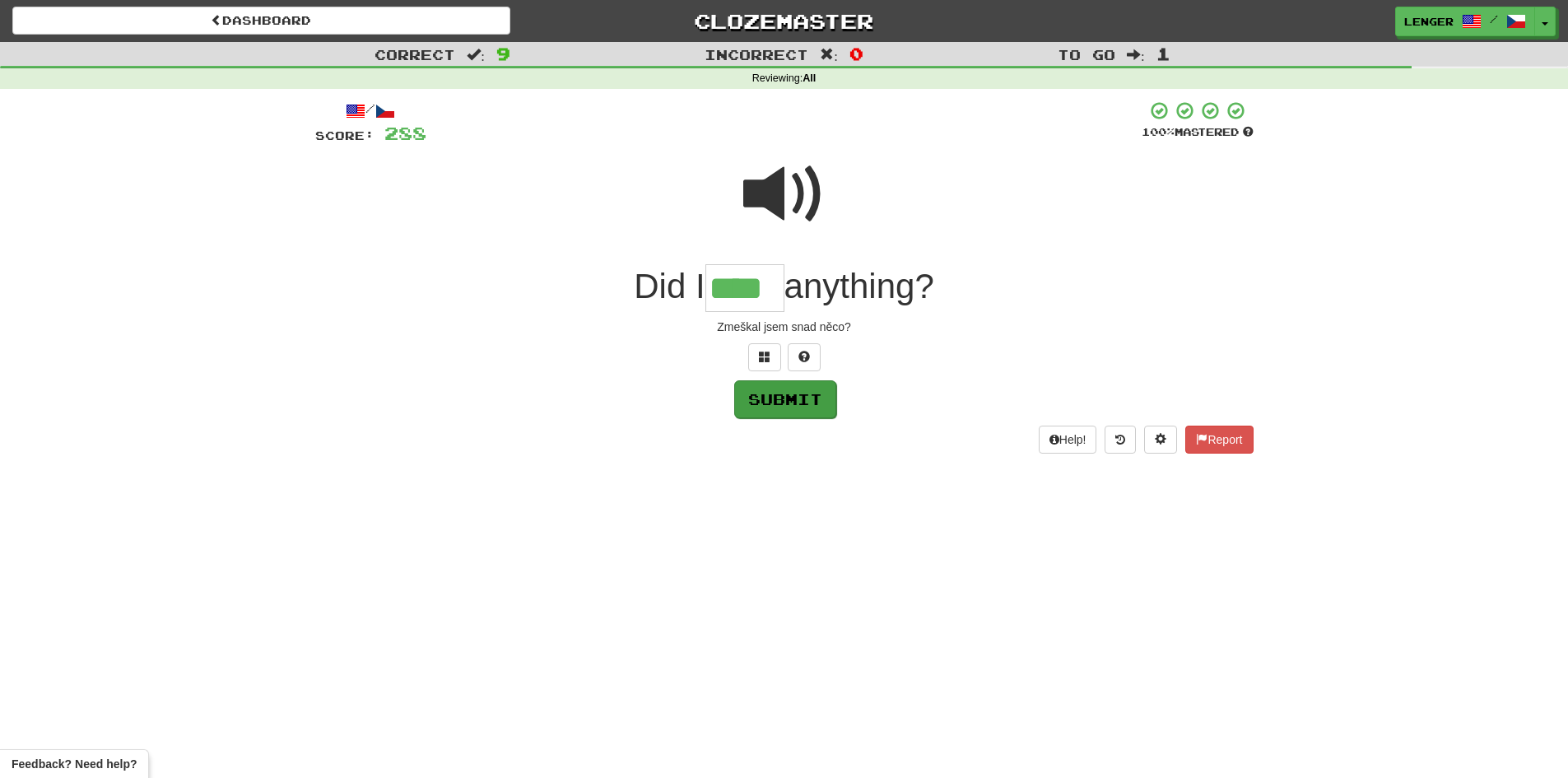
type input "****"
click at [794, 397] on button "Submit" at bounding box center [785, 399] width 102 height 38
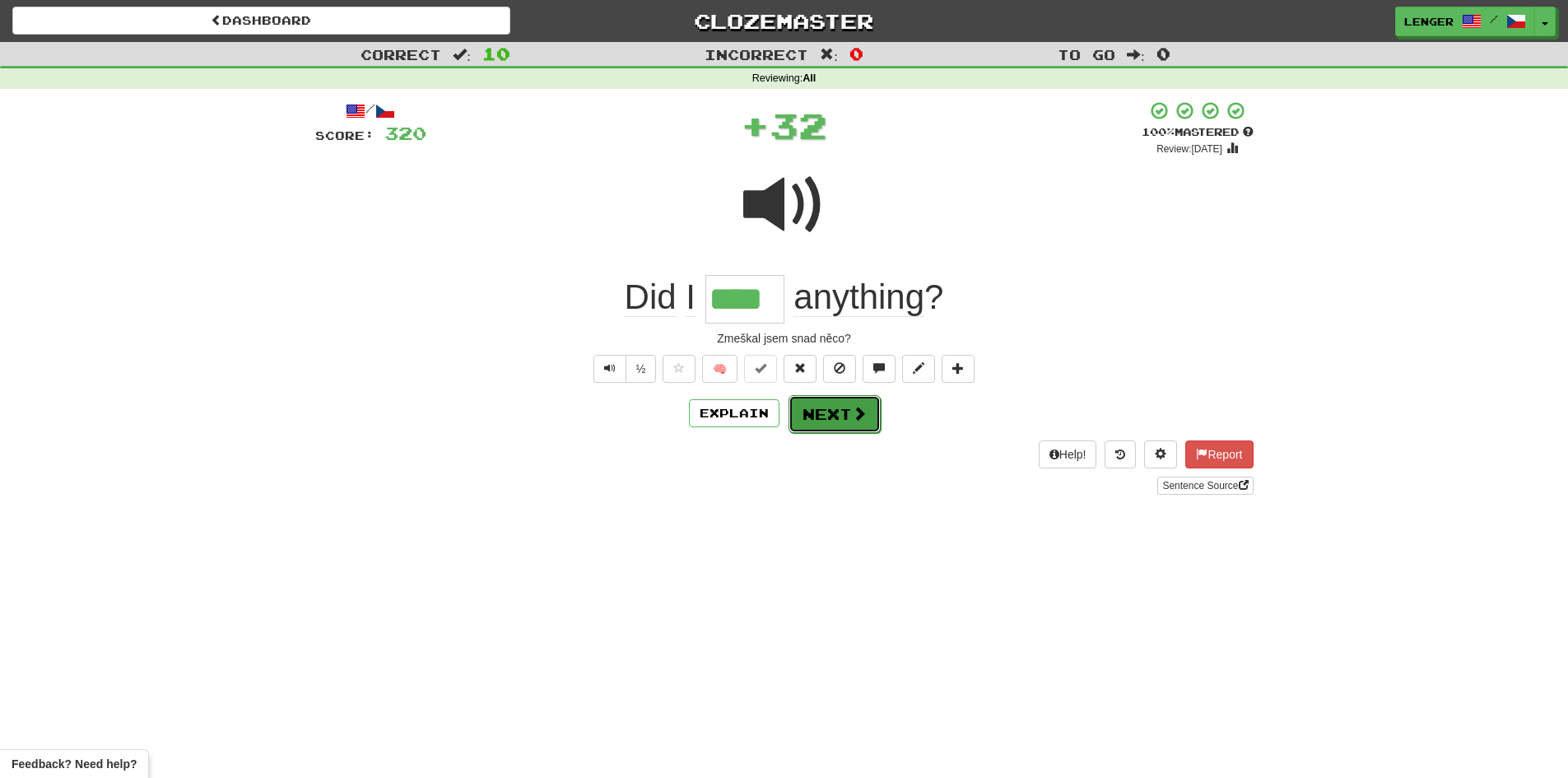
click at [842, 406] on button "Next" at bounding box center [834, 414] width 92 height 38
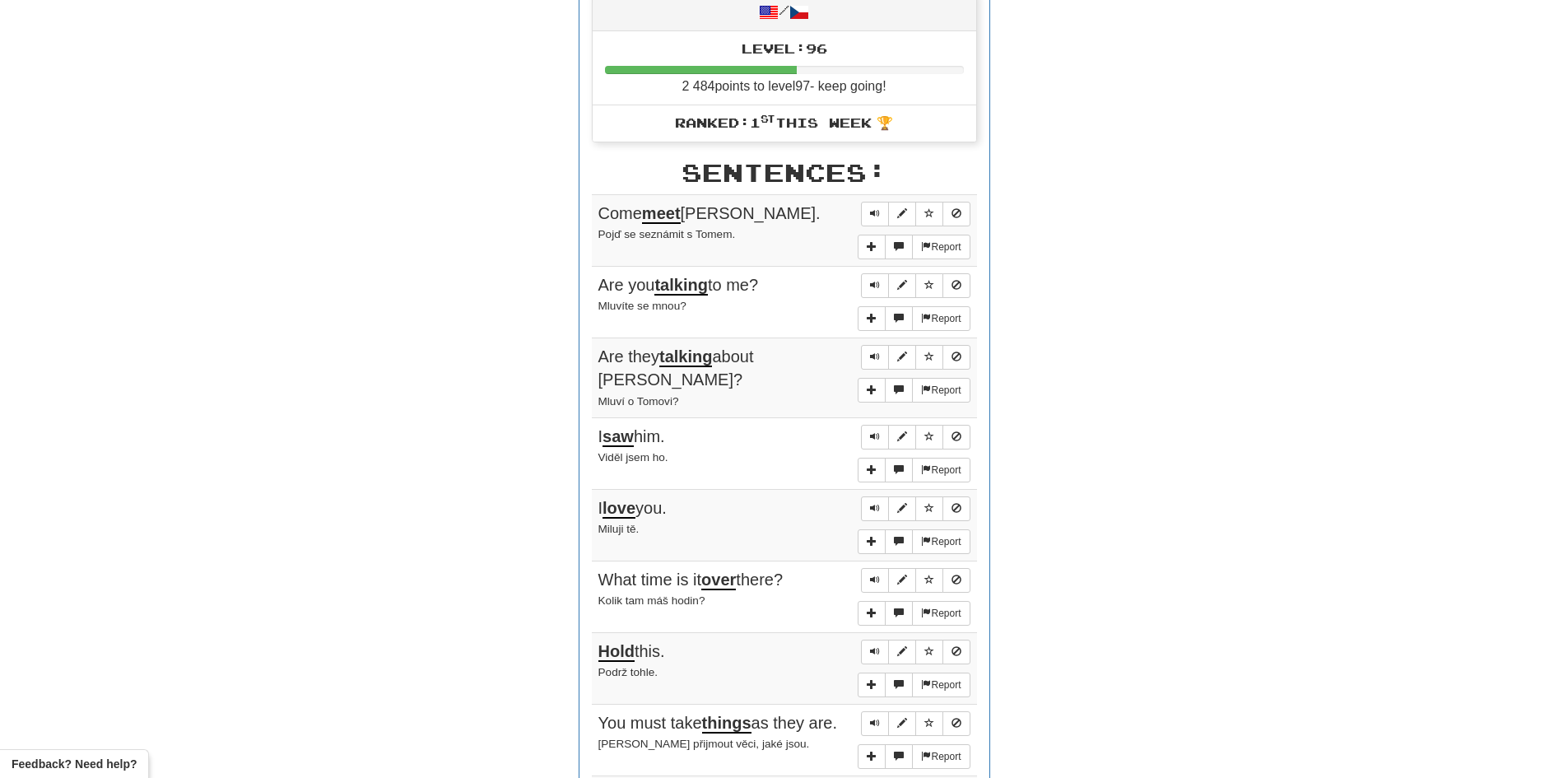
scroll to position [494, 0]
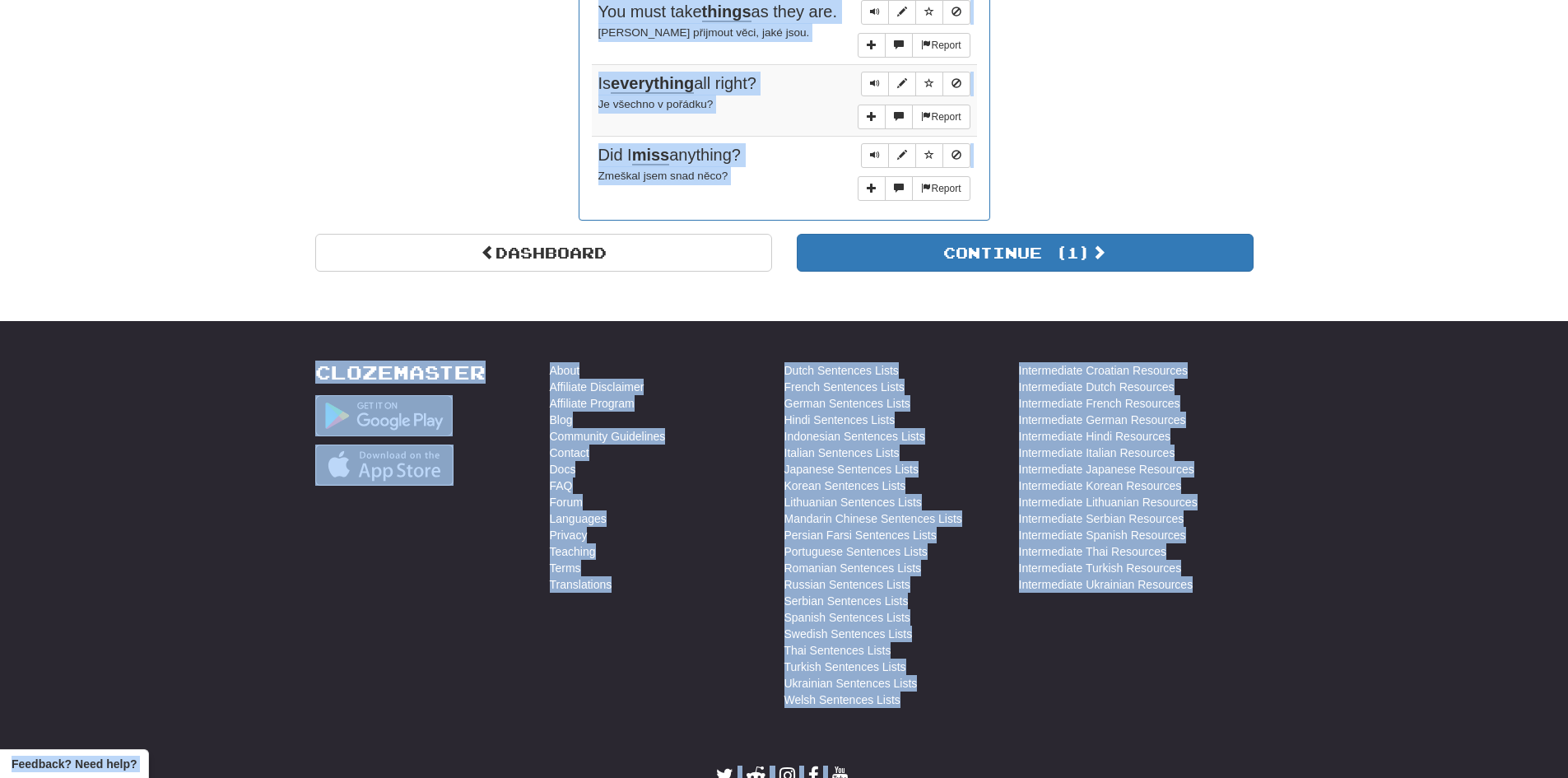
drag, startPoint x: 601, startPoint y: 300, endPoint x: 833, endPoint y: 771, distance: 525.0
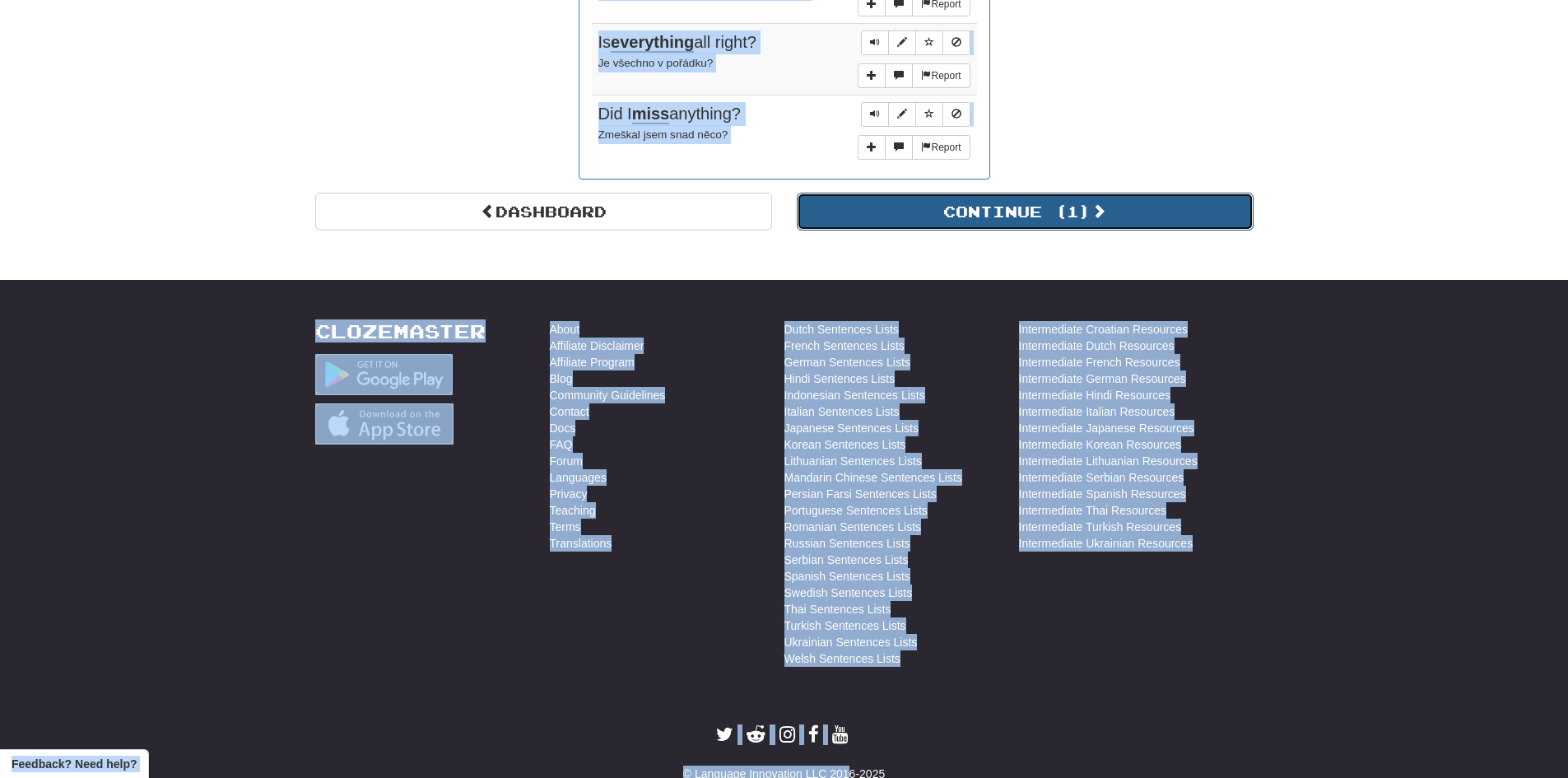
click at [1107, 205] on span at bounding box center [1098, 210] width 15 height 15
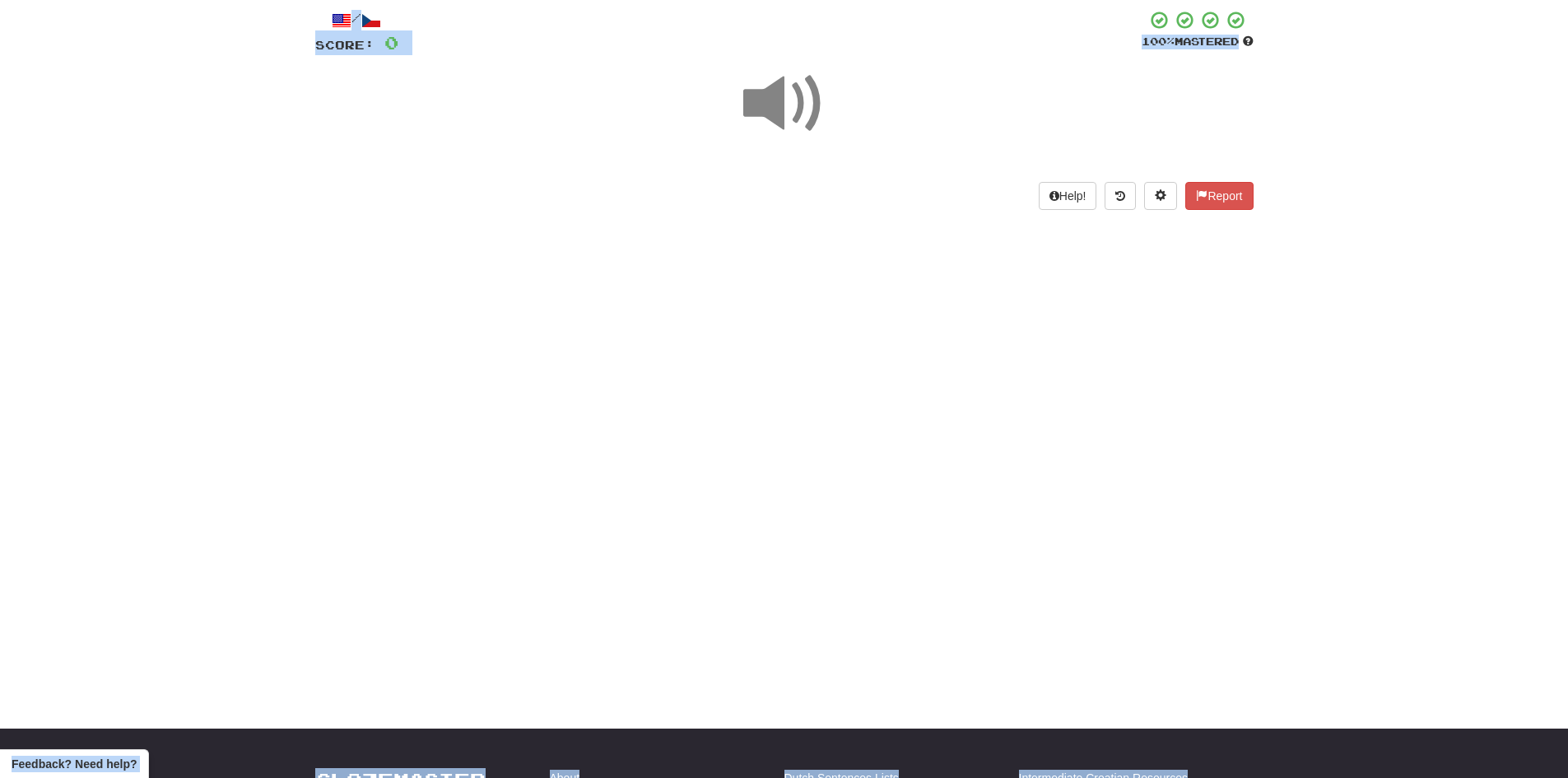
scroll to position [0, 0]
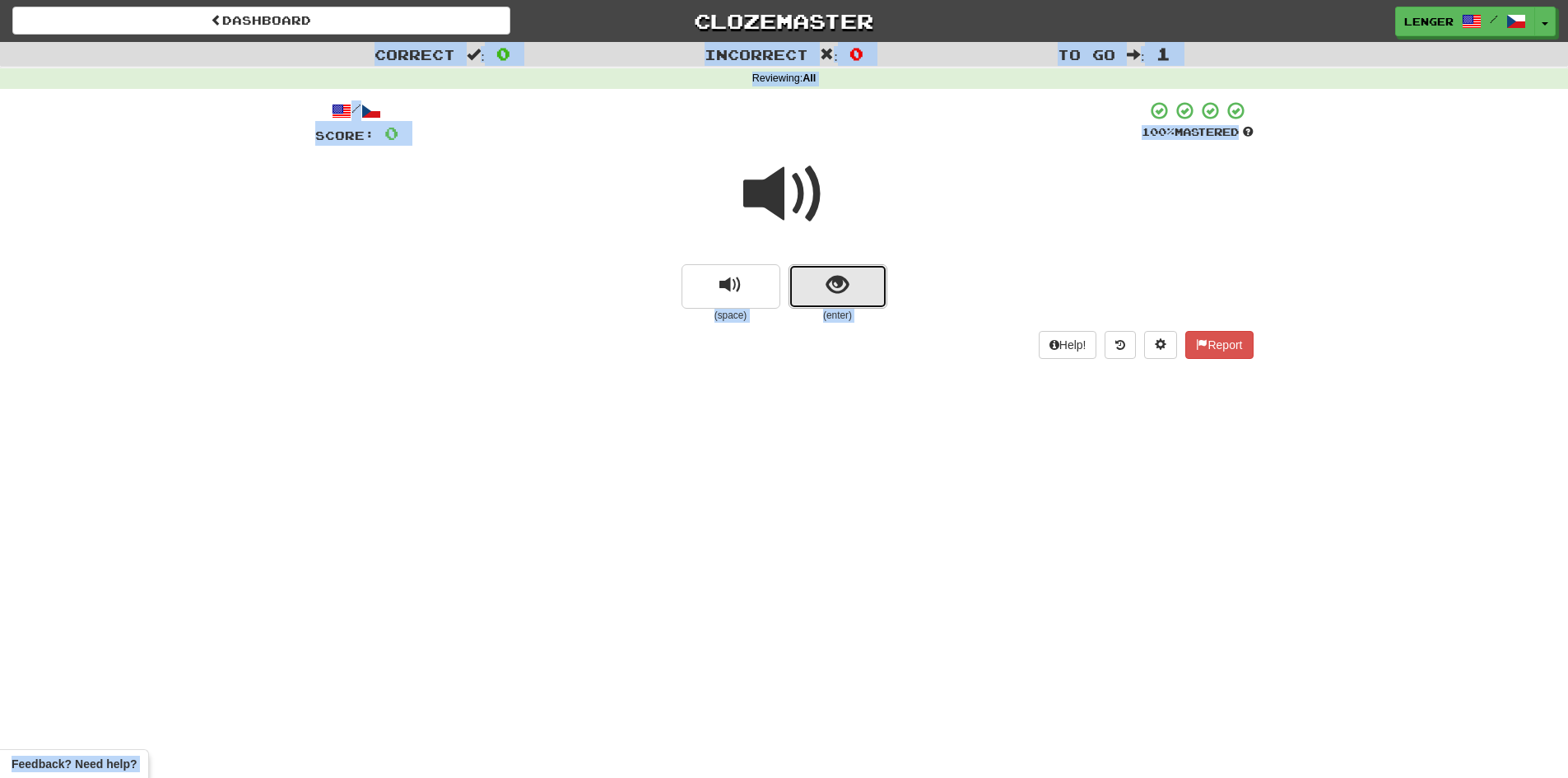
click at [823, 291] on button "show sentence" at bounding box center [837, 287] width 99 height 45
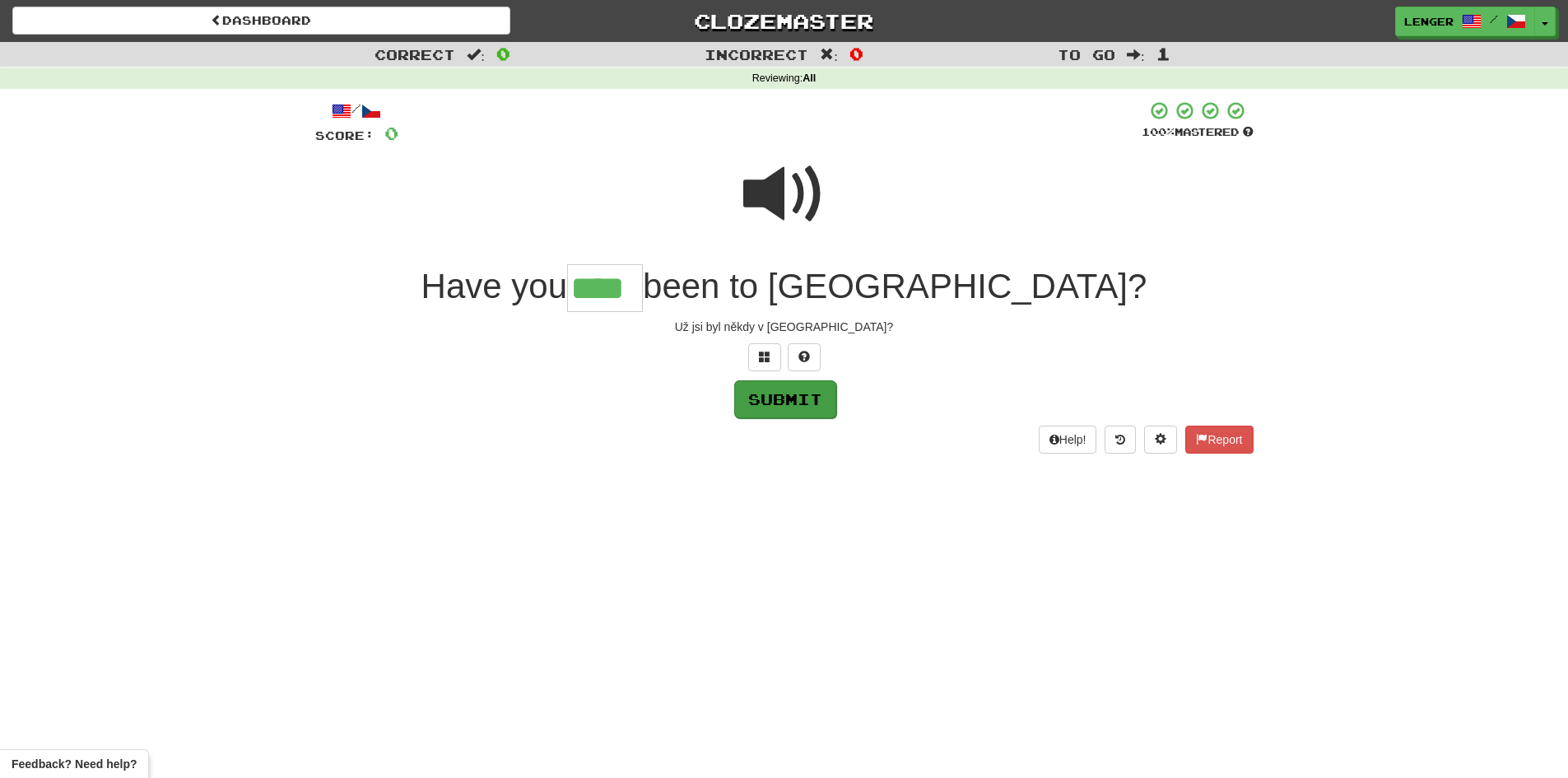
type input "****"
click at [804, 397] on button "Submit" at bounding box center [785, 399] width 102 height 38
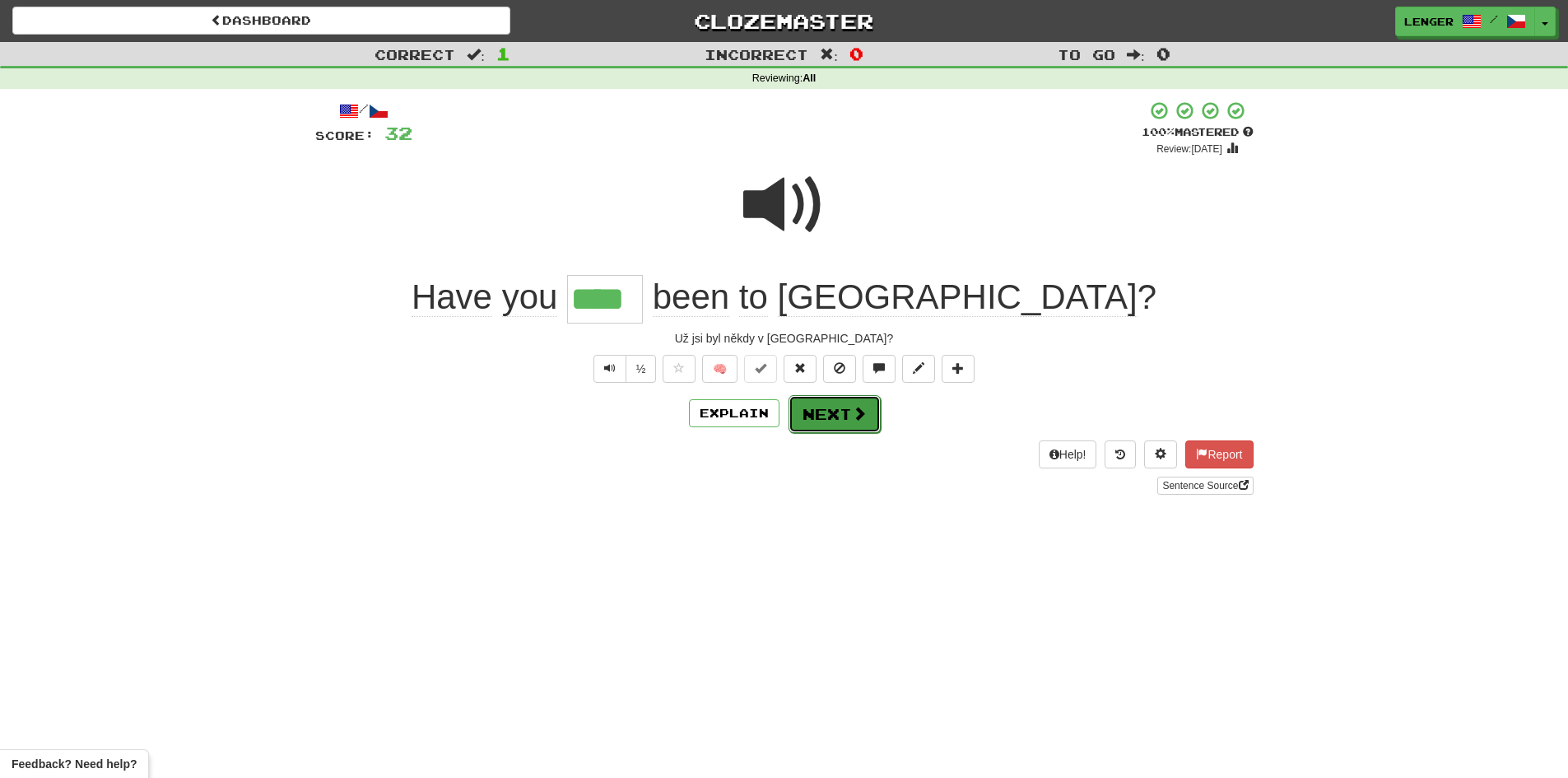
click at [841, 414] on button "Next" at bounding box center [834, 414] width 92 height 38
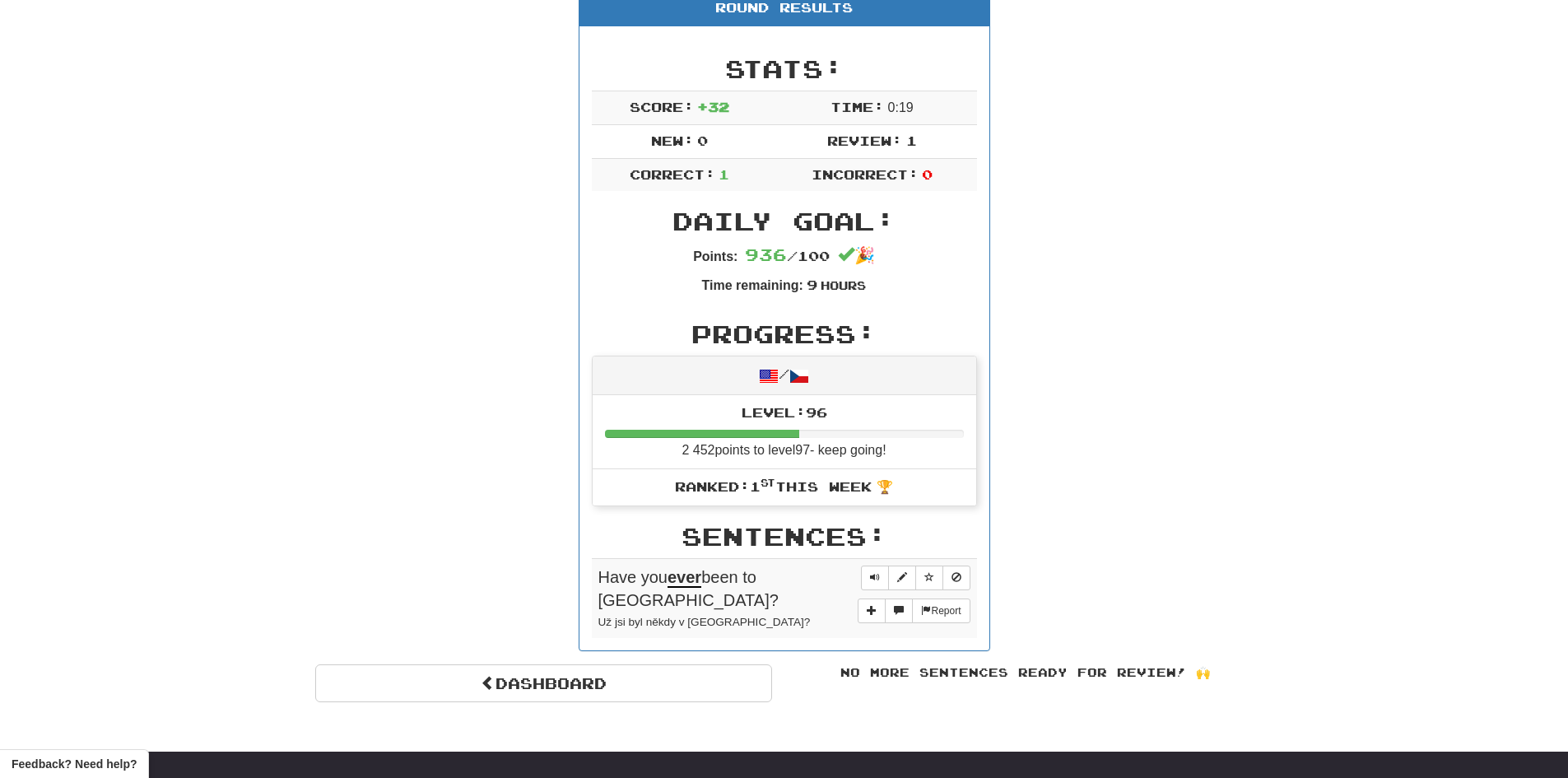
scroll to position [247, 0]
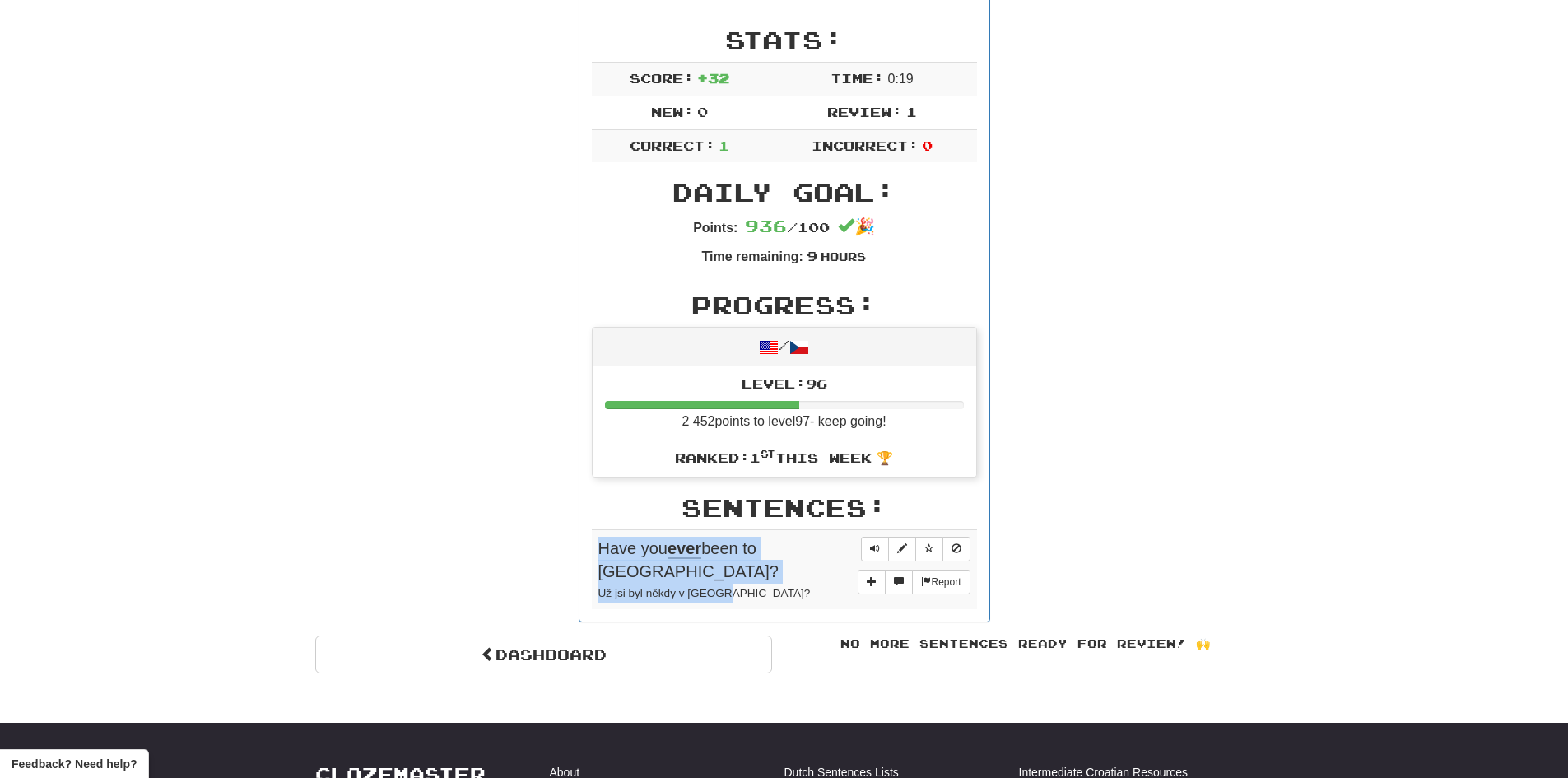
drag, startPoint x: 601, startPoint y: 548, endPoint x: 839, endPoint y: 574, distance: 239.4
click at [839, 574] on td "Report Have you ever been to India? Už jsi byl někdy v Indii?" at bounding box center [784, 569] width 385 height 79
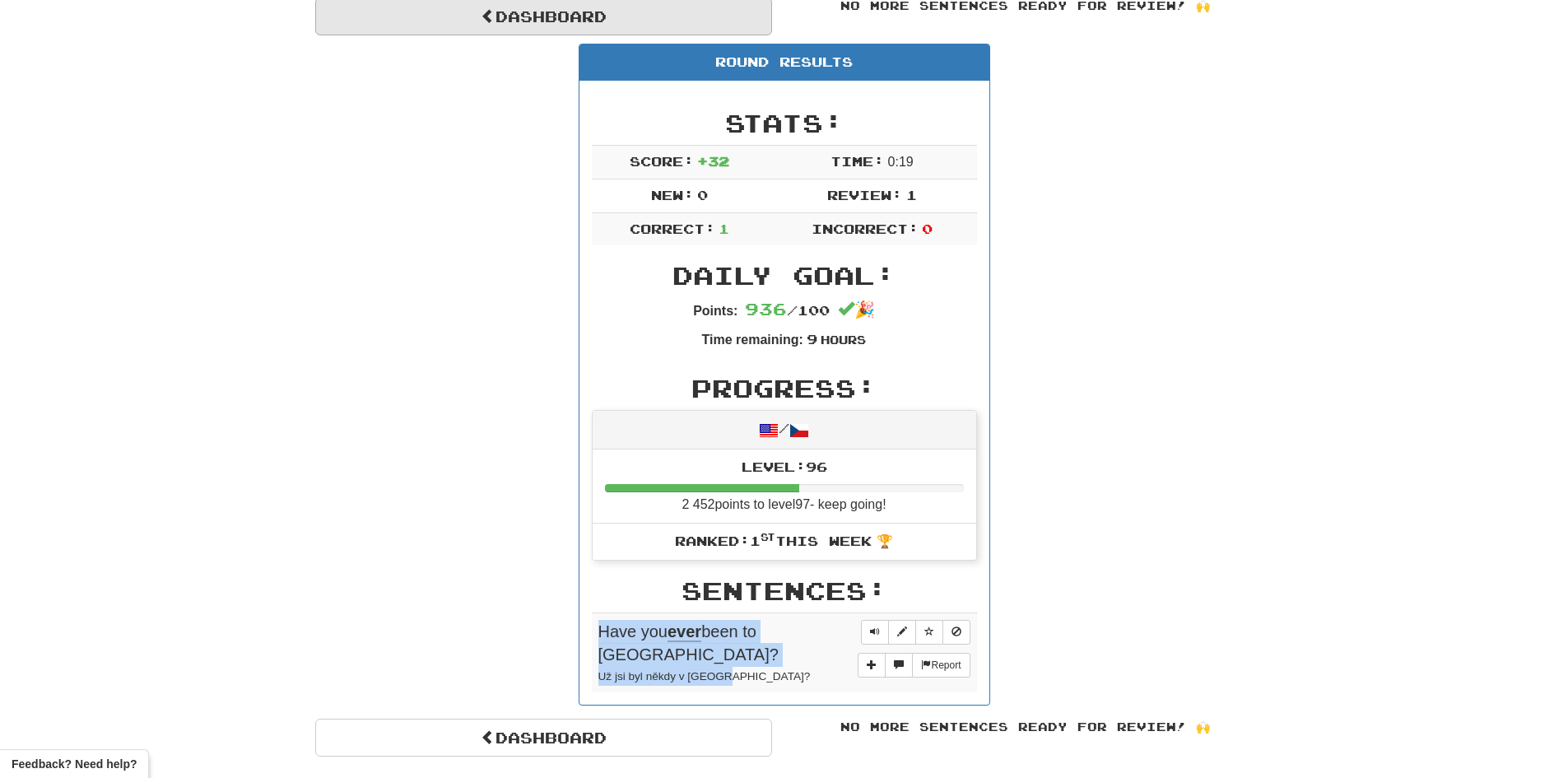
scroll to position [0, 0]
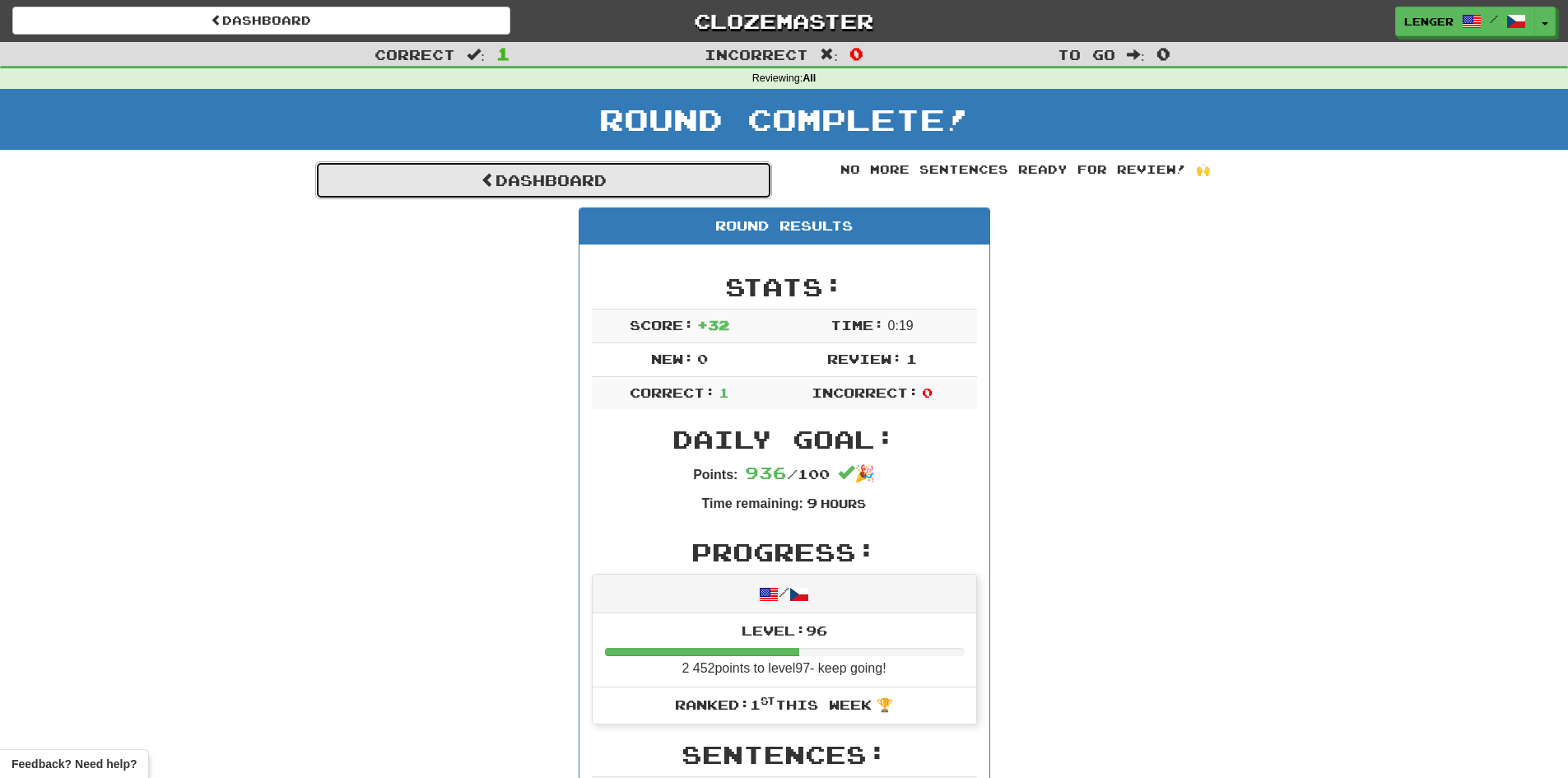
click at [509, 186] on link "Dashboard" at bounding box center [543, 180] width 457 height 38
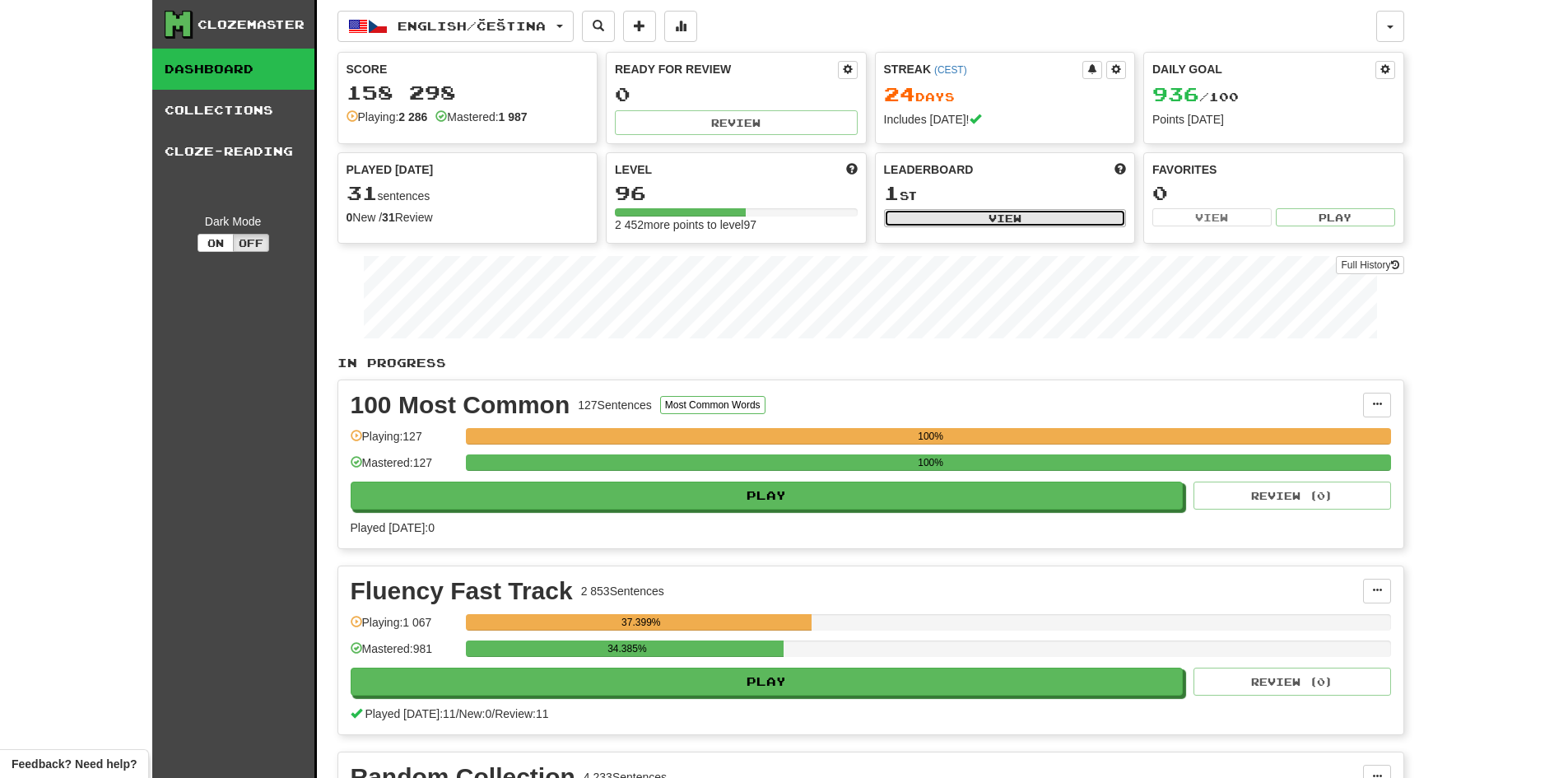
click at [959, 217] on button "View" at bounding box center [1005, 218] width 243 height 18
select select "**********"
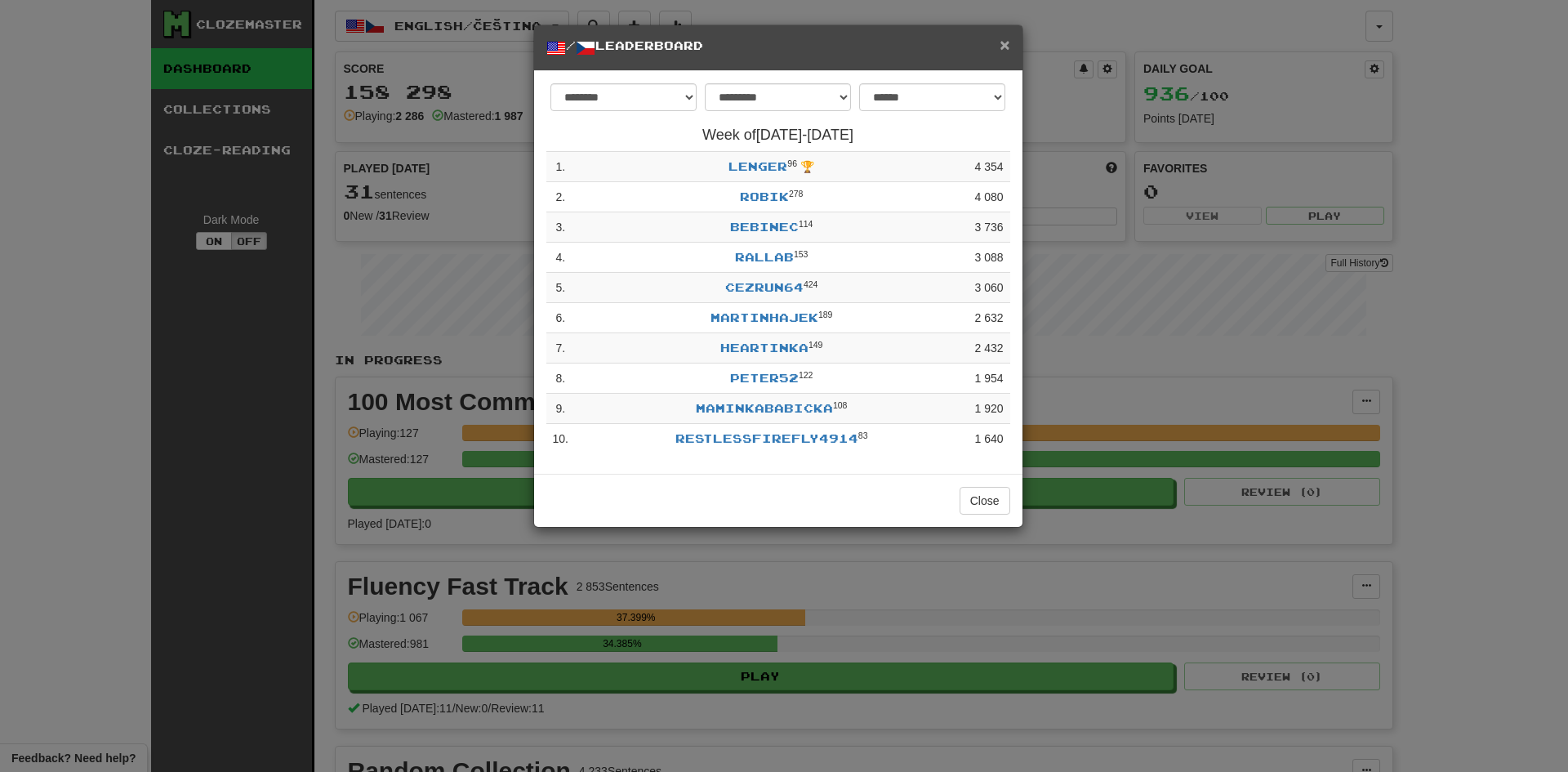
drag, startPoint x: 1005, startPoint y: 42, endPoint x: 936, endPoint y: 5, distance: 78.3
click at [1005, 42] on span "×" at bounding box center [1004, 44] width 10 height 19
